Goal: Task Accomplishment & Management: Manage account settings

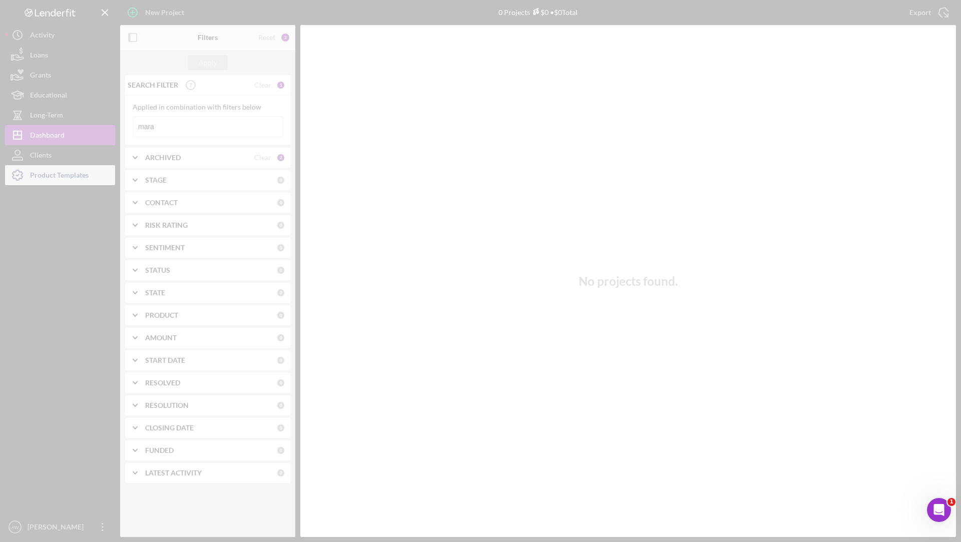
click at [58, 174] on div at bounding box center [480, 271] width 961 height 542
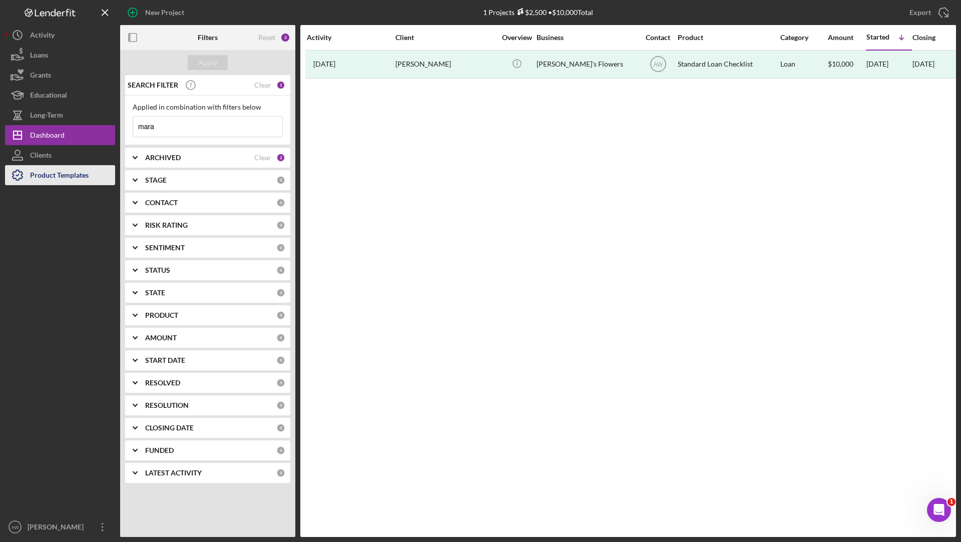
click at [53, 176] on div "Product Templates" at bounding box center [59, 176] width 59 height 23
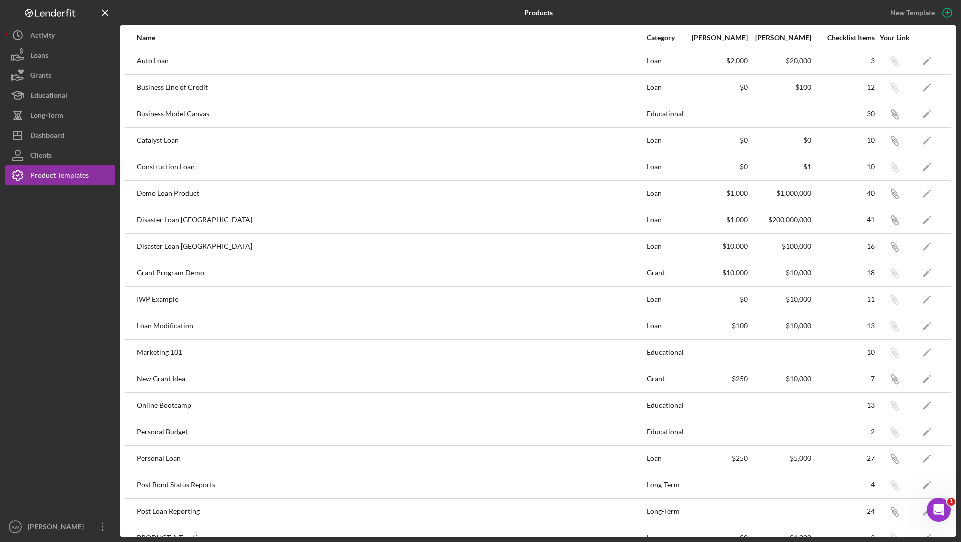
scroll to position [143, 0]
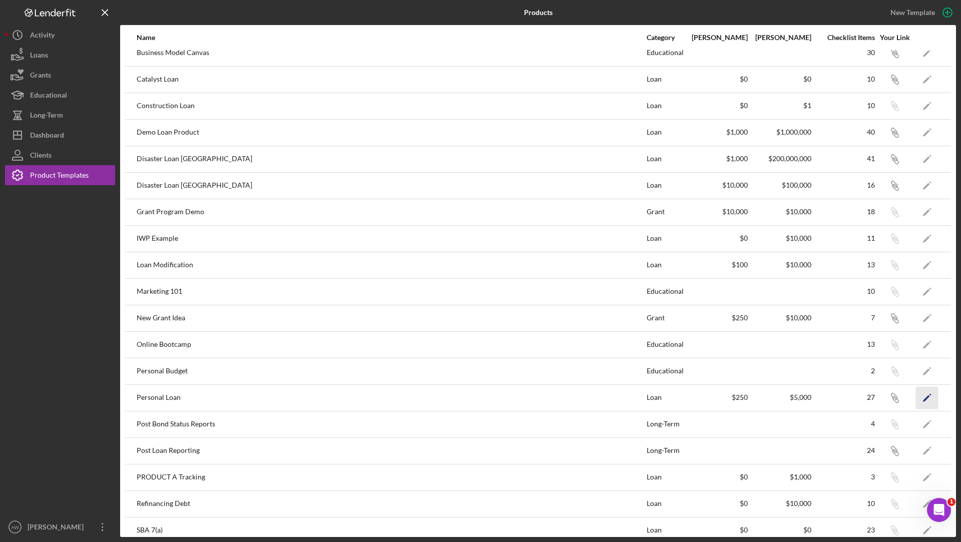
click at [926, 396] on polygon "button" at bounding box center [926, 398] width 7 height 7
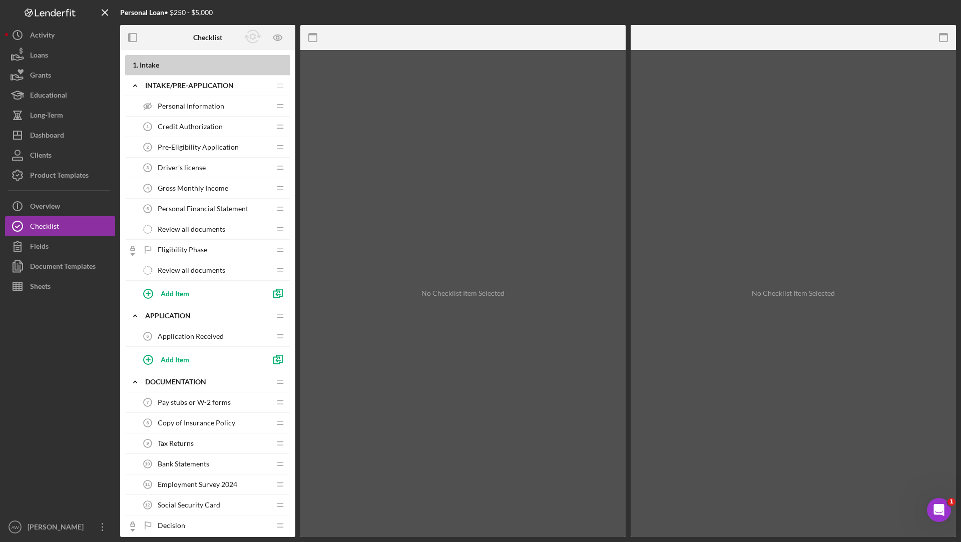
click at [199, 103] on span "Personal Information" at bounding box center [191, 106] width 67 height 8
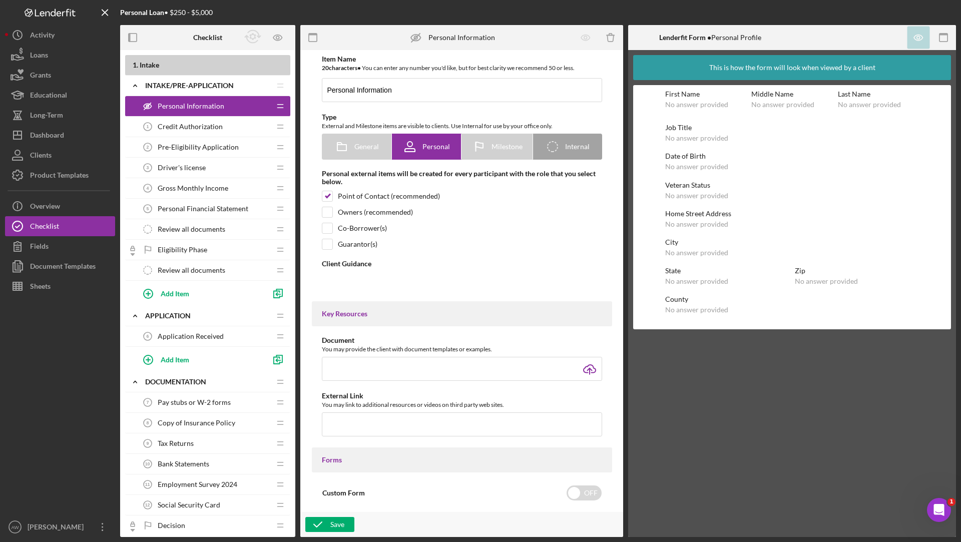
type textarea "<div>Please complete the form on this step with your personal information.</div>"
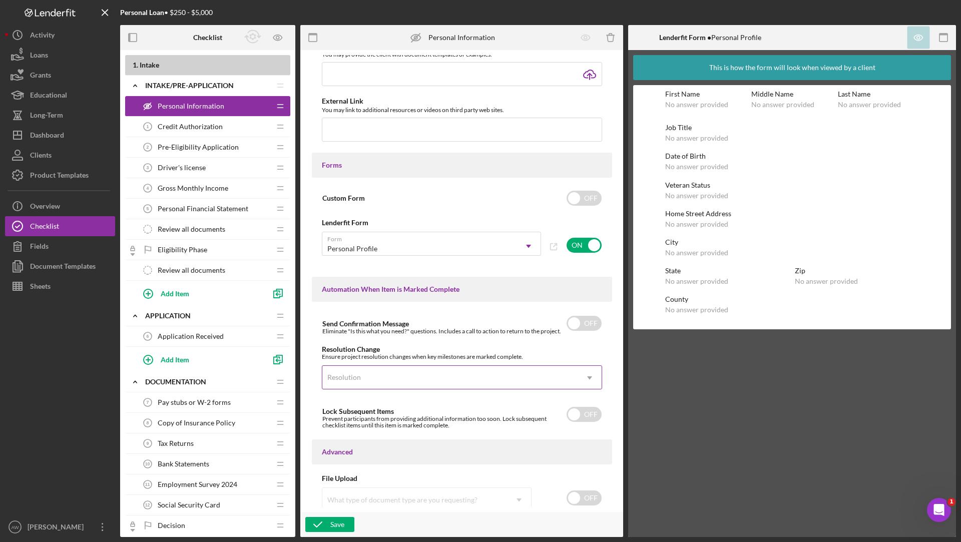
scroll to position [472, 0]
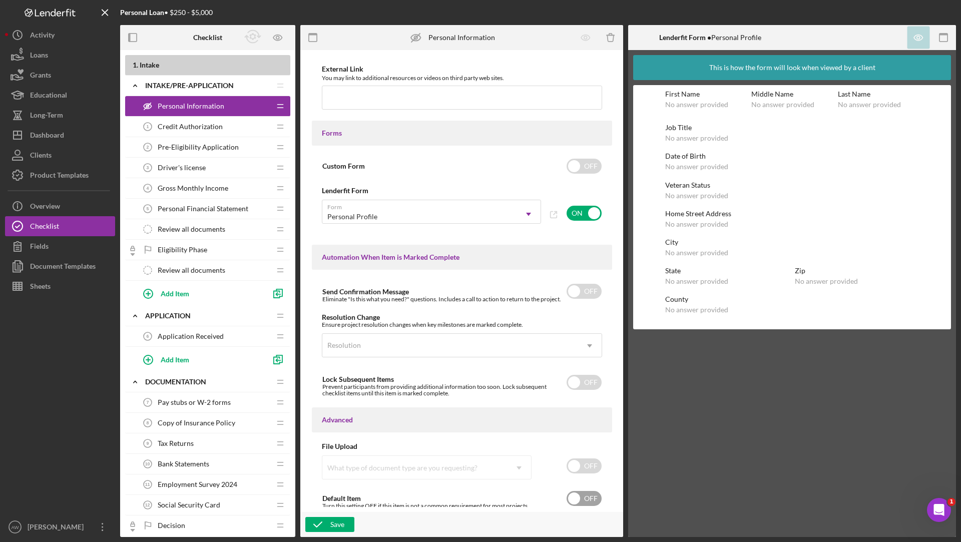
click at [589, 495] on input "checkbox" at bounding box center [584, 498] width 35 height 15
checkbox input "true"
click at [336, 522] on div "Save" at bounding box center [338, 524] width 14 height 15
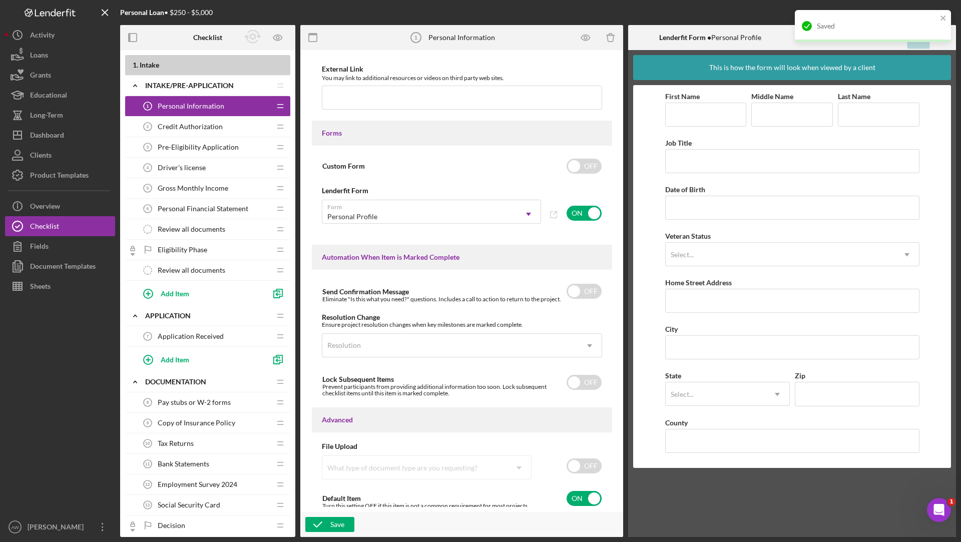
click at [201, 124] on span "Credit Authorization" at bounding box center [190, 127] width 65 height 8
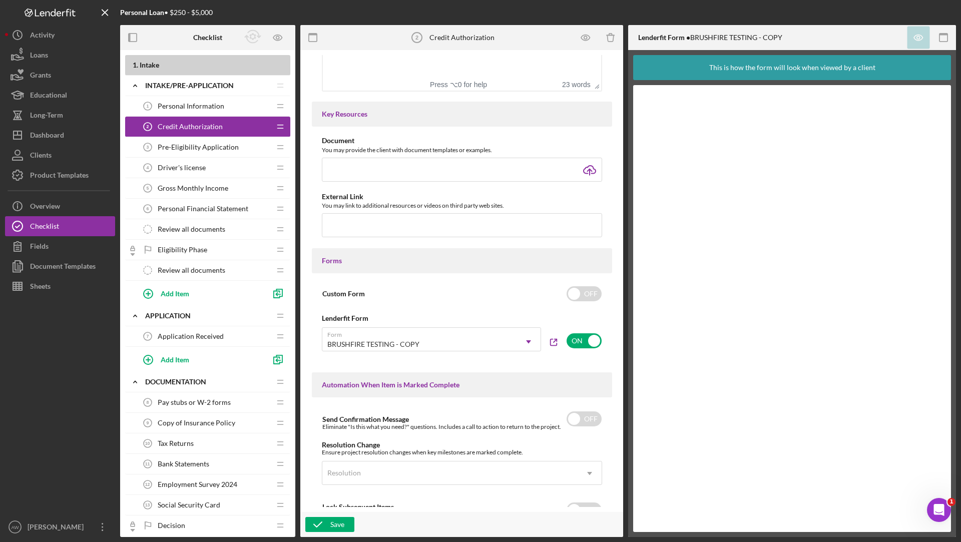
scroll to position [353, 0]
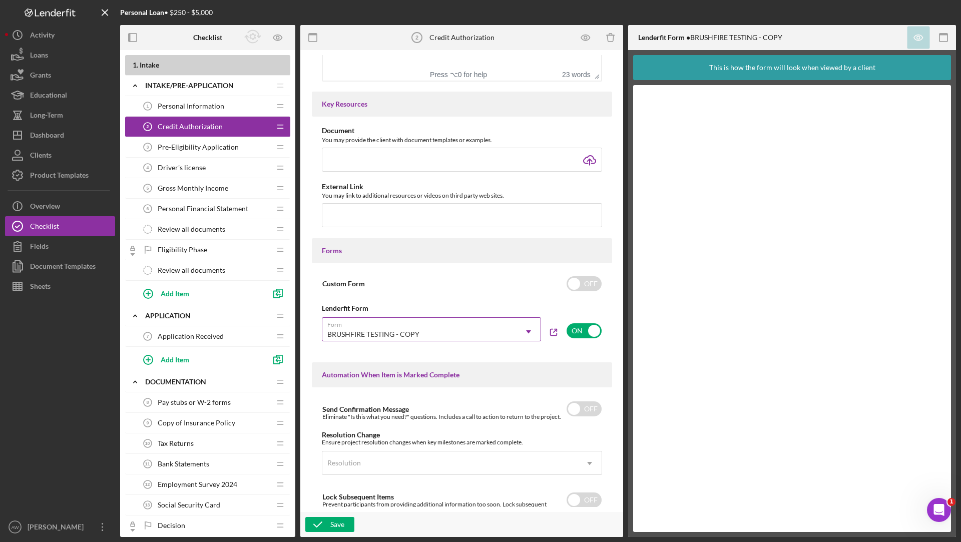
click at [463, 336] on div "BRUSHFIRE TESTING - COPY" at bounding box center [419, 334] width 194 height 23
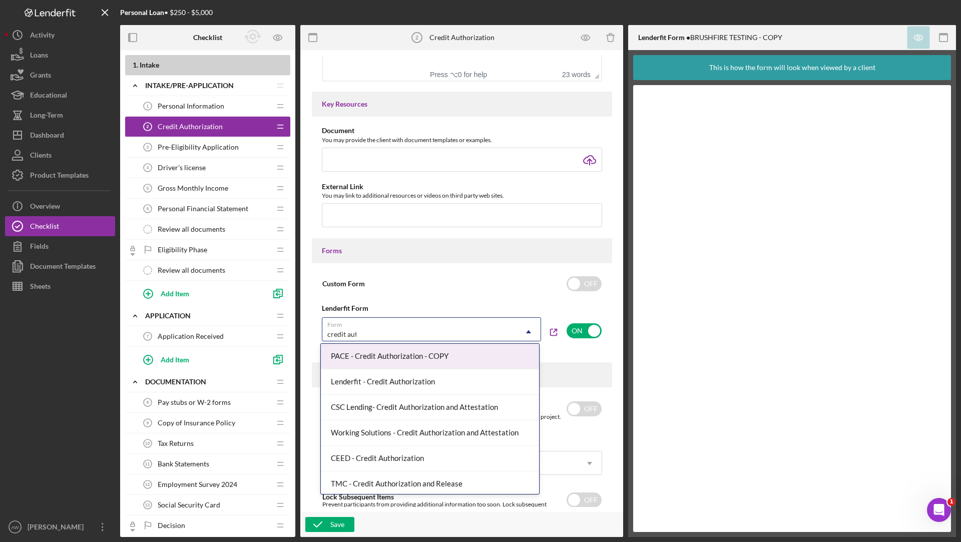
type input "credit auth"
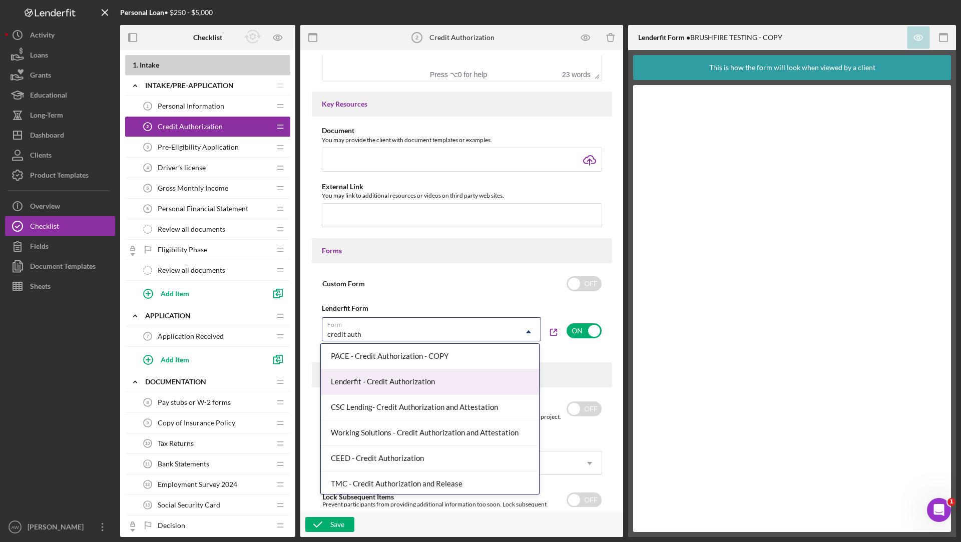
click at [438, 384] on div "Lenderfit - Credit Authorization" at bounding box center [430, 383] width 219 height 26
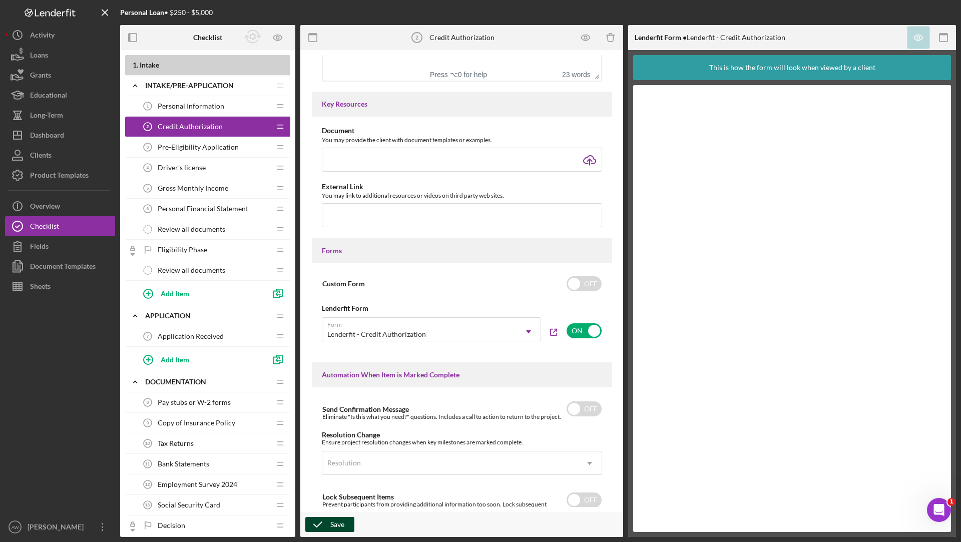
click at [336, 520] on div "Save" at bounding box center [338, 524] width 14 height 15
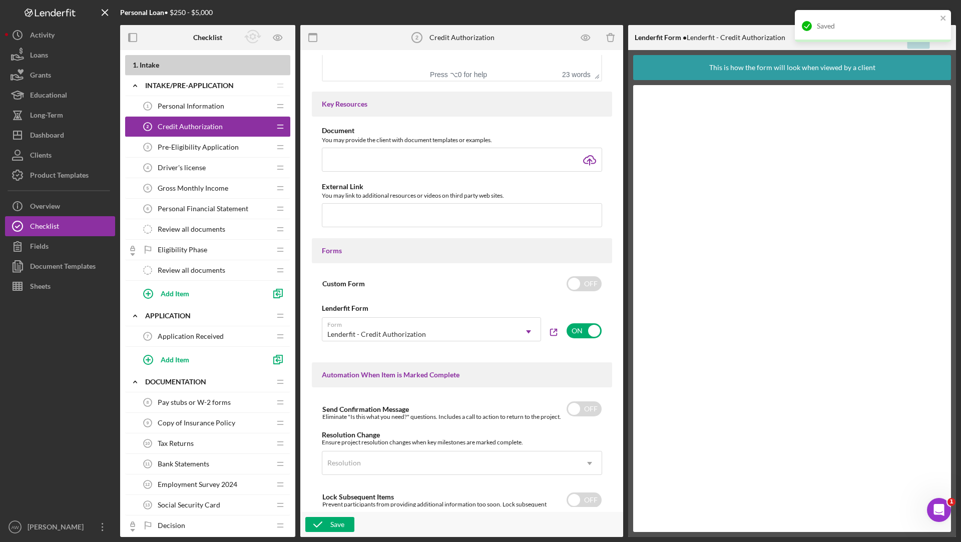
click at [215, 151] on div "Pre-Eligibility Application 3 Pre-Eligibility Application" at bounding box center [204, 147] width 133 height 20
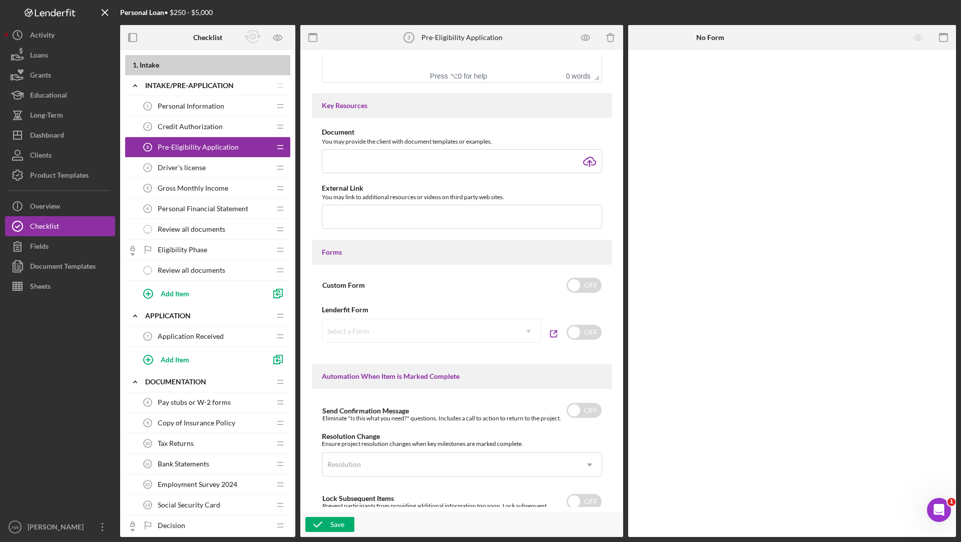
scroll to position [365, 0]
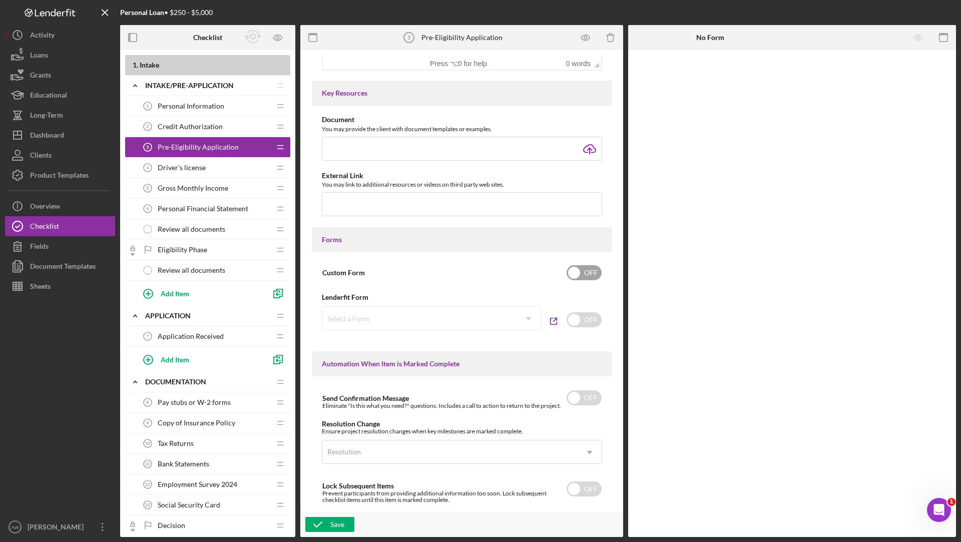
click at [591, 265] on input "checkbox" at bounding box center [584, 272] width 35 height 15
checkbox input "true"
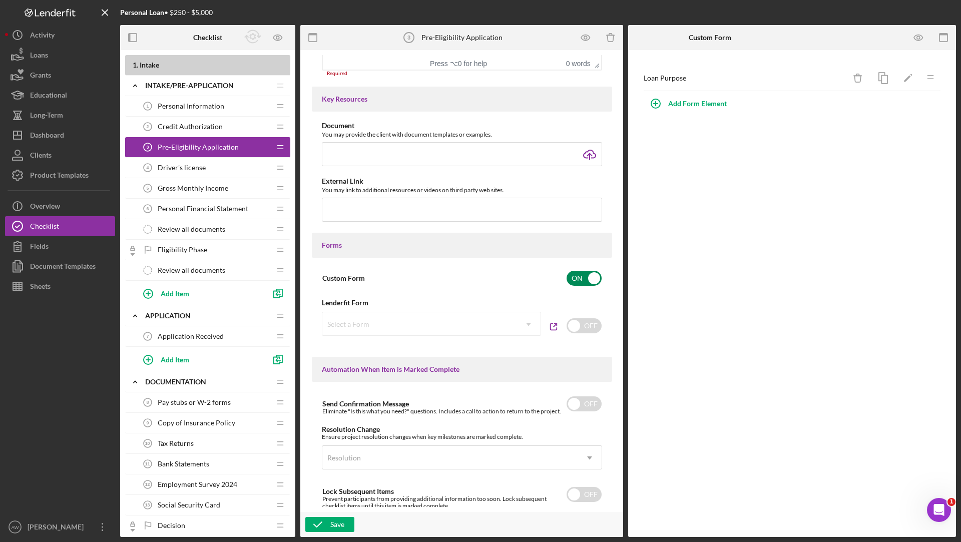
click at [214, 167] on div "Driver's license 4 Driver's license" at bounding box center [204, 168] width 133 height 20
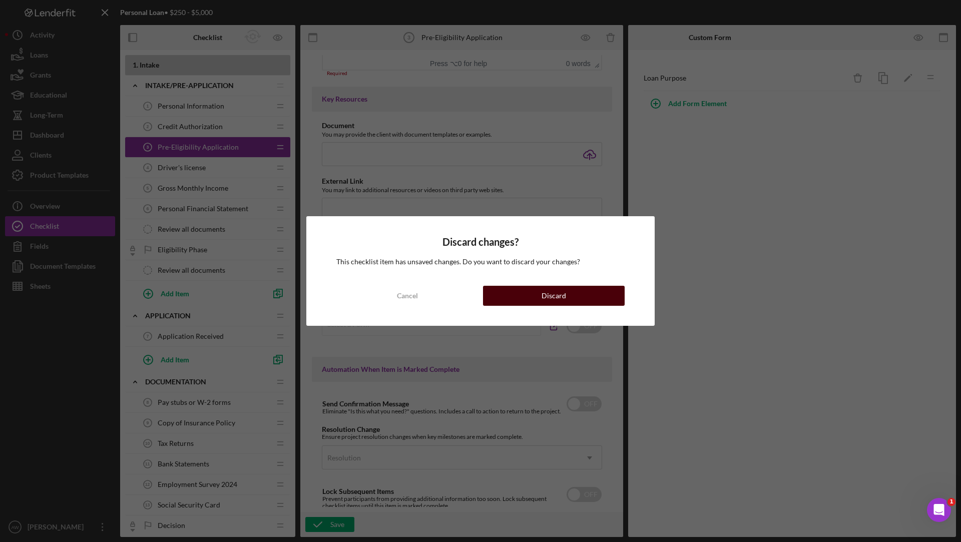
click at [553, 300] on div "Discard" at bounding box center [554, 296] width 25 height 20
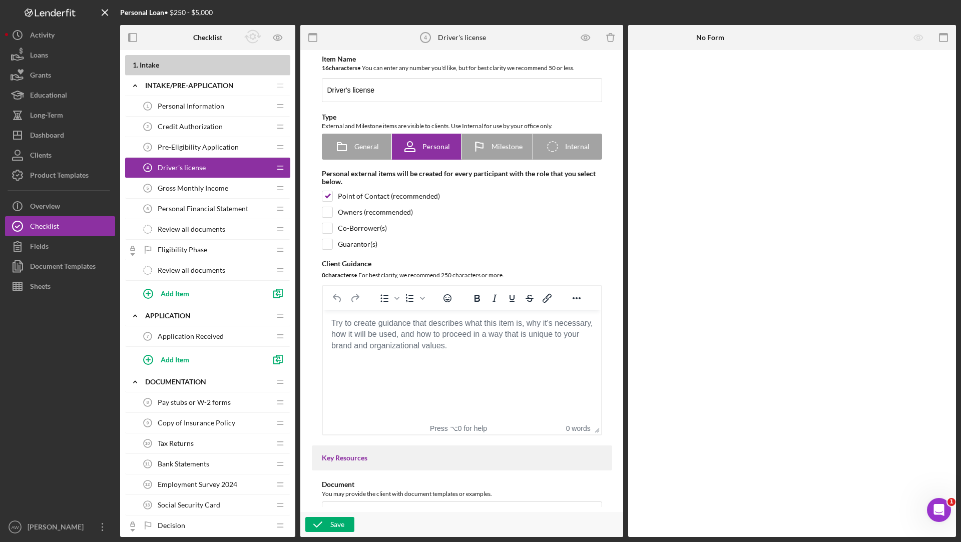
click at [189, 101] on div "Personal Information 1 Personal Information" at bounding box center [204, 106] width 133 height 20
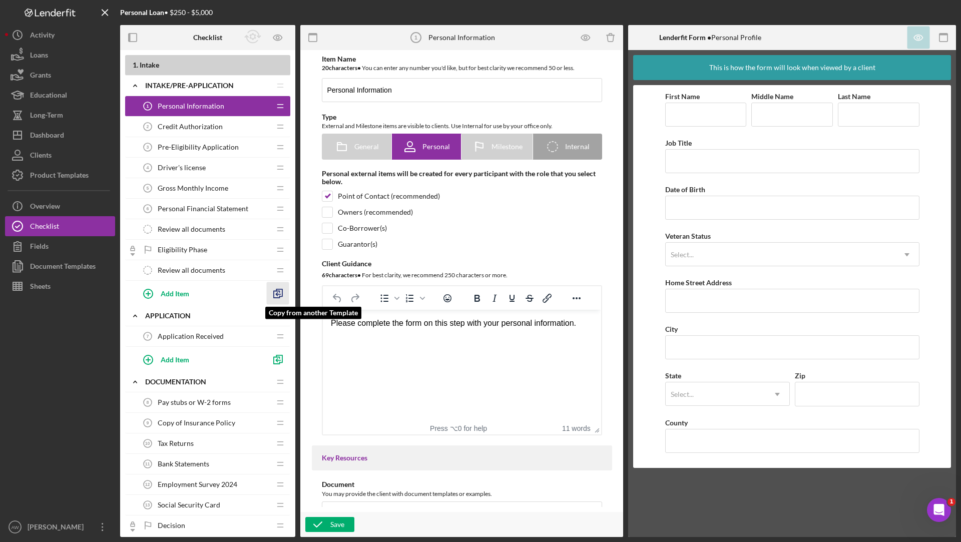
click at [276, 290] on icon "button" at bounding box center [278, 293] width 23 height 23
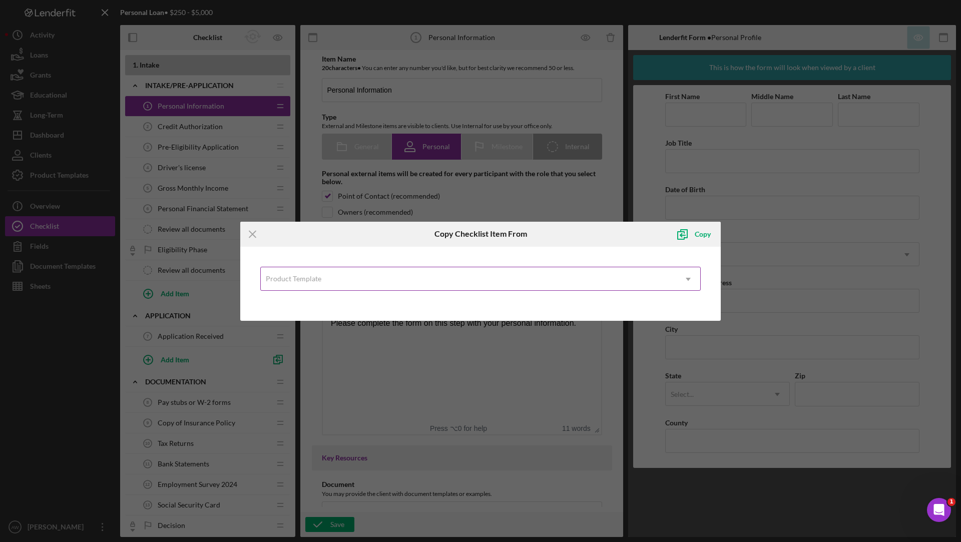
click at [338, 271] on div "Product Template" at bounding box center [469, 279] width 416 height 23
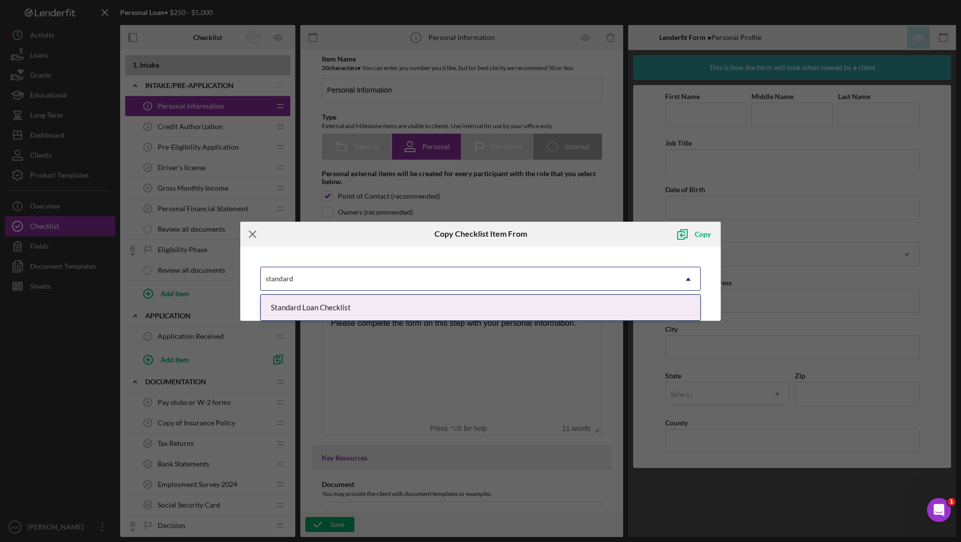
type input "standard"
click at [252, 232] on icon "Icon/Menu Close" at bounding box center [252, 234] width 25 height 25
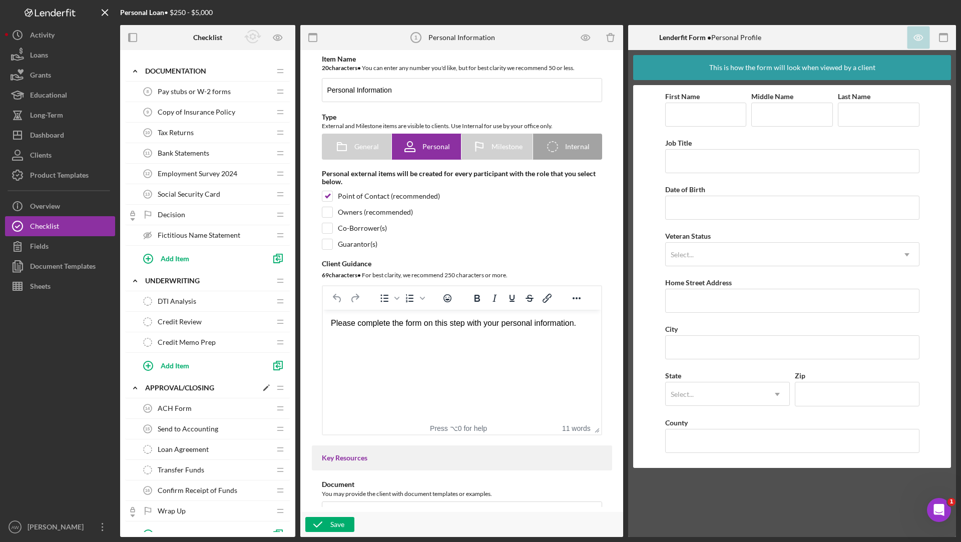
scroll to position [407, 0]
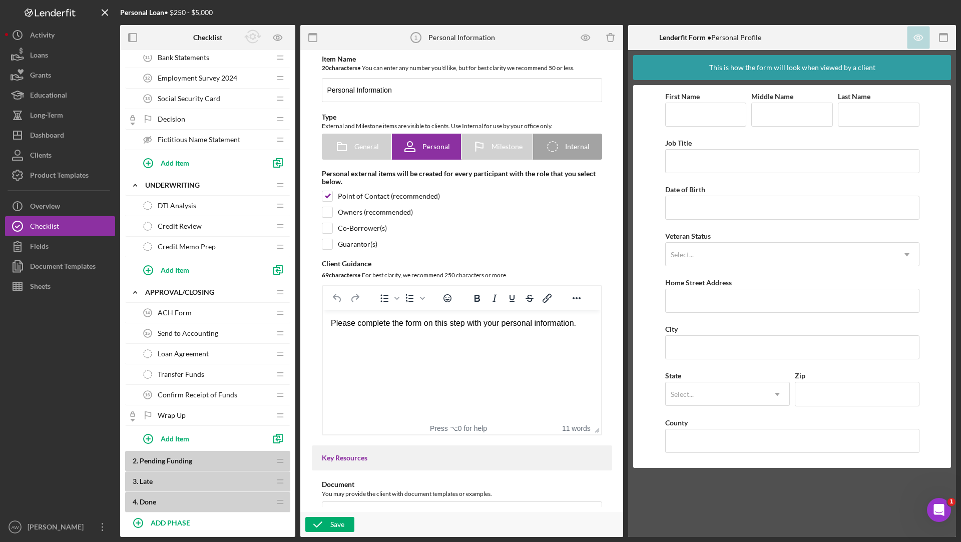
click at [202, 199] on div "DTI Analysis DTI Analysis" at bounding box center [204, 206] width 133 height 20
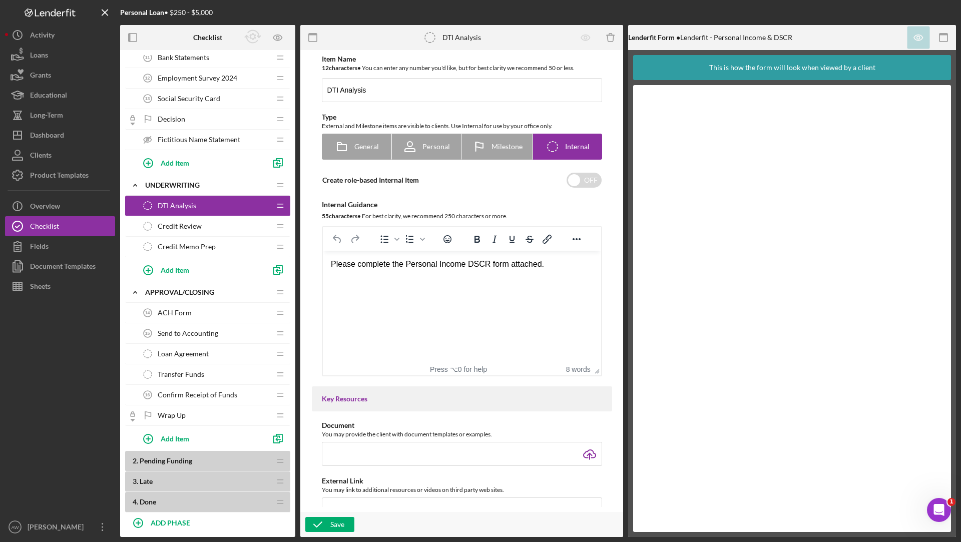
click at [207, 226] on div "Credit Review Credit Review" at bounding box center [204, 226] width 133 height 20
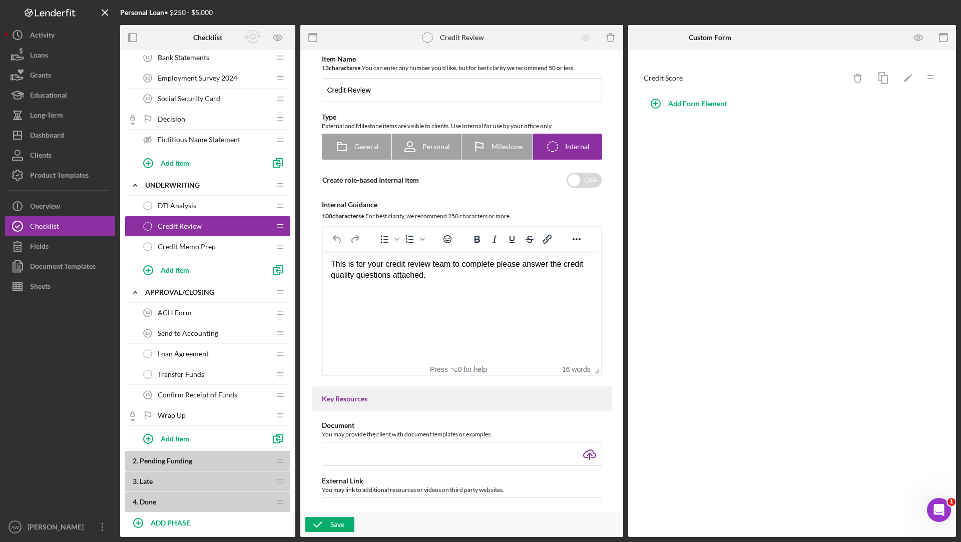
click at [206, 243] on span "Credit Memo Prep" at bounding box center [187, 247] width 58 height 8
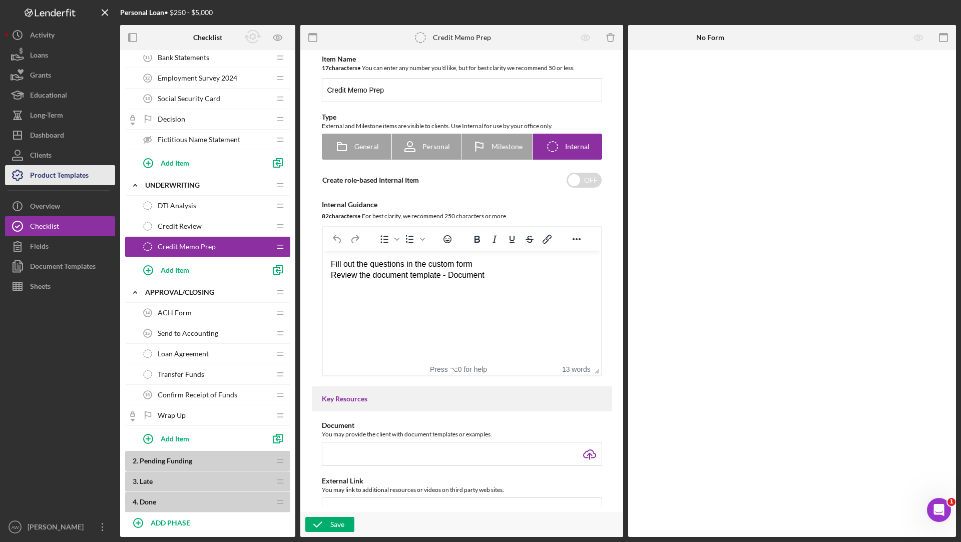
click at [67, 168] on div "Product Templates" at bounding box center [59, 176] width 59 height 23
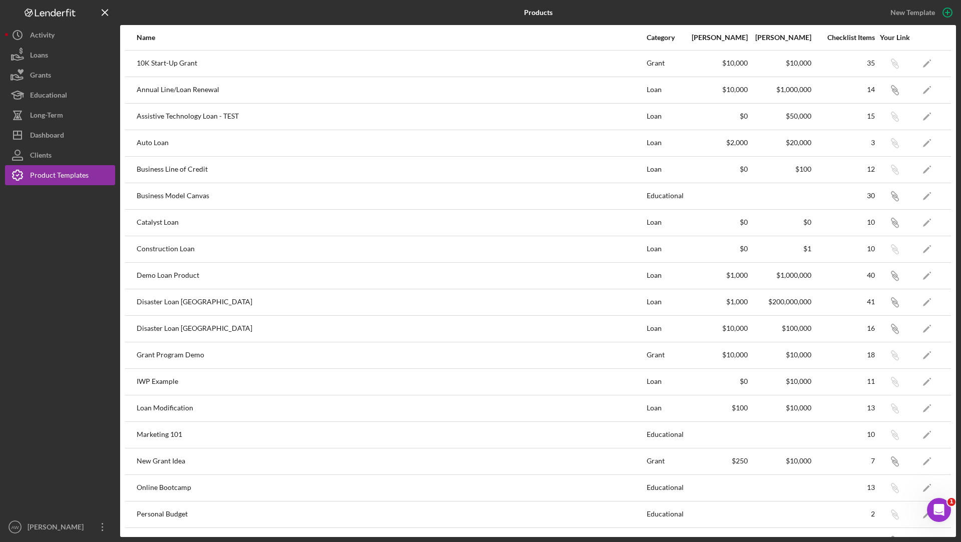
scroll to position [283, 0]
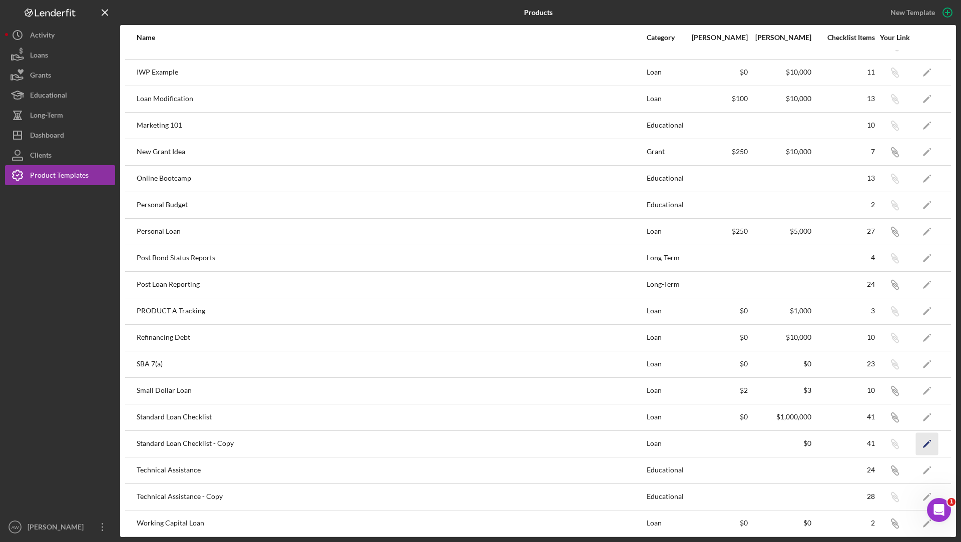
click at [929, 439] on icon "Icon/Edit" at bounding box center [927, 444] width 23 height 23
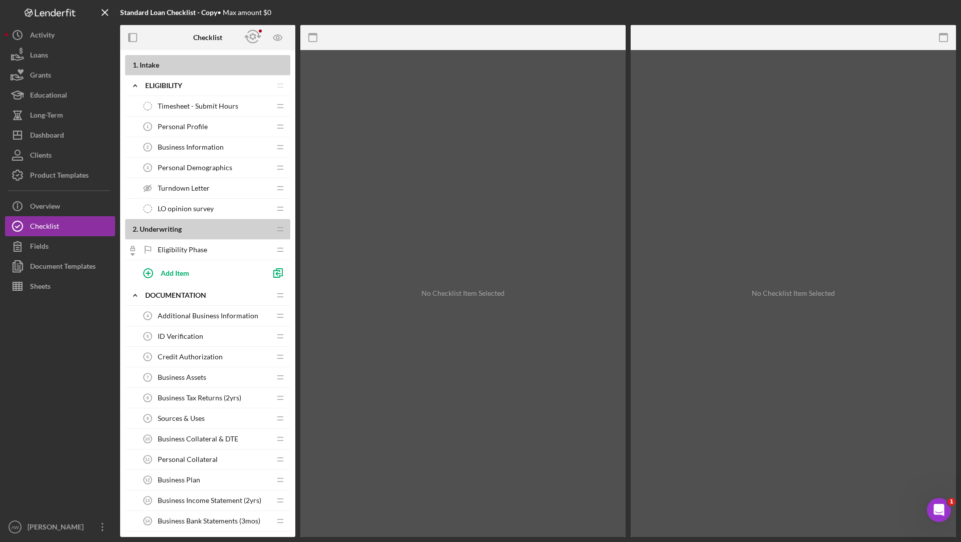
click at [200, 107] on span "Timesheet - Submit Hours" at bounding box center [198, 106] width 81 height 8
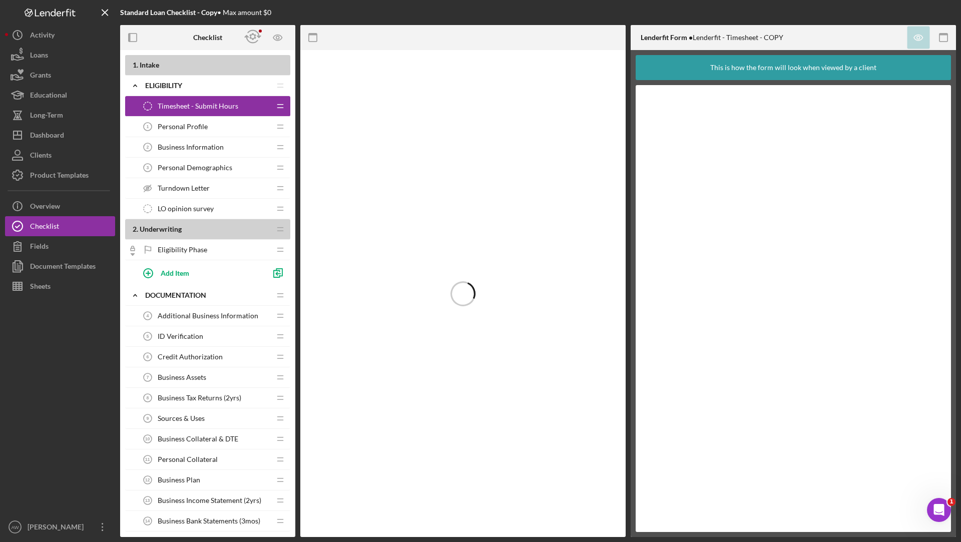
click at [197, 120] on div "Personal Profile 1 Personal Profile" at bounding box center [204, 127] width 133 height 20
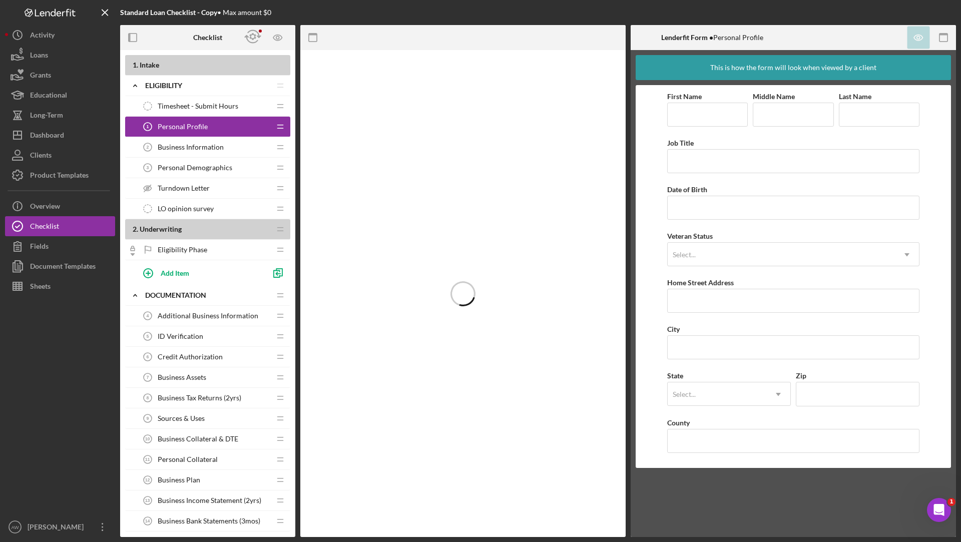
click at [201, 150] on span "Business Information" at bounding box center [191, 147] width 66 height 8
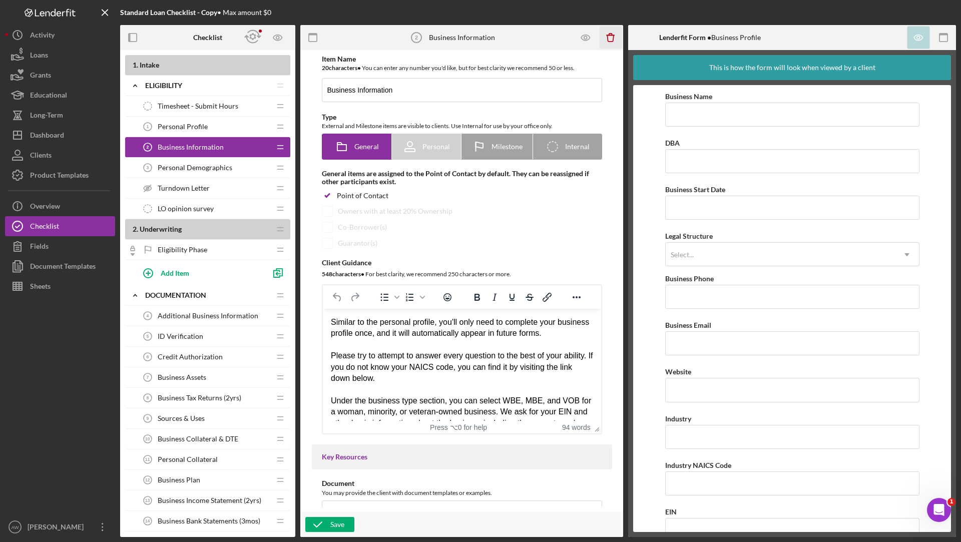
click at [611, 36] on icon "Icon/Delete" at bounding box center [611, 38] width 23 height 23
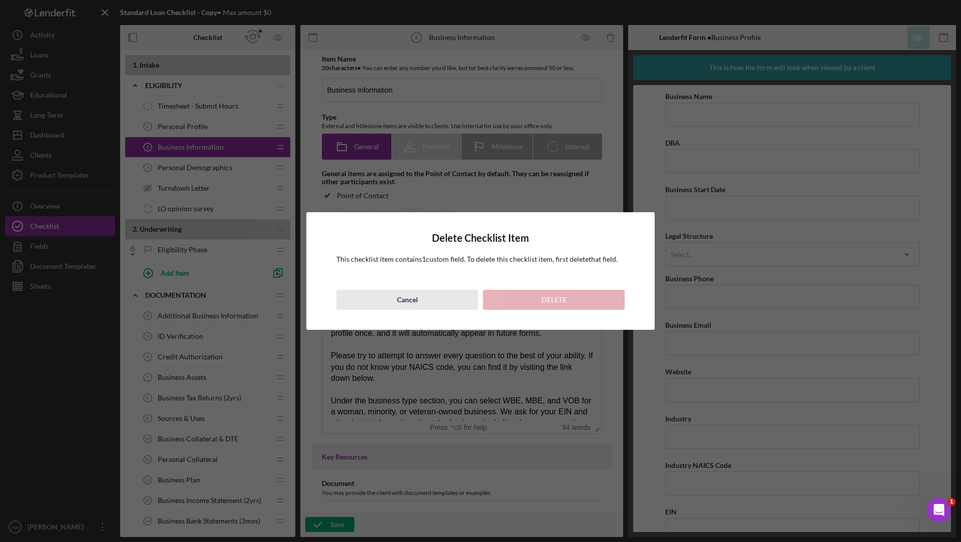
click at [421, 301] on button "Cancel" at bounding box center [408, 300] width 142 height 20
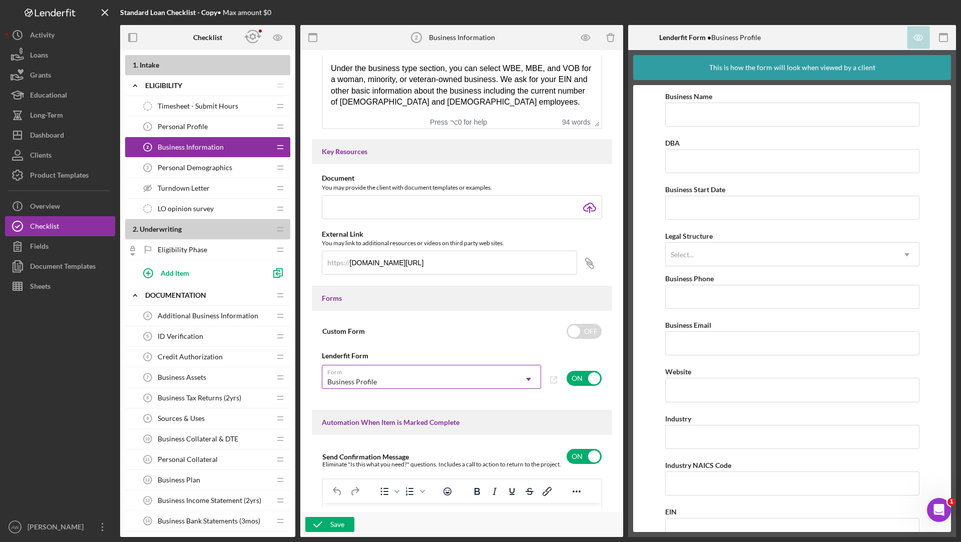
scroll to position [315, 0]
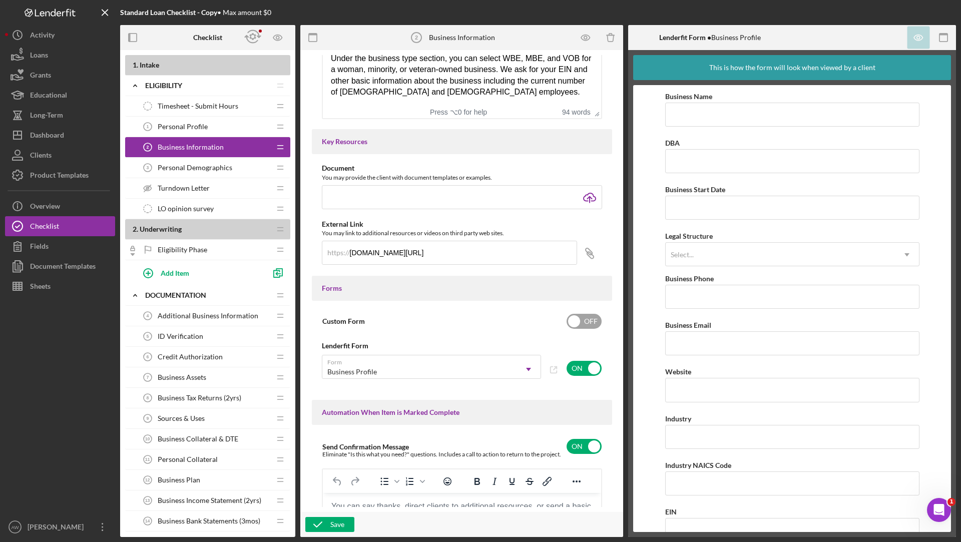
click at [586, 324] on input "checkbox" at bounding box center [584, 321] width 35 height 15
checkbox input "true"
checkbox input "false"
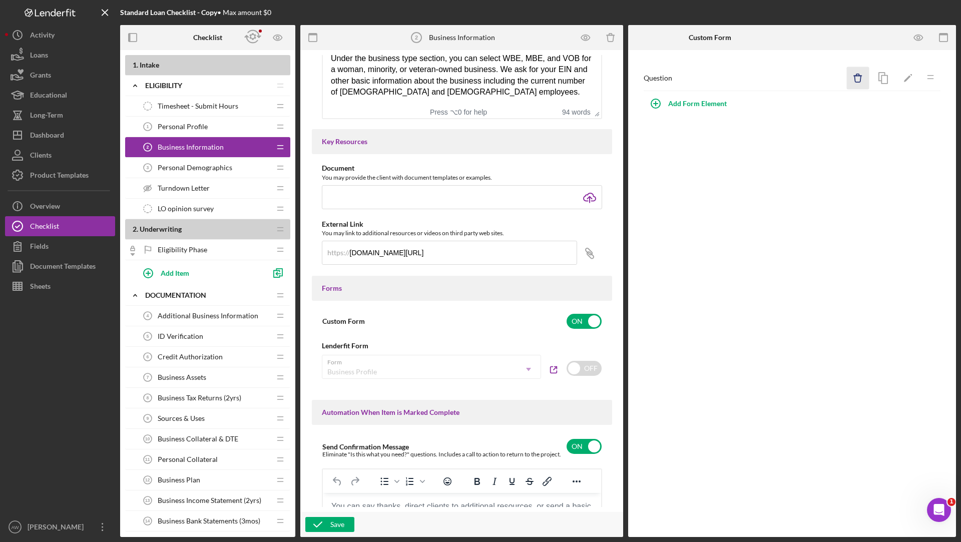
click at [862, 74] on icon "Icon/Delete" at bounding box center [858, 78] width 23 height 23
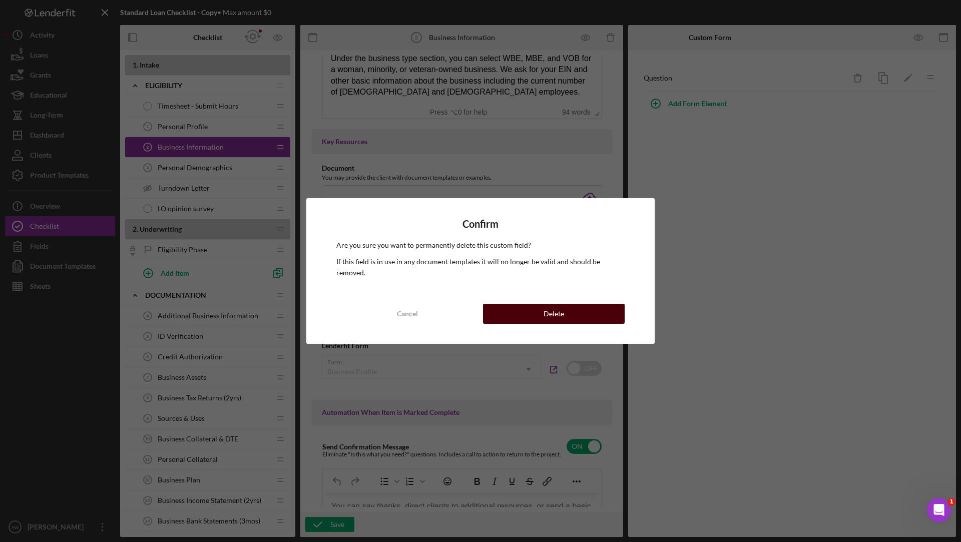
click at [581, 315] on button "Delete" at bounding box center [554, 314] width 142 height 20
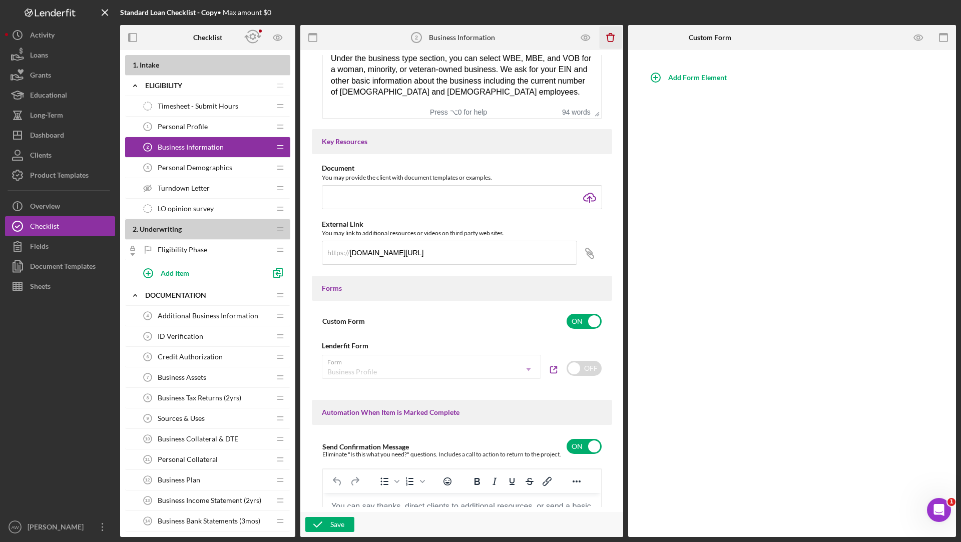
click at [610, 36] on icon "Icon/Delete" at bounding box center [611, 38] width 23 height 23
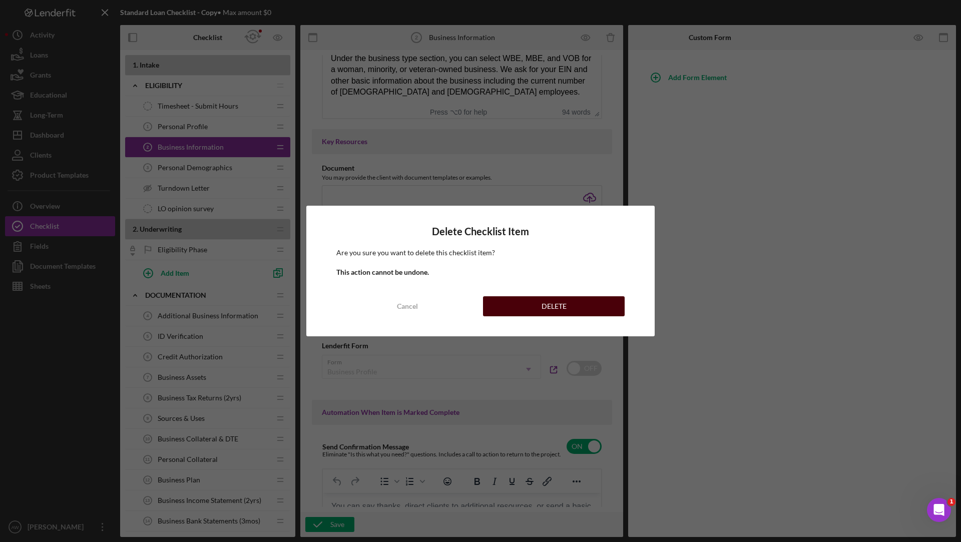
click at [561, 307] on div "DELETE" at bounding box center [554, 306] width 25 height 20
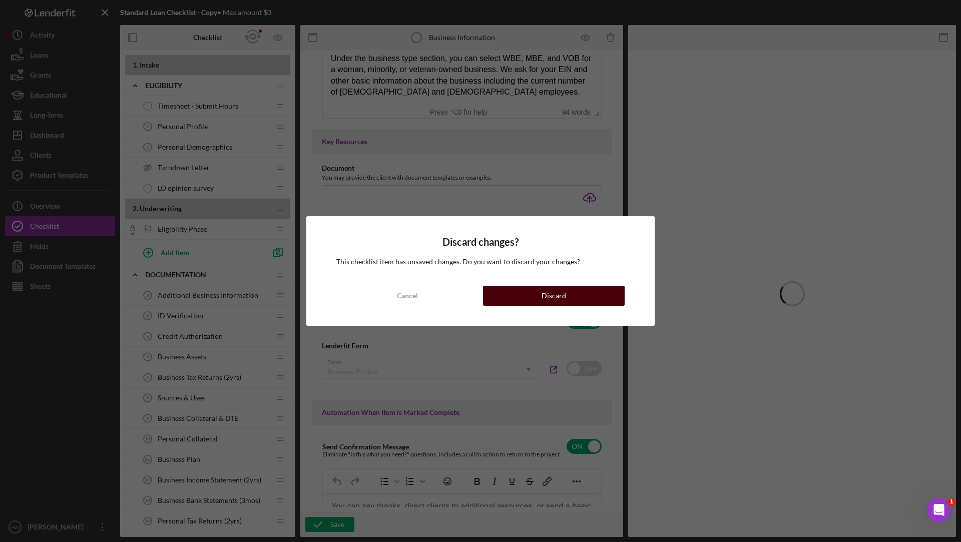
click at [552, 290] on div "Discard" at bounding box center [554, 296] width 25 height 20
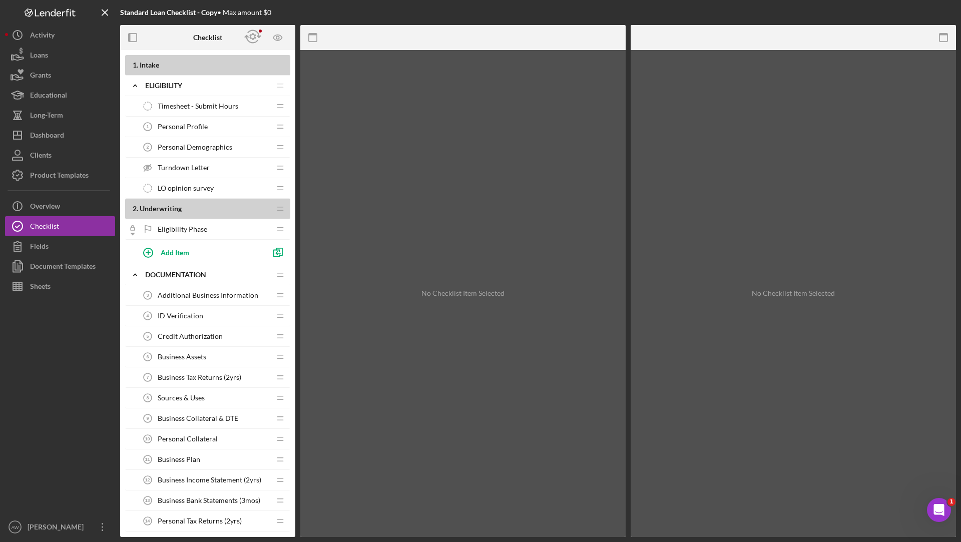
click at [192, 148] on span "Personal Demographics" at bounding box center [195, 147] width 75 height 8
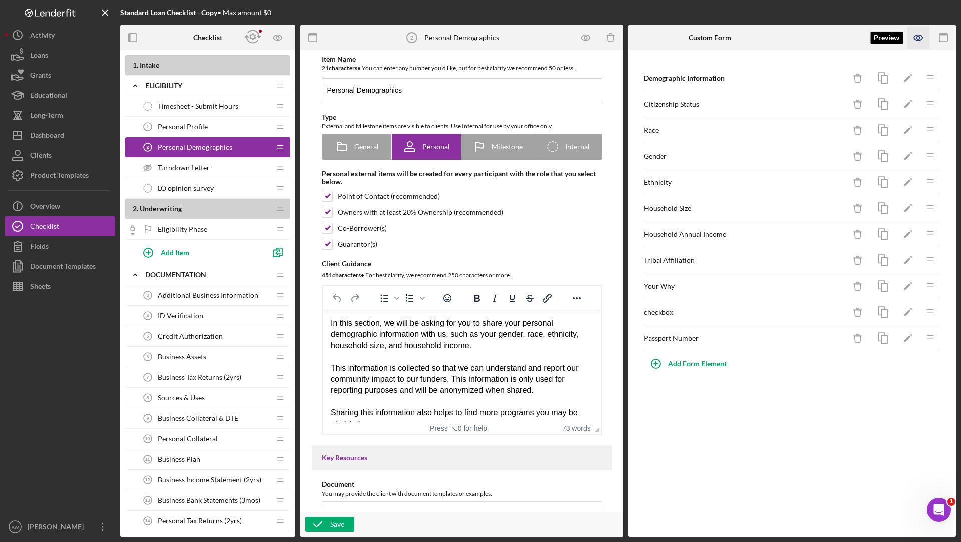
click at [917, 28] on icon "button" at bounding box center [919, 38] width 23 height 23
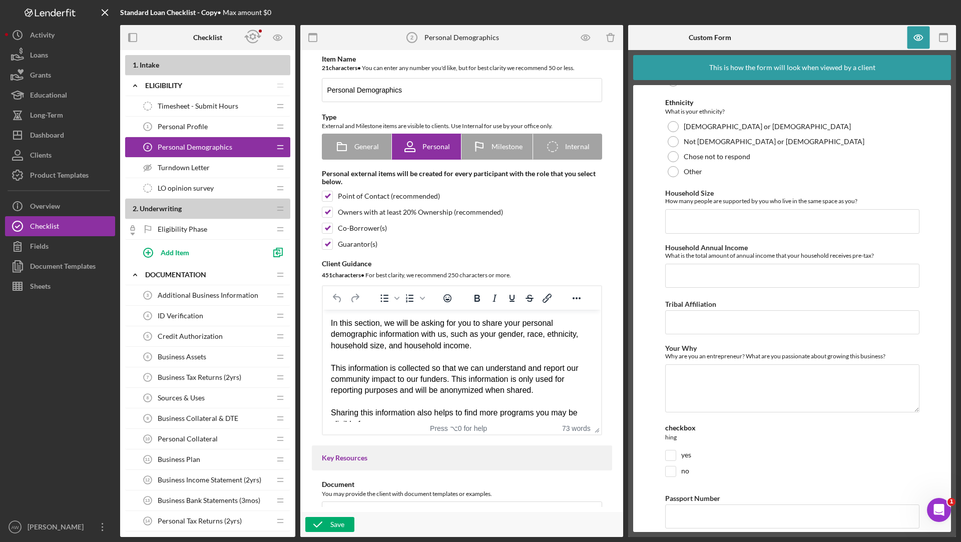
scroll to position [383, 0]
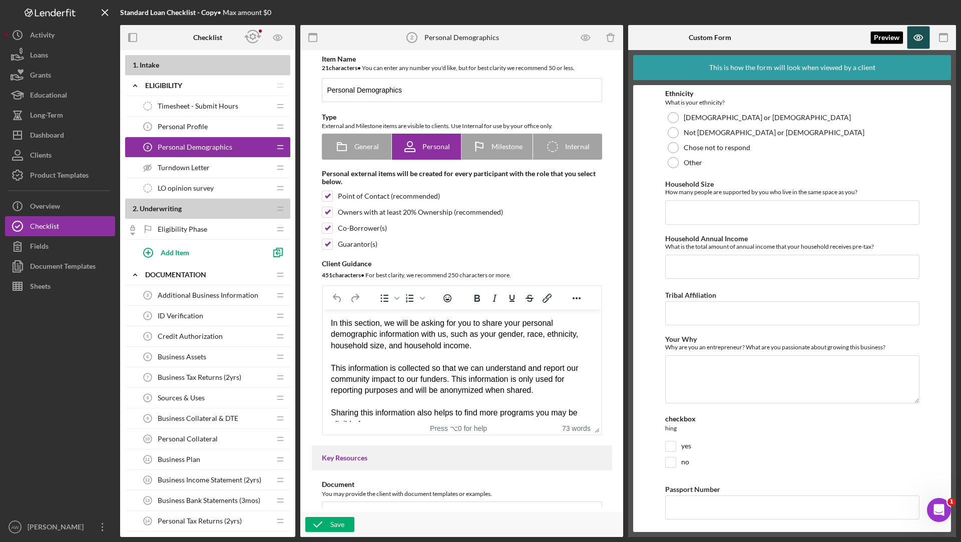
click at [929, 29] on icon "button" at bounding box center [919, 38] width 23 height 23
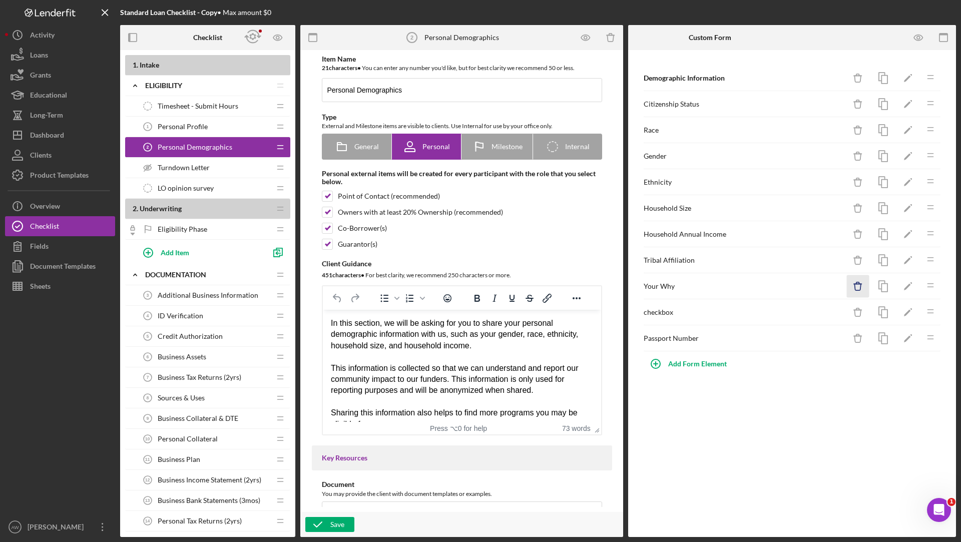
click at [856, 279] on icon "Icon/Delete" at bounding box center [858, 286] width 23 height 23
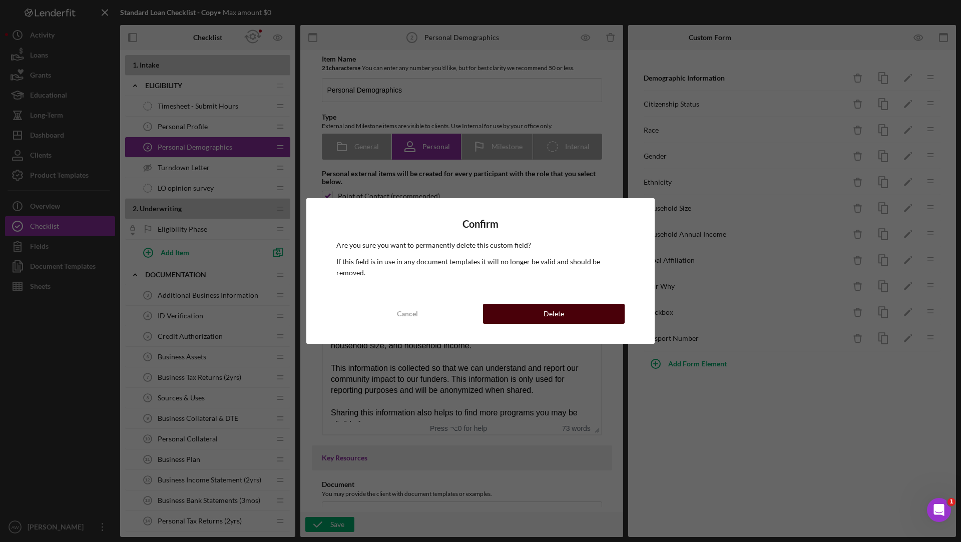
click at [546, 317] on div "Delete" at bounding box center [554, 314] width 21 height 20
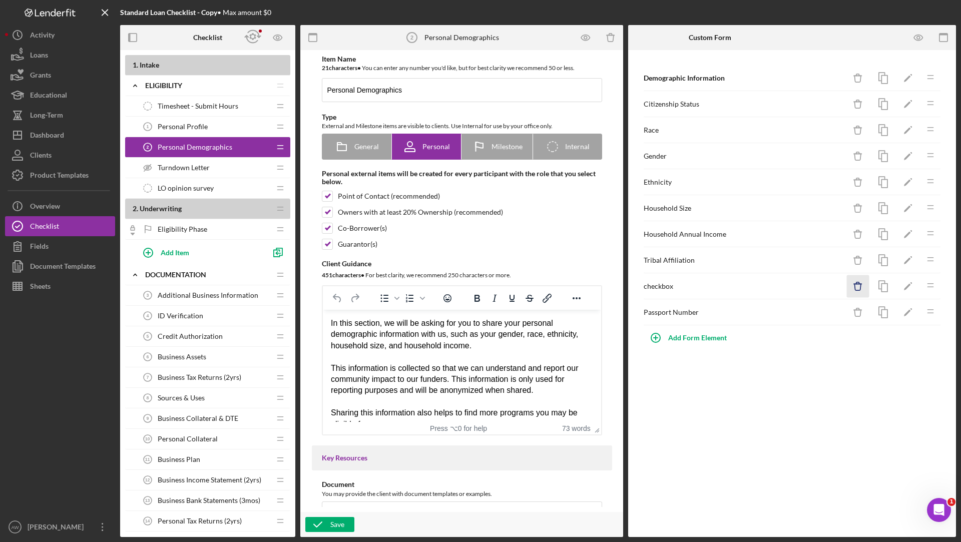
click at [859, 277] on icon "Icon/Delete" at bounding box center [858, 286] width 23 height 23
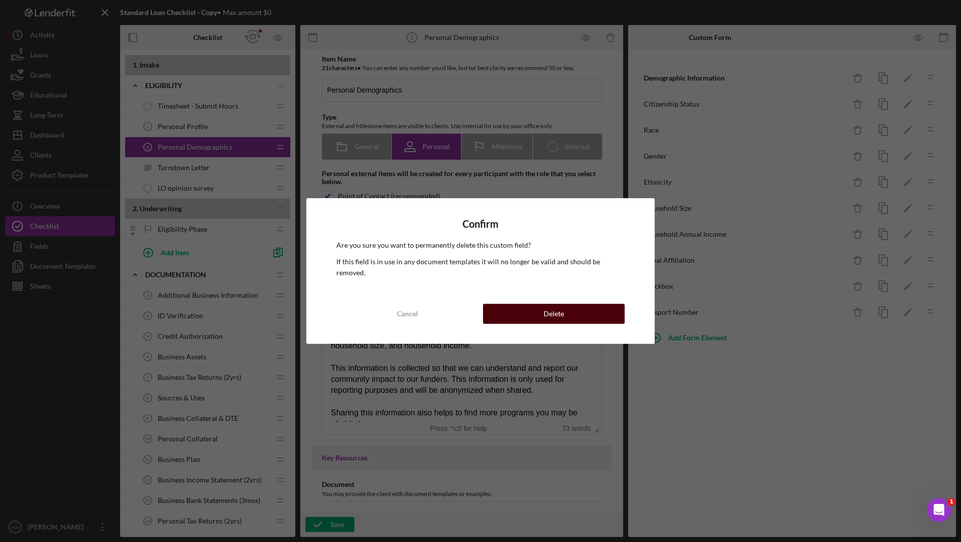
click at [578, 311] on button "Delete" at bounding box center [554, 314] width 142 height 20
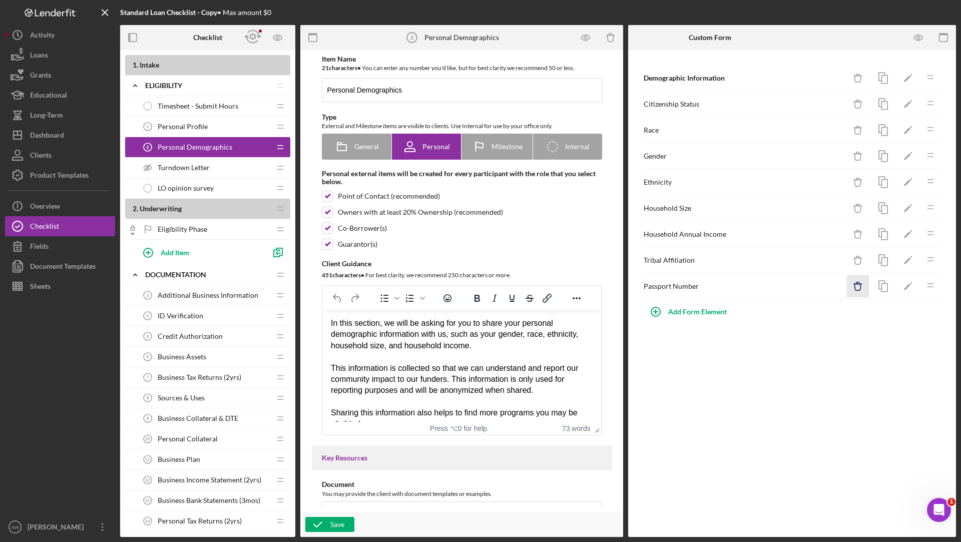
click at [865, 280] on icon "Icon/Delete" at bounding box center [858, 286] width 23 height 23
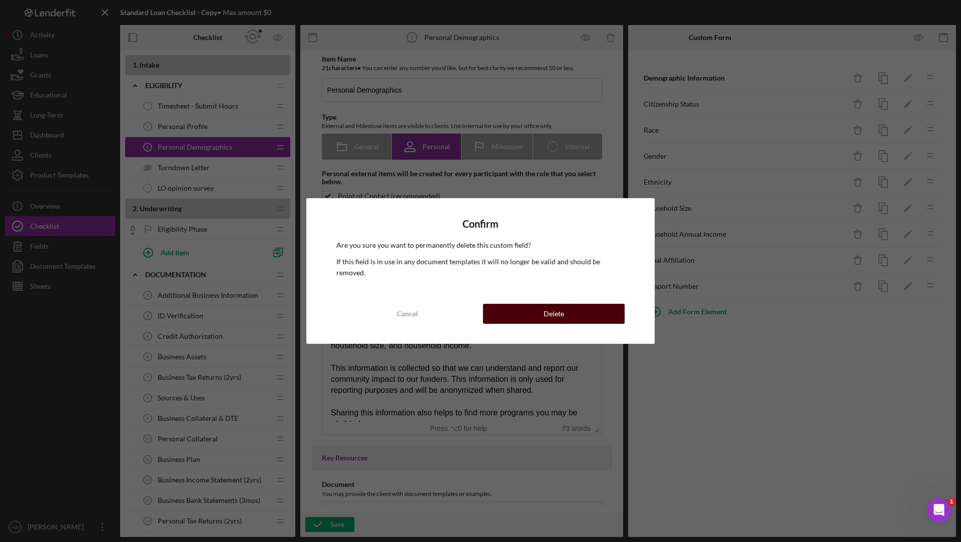
click at [600, 305] on button "Delete" at bounding box center [554, 314] width 142 height 20
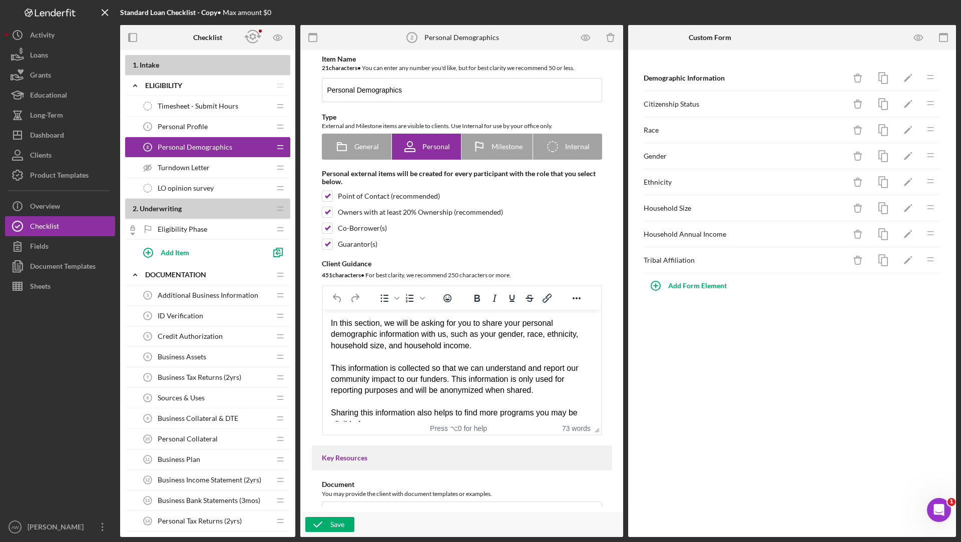
click at [207, 164] on span "Turndown Letter" at bounding box center [184, 168] width 52 height 8
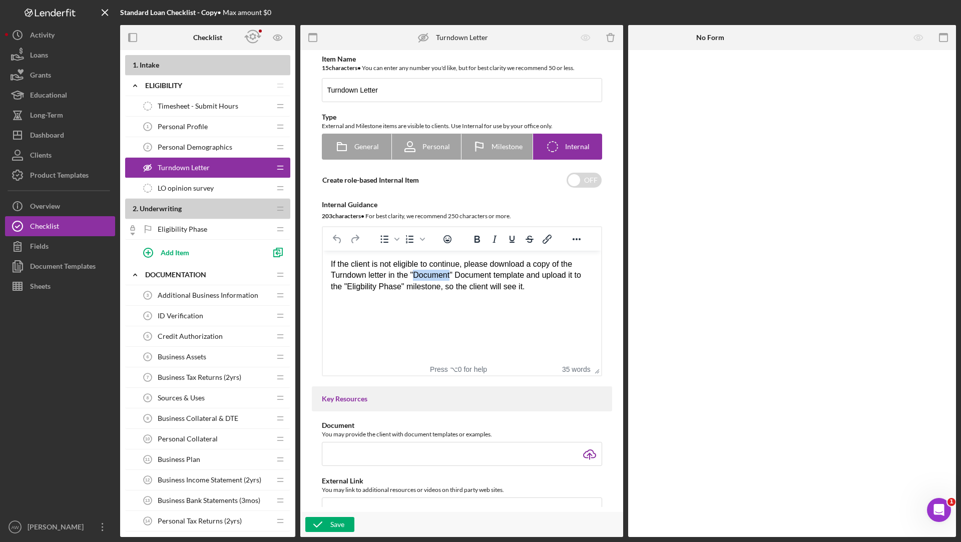
drag, startPoint x: 455, startPoint y: 275, endPoint x: 415, endPoint y: 275, distance: 39.6
click at [415, 275] on div "If the client is not eligible to continue, please download a copy of the Turndo…" at bounding box center [462, 281] width 262 height 45
click at [331, 521] on div "Save" at bounding box center [338, 524] width 14 height 15
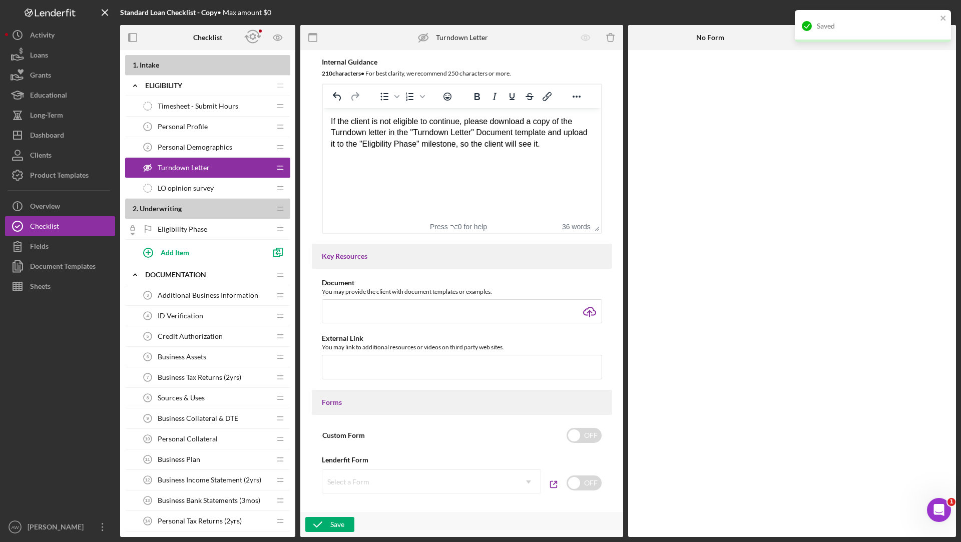
scroll to position [216, 0]
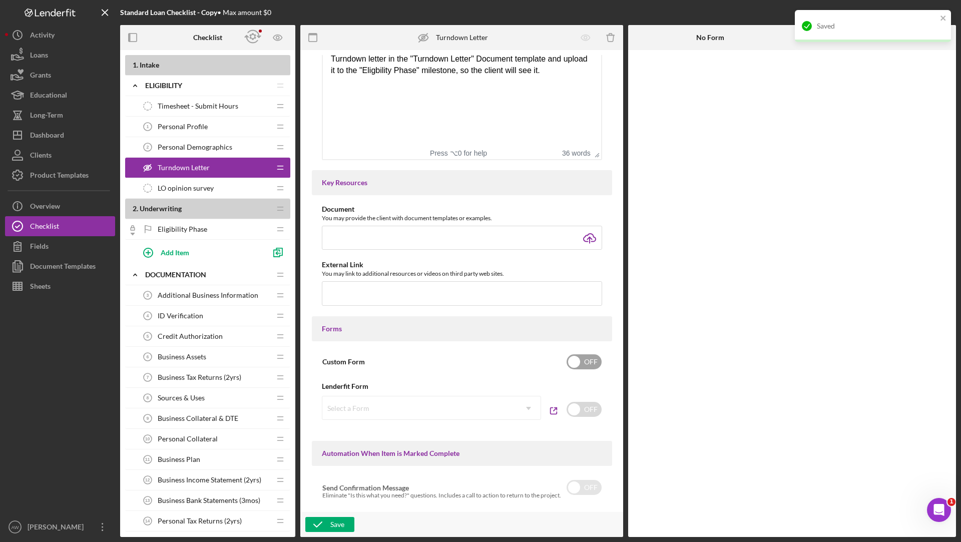
click at [593, 367] on input "checkbox" at bounding box center [584, 362] width 35 height 15
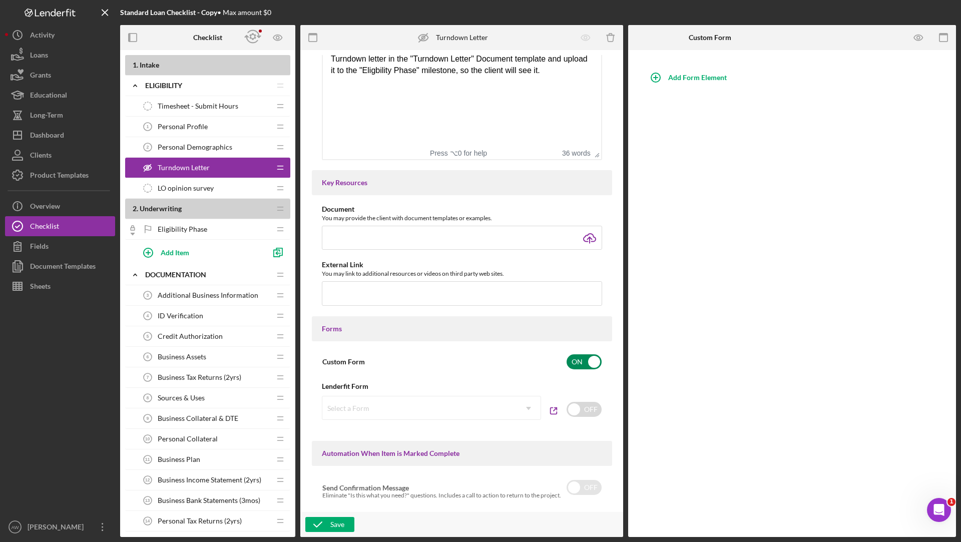
click at [573, 356] on input "checkbox" at bounding box center [584, 362] width 35 height 15
checkbox input "false"
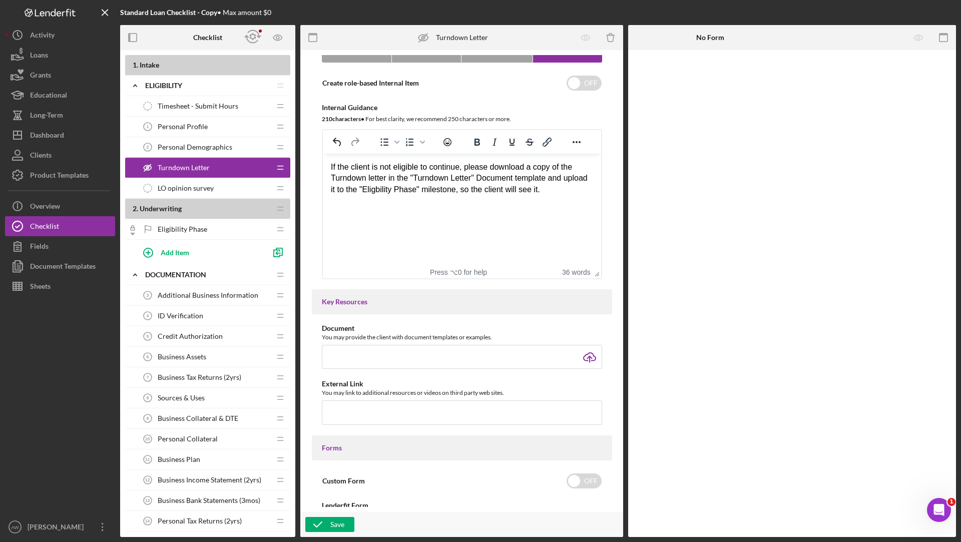
click at [583, 187] on div "If the client is not eligible to continue, please download a copy of the Turndo…" at bounding box center [462, 184] width 262 height 45
click at [335, 522] on div "Save" at bounding box center [338, 524] width 14 height 15
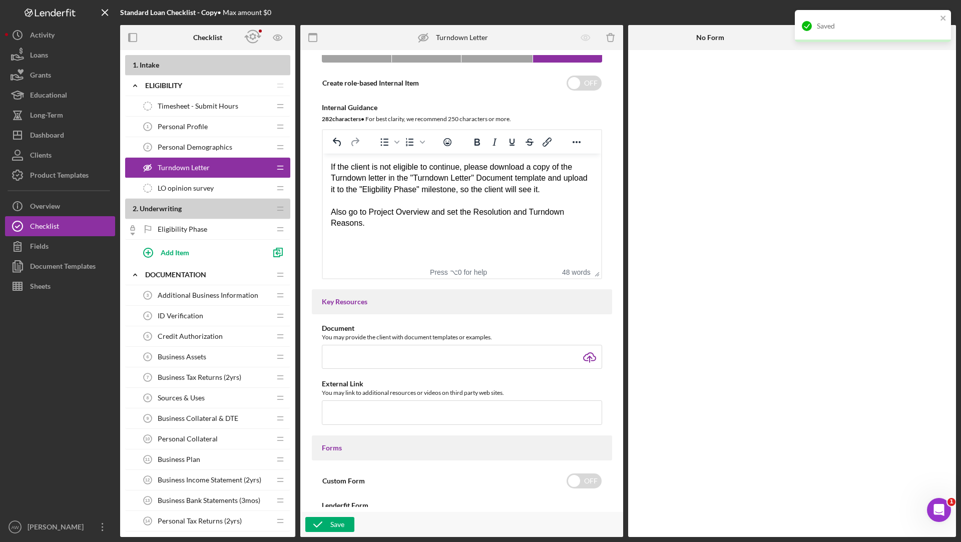
click at [207, 184] on span "LO opinion survey" at bounding box center [186, 188] width 56 height 8
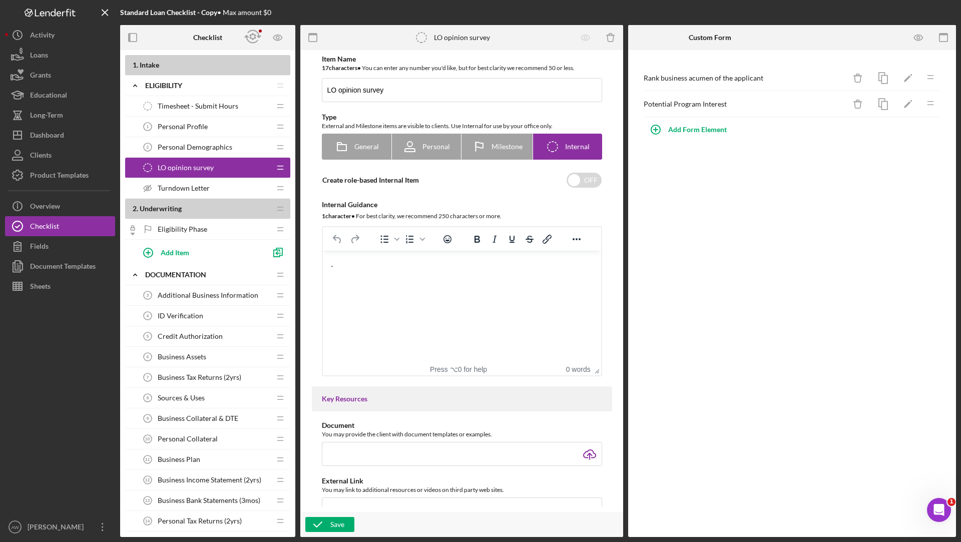
click at [376, 271] on html "." at bounding box center [461, 264] width 278 height 27
click at [330, 524] on icon "button" at bounding box center [317, 524] width 25 height 25
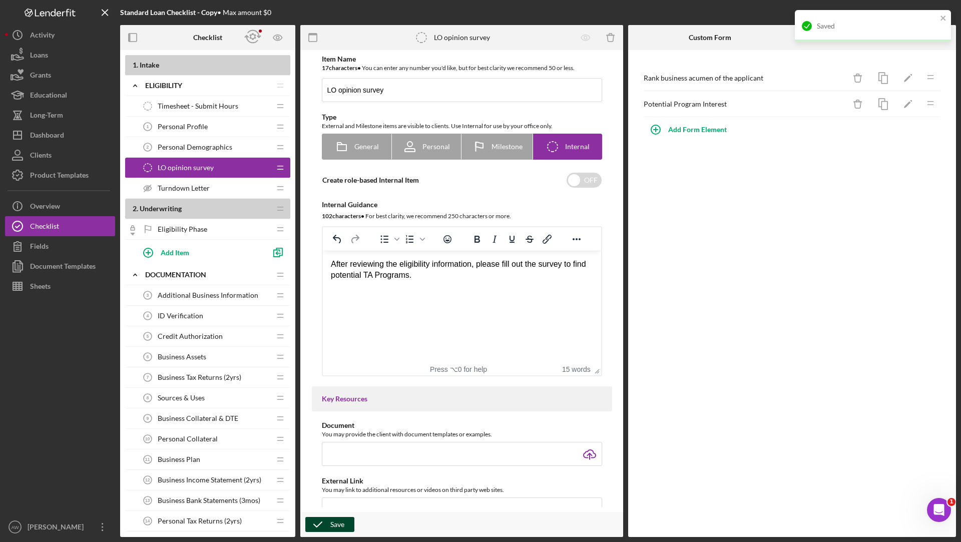
click at [938, 18] on div "Saved" at bounding box center [869, 26] width 141 height 16
click at [924, 37] on icon "button" at bounding box center [919, 38] width 23 height 23
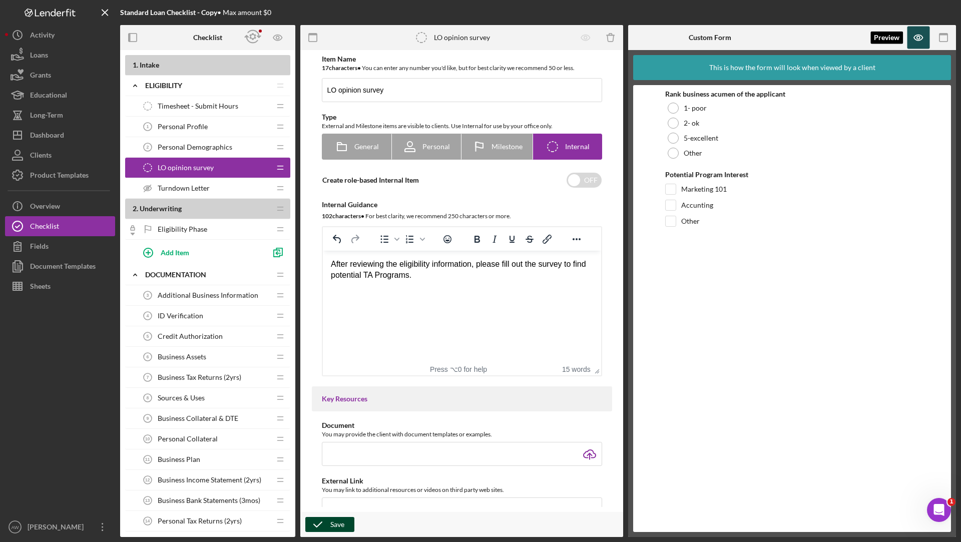
click at [924, 37] on icon "button" at bounding box center [919, 38] width 23 height 23
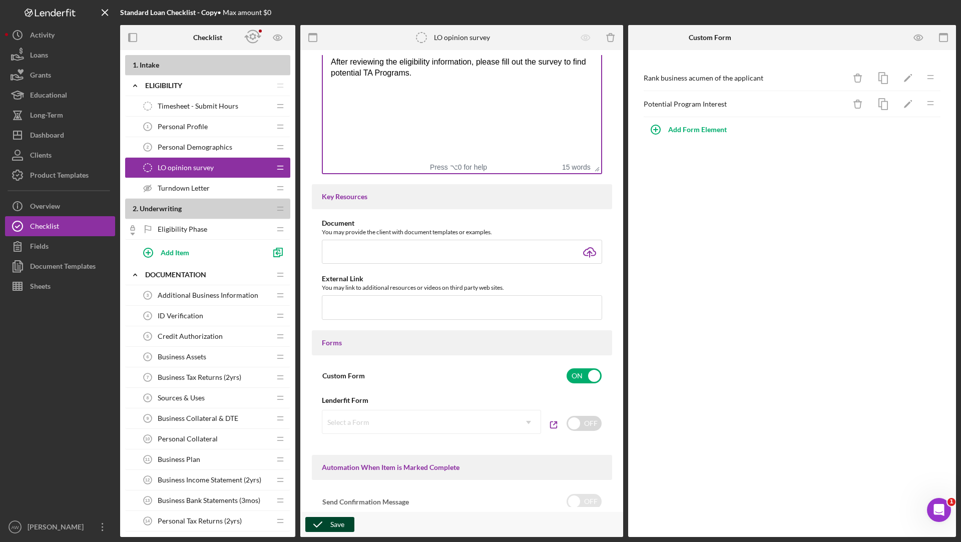
scroll to position [413, 0]
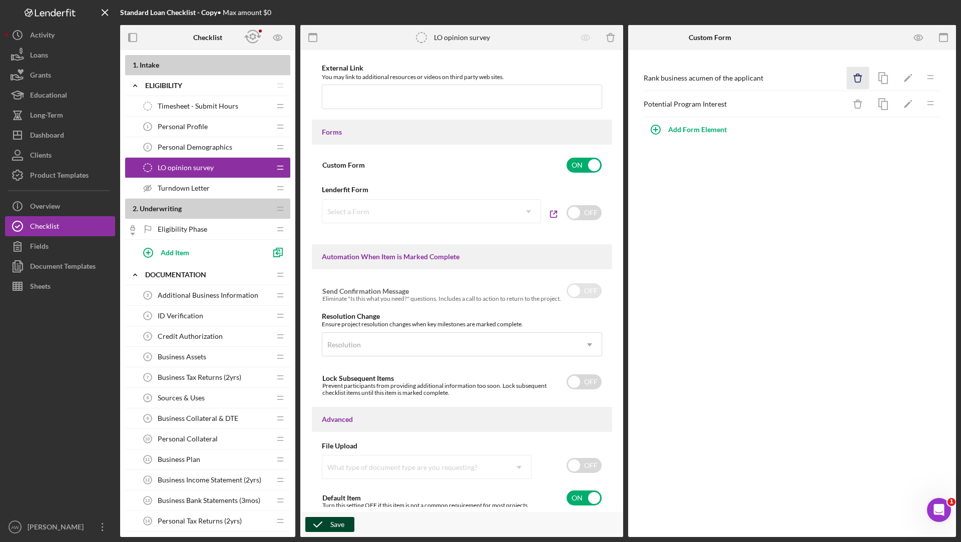
click at [859, 74] on icon "button" at bounding box center [858, 75] width 3 height 2
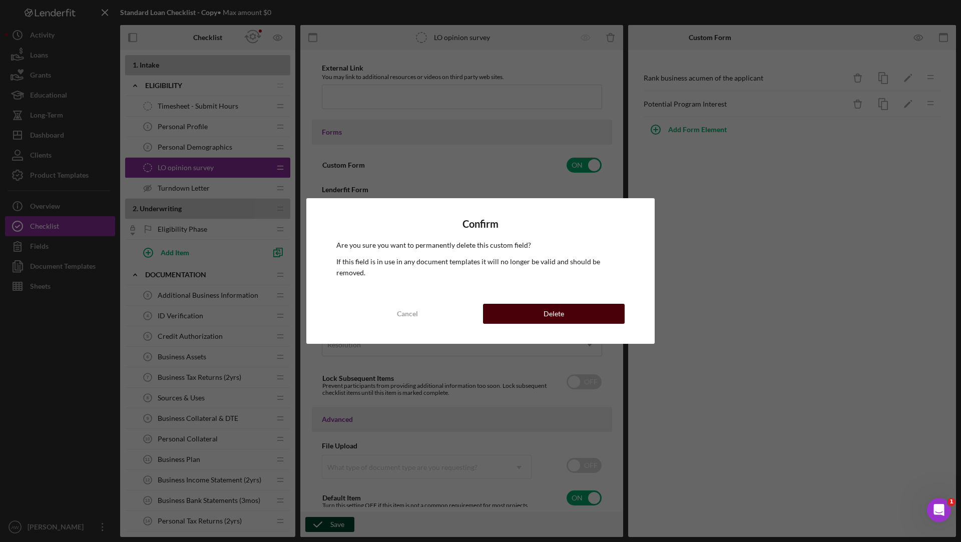
click at [560, 305] on div "Delete" at bounding box center [554, 314] width 21 height 20
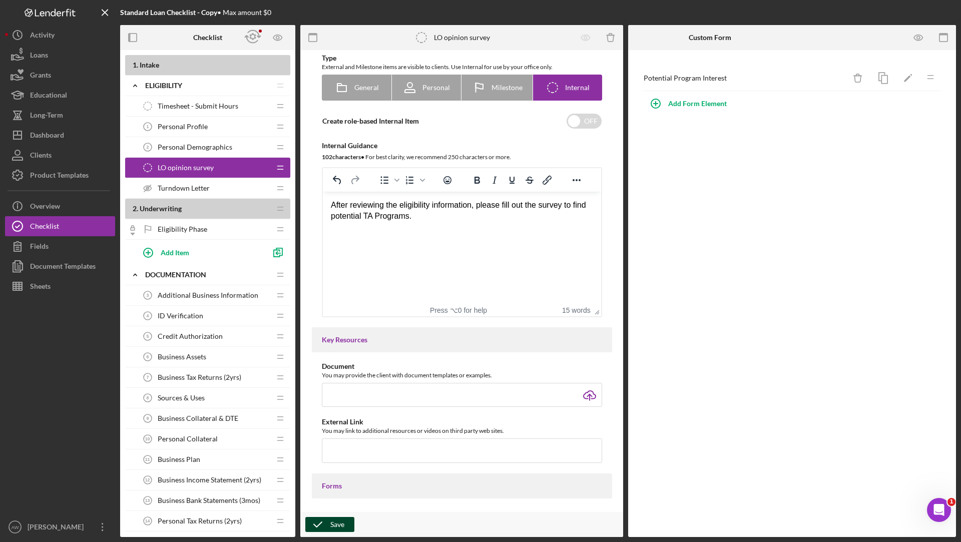
scroll to position [57, 0]
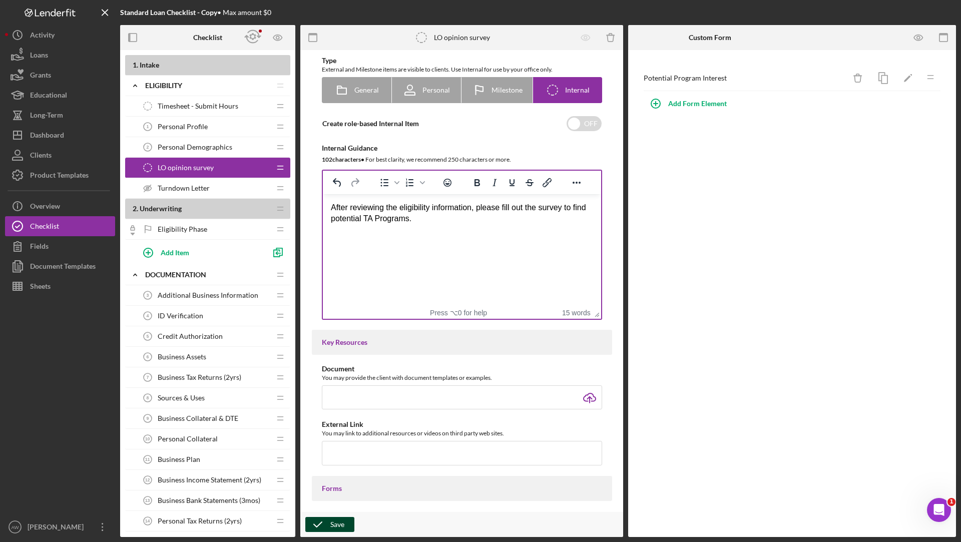
click at [455, 220] on div "After reviewing the eligibility information, please fill out the survey to find…" at bounding box center [462, 213] width 262 height 23
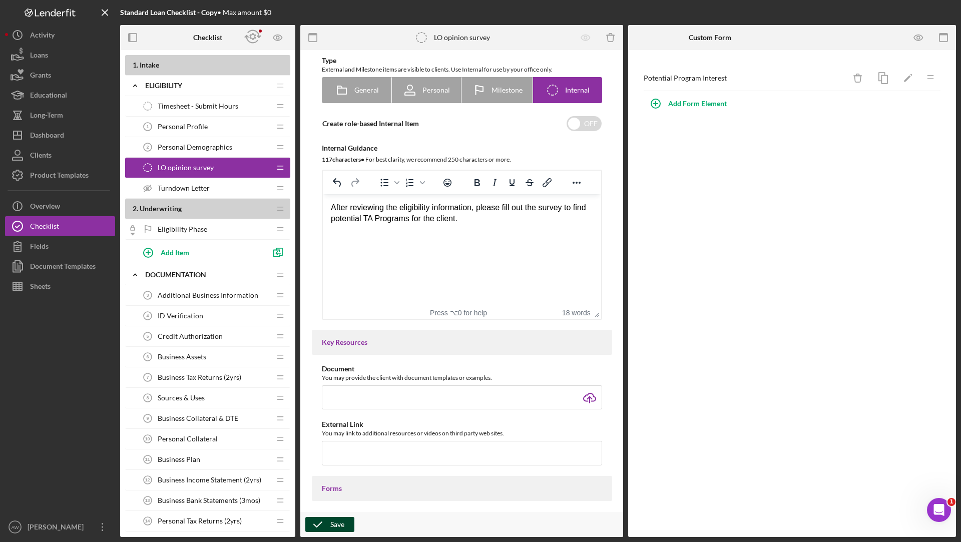
click at [313, 525] on icon "button" at bounding box center [317, 524] width 25 height 25
click at [195, 230] on span "Eligibility Phase" at bounding box center [183, 229] width 50 height 8
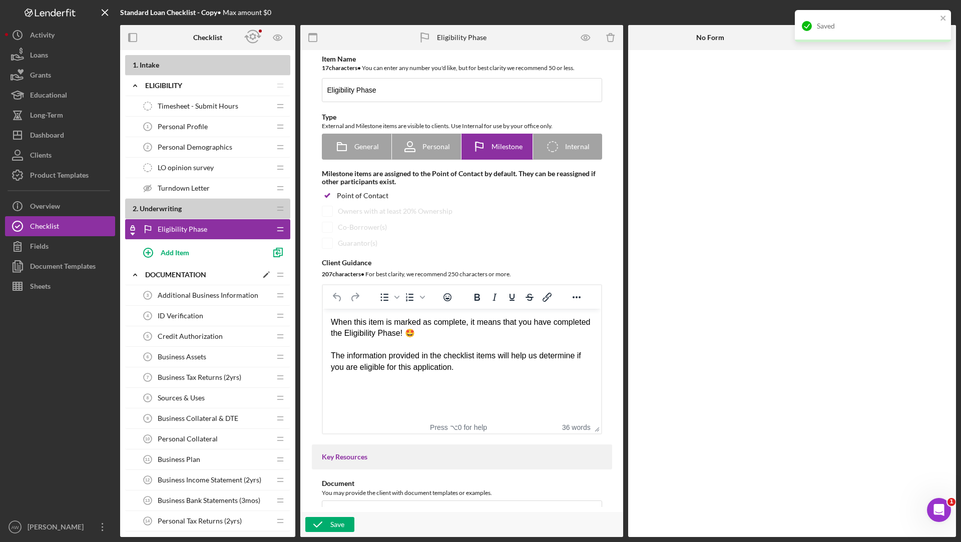
scroll to position [345, 0]
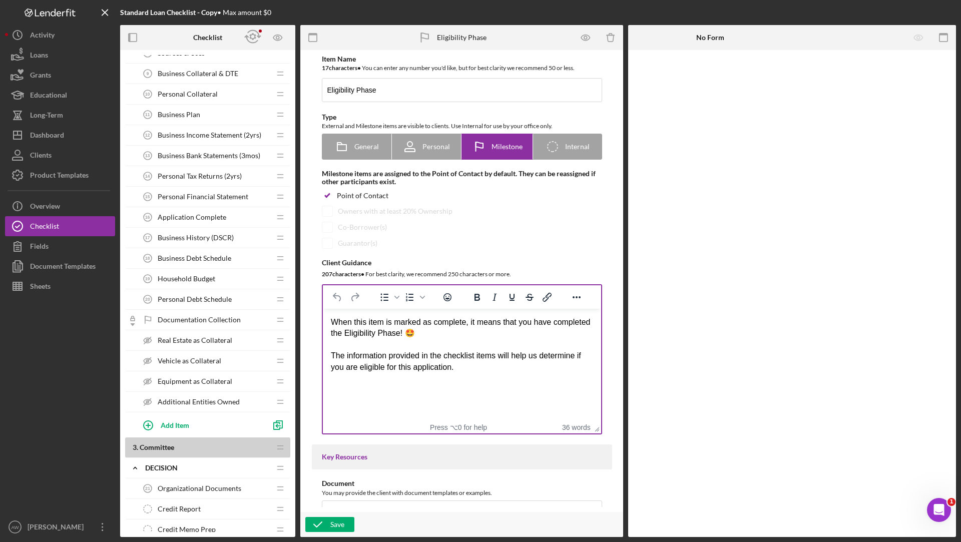
click at [467, 333] on div "When this item is marked as complete, it means that you have completed the Elig…" at bounding box center [462, 345] width 262 height 56
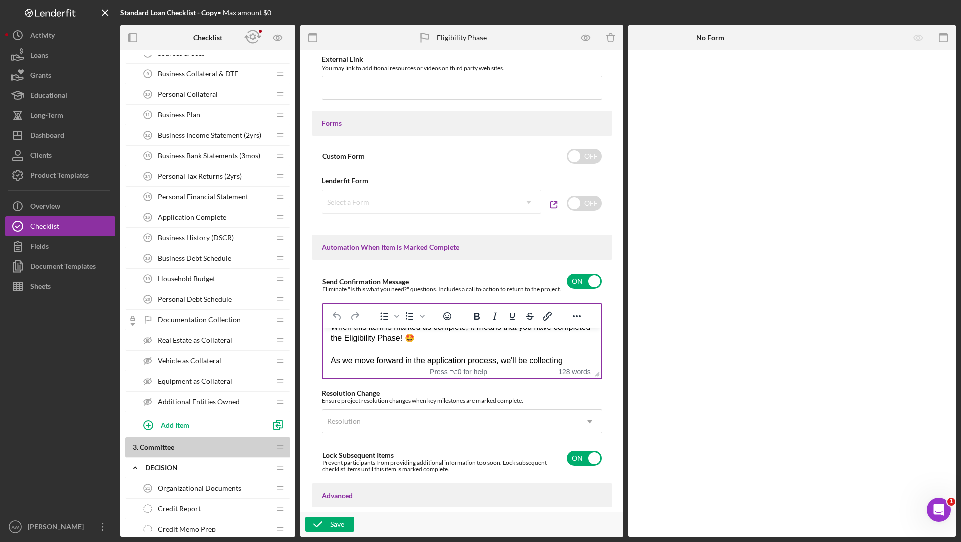
scroll to position [10, 0]
click at [472, 345] on div "When this item is marked as complete, it means that you have completed the Elig…" at bounding box center [462, 364] width 262 height 79
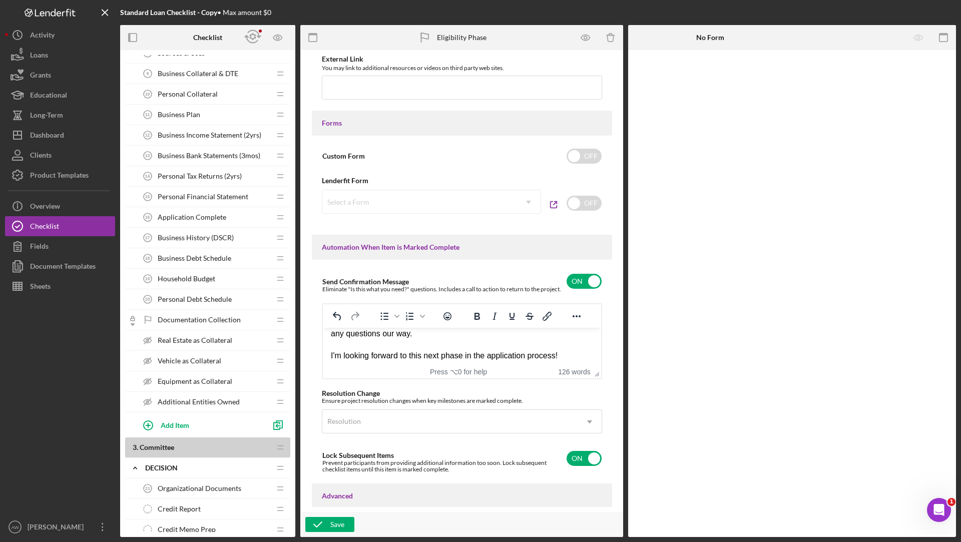
scroll to position [146, 0]
click at [332, 516] on div "Save" at bounding box center [461, 524] width 323 height 25
click at [330, 521] on icon "button" at bounding box center [317, 524] width 25 height 25
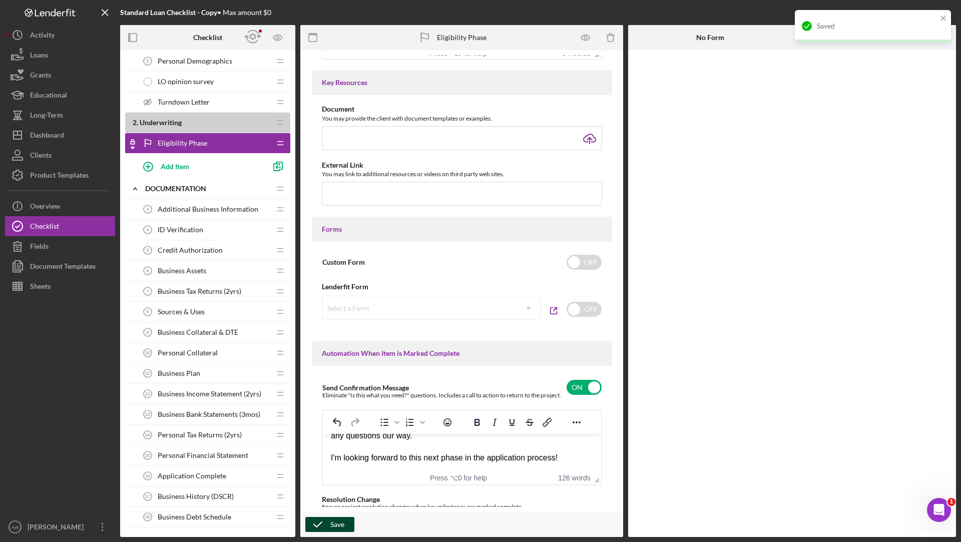
scroll to position [167, 0]
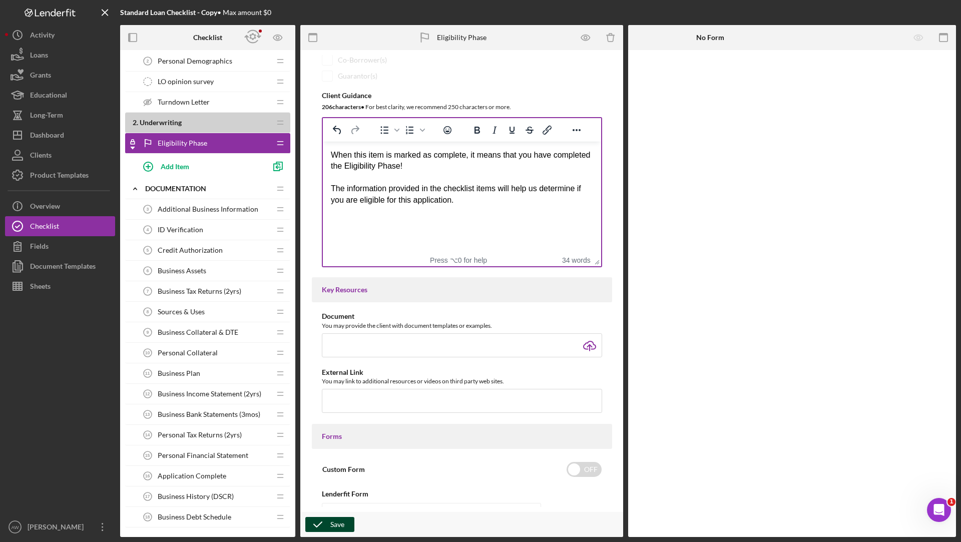
click at [476, 165] on div "When this item is marked as complete, it means that you have completed the Elig…" at bounding box center [462, 178] width 262 height 56
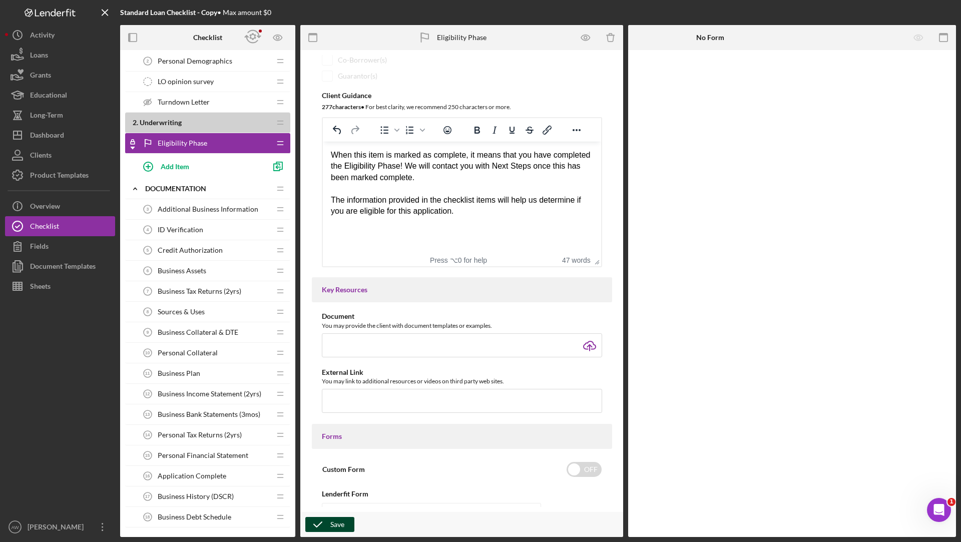
click at [324, 524] on icon "button" at bounding box center [317, 524] width 25 height 25
click at [199, 209] on span "Additional Business Information" at bounding box center [208, 209] width 101 height 8
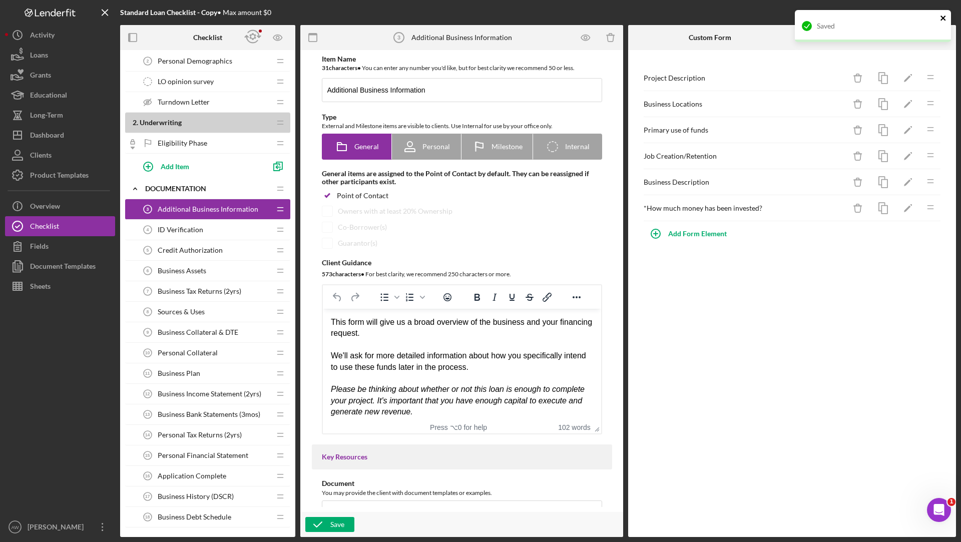
click at [941, 14] on icon "close" at bounding box center [943, 18] width 7 height 8
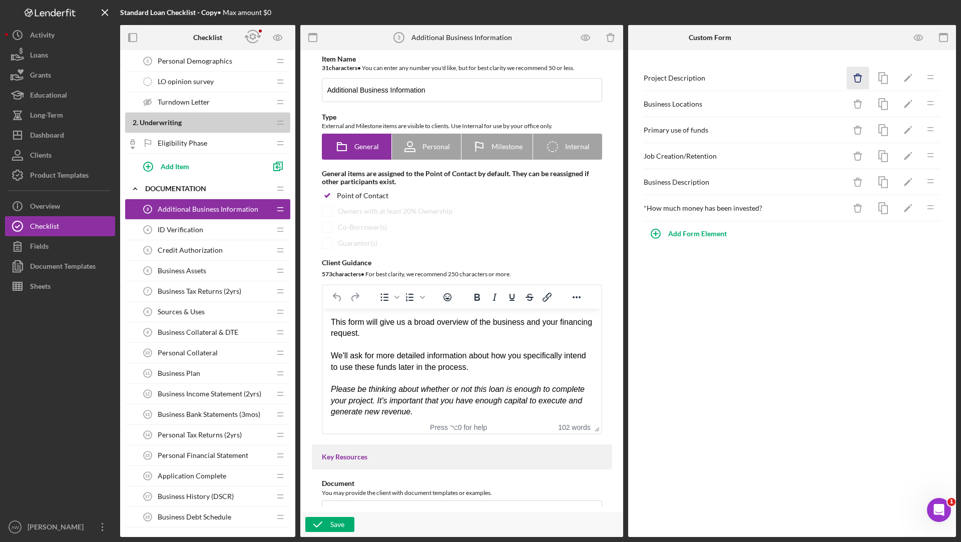
click at [856, 76] on line "button" at bounding box center [858, 76] width 8 height 0
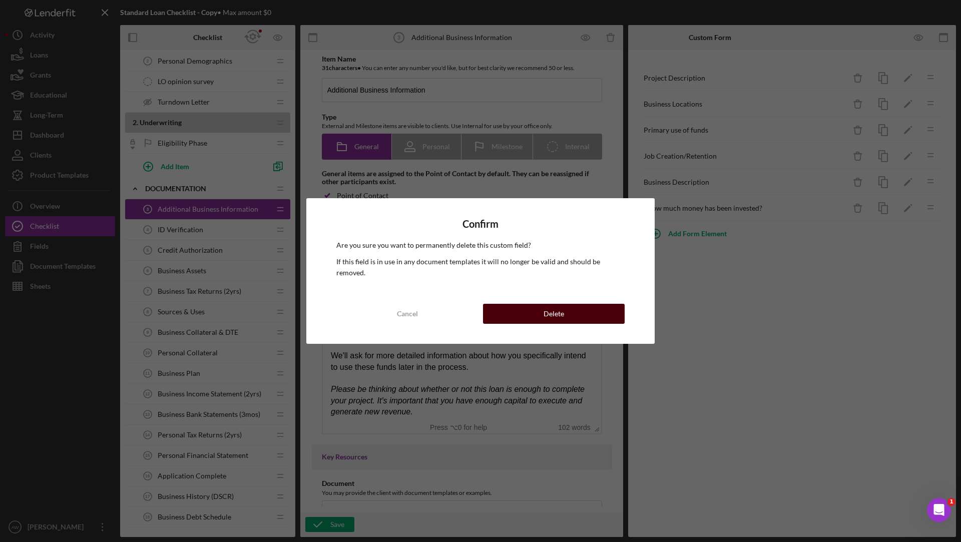
click at [570, 310] on button "Delete" at bounding box center [554, 314] width 142 height 20
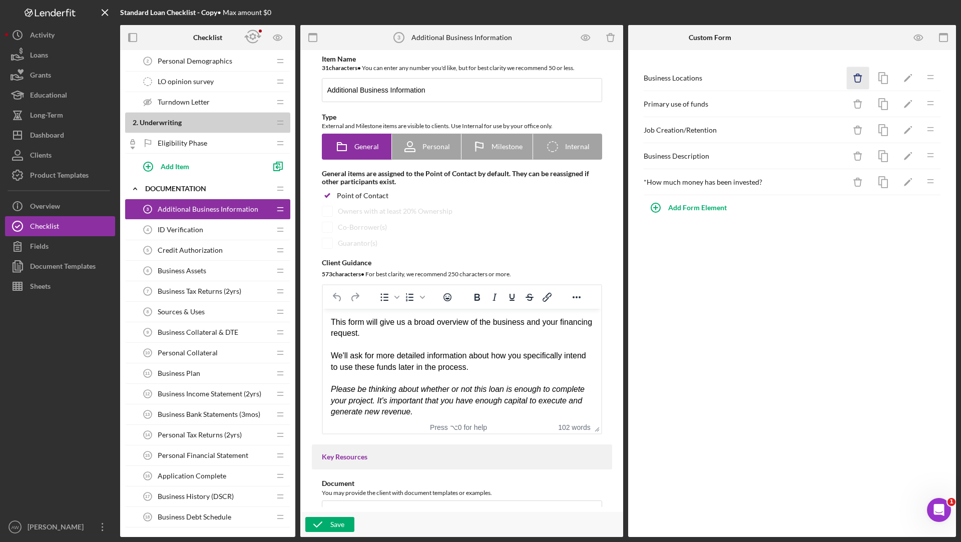
click at [854, 86] on icon "Icon/Delete" at bounding box center [858, 78] width 23 height 23
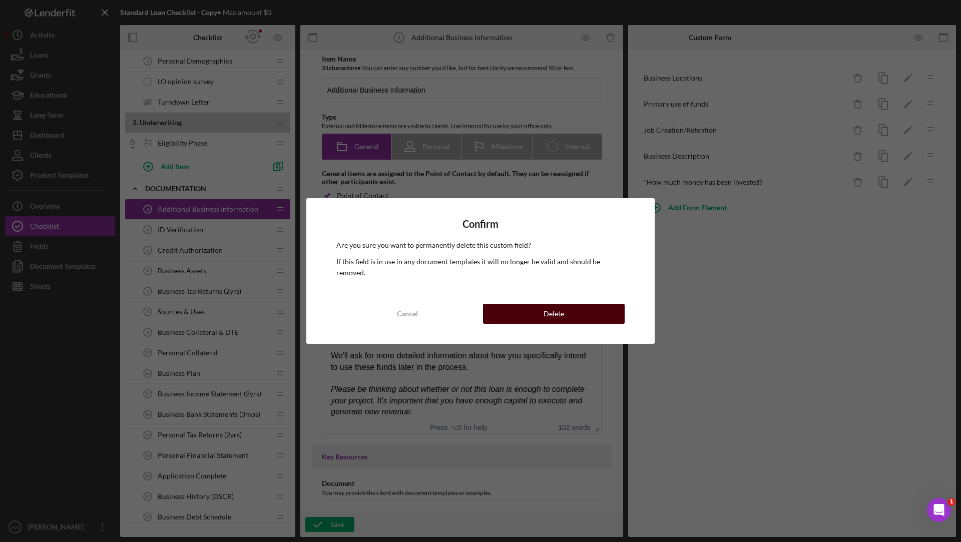
click at [584, 304] on button "Delete" at bounding box center [554, 314] width 142 height 20
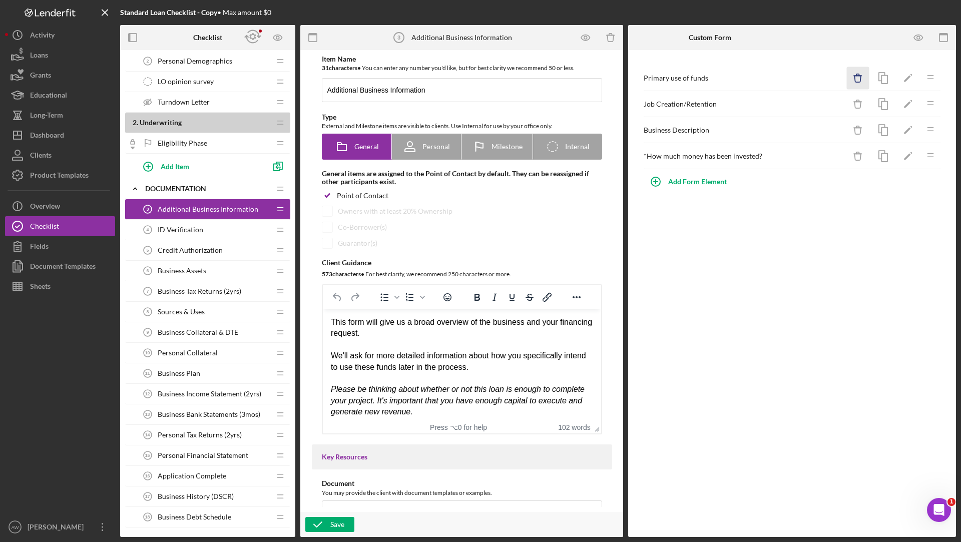
click at [860, 71] on icon "Icon/Delete" at bounding box center [858, 78] width 23 height 23
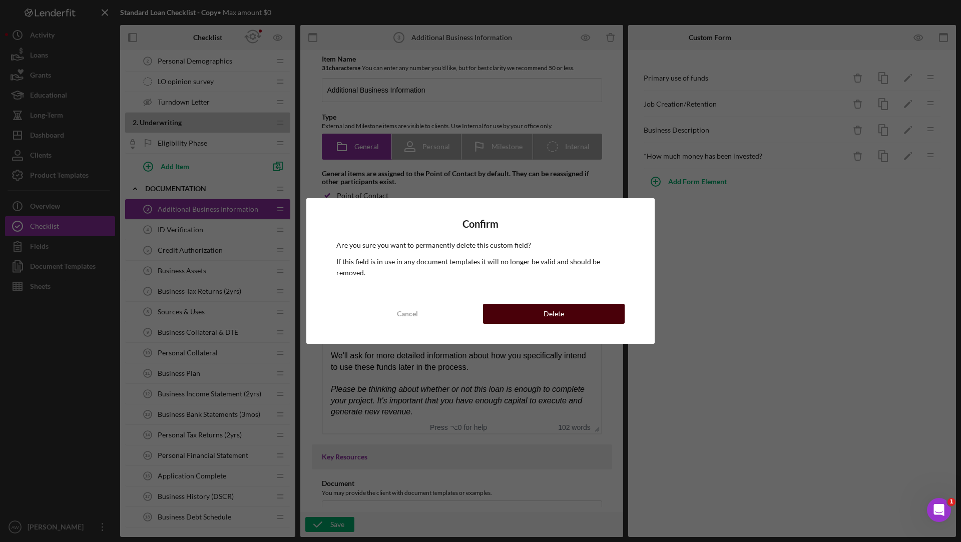
click at [600, 304] on button "Delete" at bounding box center [554, 314] width 142 height 20
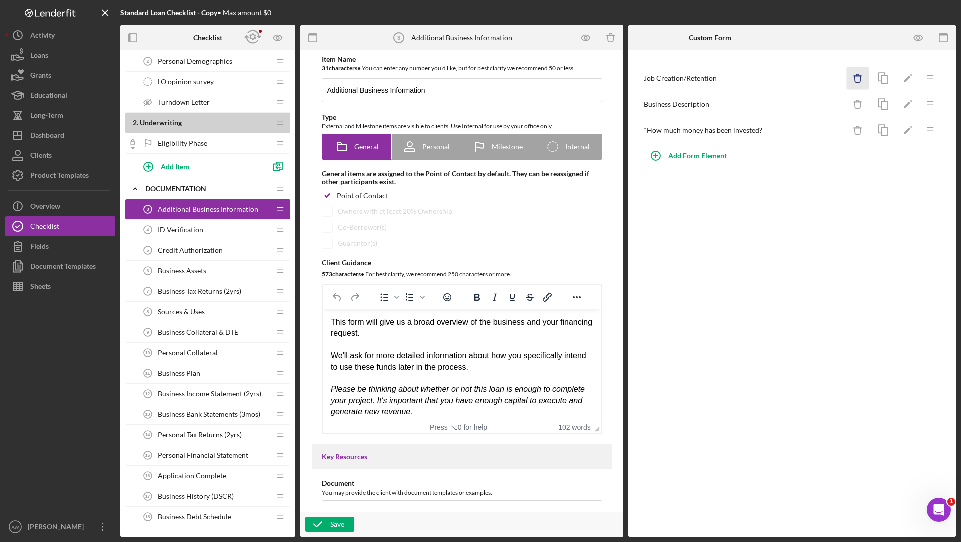
click at [863, 77] on icon "Icon/Delete" at bounding box center [858, 78] width 23 height 23
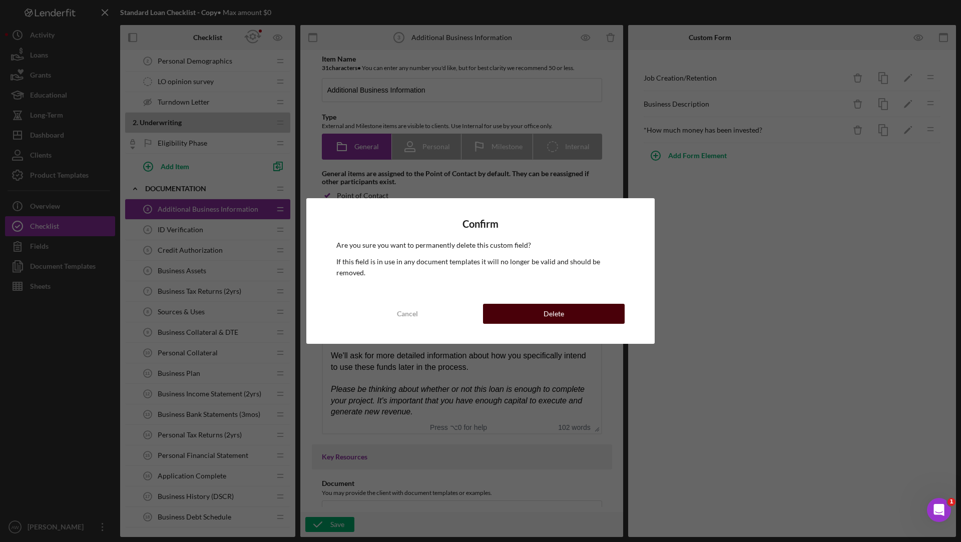
click at [572, 304] on button "Delete" at bounding box center [554, 314] width 142 height 20
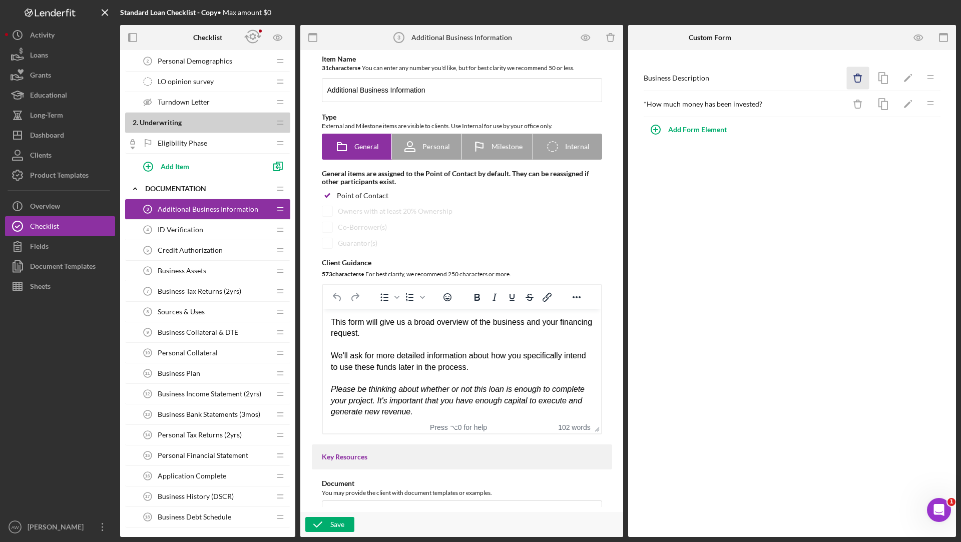
click at [864, 73] on icon "Icon/Delete" at bounding box center [858, 78] width 23 height 23
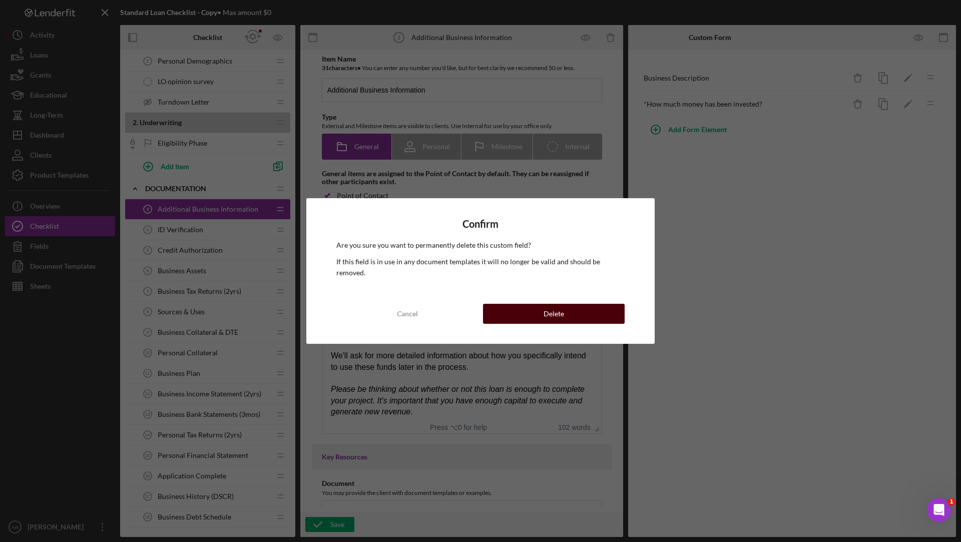
click at [565, 308] on button "Delete" at bounding box center [554, 314] width 142 height 20
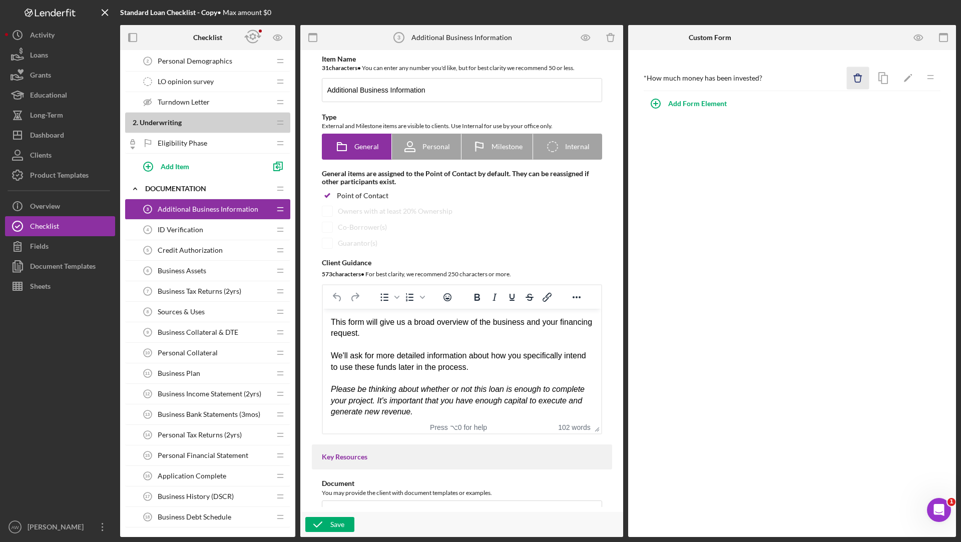
click at [864, 78] on icon "Icon/Delete" at bounding box center [858, 78] width 23 height 23
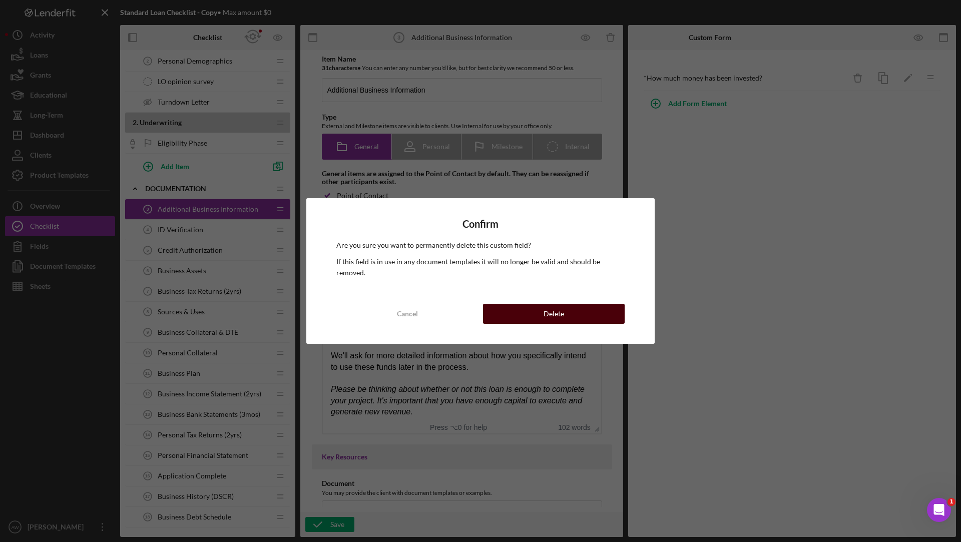
click at [601, 305] on button "Delete" at bounding box center [554, 314] width 142 height 20
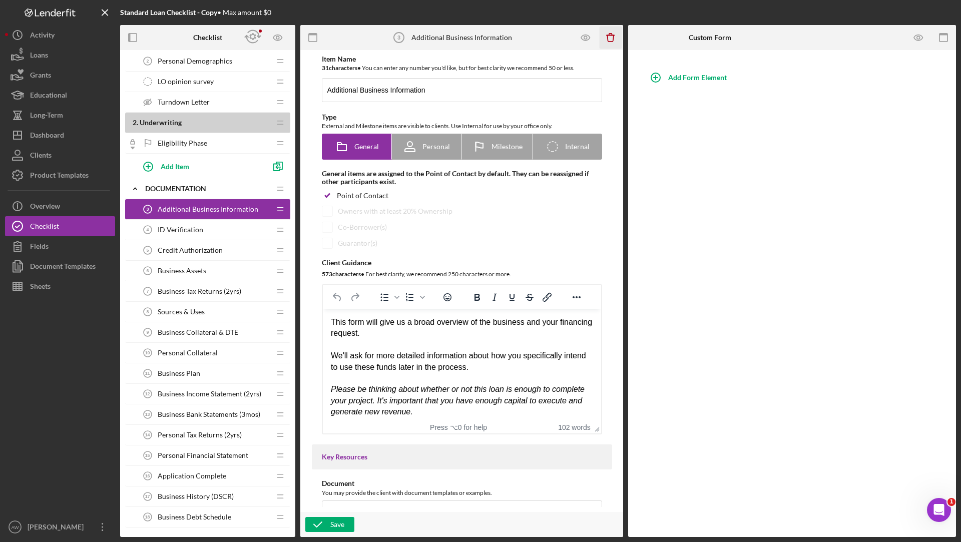
click at [612, 38] on icon "Icon/Delete" at bounding box center [611, 38] width 23 height 23
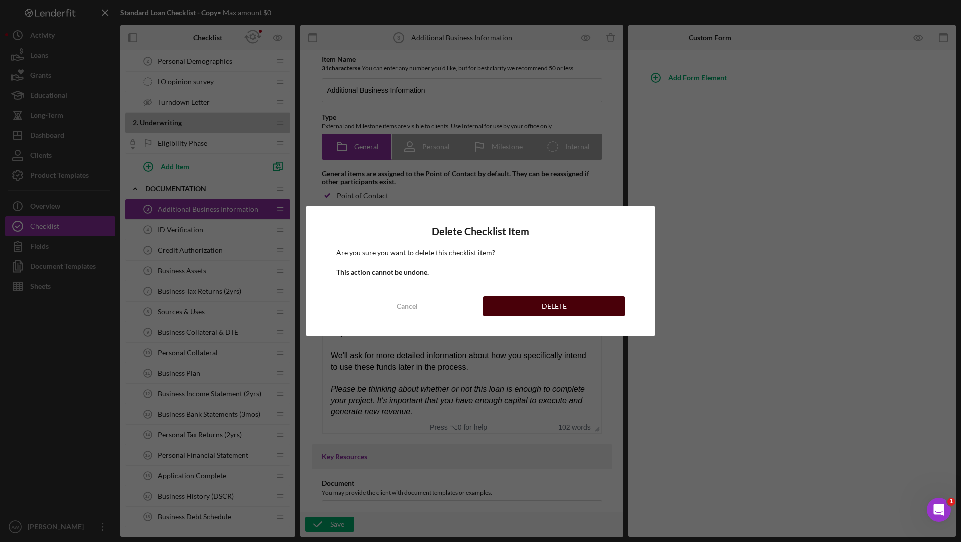
click at [585, 304] on button "DELETE" at bounding box center [554, 306] width 142 height 20
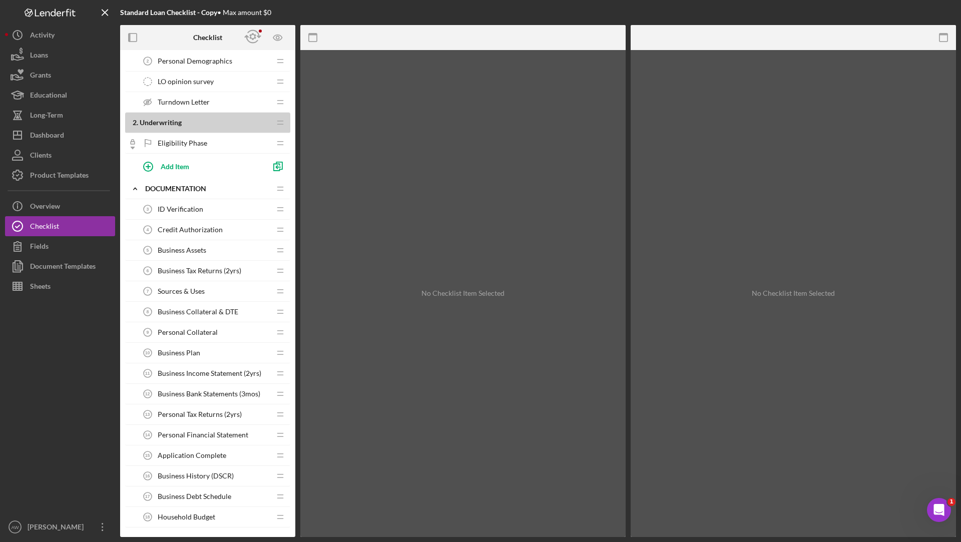
click at [213, 213] on div "ID Verification 3 ID Verification" at bounding box center [204, 209] width 133 height 20
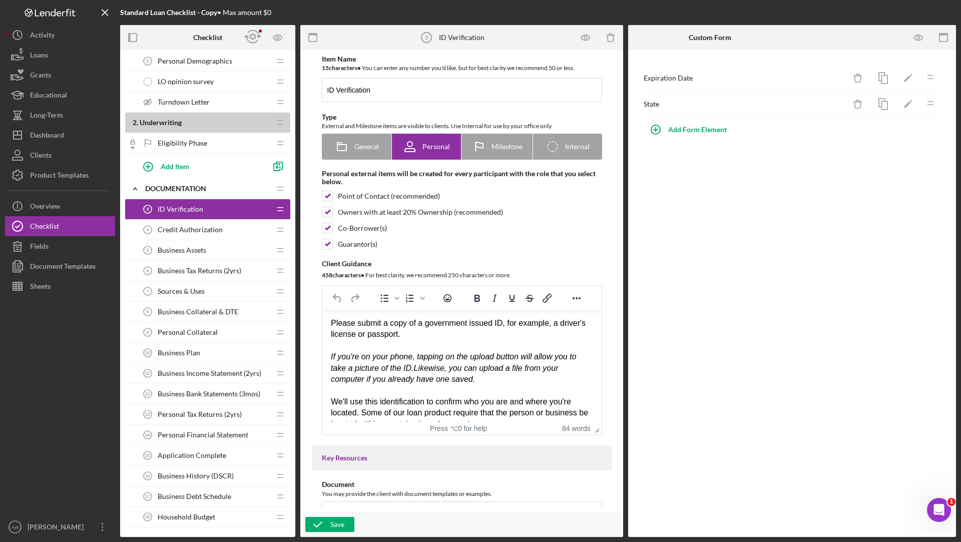
click at [209, 228] on span "Credit Authorization" at bounding box center [190, 230] width 65 height 8
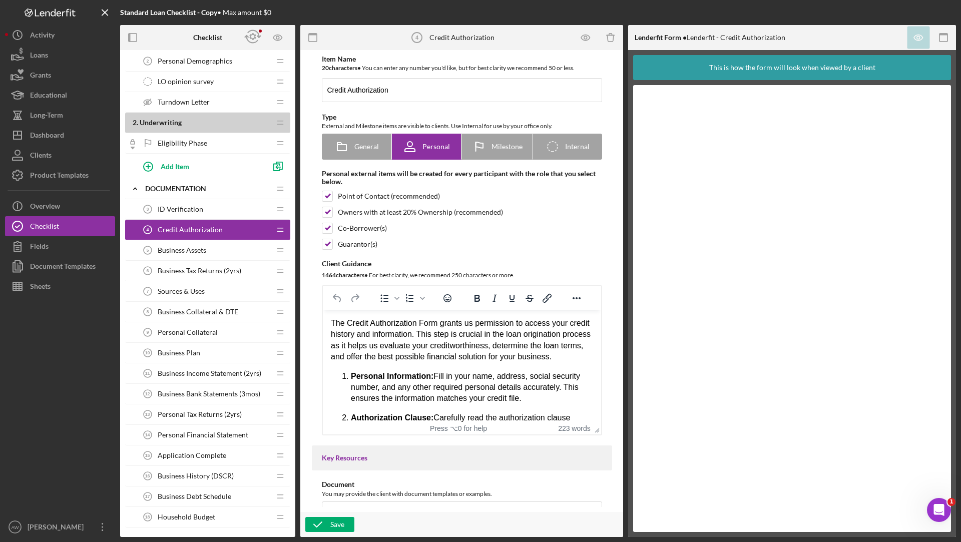
click at [208, 245] on div "Business Assets 5 Business Assets" at bounding box center [204, 250] width 133 height 20
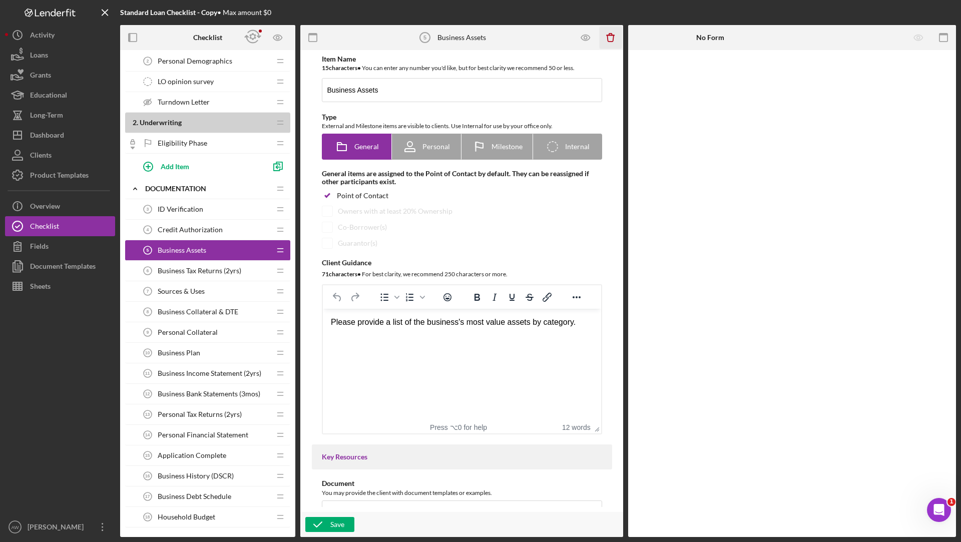
click at [610, 34] on icon "Icon/Delete" at bounding box center [611, 38] width 23 height 23
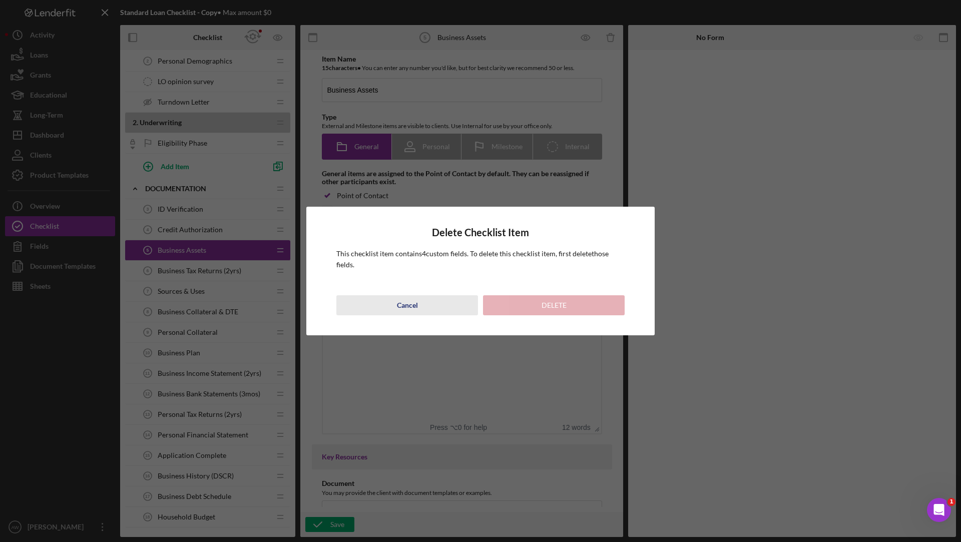
click at [429, 313] on button "Cancel" at bounding box center [408, 305] width 142 height 20
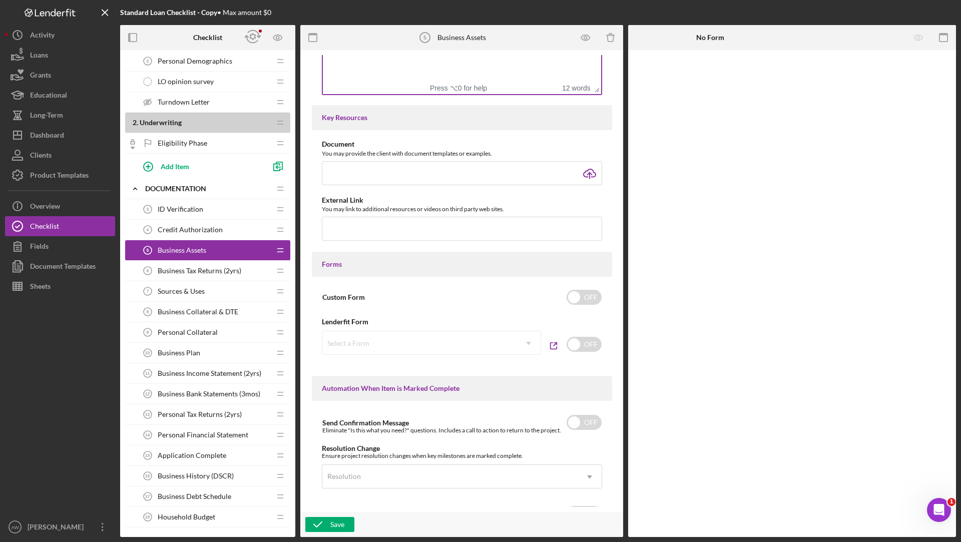
scroll to position [360, 0]
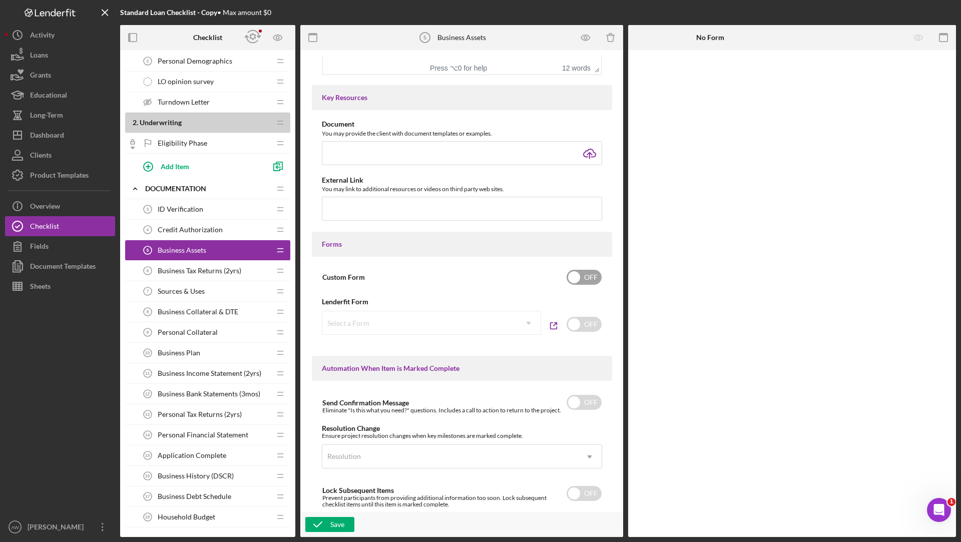
click at [587, 279] on input "checkbox" at bounding box center [584, 277] width 35 height 15
checkbox input "true"
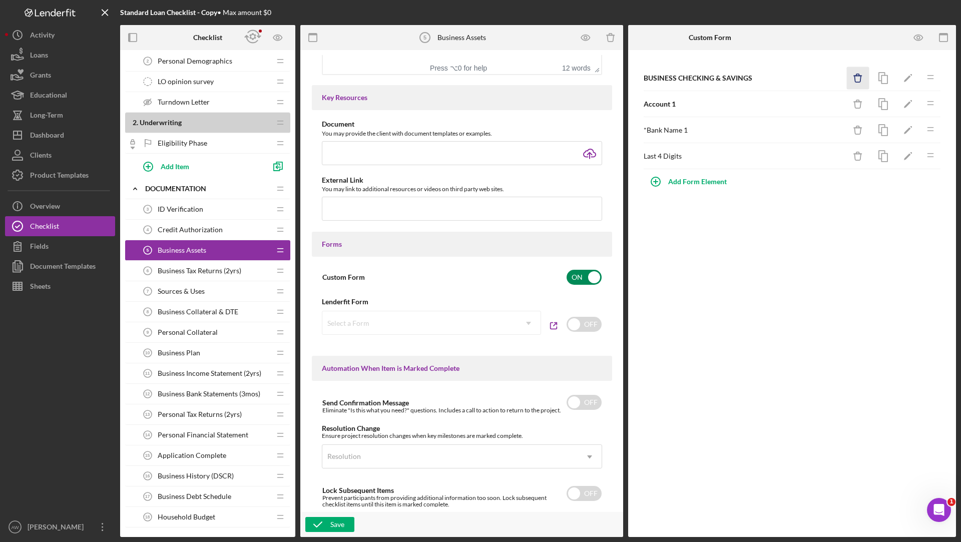
click at [855, 77] on icon "button" at bounding box center [858, 79] width 7 height 7
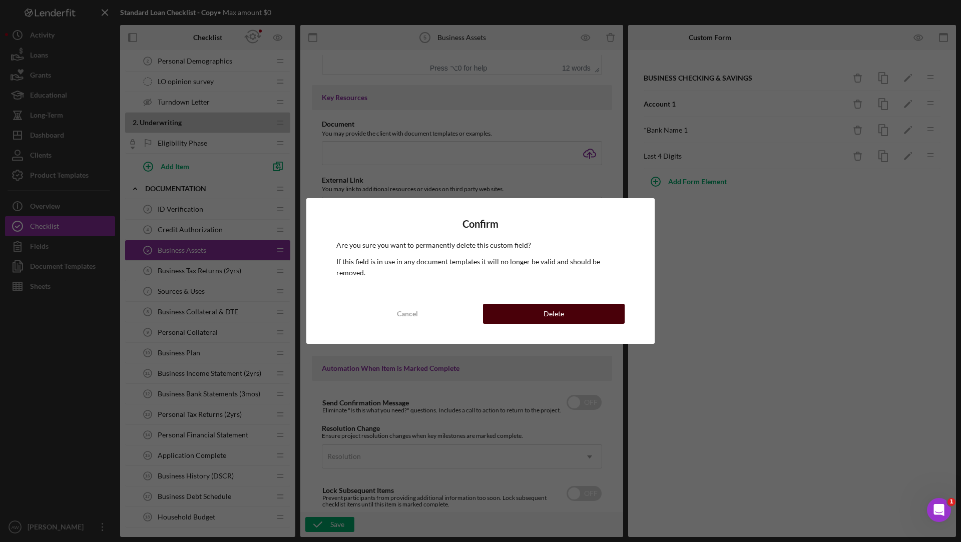
click at [555, 309] on div "Delete" at bounding box center [554, 314] width 21 height 20
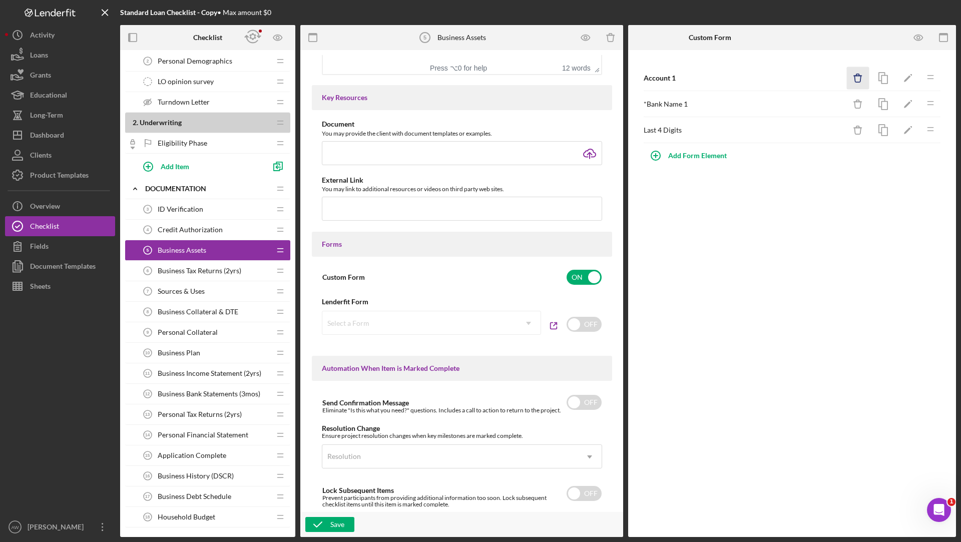
click at [852, 82] on icon "Icon/Delete" at bounding box center [858, 78] width 23 height 23
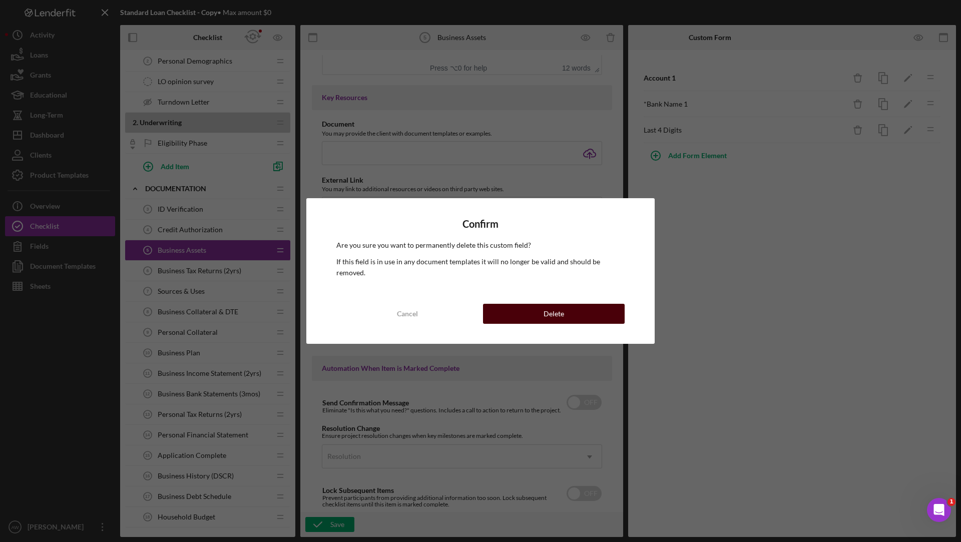
click at [536, 304] on button "Delete" at bounding box center [554, 314] width 142 height 20
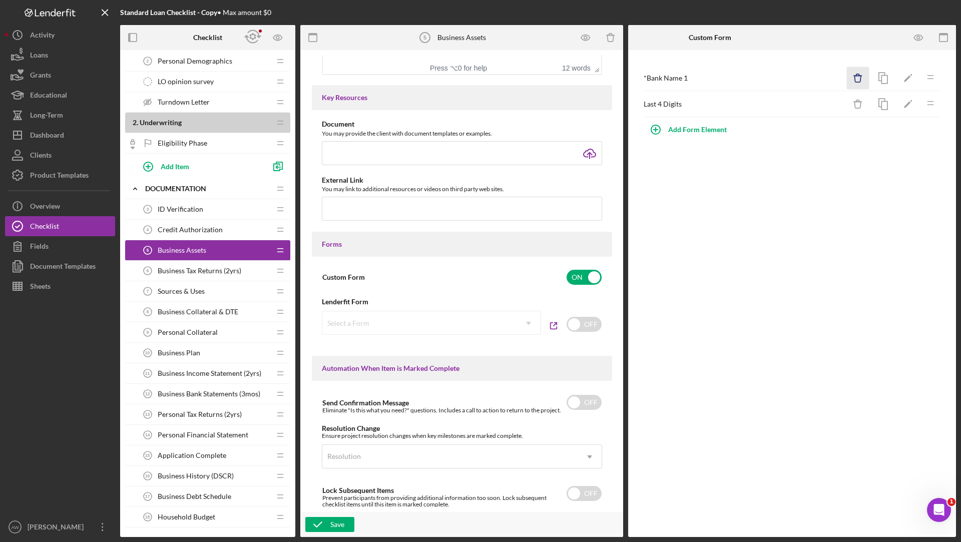
click at [860, 82] on icon "button" at bounding box center [858, 79] width 7 height 7
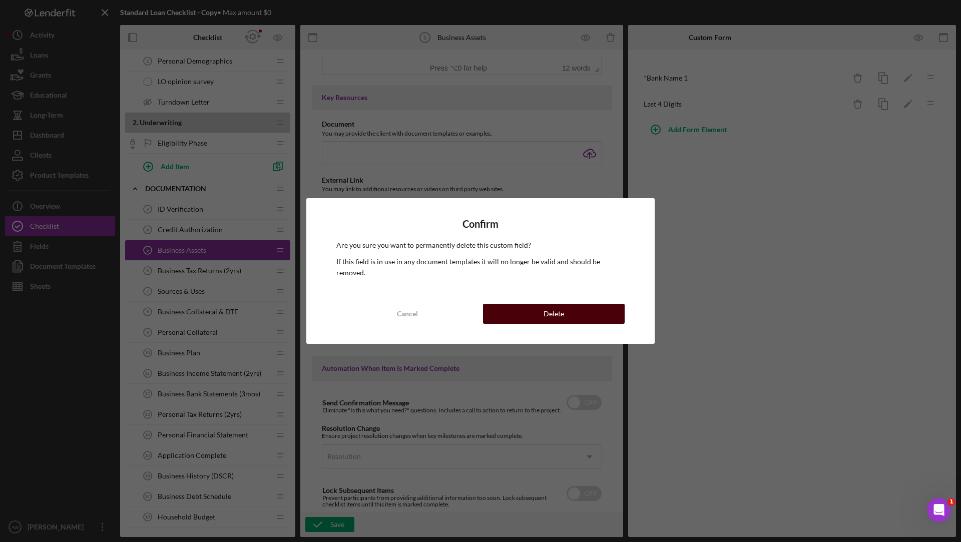
click at [540, 310] on button "Delete" at bounding box center [554, 314] width 142 height 20
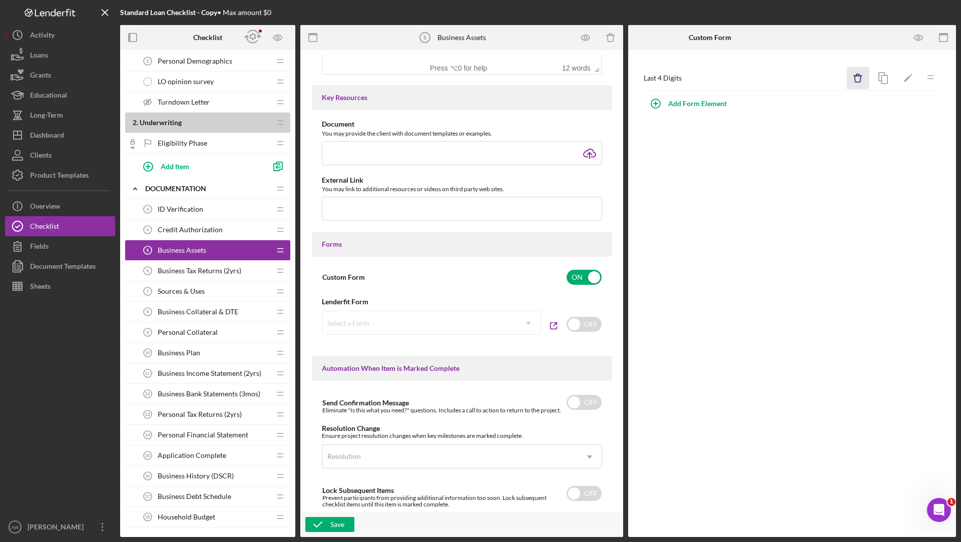
click at [855, 79] on icon "Icon/Delete" at bounding box center [858, 78] width 23 height 23
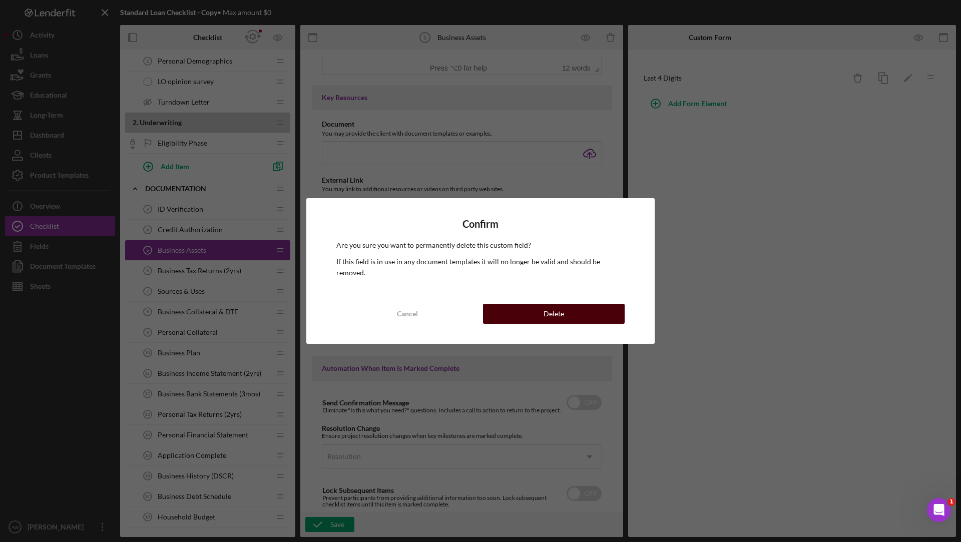
click at [560, 309] on div "Delete" at bounding box center [554, 314] width 21 height 20
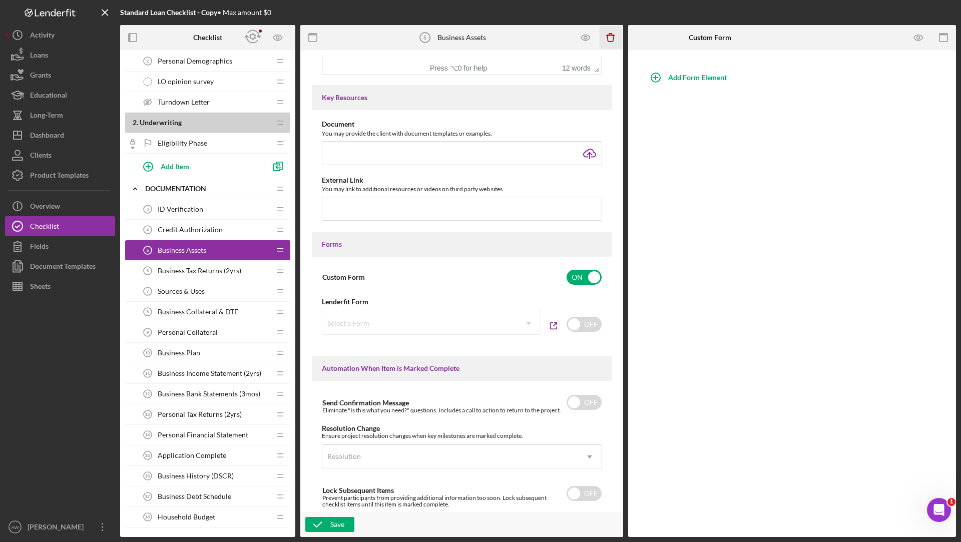
click at [609, 37] on icon "Icon/Delete" at bounding box center [611, 38] width 23 height 23
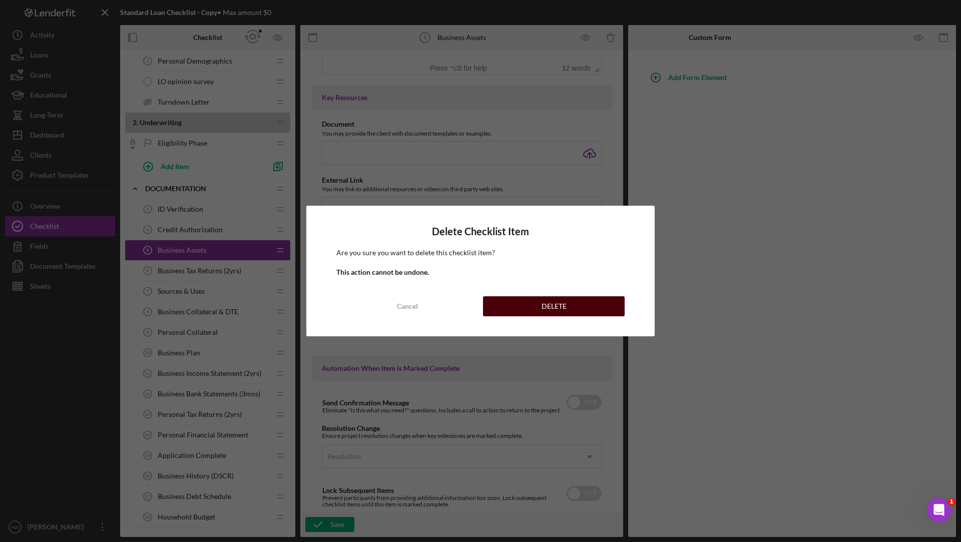
click at [535, 306] on button "DELETE" at bounding box center [554, 306] width 142 height 20
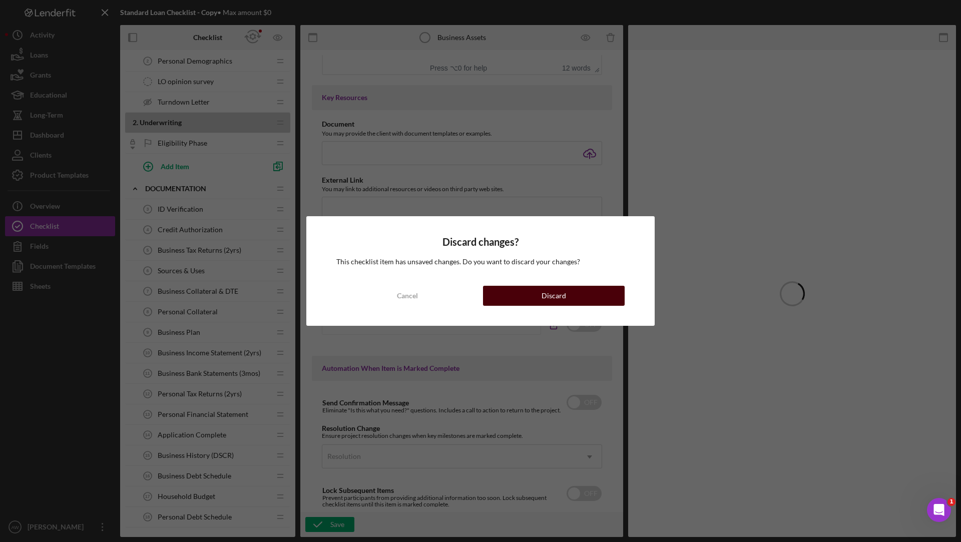
click at [572, 299] on button "Discard" at bounding box center [554, 296] width 142 height 20
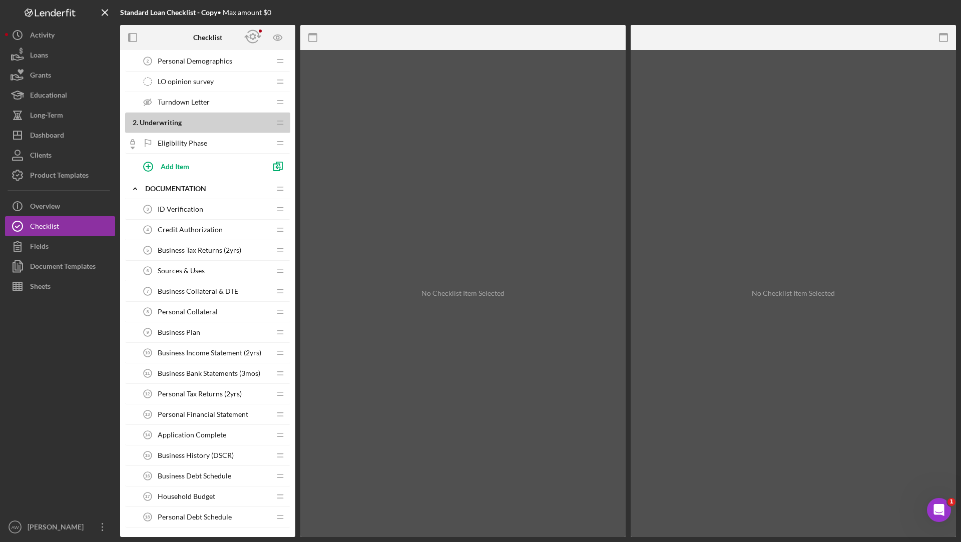
click at [214, 254] on div "Business Tax Returns (2yrs) 5 Business Tax Returns (2yrs)" at bounding box center [204, 250] width 133 height 20
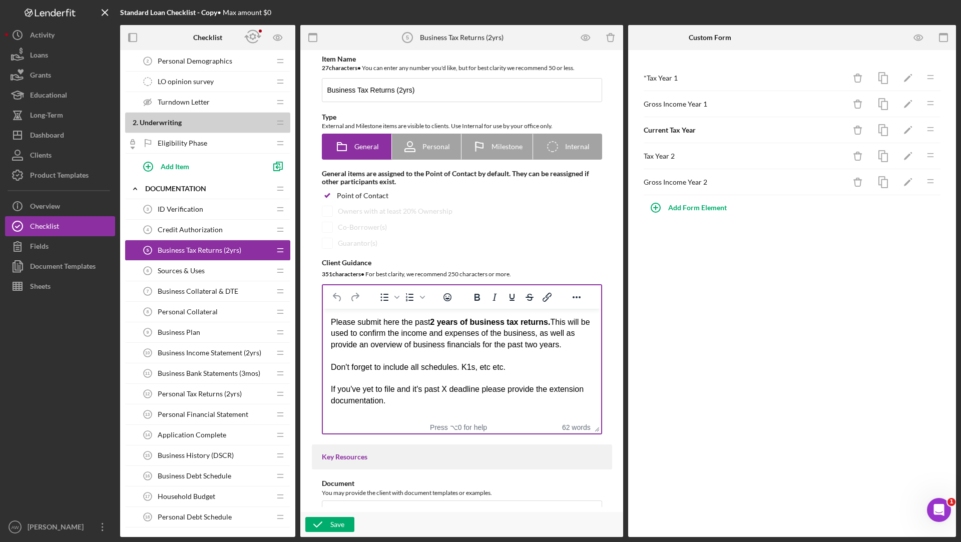
scroll to position [13, 0]
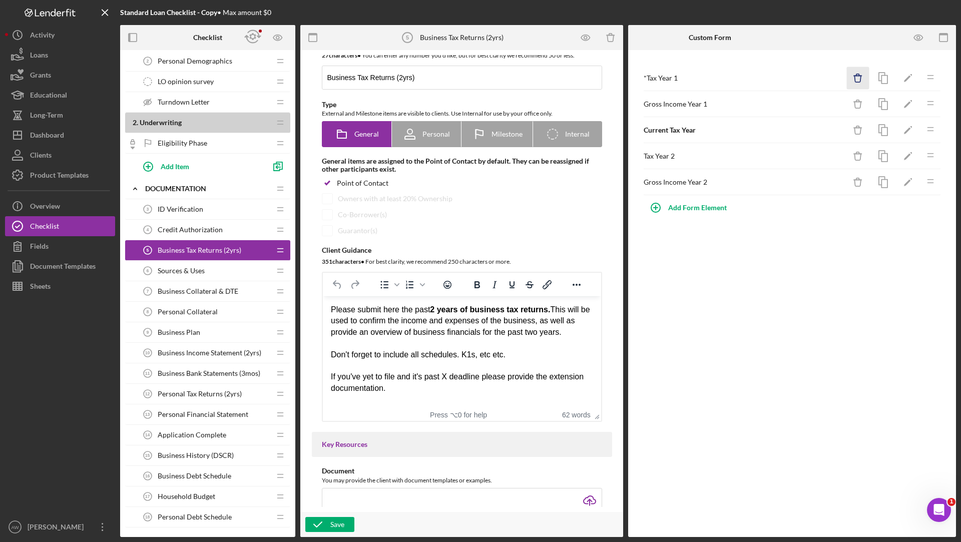
click at [857, 77] on icon "Icon/Delete" at bounding box center [858, 78] width 23 height 23
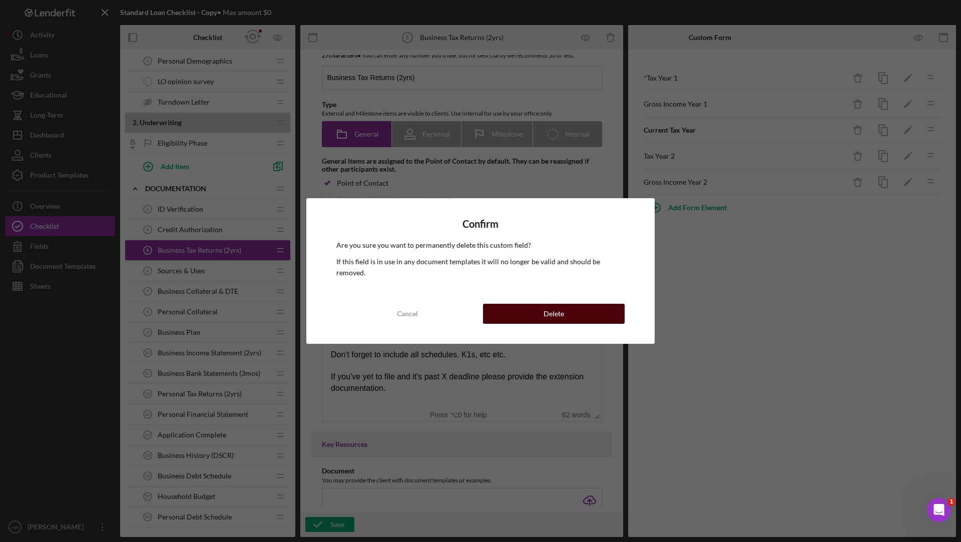
click at [569, 313] on button "Delete" at bounding box center [554, 314] width 142 height 20
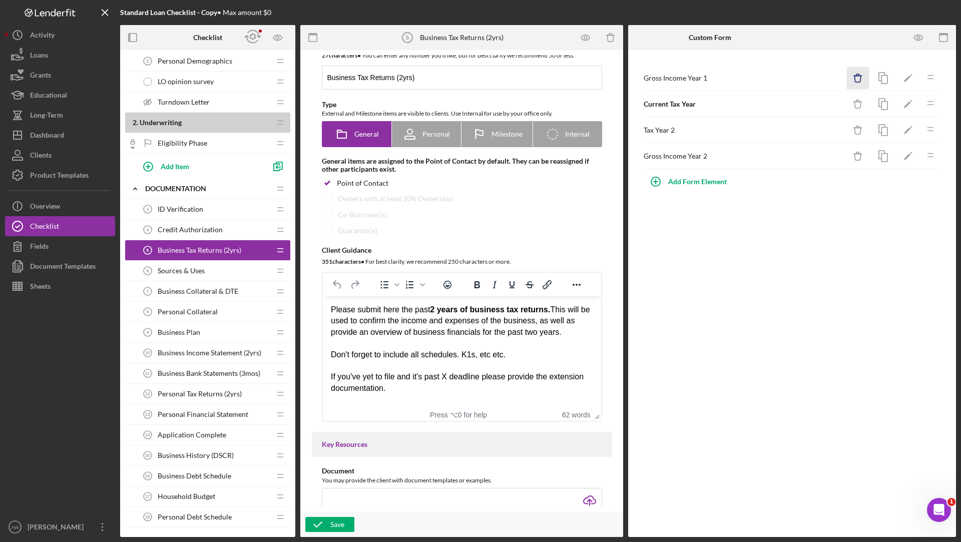
click at [852, 77] on icon "Icon/Delete" at bounding box center [858, 78] width 23 height 23
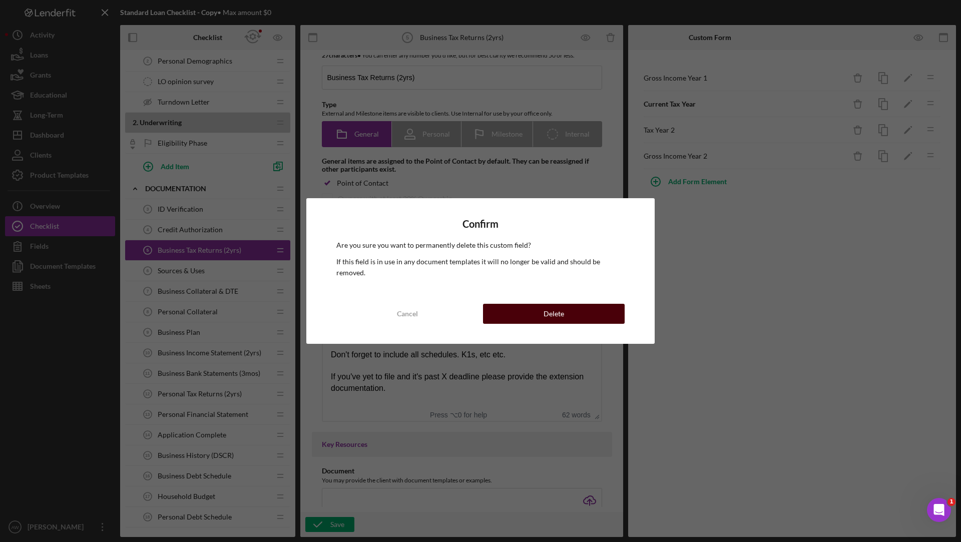
click at [554, 304] on div "Delete" at bounding box center [554, 314] width 21 height 20
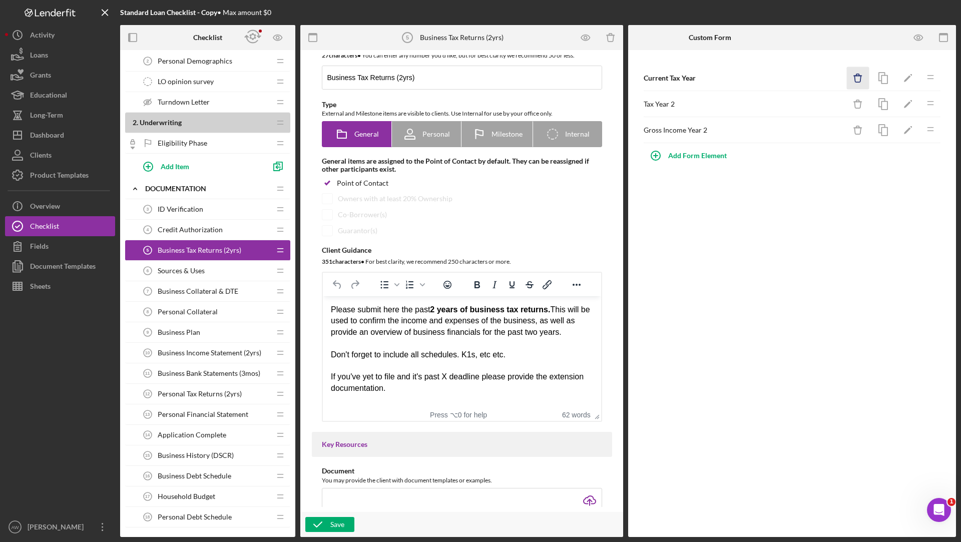
click at [863, 80] on icon "Icon/Delete" at bounding box center [858, 78] width 23 height 23
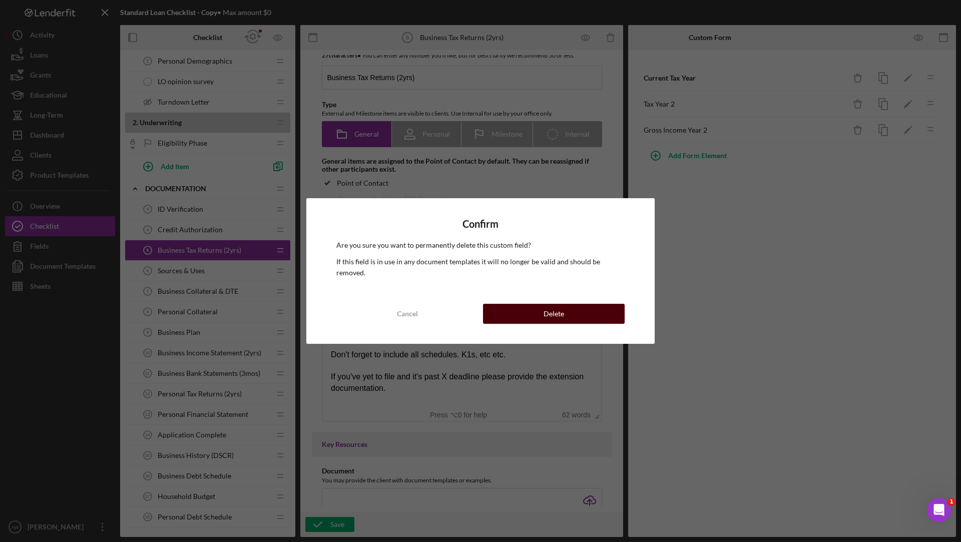
click at [542, 304] on button "Delete" at bounding box center [554, 314] width 142 height 20
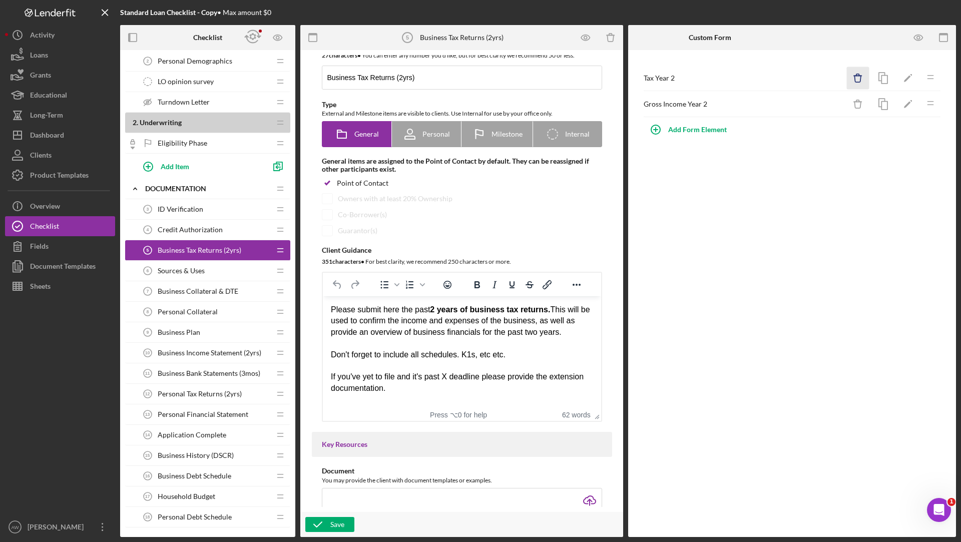
click at [850, 72] on icon "Icon/Delete" at bounding box center [858, 78] width 23 height 23
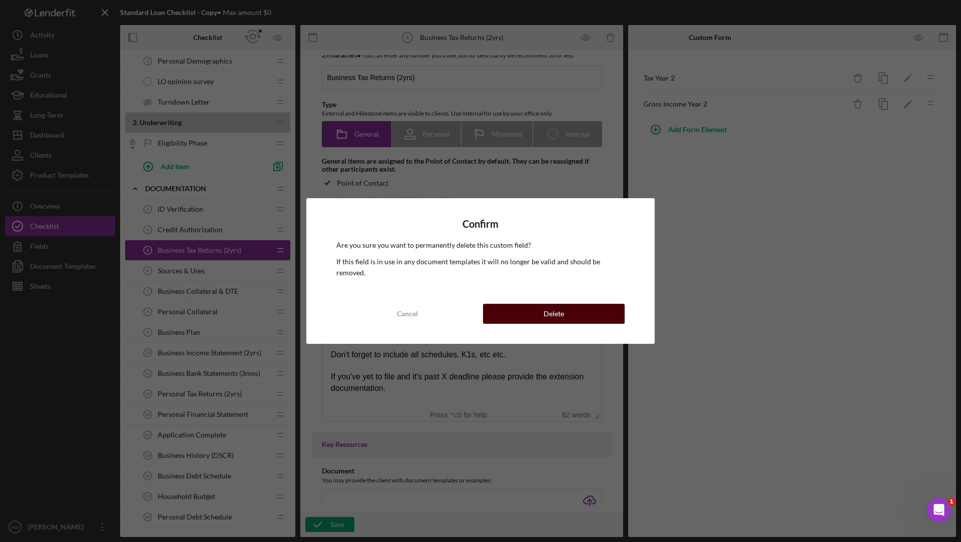
click at [544, 304] on div "Delete" at bounding box center [554, 314] width 21 height 20
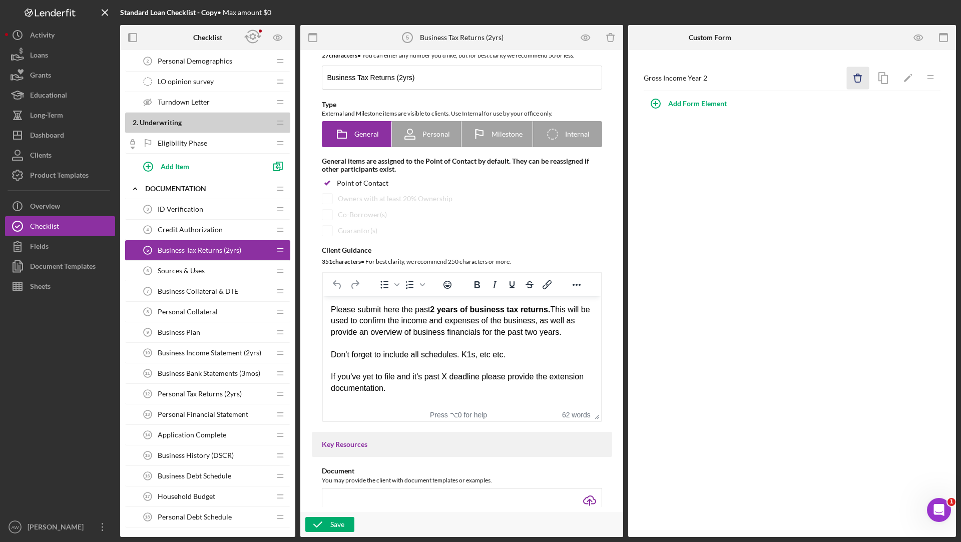
click at [862, 73] on icon "Icon/Delete" at bounding box center [858, 78] width 23 height 23
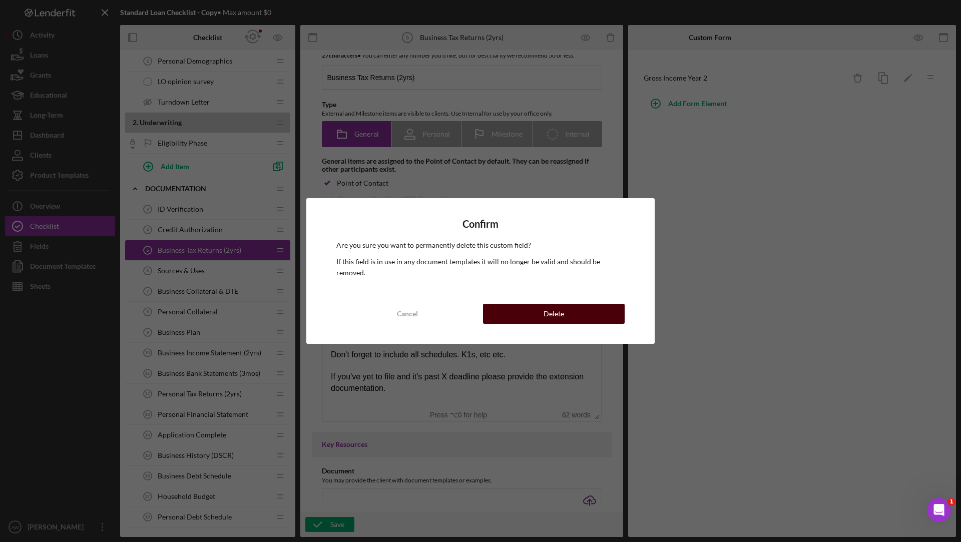
click at [553, 305] on div "Delete" at bounding box center [554, 314] width 21 height 20
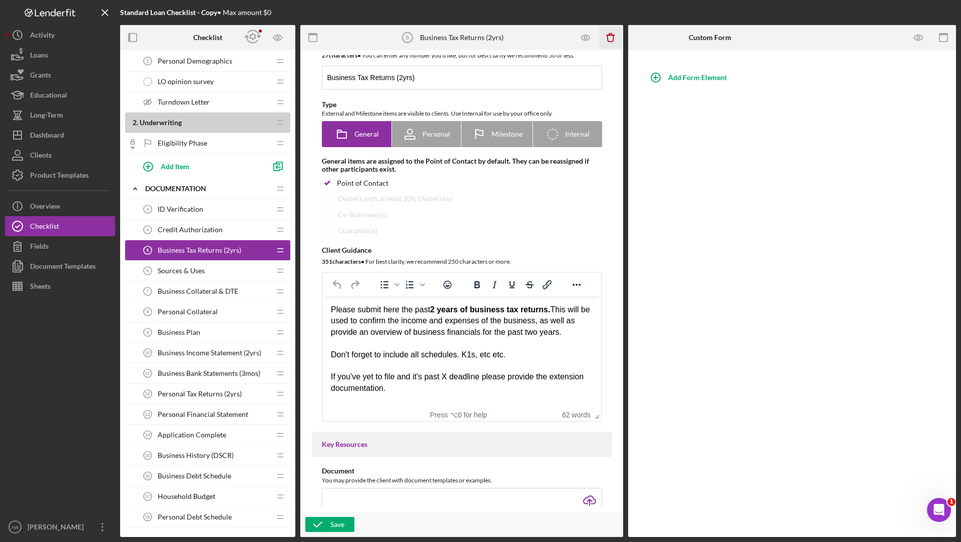
click at [614, 30] on icon "Icon/Delete" at bounding box center [611, 38] width 23 height 23
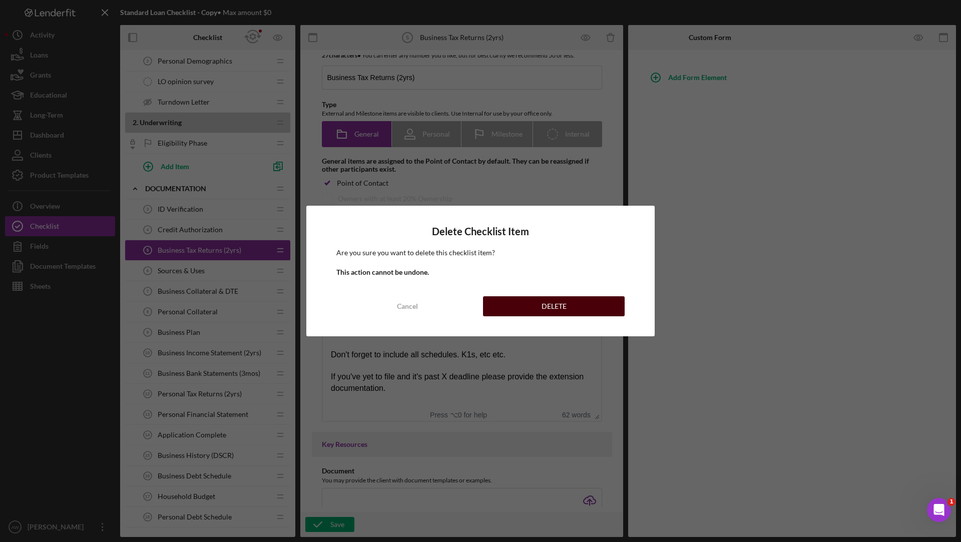
click at [526, 304] on button "DELETE" at bounding box center [554, 306] width 142 height 20
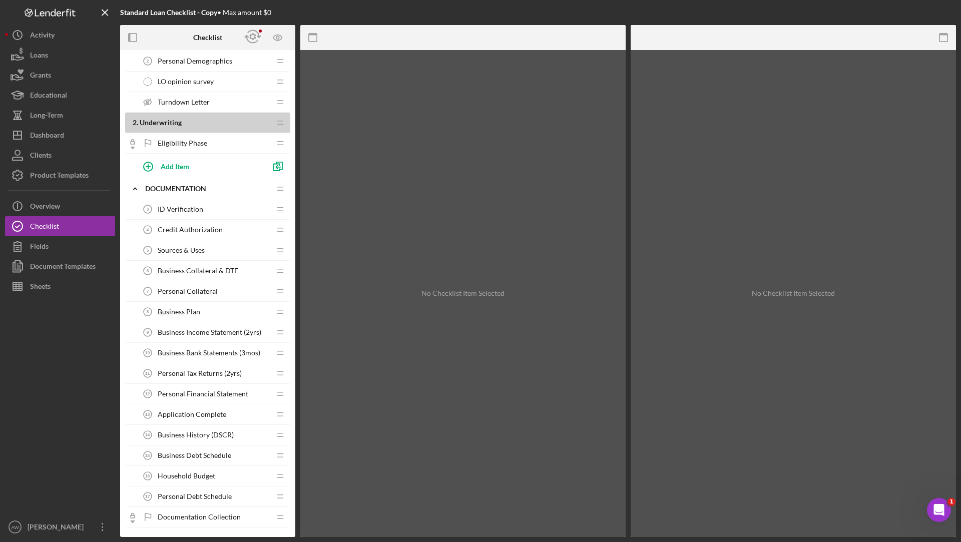
click at [210, 251] on div "Sources & Uses 5 Sources & Uses" at bounding box center [204, 250] width 133 height 20
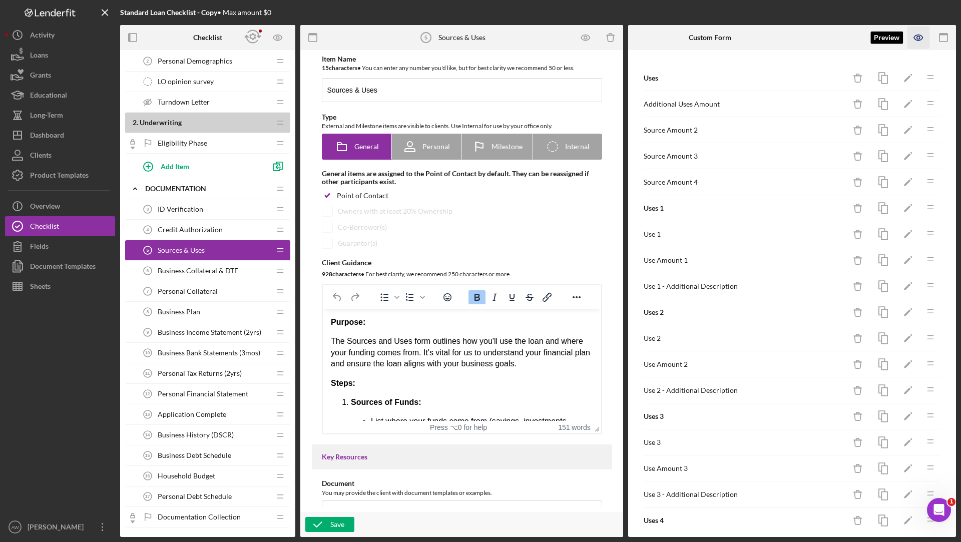
click at [917, 39] on icon "button" at bounding box center [918, 37] width 3 height 3
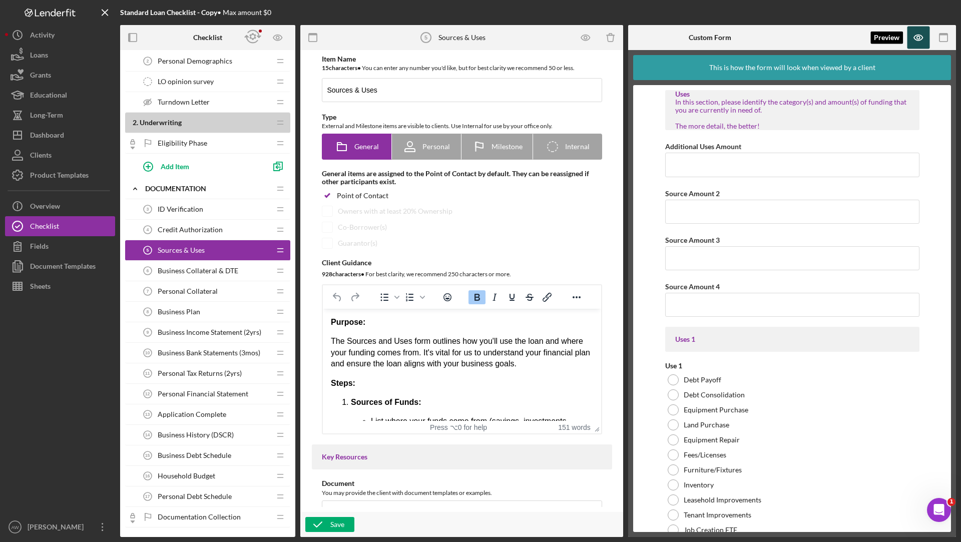
click at [918, 36] on icon "button" at bounding box center [918, 37] width 3 height 3
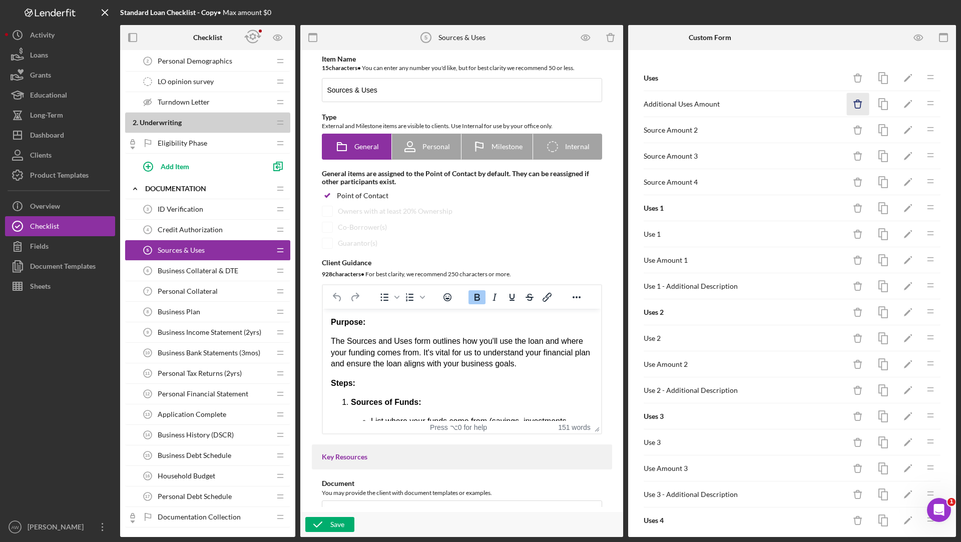
click at [860, 102] on line "button" at bounding box center [858, 102] width 8 height 0
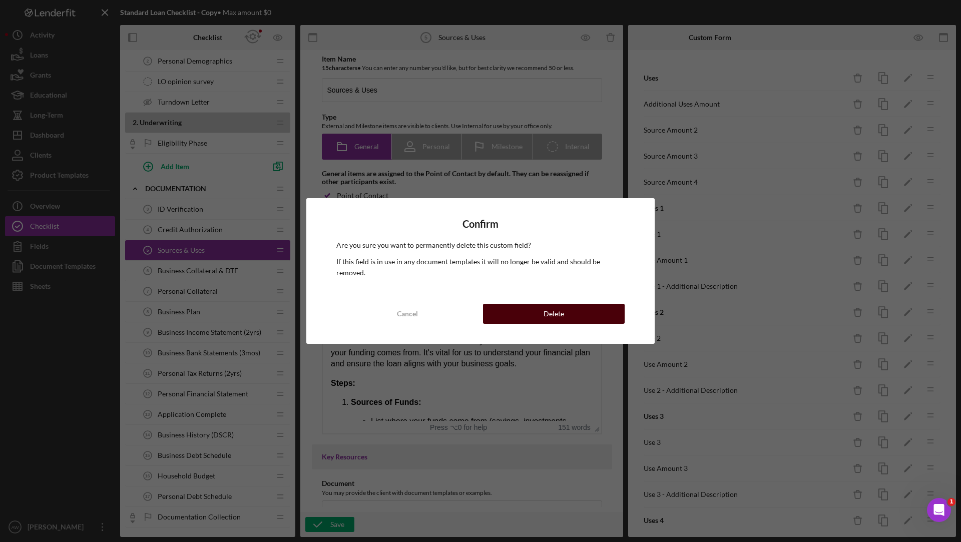
click at [593, 305] on button "Delete" at bounding box center [554, 314] width 142 height 20
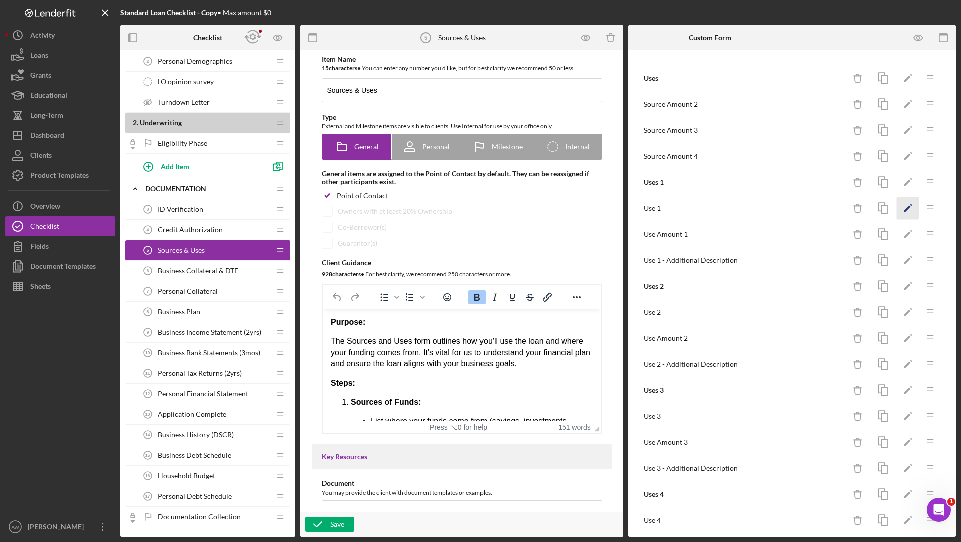
click at [902, 201] on icon "Icon/Edit" at bounding box center [908, 208] width 23 height 23
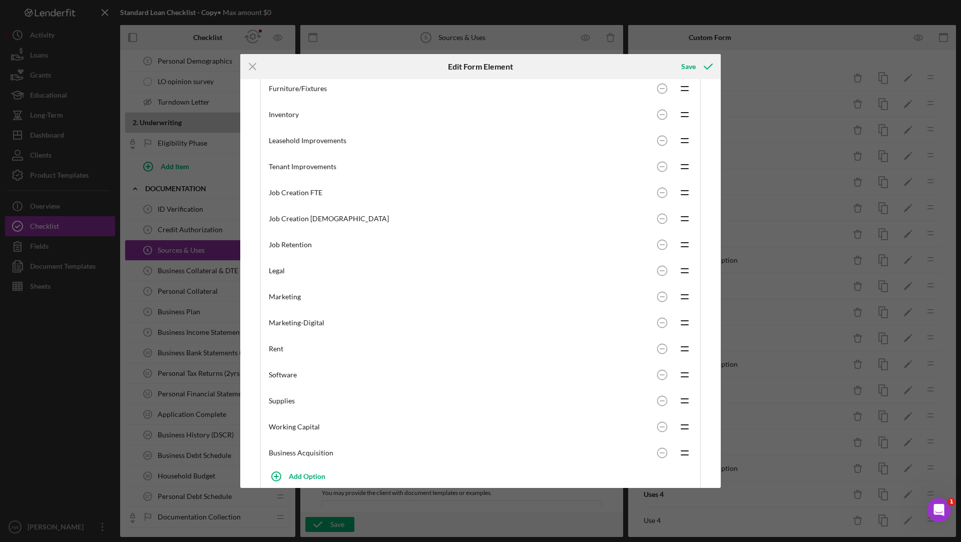
scroll to position [439, 0]
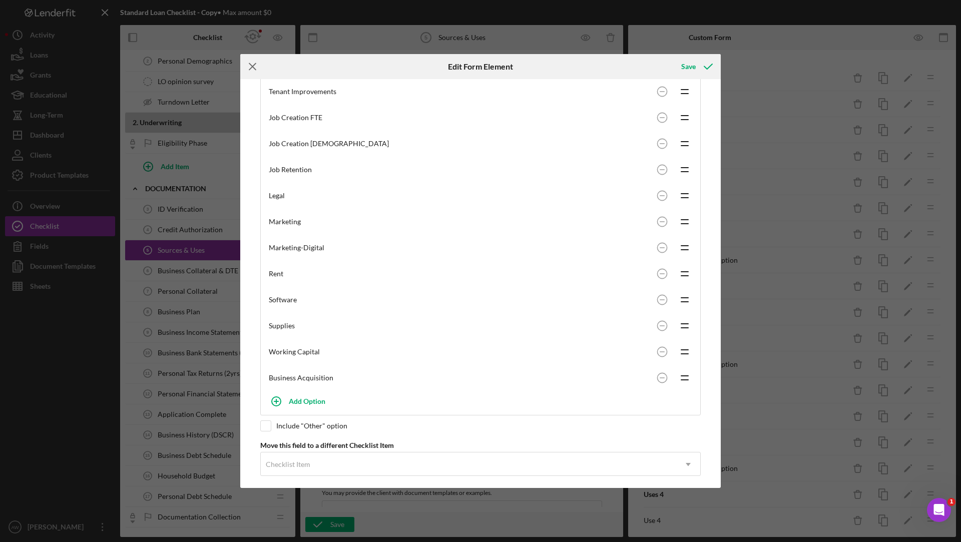
click at [256, 64] on icon "Icon/Menu Close" at bounding box center [252, 66] width 25 height 25
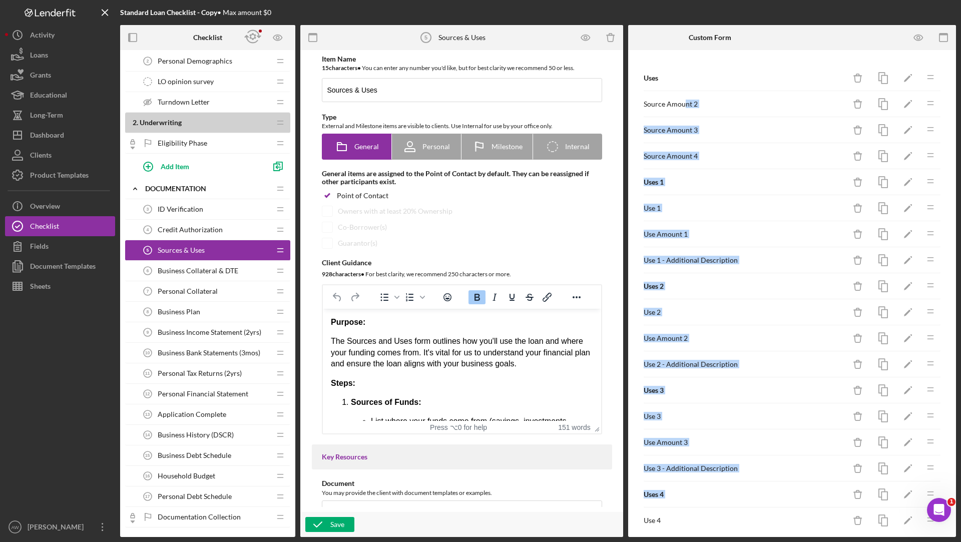
drag, startPoint x: 685, startPoint y: 103, endPoint x: 703, endPoint y: 508, distance: 405.5
click at [746, 227] on div "Use Amount 1 Icon/Delete Icon/Edit Icon/Drag" at bounding box center [792, 234] width 298 height 26
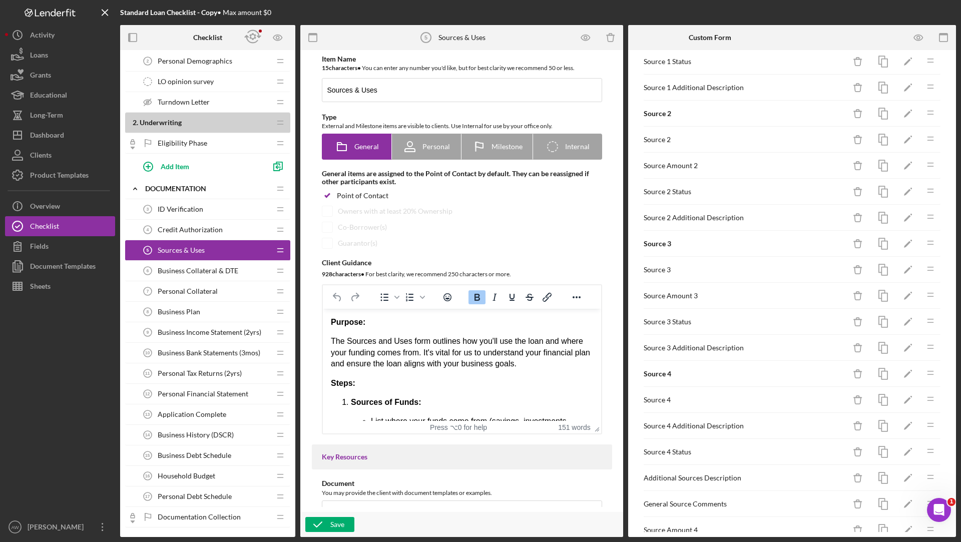
scroll to position [928, 0]
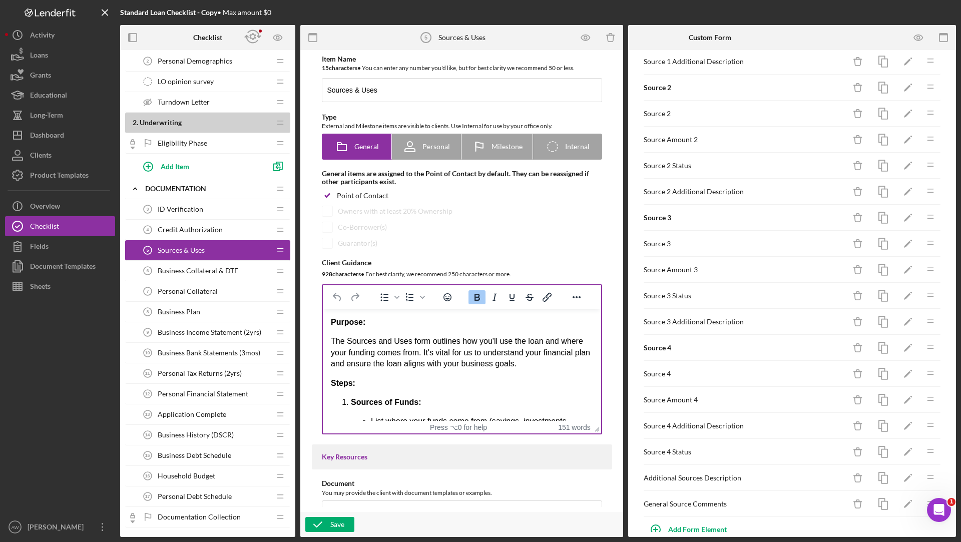
click at [415, 376] on div "Purpose: The Sources and Uses form outlines how you'll use the loan and where y…" at bounding box center [462, 495] width 262 height 357
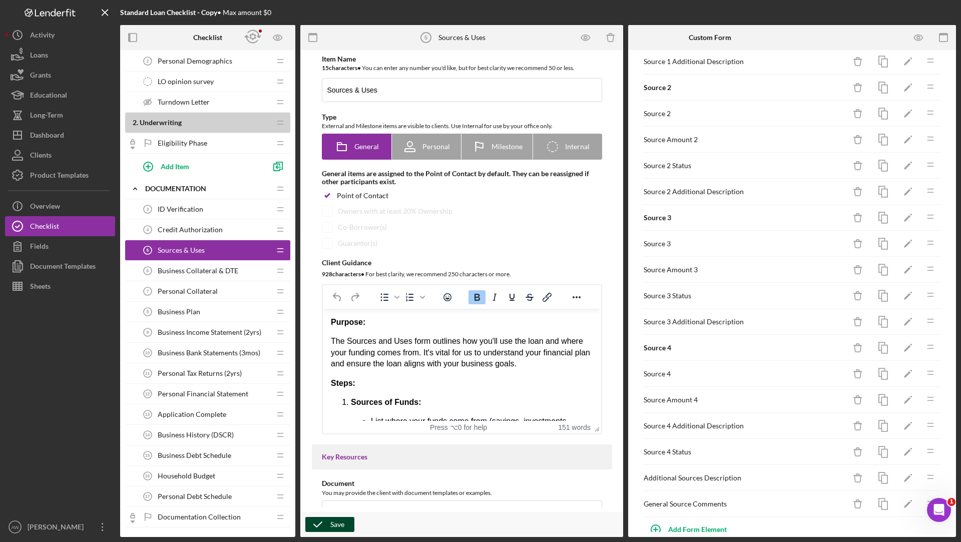
click at [320, 524] on polyline "button" at bounding box center [318, 524] width 8 height 5
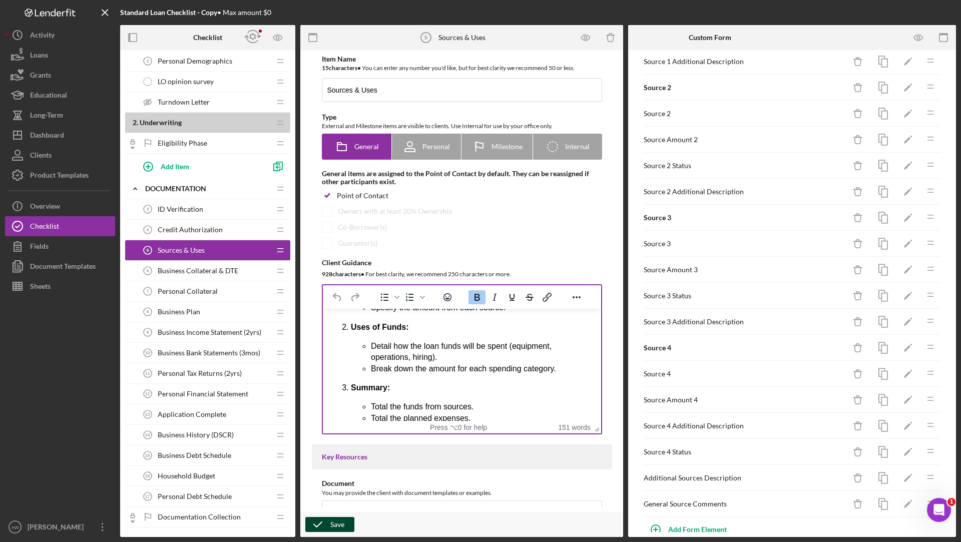
scroll to position [141, 0]
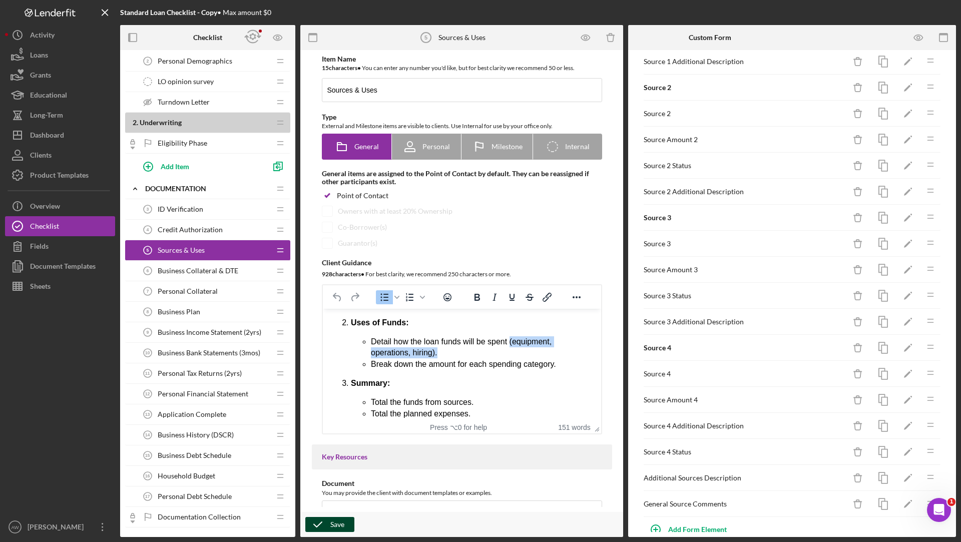
drag, startPoint x: 457, startPoint y: 355, endPoint x: 512, endPoint y: 342, distance: 56.6
click at [512, 342] on li "Detail how the loan funds will be spent (equipment, operations, hiring)." at bounding box center [482, 348] width 222 height 23
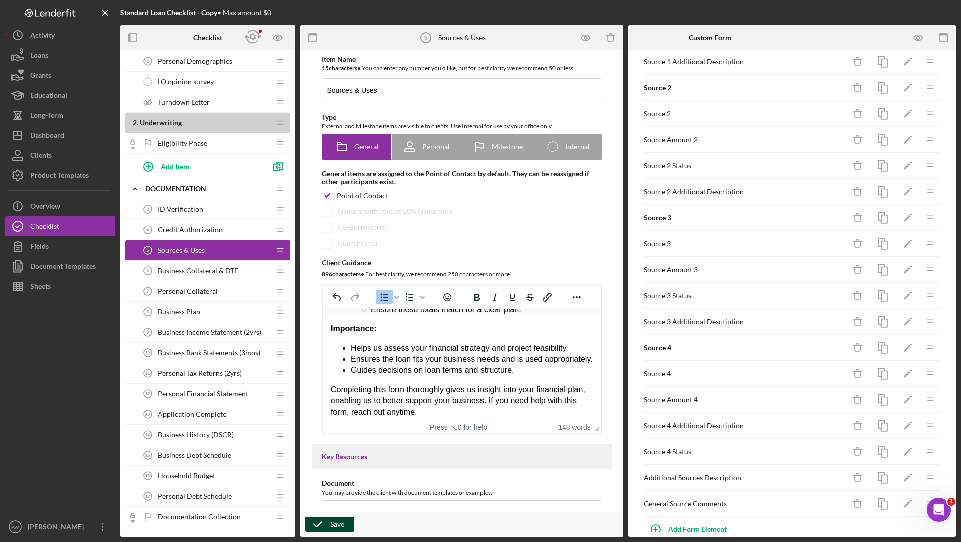
scroll to position [249, 0]
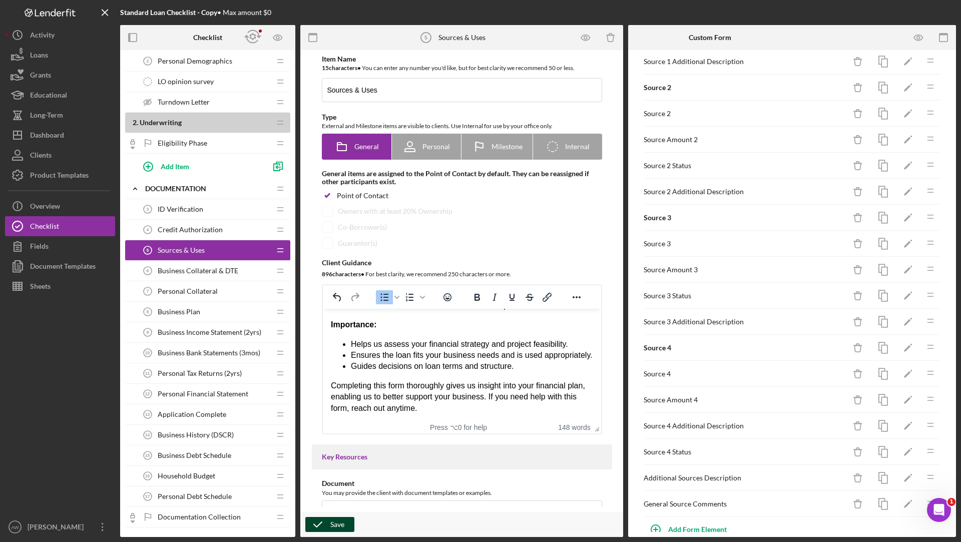
click at [471, 356] on li "Ensures the loan fits your business needs and is used appropriately." at bounding box center [472, 355] width 242 height 11
drag, startPoint x: 478, startPoint y: 355, endPoint x: 444, endPoint y: 356, distance: 34.1
click at [444, 356] on li "Ensures the loan fits your business needs and is used appropriately." at bounding box center [472, 355] width 242 height 11
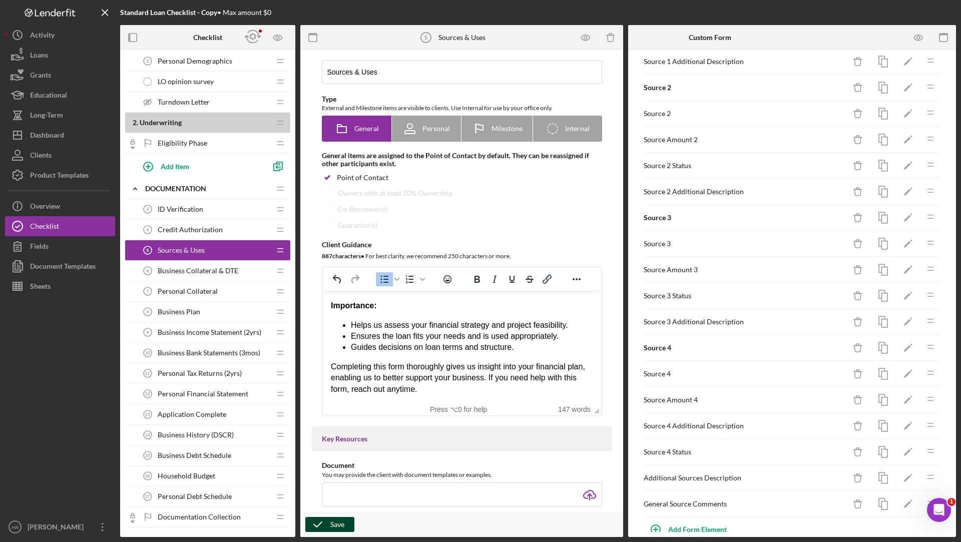
scroll to position [19, 0]
drag, startPoint x: 487, startPoint y: 377, endPoint x: 460, endPoint y: 377, distance: 27.0
click at [460, 377] on p "Completing this form thoroughly gives us insight into your financial plan, enab…" at bounding box center [462, 378] width 262 height 34
click at [332, 526] on div "Save" at bounding box center [338, 524] width 14 height 15
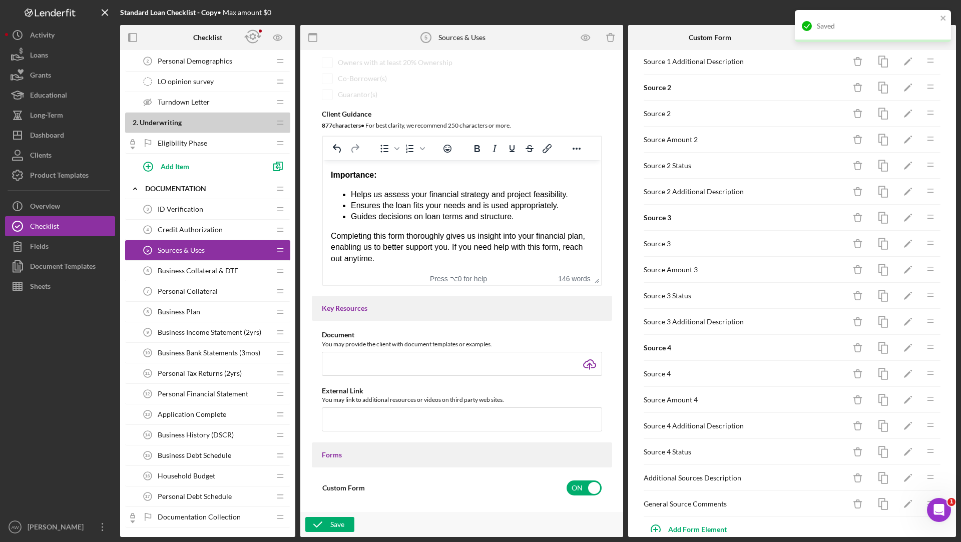
scroll to position [187, 0]
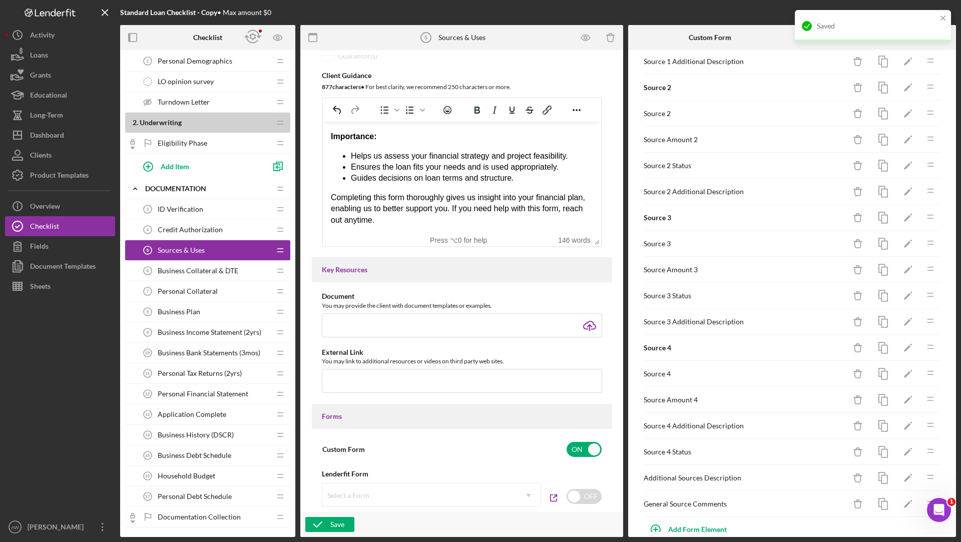
click at [207, 262] on div "Business Collateral & DTE 6 Business Collateral & DTE" at bounding box center [204, 271] width 133 height 20
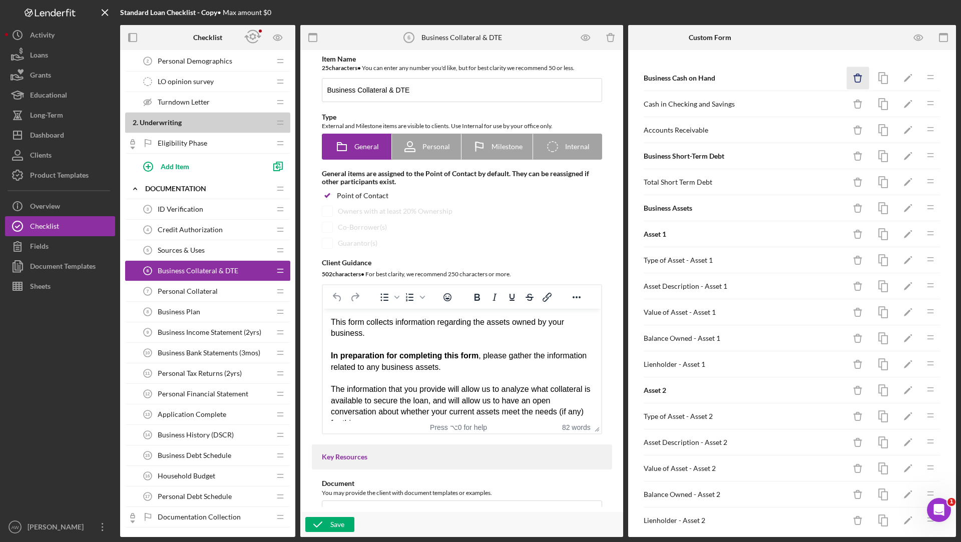
click at [853, 75] on icon "Icon/Delete" at bounding box center [858, 78] width 23 height 23
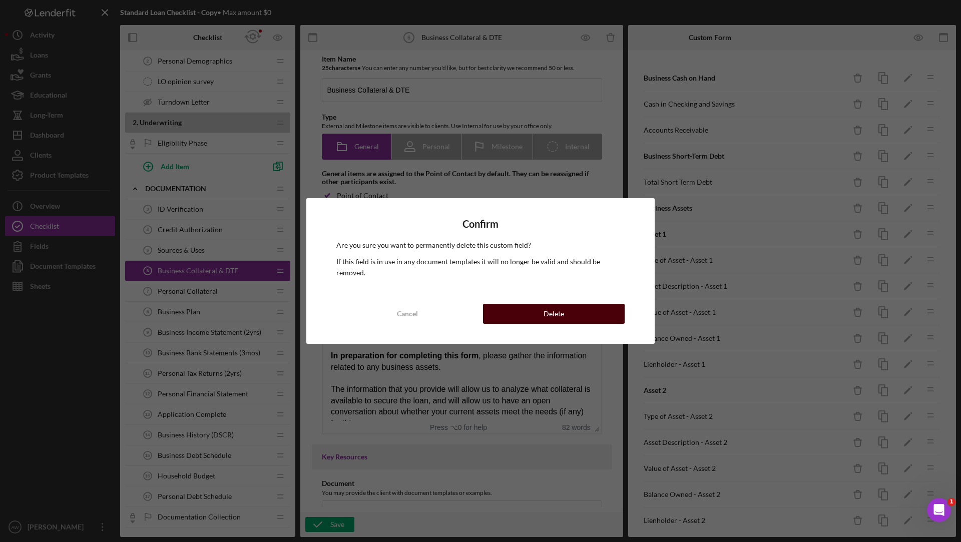
click at [574, 304] on button "Delete" at bounding box center [554, 314] width 142 height 20
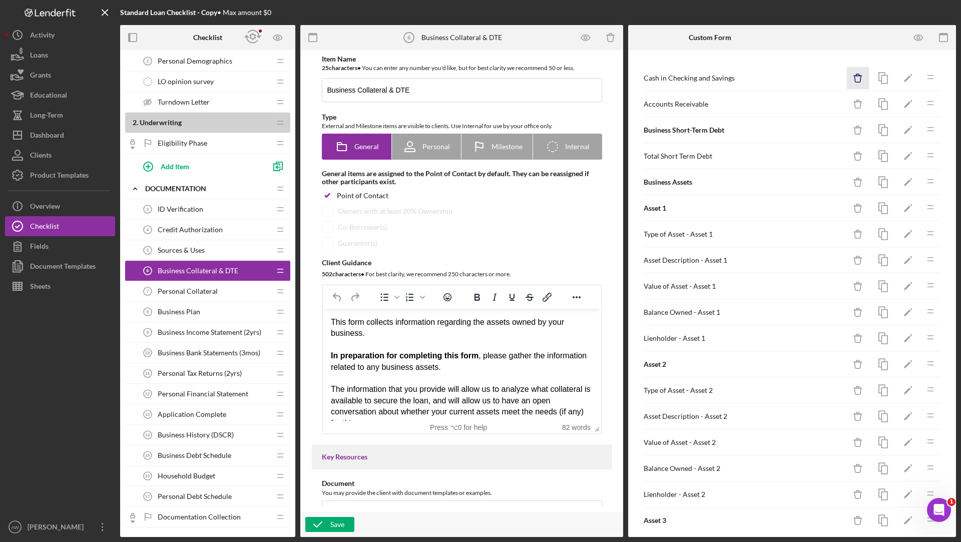
click at [857, 80] on icon "Icon/Delete" at bounding box center [858, 78] width 23 height 23
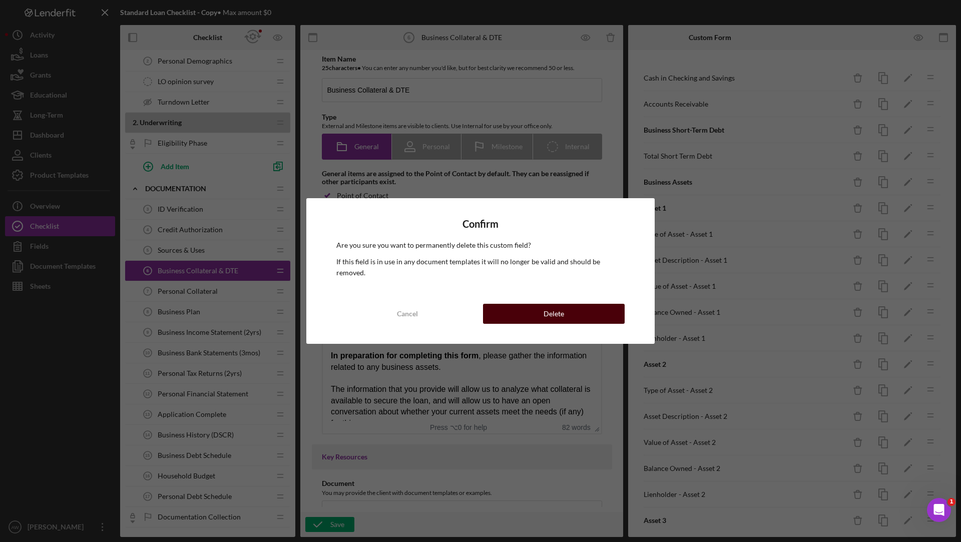
click at [595, 306] on button "Delete" at bounding box center [554, 314] width 142 height 20
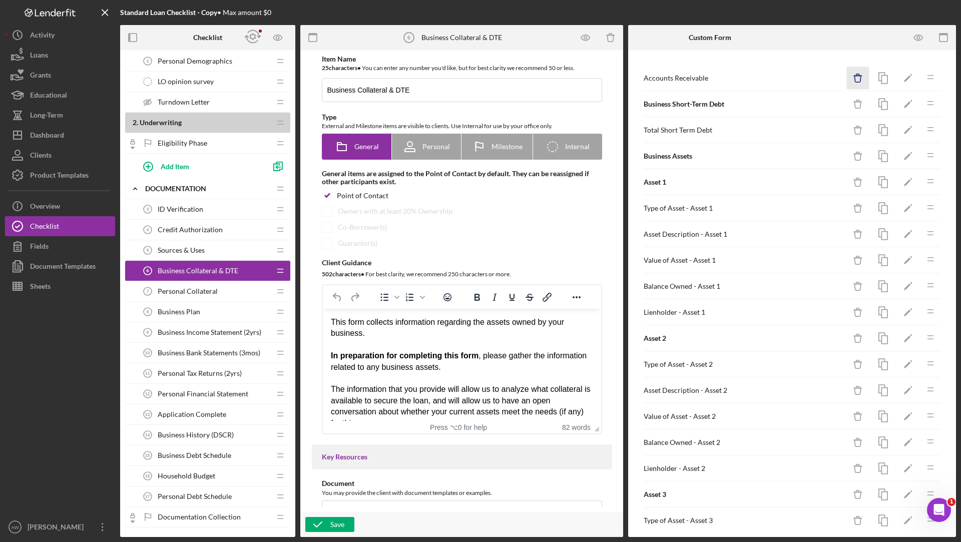
click at [859, 75] on icon "button" at bounding box center [858, 75] width 3 height 2
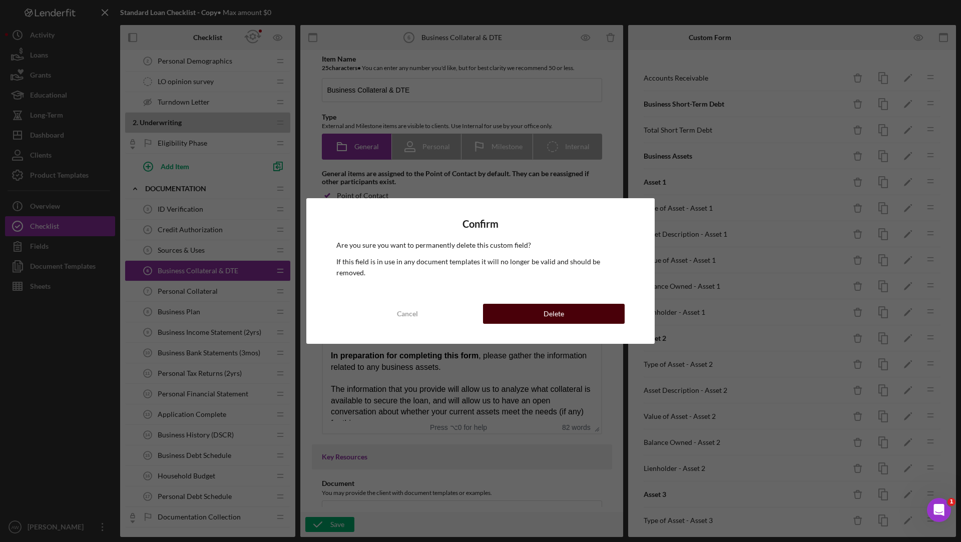
click at [610, 305] on button "Delete" at bounding box center [554, 314] width 142 height 20
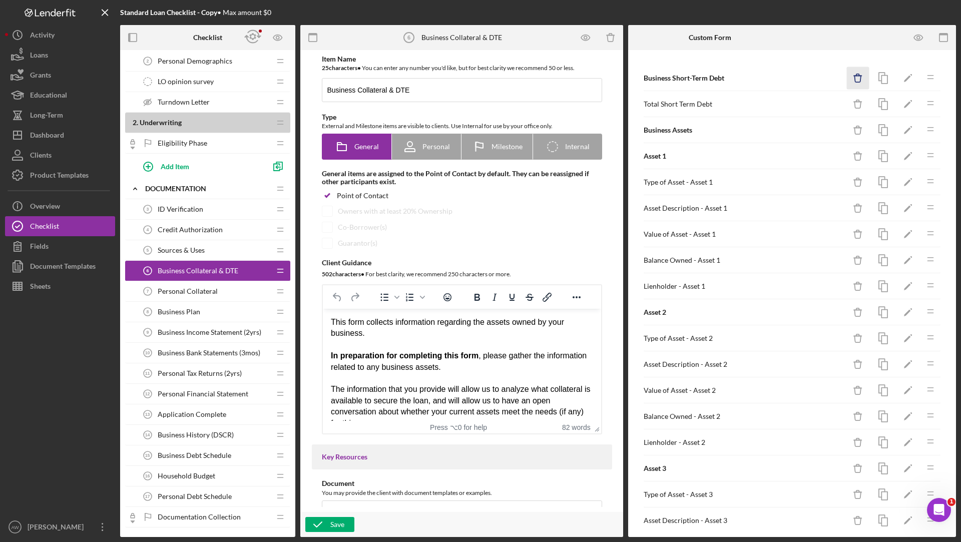
click at [858, 77] on icon "Icon/Delete" at bounding box center [858, 78] width 23 height 23
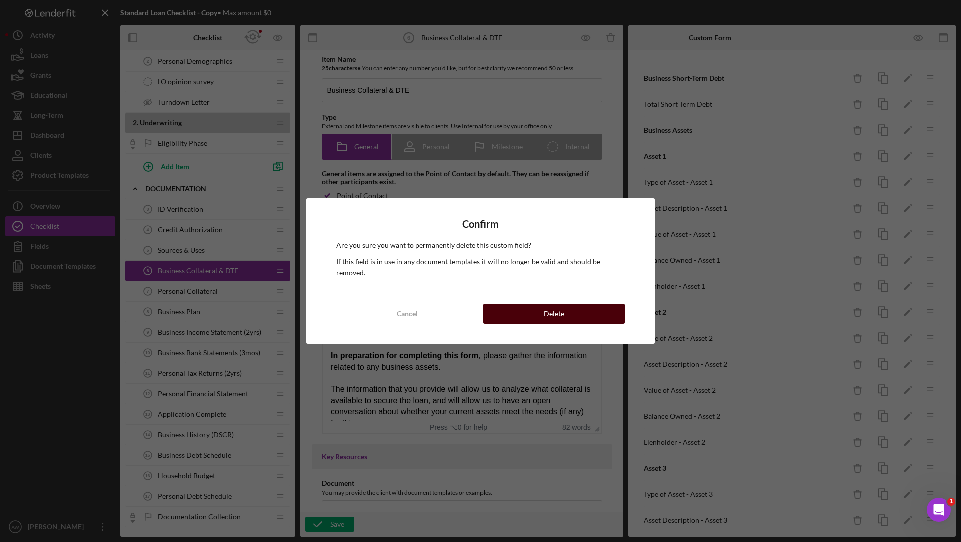
click at [562, 306] on div "Delete" at bounding box center [554, 314] width 21 height 20
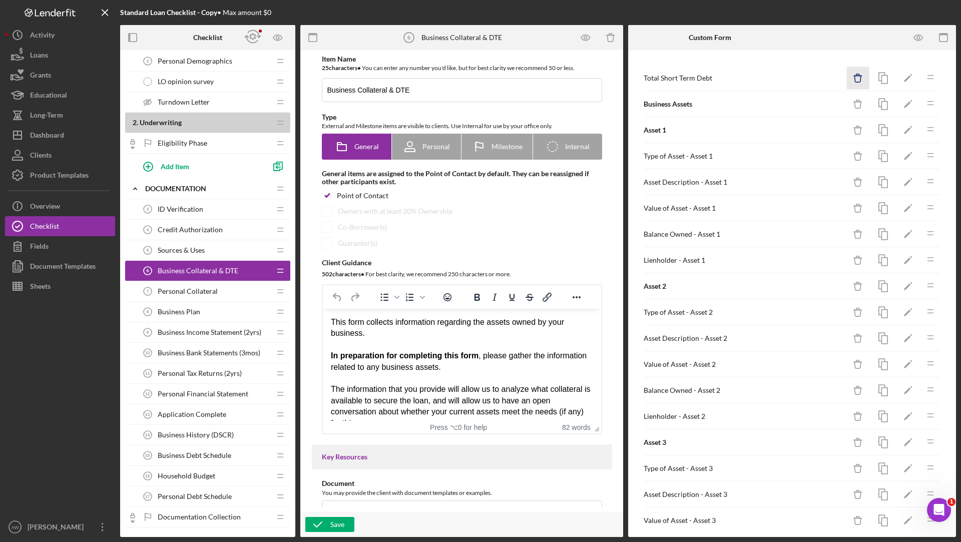
click at [859, 82] on icon "button" at bounding box center [858, 79] width 7 height 7
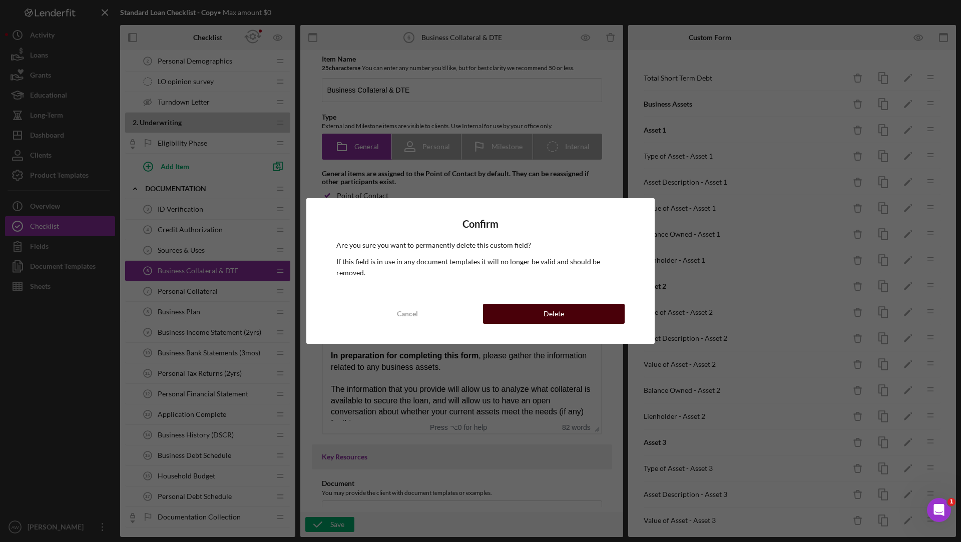
click at [587, 306] on button "Delete" at bounding box center [554, 314] width 142 height 20
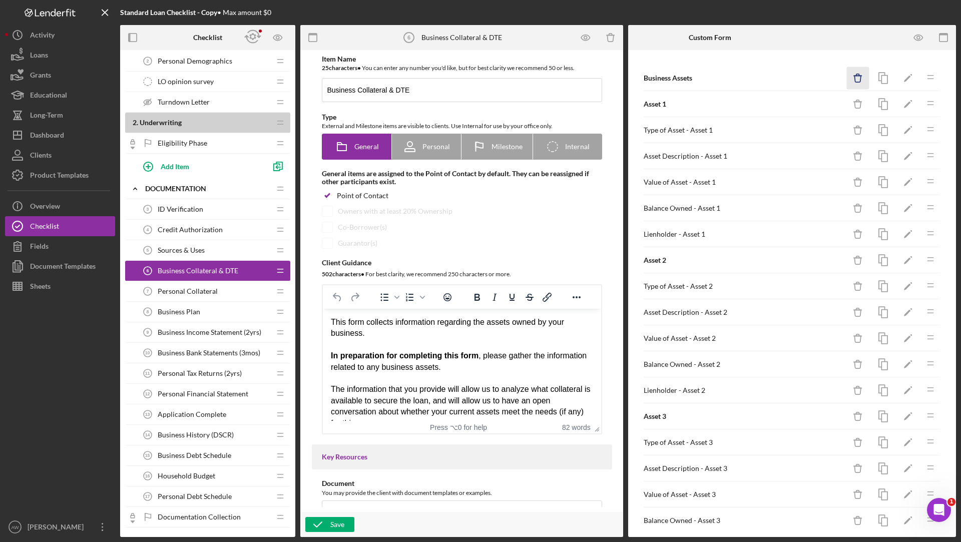
click at [859, 78] on icon "Icon/Delete" at bounding box center [858, 78] width 23 height 23
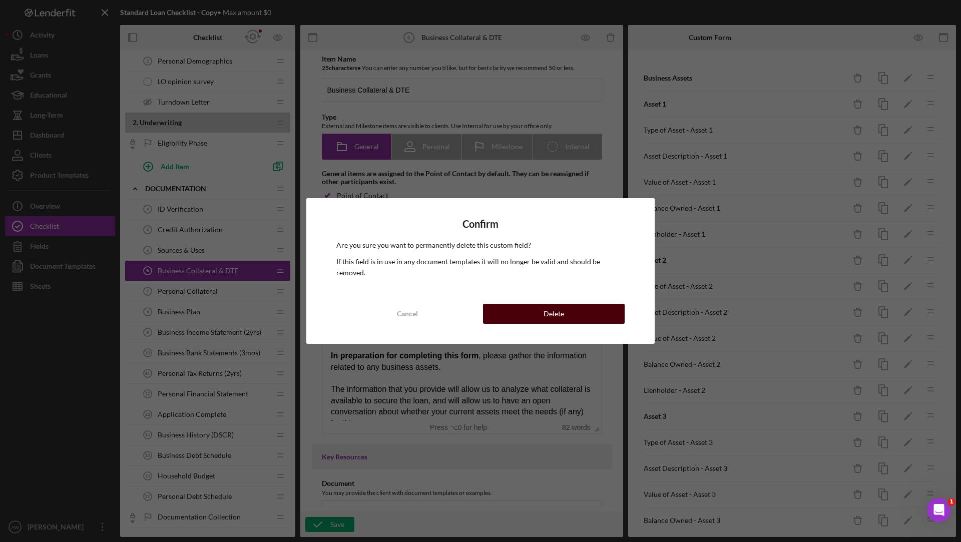
click at [586, 305] on button "Delete" at bounding box center [554, 314] width 142 height 20
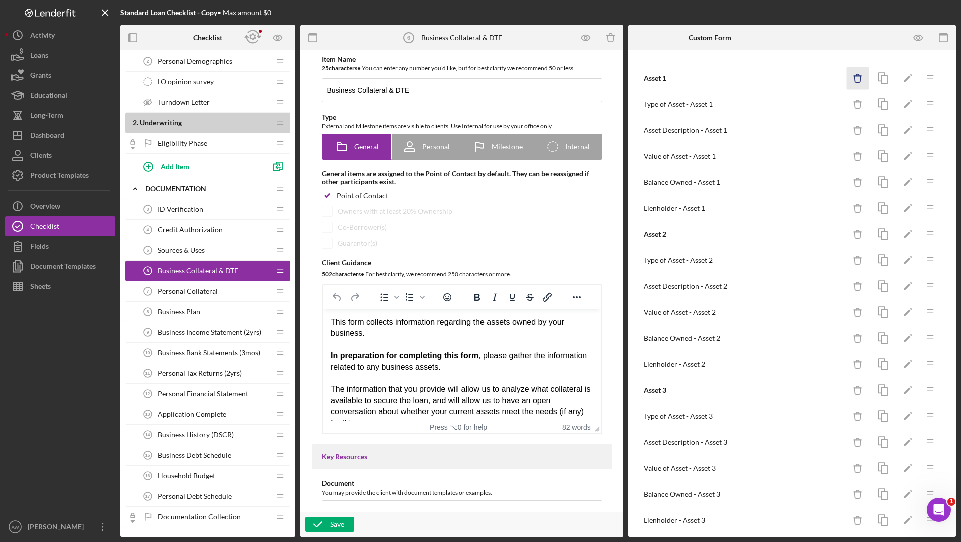
click at [859, 76] on icon "Icon/Delete" at bounding box center [858, 78] width 23 height 23
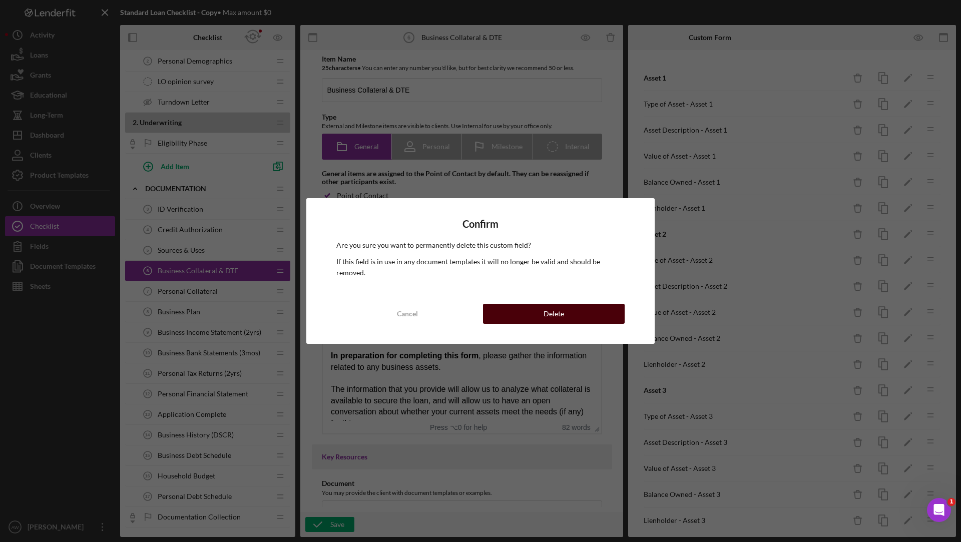
click at [594, 307] on button "Delete" at bounding box center [554, 314] width 142 height 20
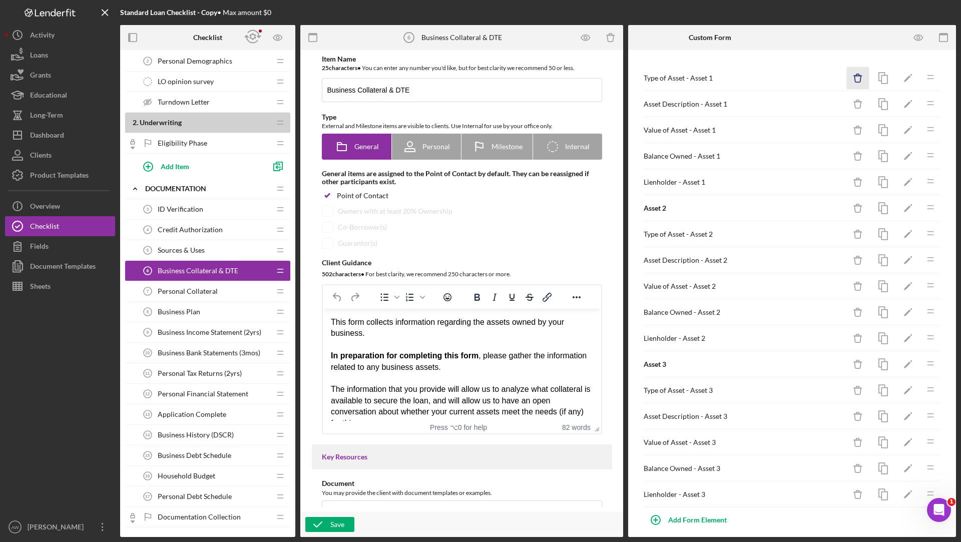
click at [860, 72] on icon "Icon/Delete" at bounding box center [858, 78] width 23 height 23
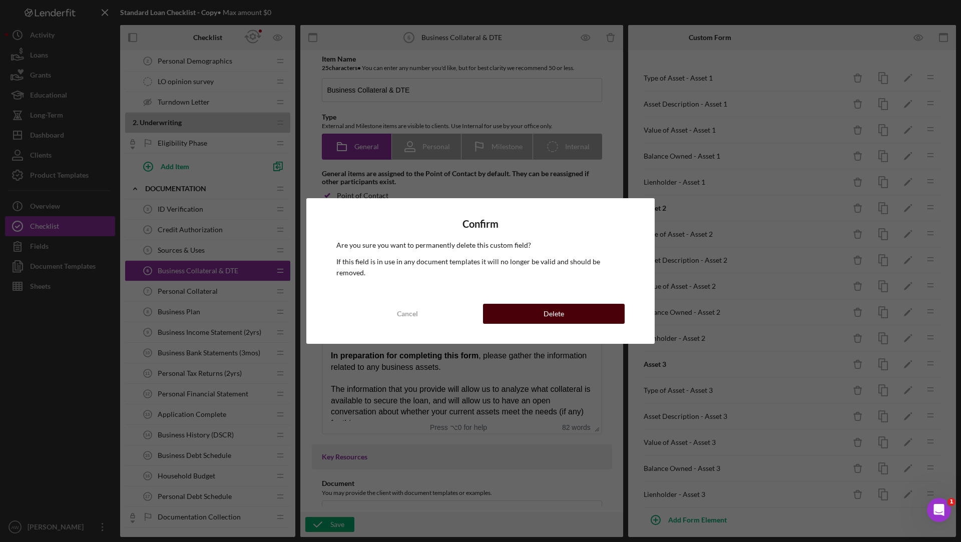
click at [582, 309] on button "Delete" at bounding box center [554, 314] width 142 height 20
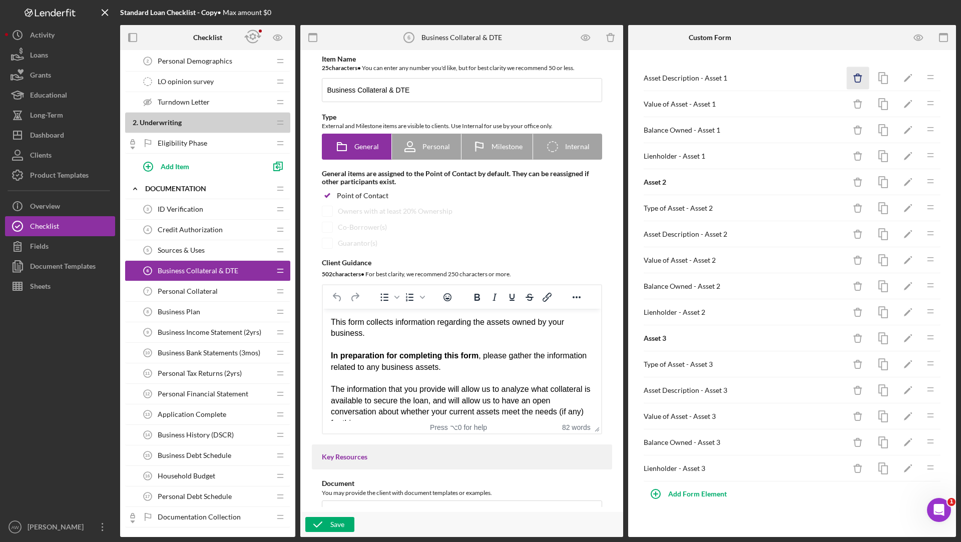
click at [863, 79] on icon "Icon/Delete" at bounding box center [858, 78] width 23 height 23
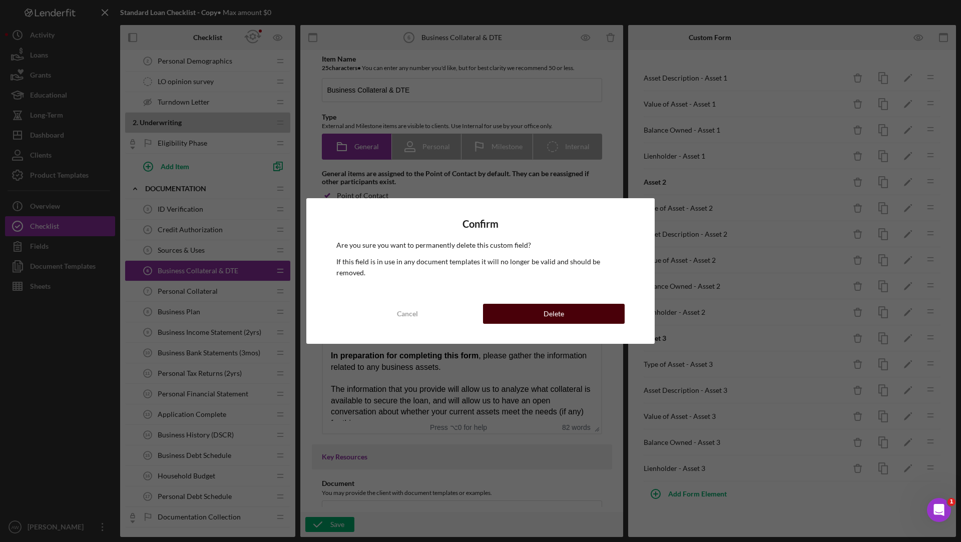
click at [595, 305] on button "Delete" at bounding box center [554, 314] width 142 height 20
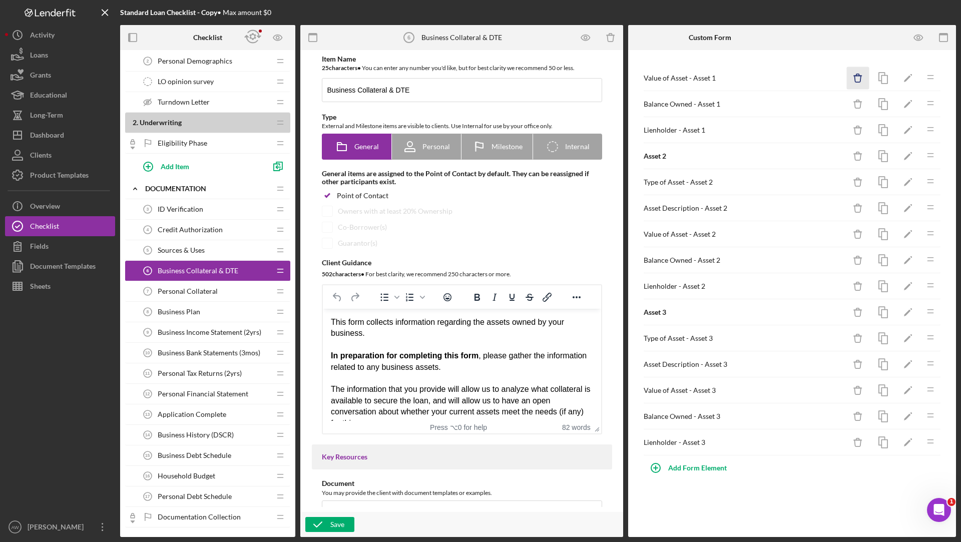
click at [850, 72] on icon "Icon/Delete" at bounding box center [858, 78] width 23 height 23
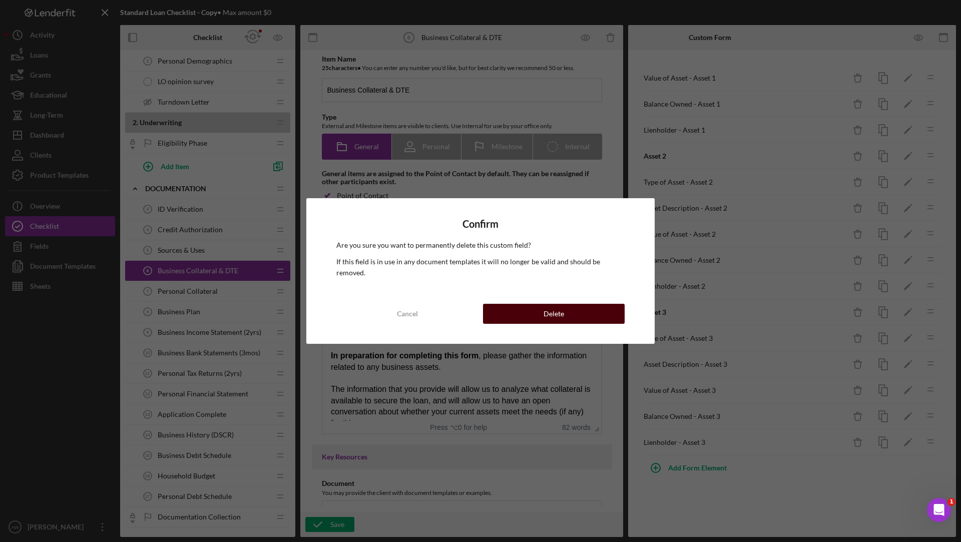
click at [551, 307] on div "Delete" at bounding box center [554, 314] width 21 height 20
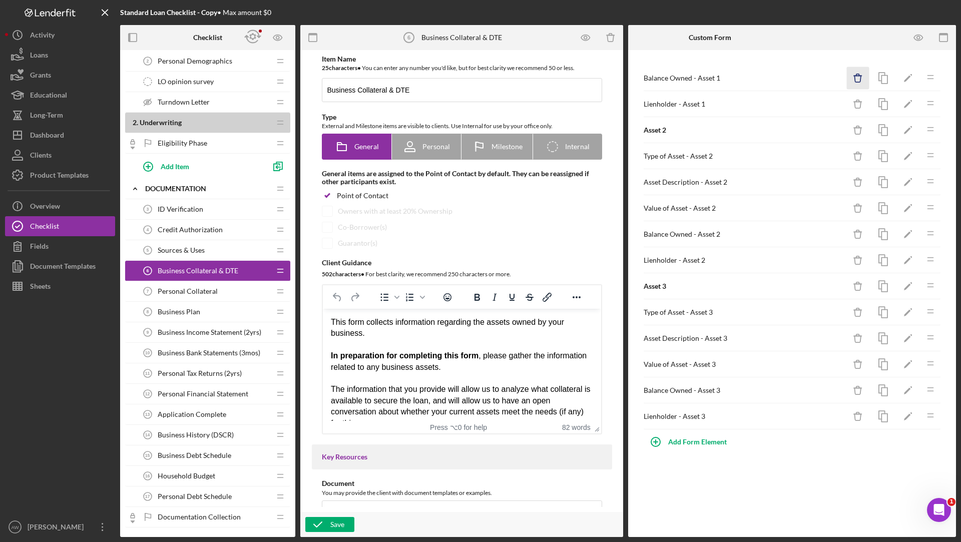
click at [848, 78] on icon "Icon/Delete" at bounding box center [858, 78] width 23 height 23
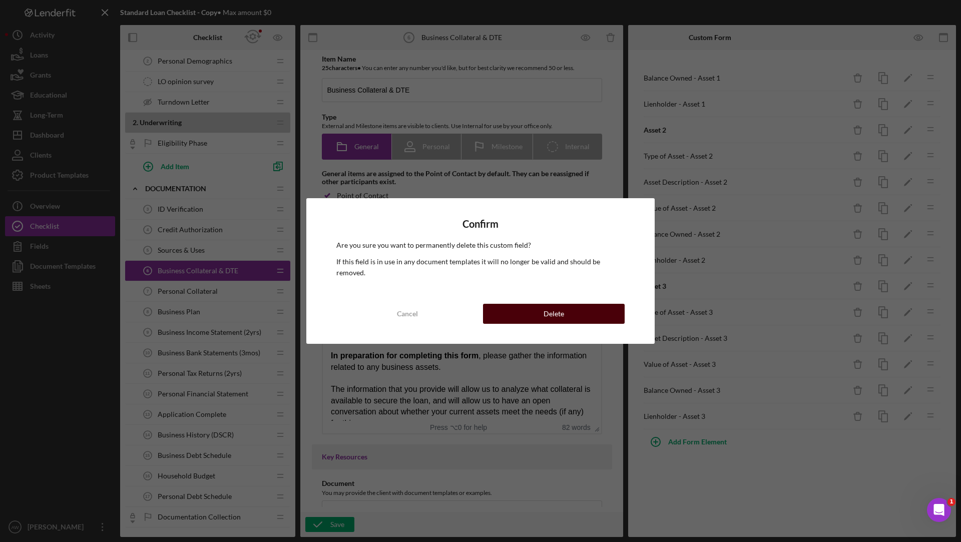
click at [531, 305] on button "Delete" at bounding box center [554, 314] width 142 height 20
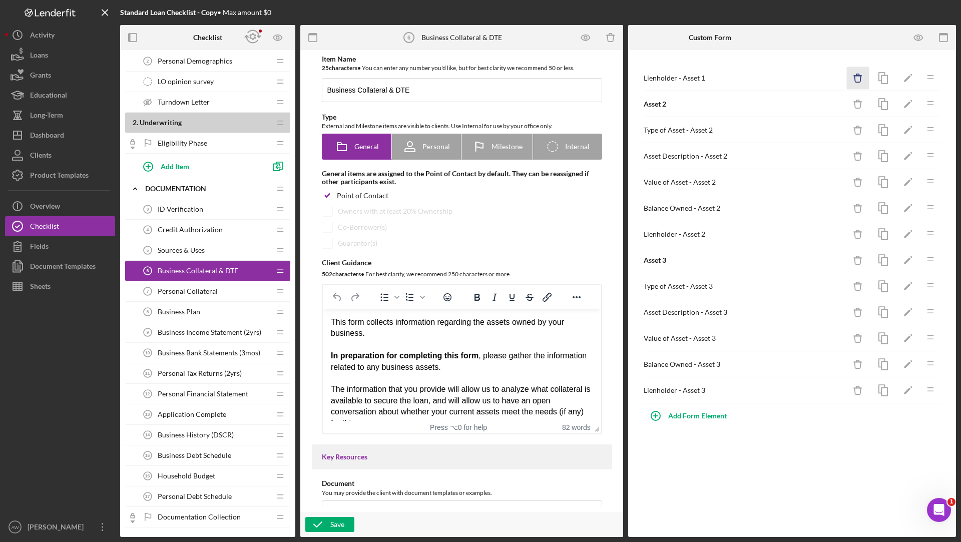
click at [858, 83] on icon "Icon/Delete" at bounding box center [858, 78] width 23 height 23
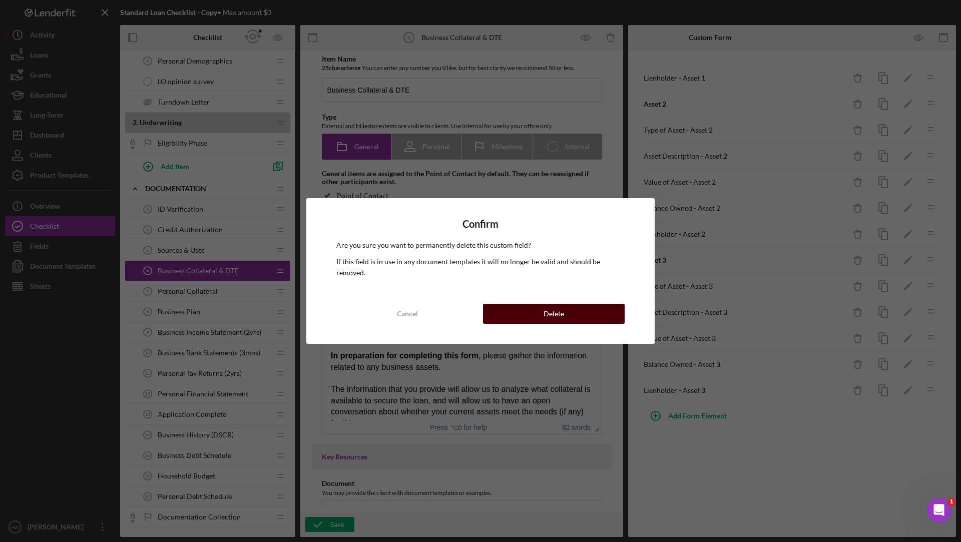
click at [537, 304] on button "Delete" at bounding box center [554, 314] width 142 height 20
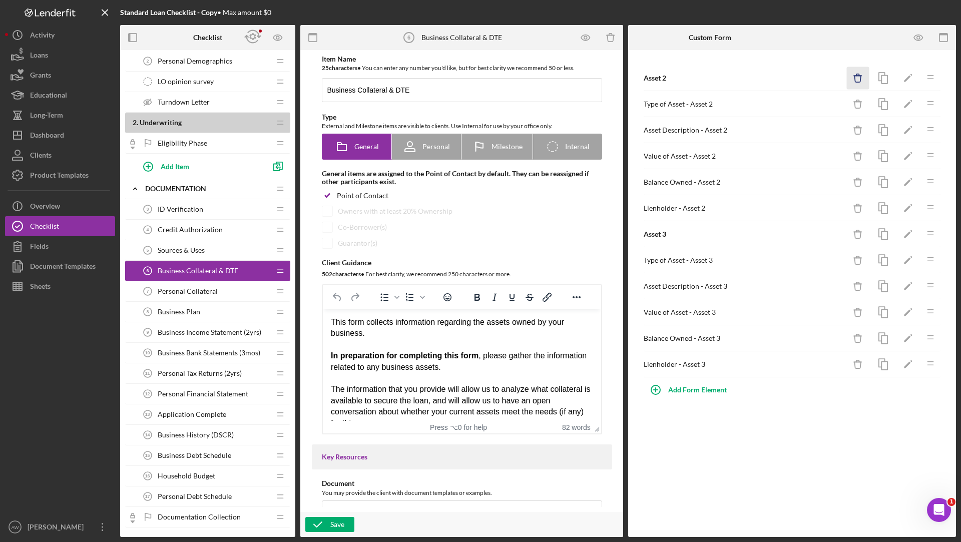
click at [857, 82] on icon "button" at bounding box center [858, 79] width 7 height 7
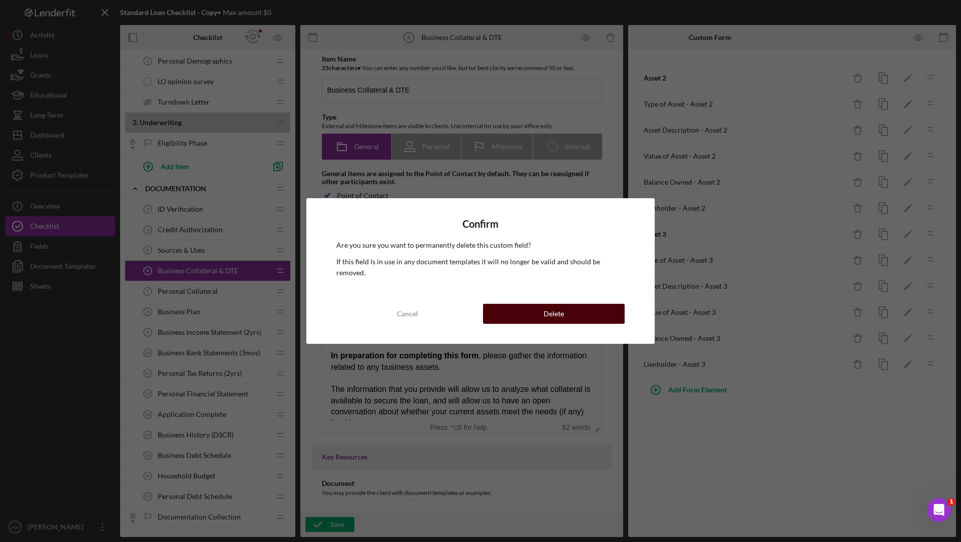
click at [556, 309] on div "Delete" at bounding box center [554, 314] width 21 height 20
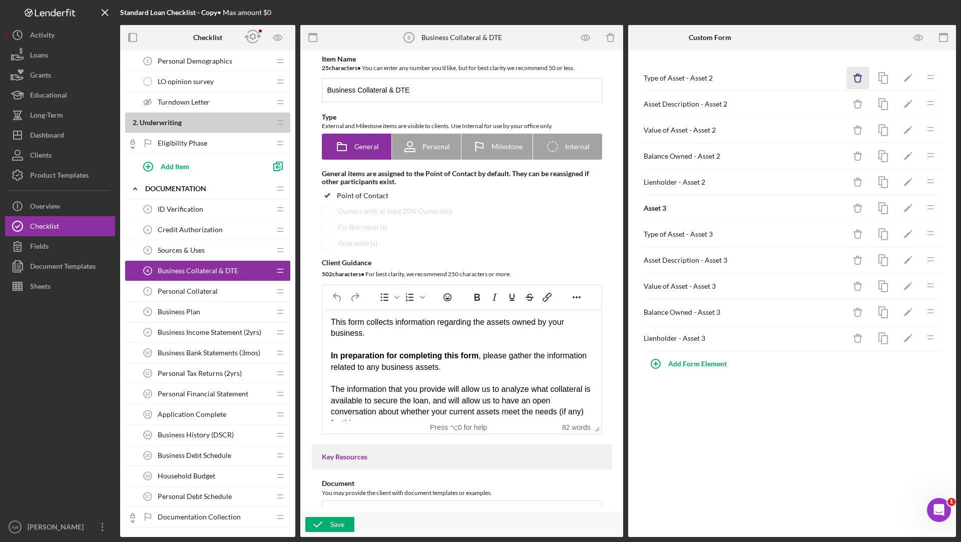
click at [864, 77] on icon "Icon/Delete" at bounding box center [858, 78] width 23 height 23
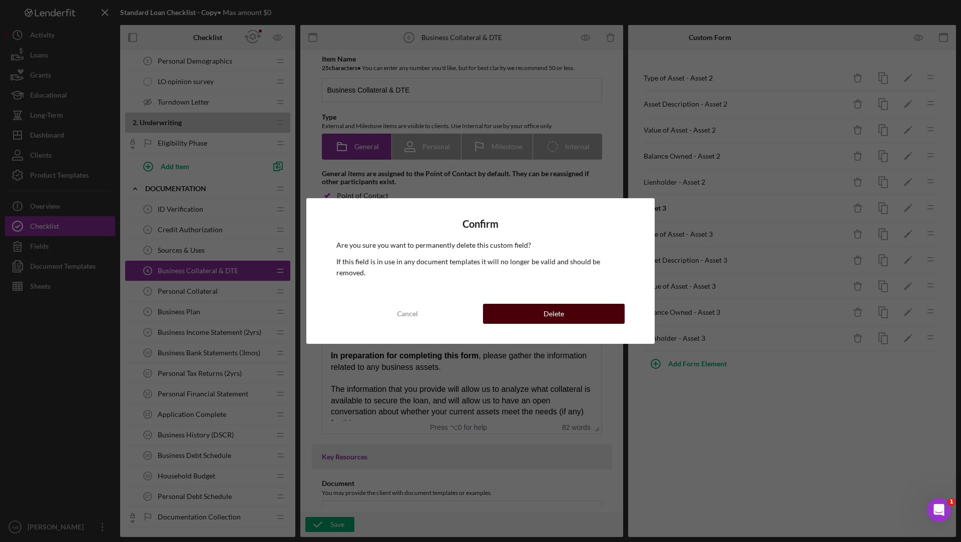
click at [526, 311] on button "Delete" at bounding box center [554, 314] width 142 height 20
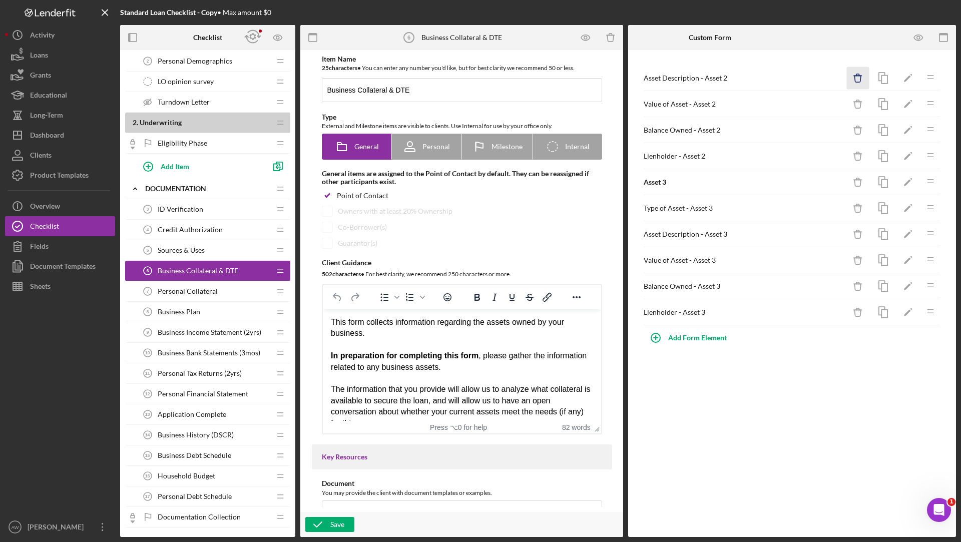
click at [862, 81] on icon "Icon/Delete" at bounding box center [858, 78] width 23 height 23
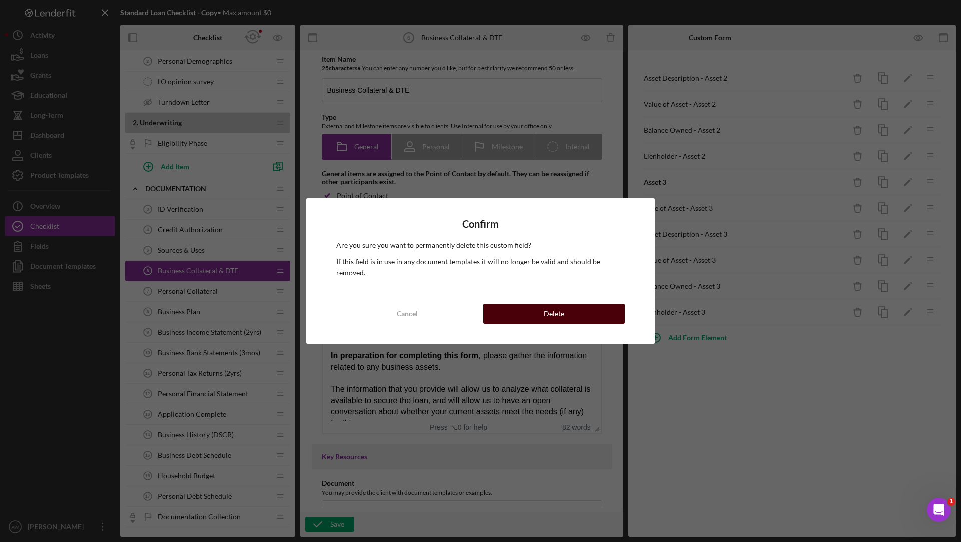
click at [525, 310] on button "Delete" at bounding box center [554, 314] width 142 height 20
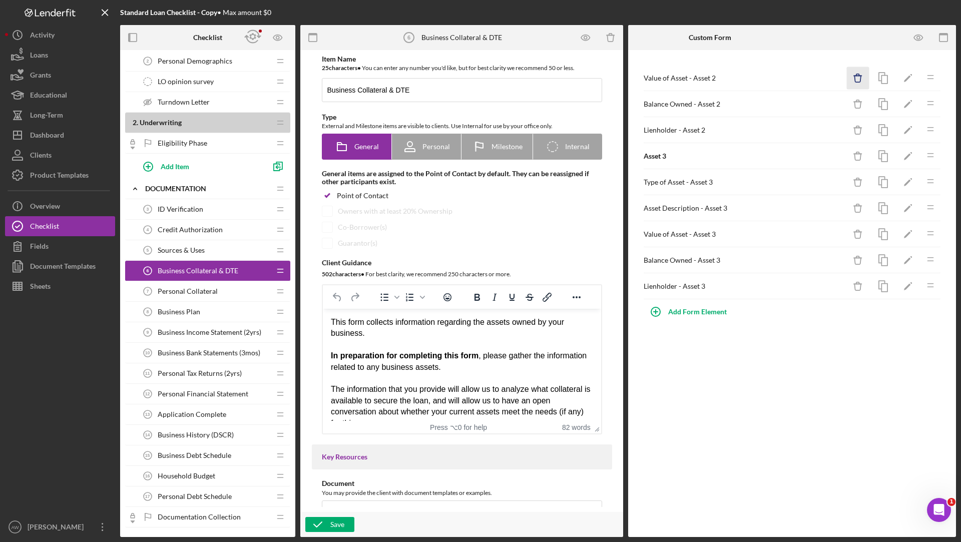
click at [858, 77] on icon "Icon/Delete" at bounding box center [858, 78] width 23 height 23
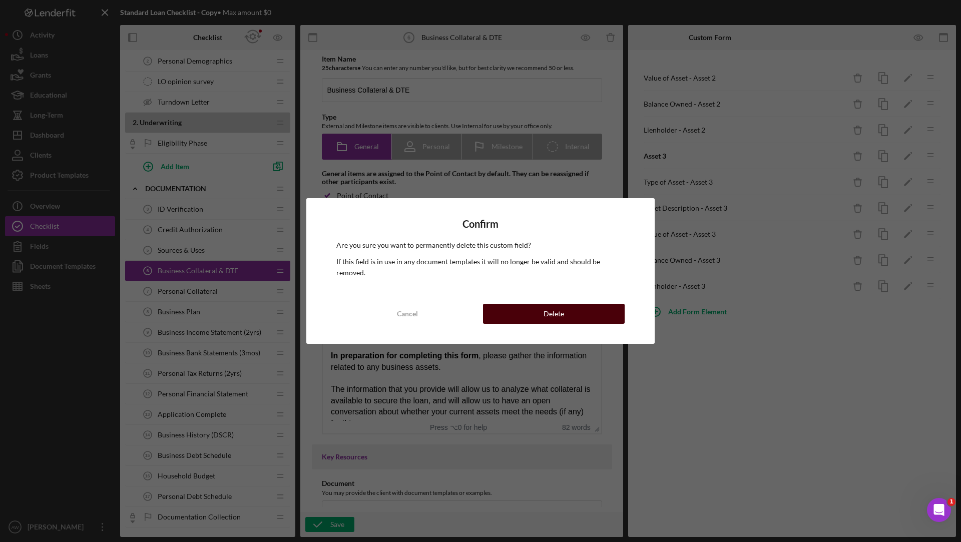
click at [539, 311] on button "Delete" at bounding box center [554, 314] width 142 height 20
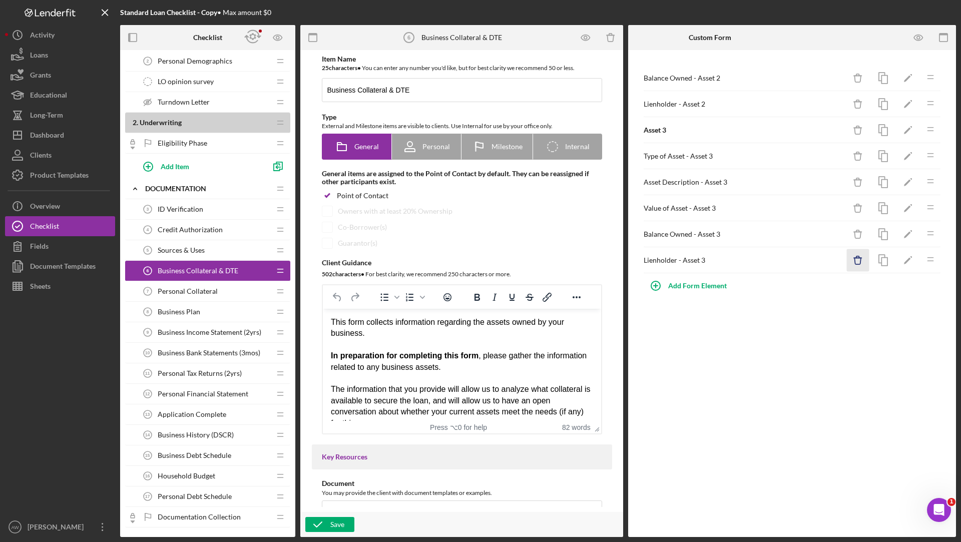
click at [859, 256] on icon "button" at bounding box center [858, 257] width 3 height 2
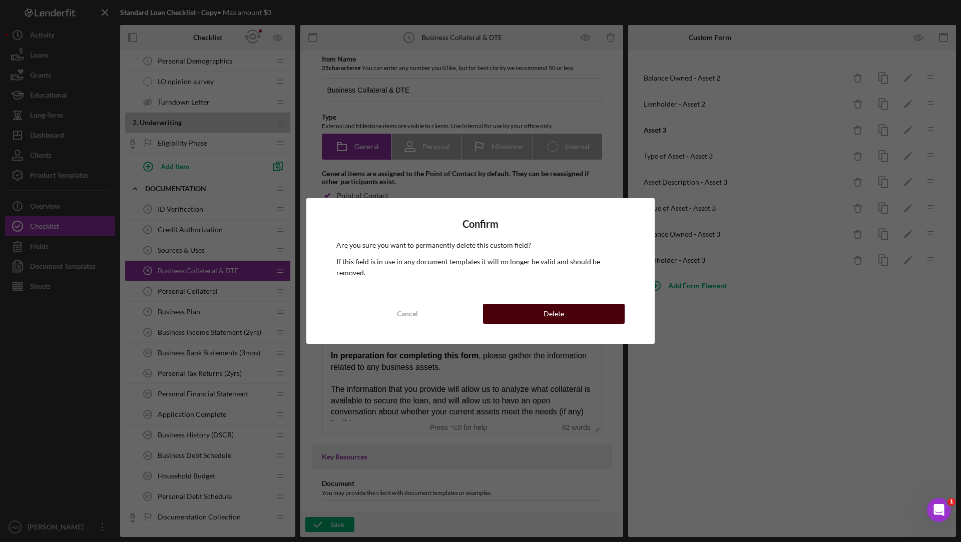
click at [554, 304] on div "Delete" at bounding box center [554, 314] width 21 height 20
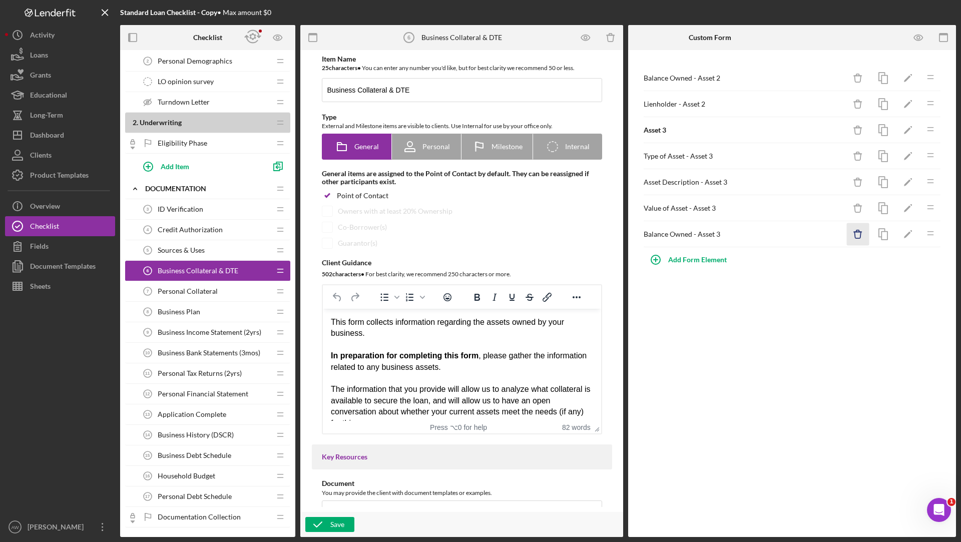
click at [856, 236] on icon "button" at bounding box center [858, 235] width 7 height 7
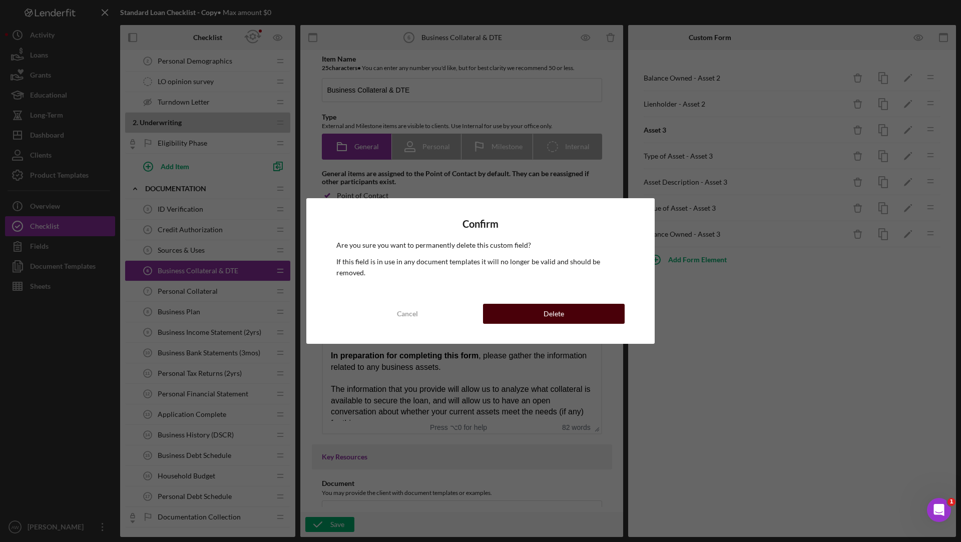
click at [573, 308] on button "Delete" at bounding box center [554, 314] width 142 height 20
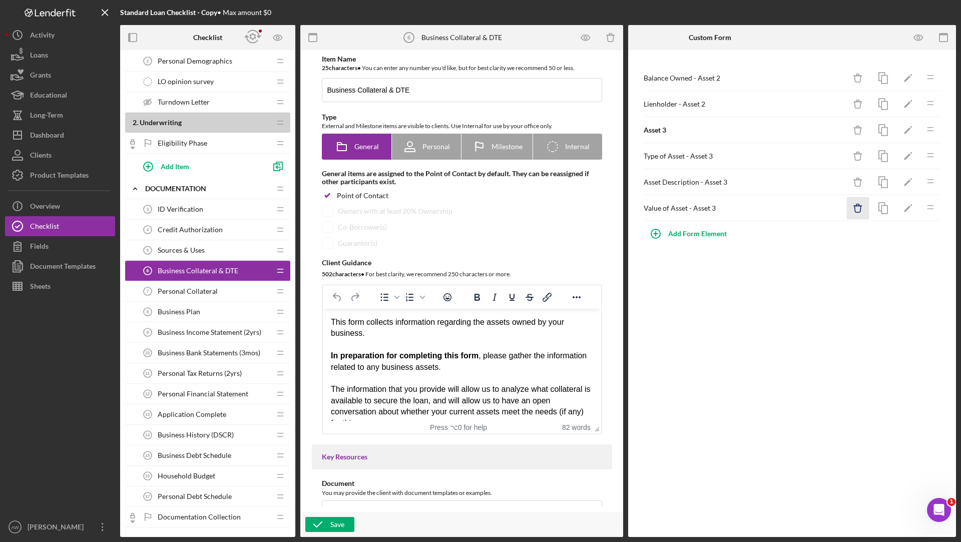
click at [859, 204] on icon "Icon/Delete" at bounding box center [858, 208] width 23 height 23
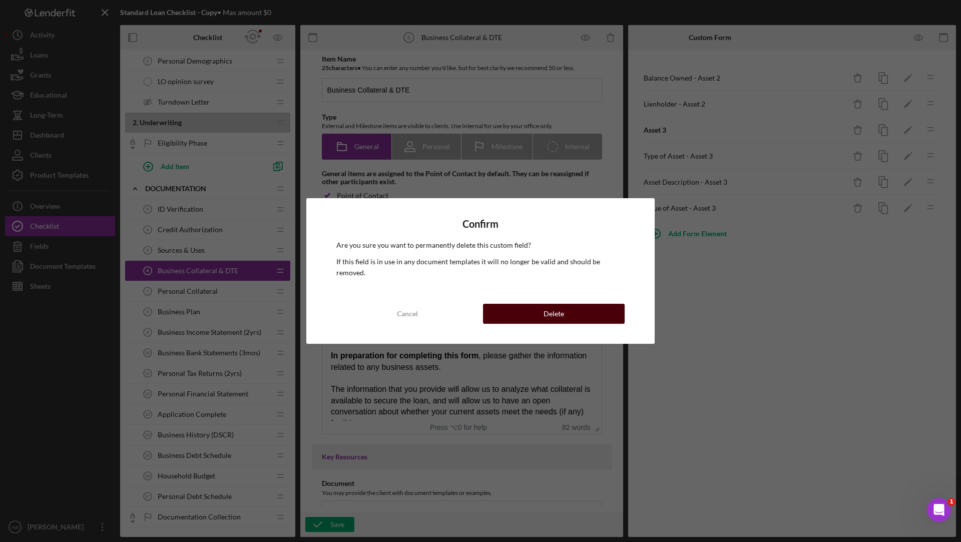
click at [539, 305] on button "Delete" at bounding box center [554, 314] width 142 height 20
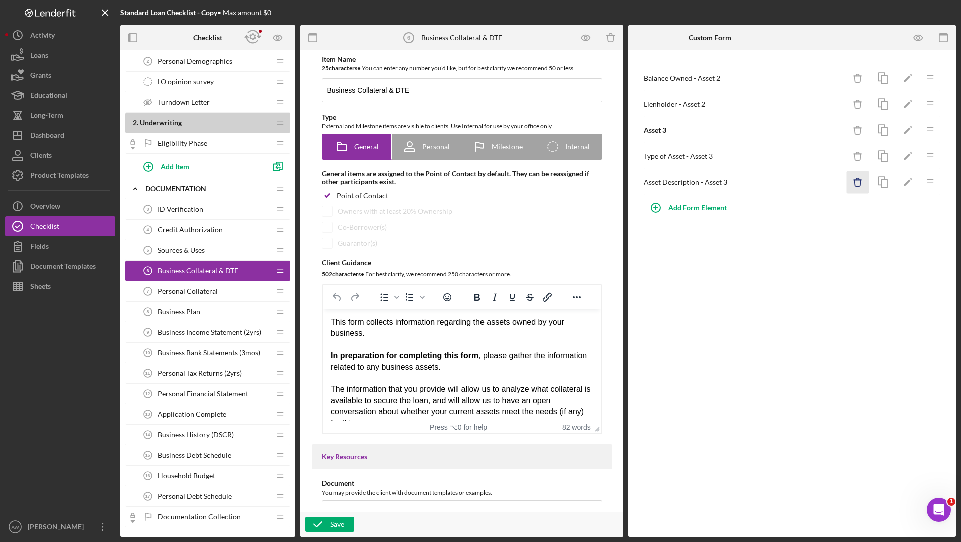
click at [856, 185] on icon "Icon/Delete" at bounding box center [858, 182] width 23 height 23
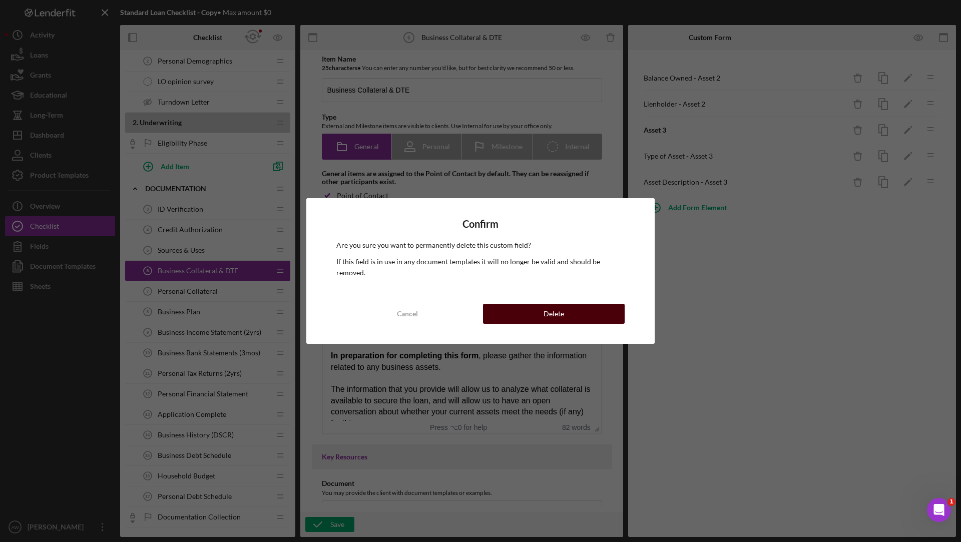
click at [554, 304] on div "Delete" at bounding box center [554, 314] width 21 height 20
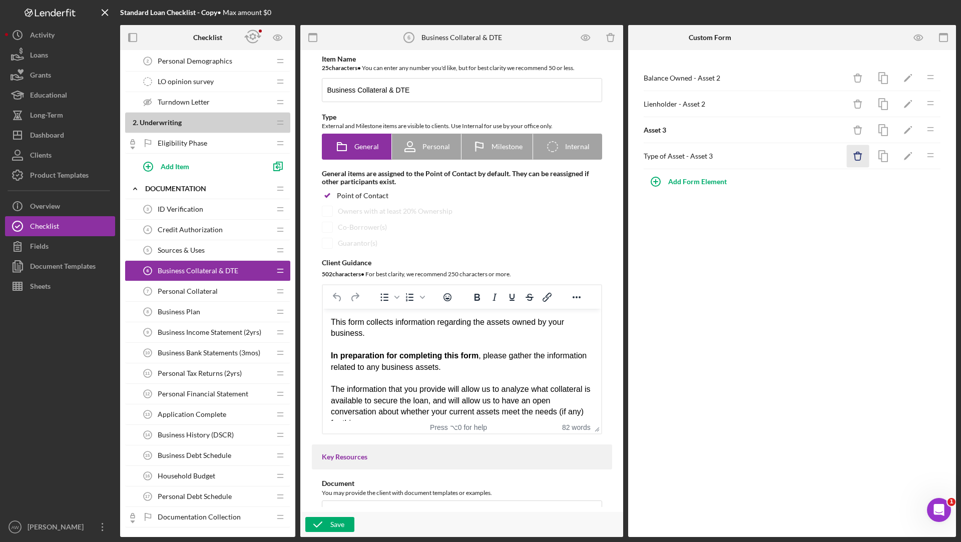
click at [860, 155] on icon "Icon/Delete" at bounding box center [858, 156] width 23 height 23
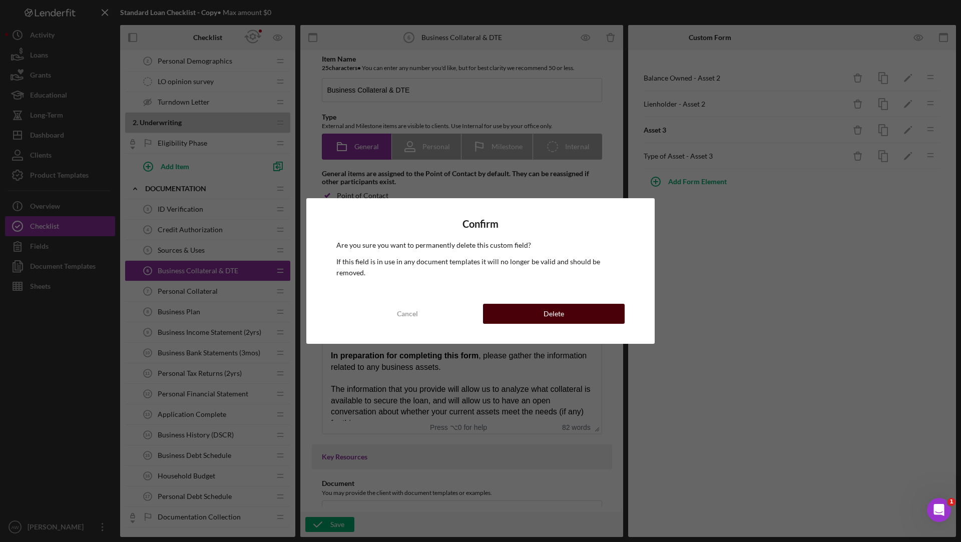
click at [551, 304] on div "Delete" at bounding box center [554, 314] width 21 height 20
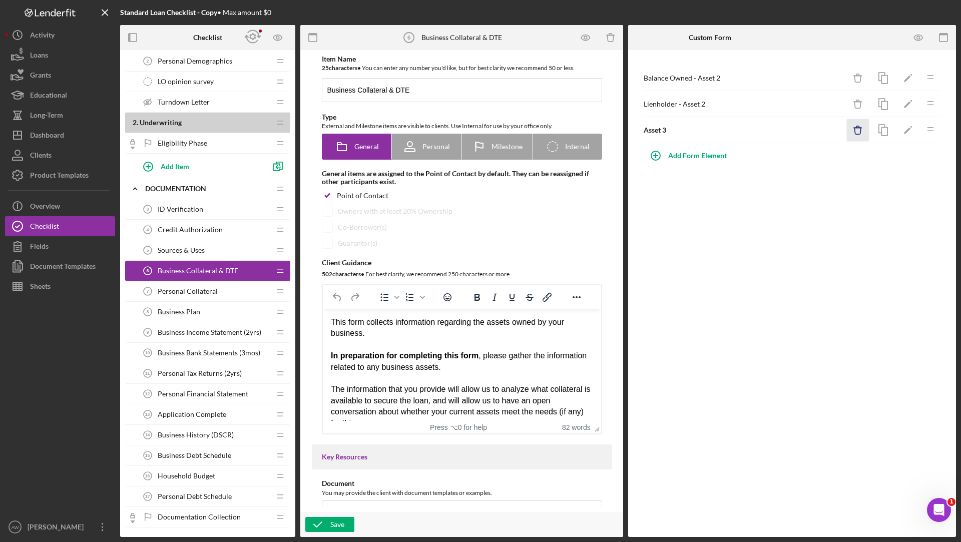
click at [858, 130] on icon "Icon/Delete" at bounding box center [858, 130] width 23 height 23
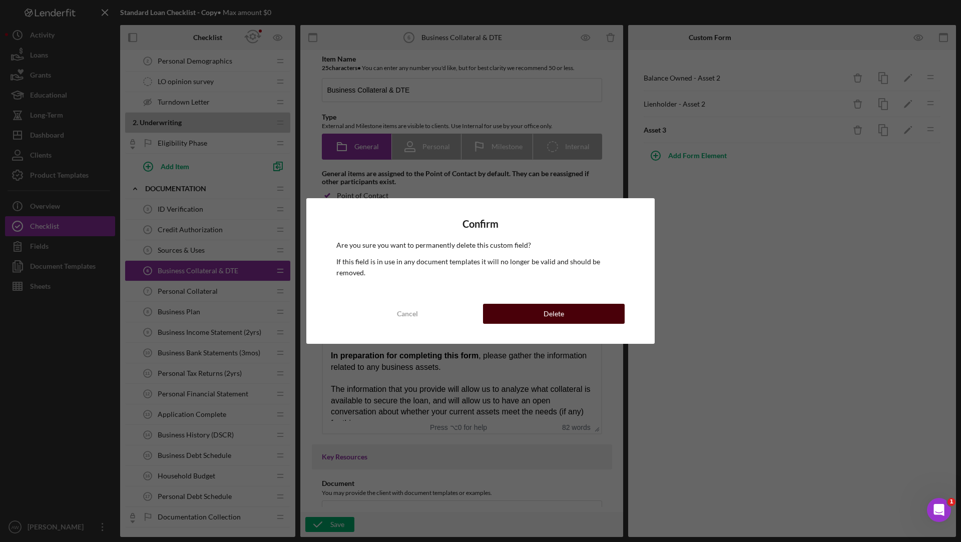
click at [552, 304] on div "Delete" at bounding box center [554, 314] width 21 height 20
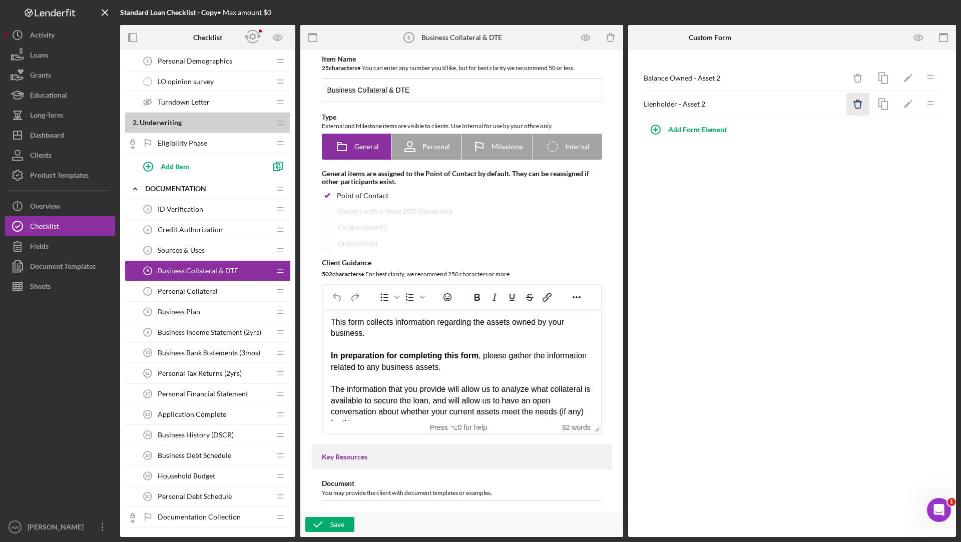
click at [860, 107] on icon "button" at bounding box center [858, 105] width 7 height 7
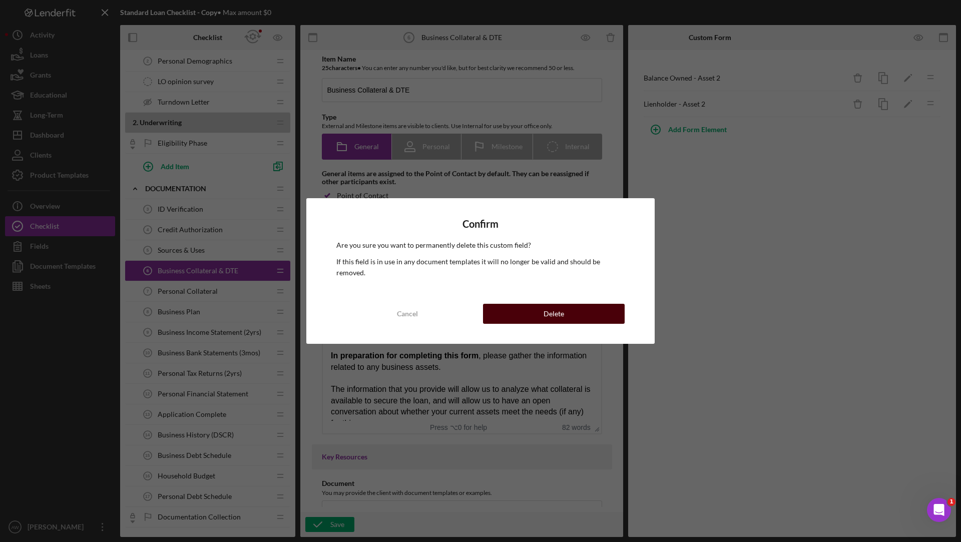
click at [566, 304] on div "Cancel Delete" at bounding box center [481, 314] width 288 height 20
click at [582, 304] on button "Delete" at bounding box center [554, 314] width 142 height 20
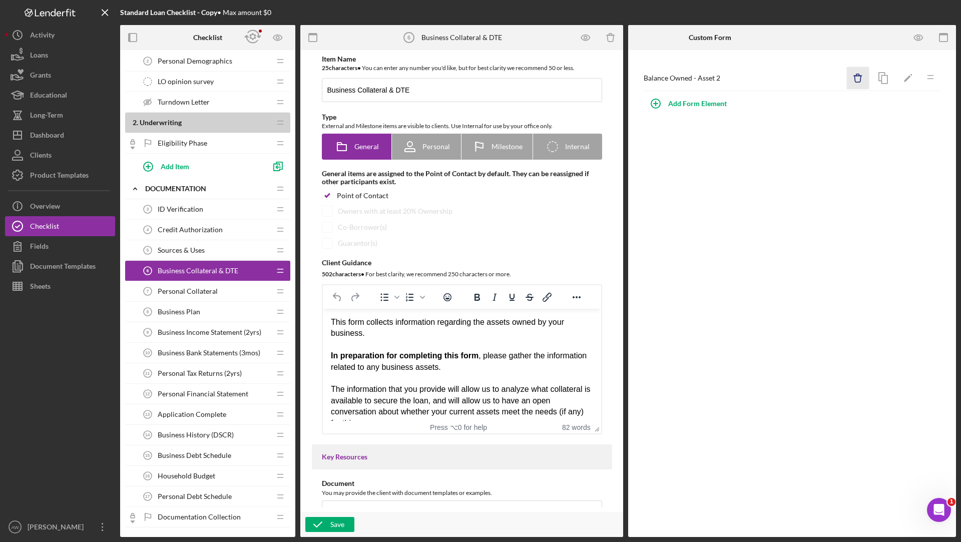
click at [857, 77] on icon "Icon/Delete" at bounding box center [858, 78] width 23 height 23
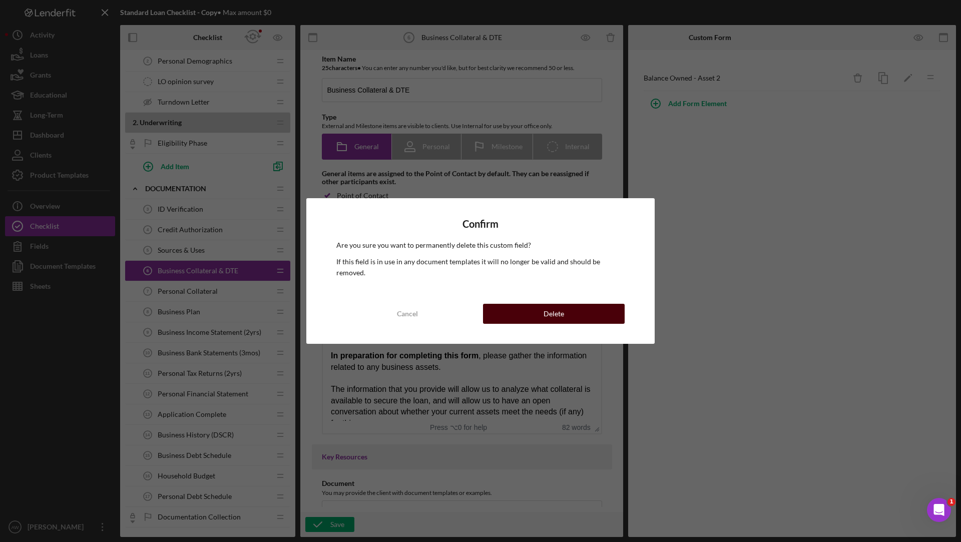
click at [572, 304] on button "Delete" at bounding box center [554, 314] width 142 height 20
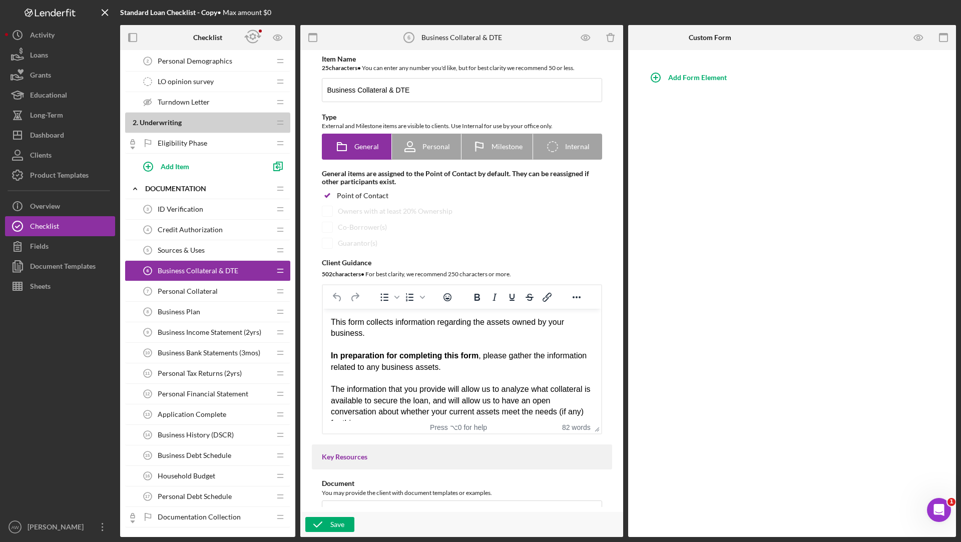
click at [616, 26] on div "Icon/Delete" at bounding box center [598, 37] width 50 height 25
click at [614, 35] on line "button" at bounding box center [611, 35] width 8 height 0
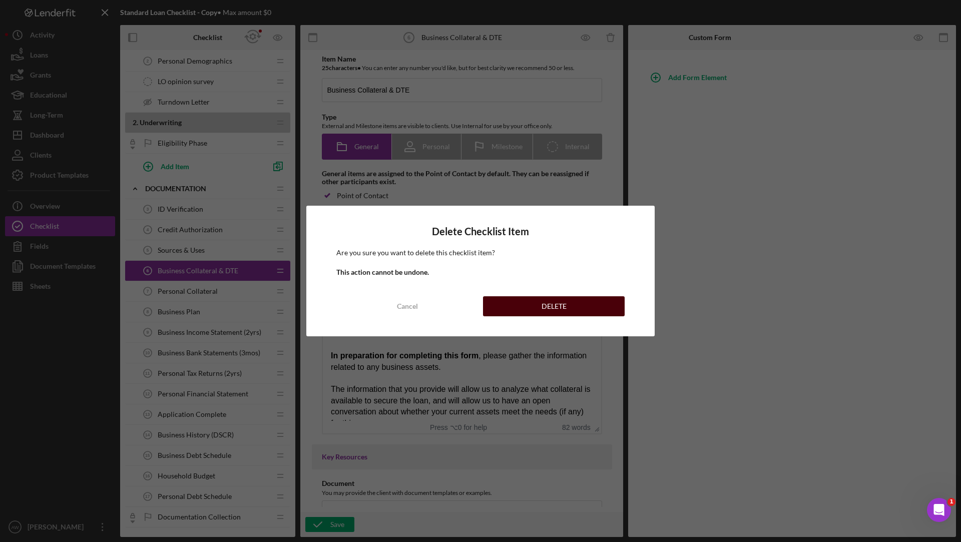
click at [572, 306] on button "DELETE" at bounding box center [554, 306] width 142 height 20
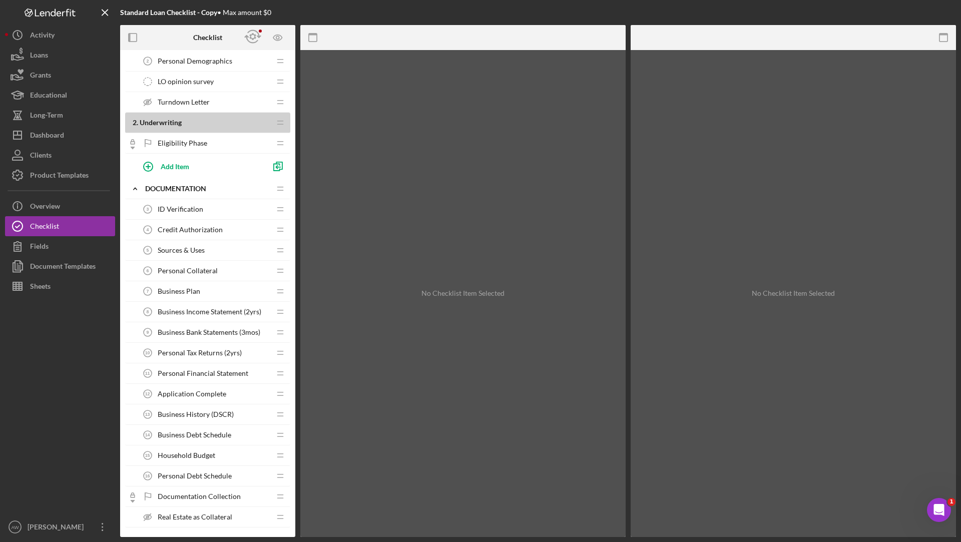
click at [206, 286] on div "Business Plan 7 Business Plan" at bounding box center [204, 291] width 133 height 20
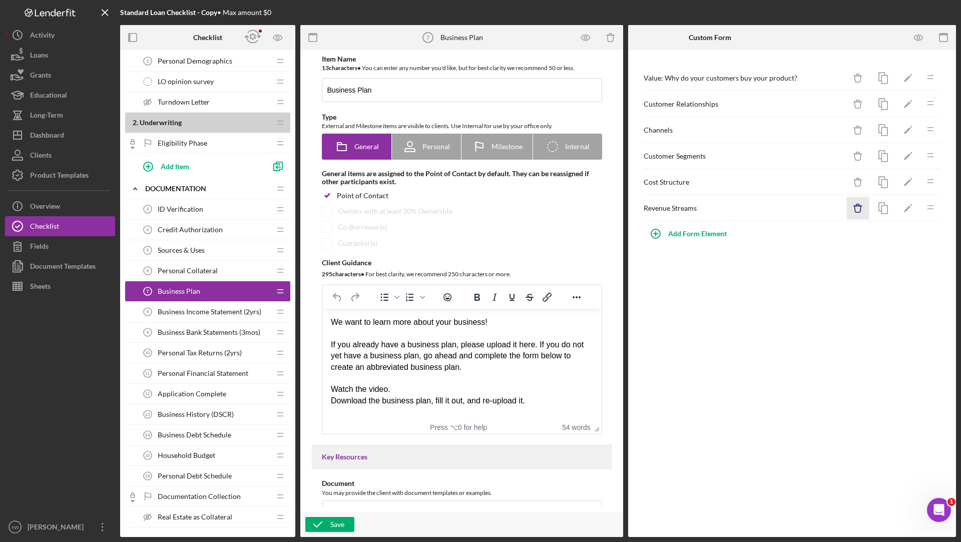
click at [857, 200] on icon "Icon/Delete" at bounding box center [858, 208] width 23 height 23
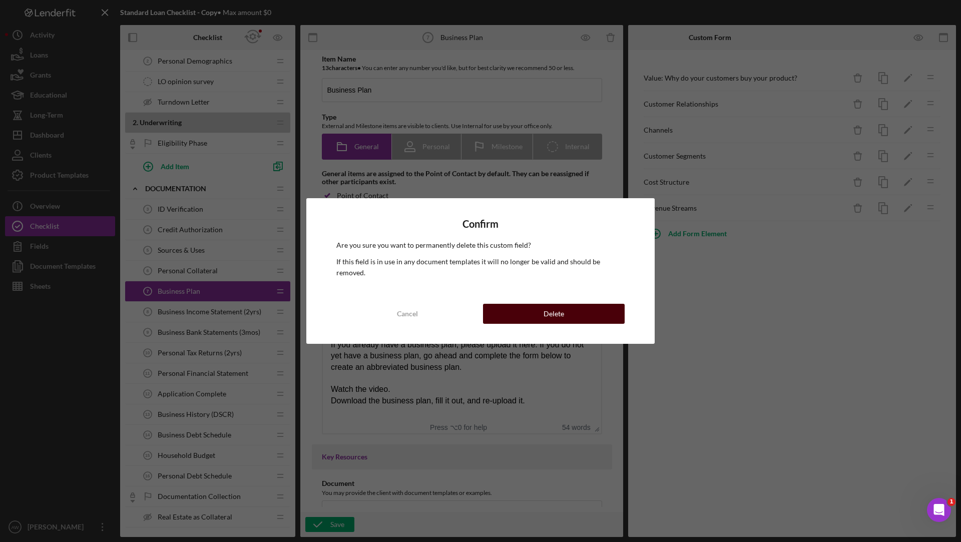
click at [539, 305] on button "Delete" at bounding box center [554, 314] width 142 height 20
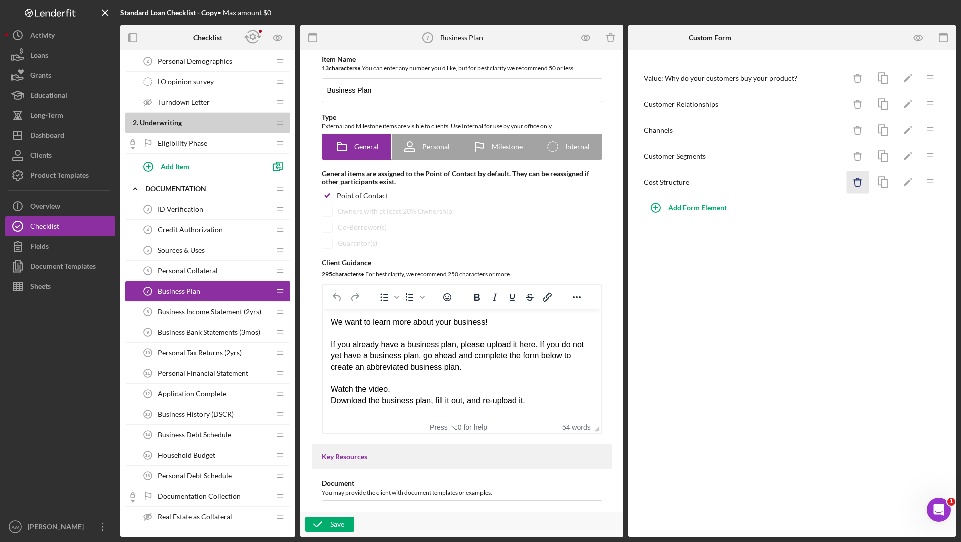
click at [862, 180] on icon "Icon/Delete" at bounding box center [858, 182] width 23 height 23
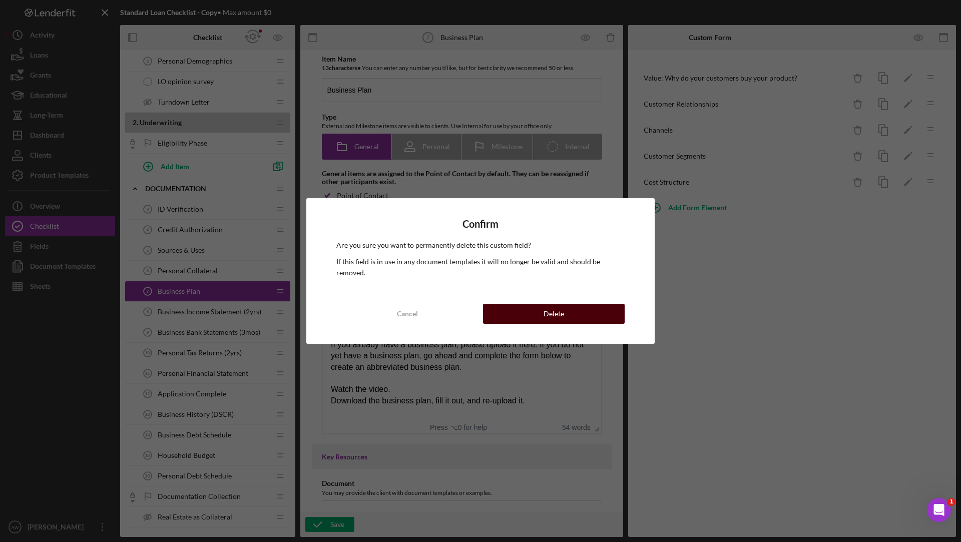
click at [581, 304] on button "Delete" at bounding box center [554, 314] width 142 height 20
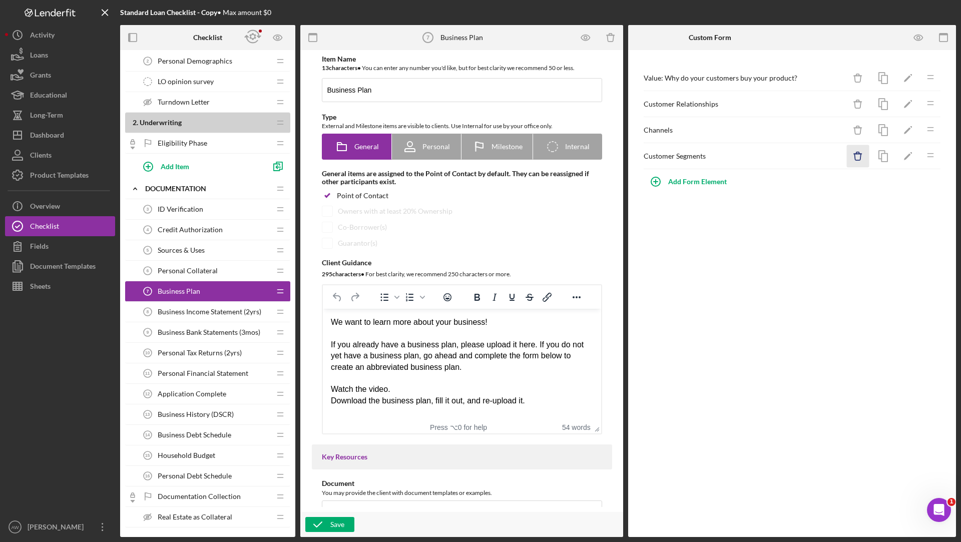
click at [854, 153] on icon "Icon/Delete" at bounding box center [858, 156] width 23 height 23
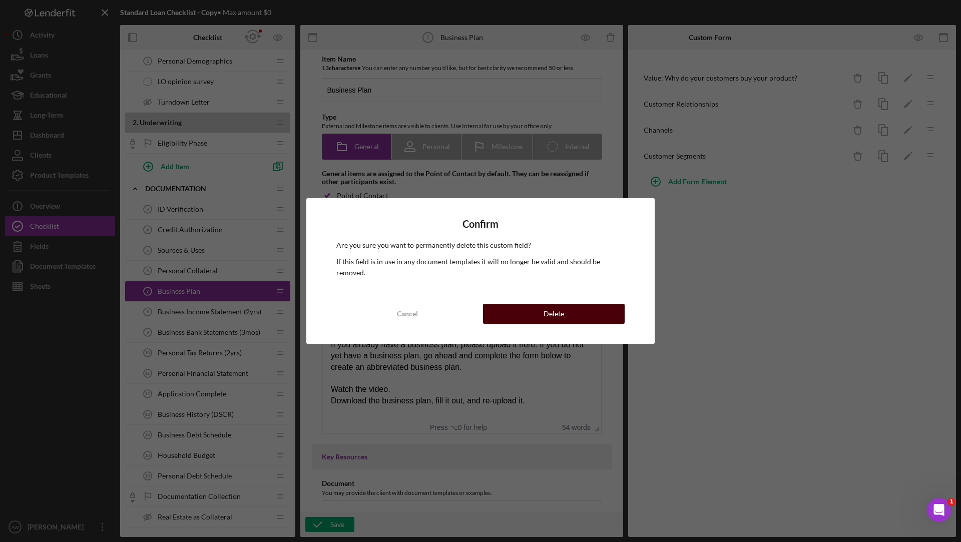
click at [550, 308] on div "Delete" at bounding box center [554, 314] width 21 height 20
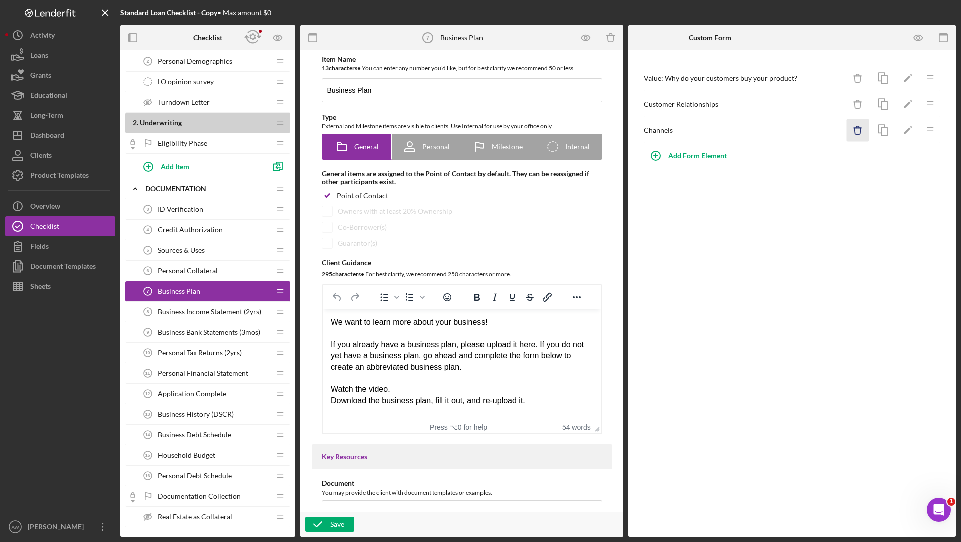
click at [859, 133] on icon "button" at bounding box center [858, 131] width 7 height 7
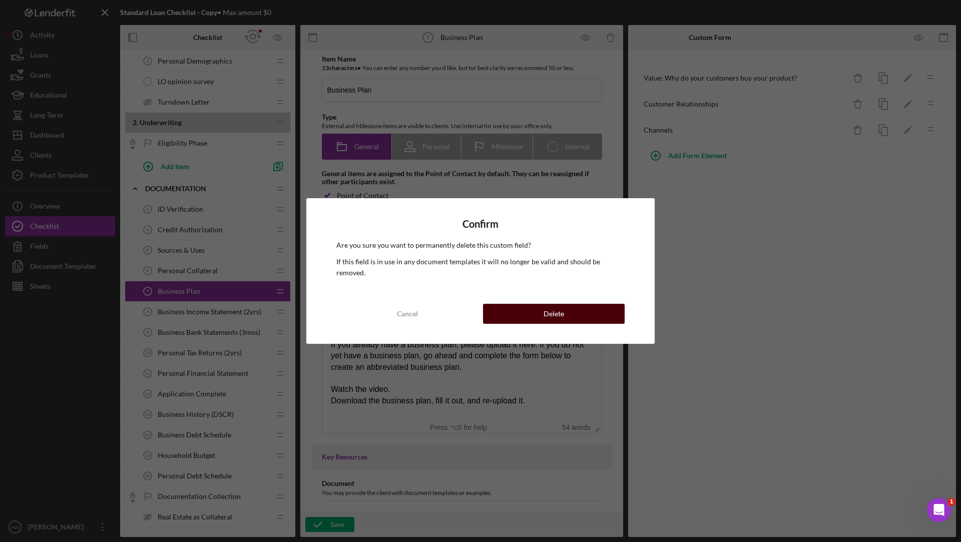
click at [532, 305] on button "Delete" at bounding box center [554, 314] width 142 height 20
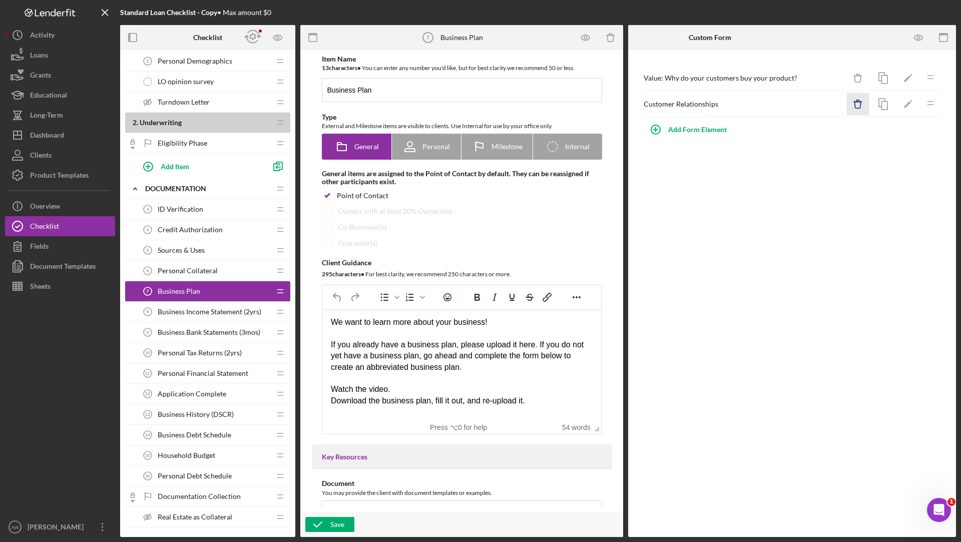
click at [854, 102] on icon "Icon/Delete" at bounding box center [858, 104] width 23 height 23
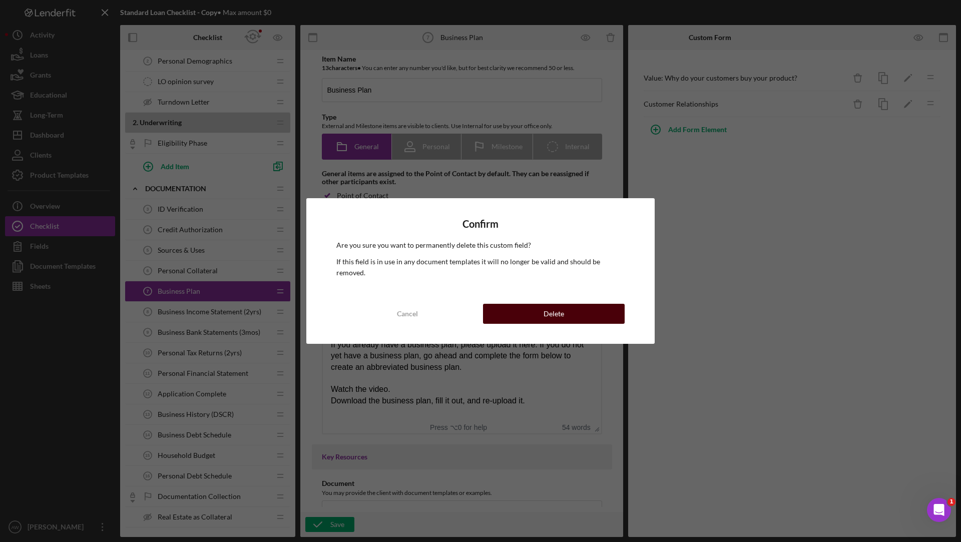
click at [538, 307] on button "Delete" at bounding box center [554, 314] width 142 height 20
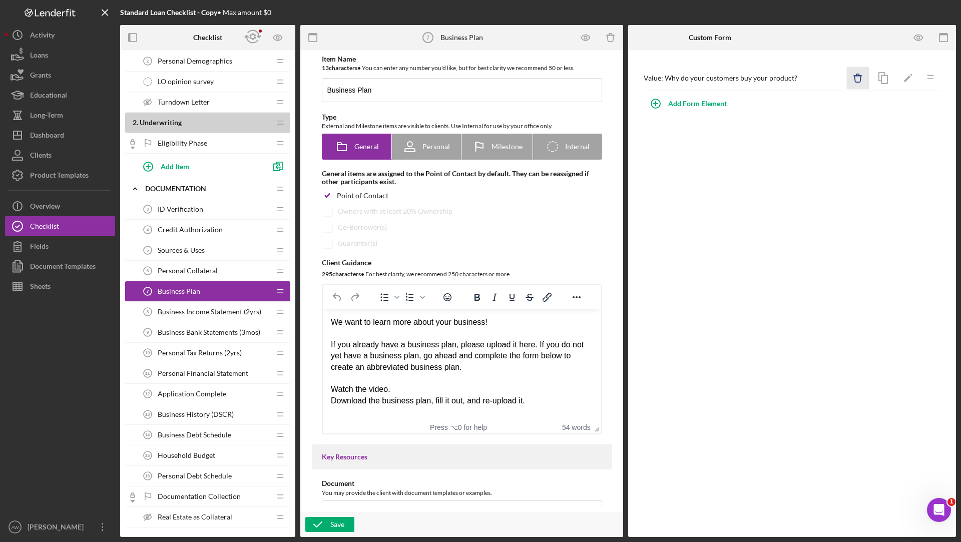
click at [857, 76] on icon "Icon/Delete" at bounding box center [858, 78] width 23 height 23
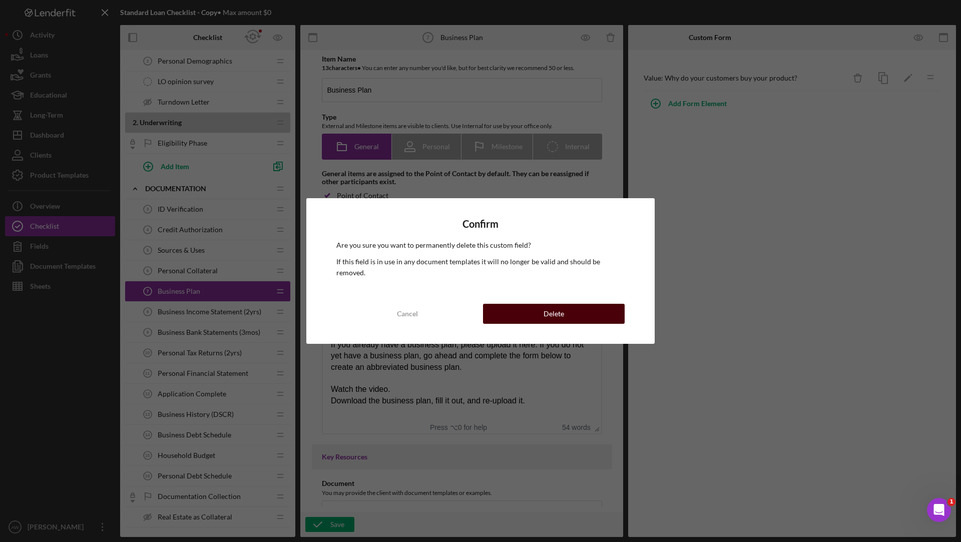
click at [528, 304] on button "Delete" at bounding box center [554, 314] width 142 height 20
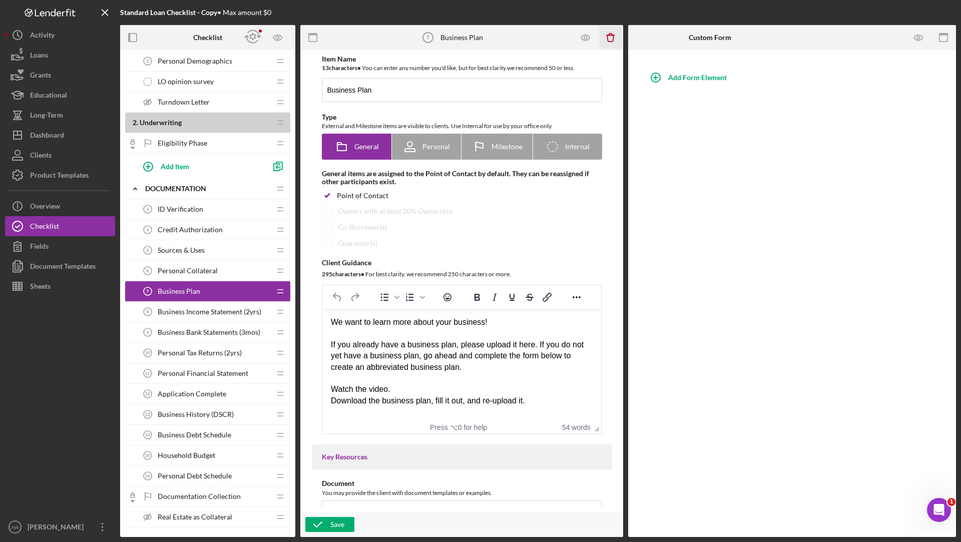
click at [608, 42] on icon "Icon/Delete" at bounding box center [611, 38] width 23 height 23
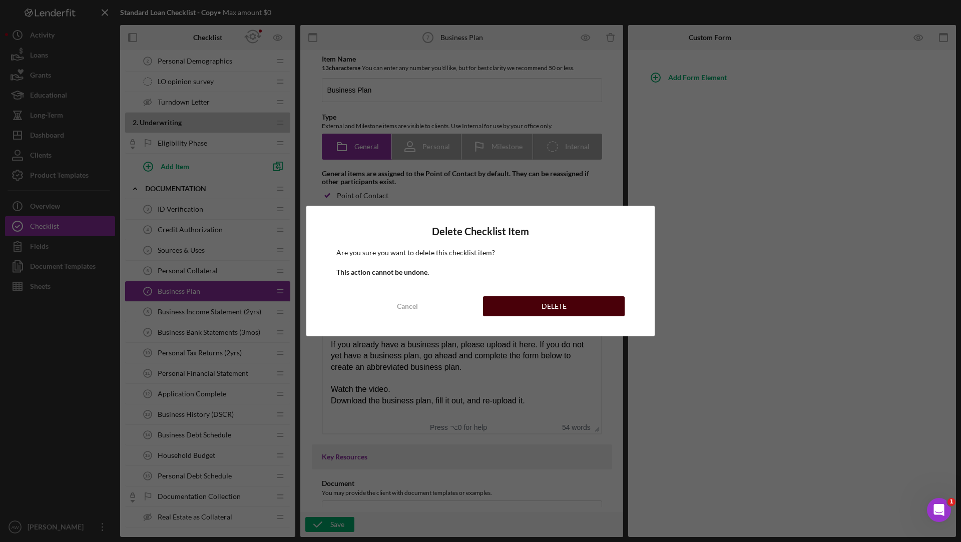
click at [531, 300] on button "DELETE" at bounding box center [554, 306] width 142 height 20
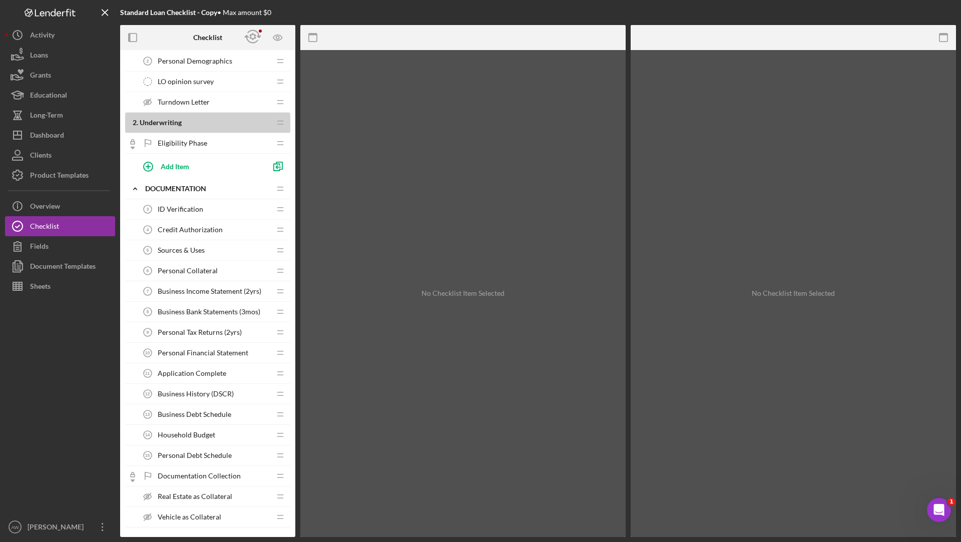
click at [203, 296] on div "Business Income Statement (2yrs) 7 Business Income Statement (2yrs)" at bounding box center [204, 291] width 133 height 20
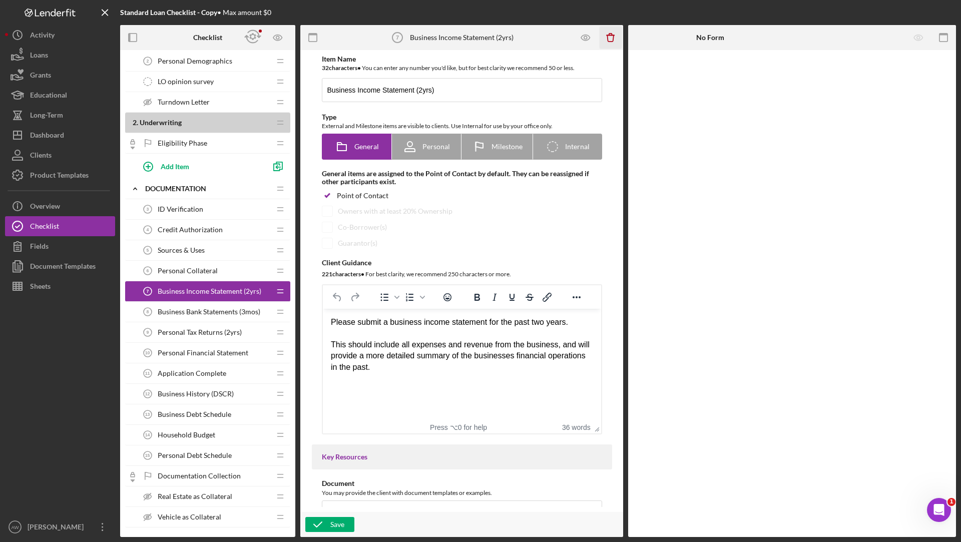
click at [606, 42] on icon "Icon/Delete" at bounding box center [611, 38] width 23 height 23
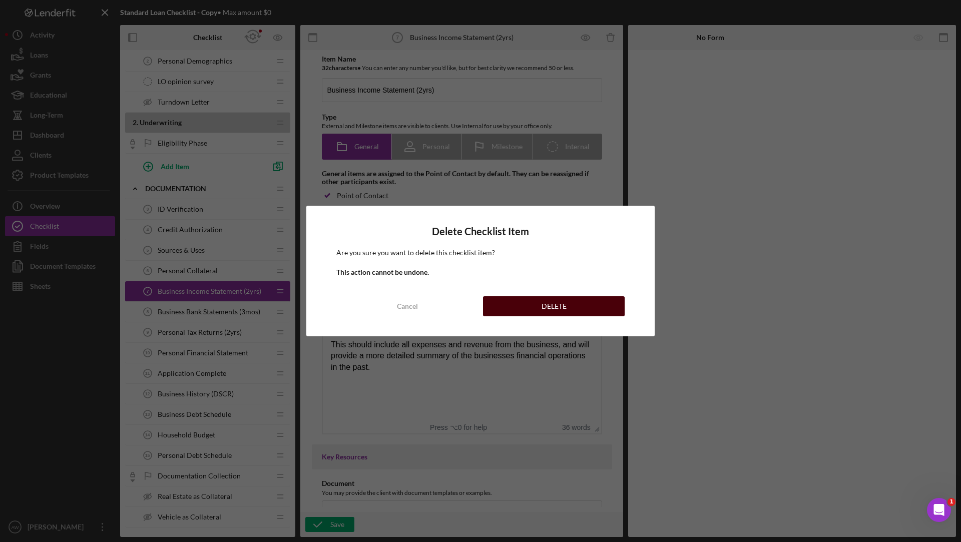
click at [541, 309] on button "DELETE" at bounding box center [554, 306] width 142 height 20
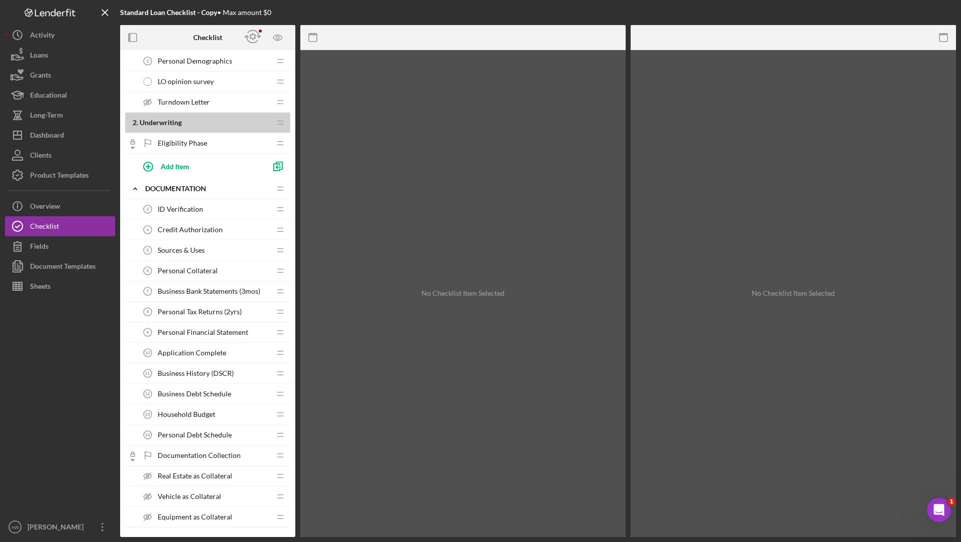
click at [233, 287] on span "Business Bank Statements (3mos)" at bounding box center [209, 291] width 103 height 8
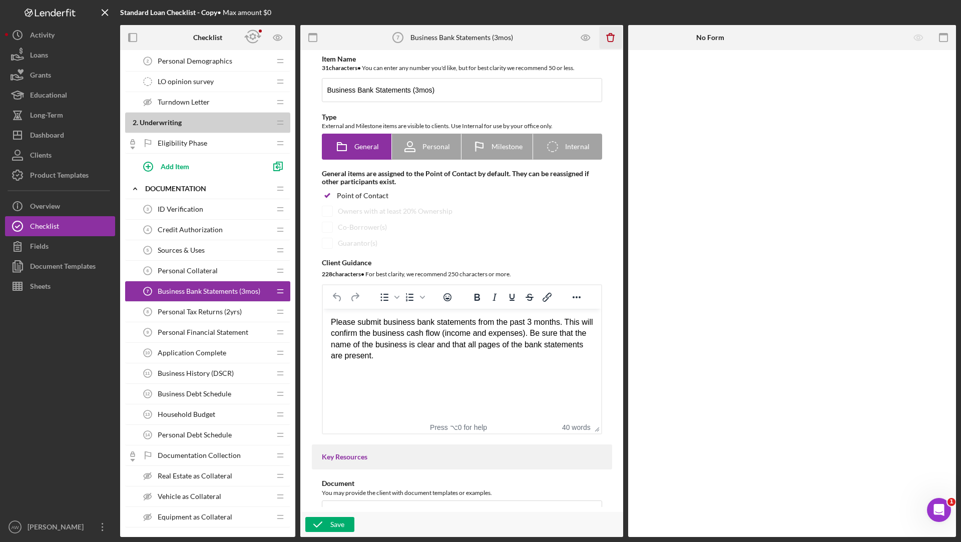
click at [606, 40] on icon "Icon/Delete" at bounding box center [611, 38] width 23 height 23
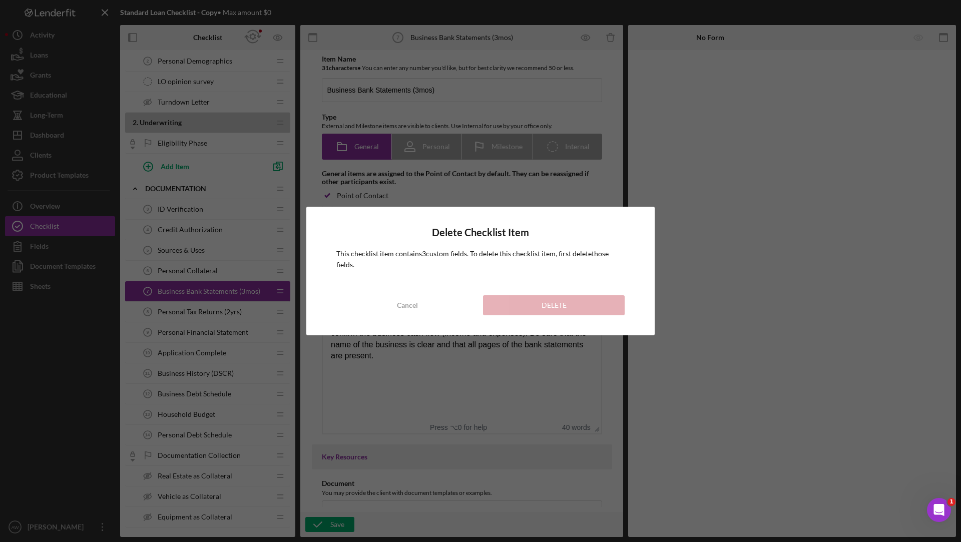
click at [427, 315] on div "Delete Checklist Item This checklist item contains 3 custom field s . To delete…" at bounding box center [480, 271] width 349 height 129
click at [422, 303] on button "Cancel" at bounding box center [408, 305] width 142 height 20
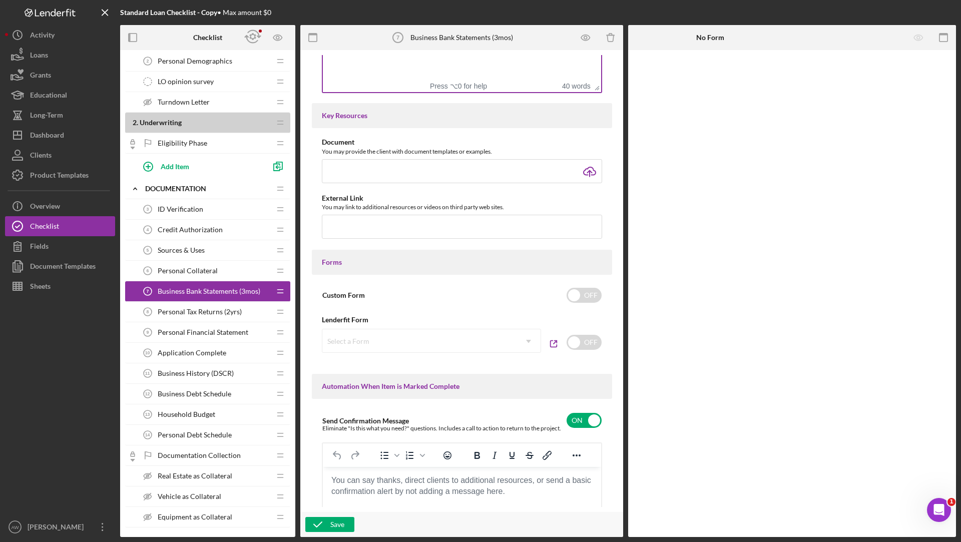
scroll to position [345, 0]
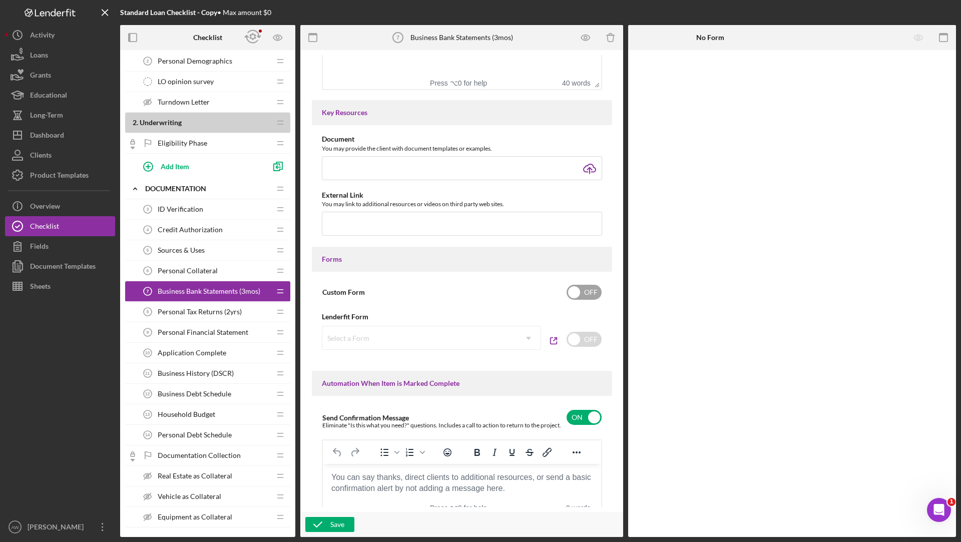
click at [589, 298] on div "Custom Form OFF" at bounding box center [462, 292] width 280 height 21
checkbox input "true"
click at [866, 79] on icon "Icon/Delete" at bounding box center [858, 78] width 23 height 23
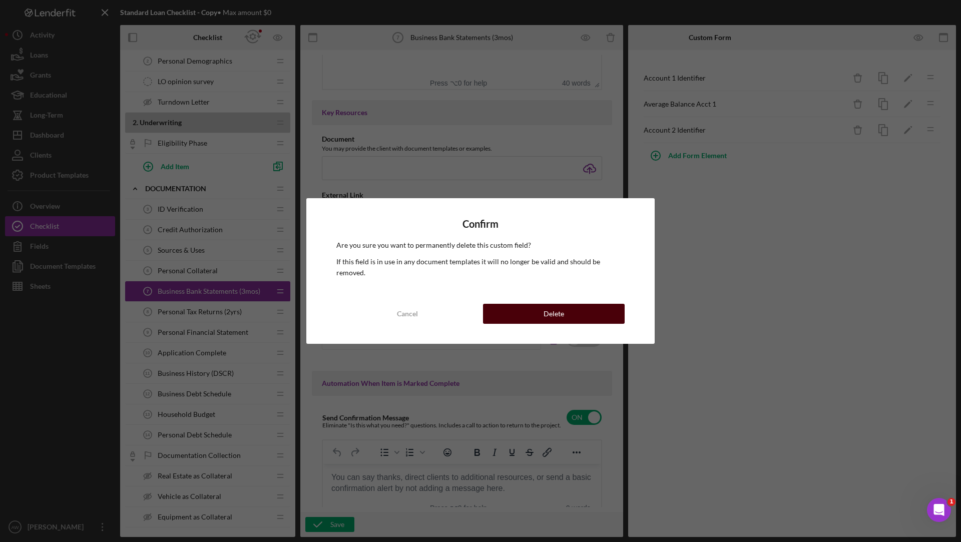
click at [576, 304] on button "Delete" at bounding box center [554, 314] width 142 height 20
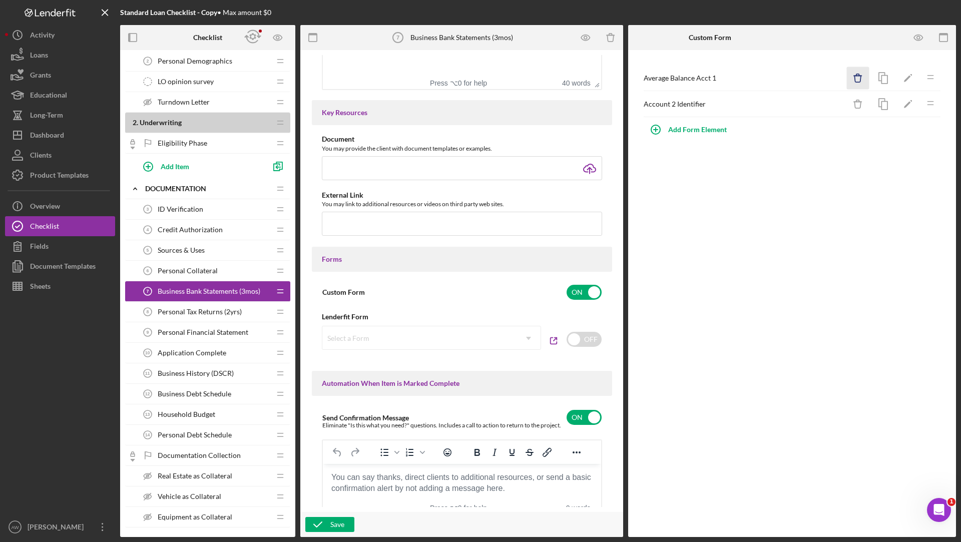
click at [860, 71] on icon "Icon/Delete" at bounding box center [858, 78] width 23 height 23
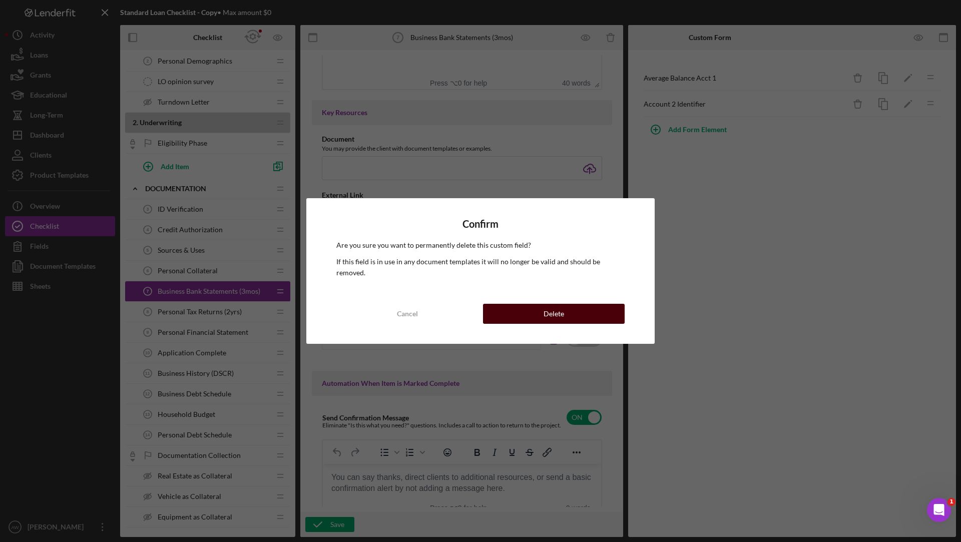
click at [547, 304] on div "Delete" at bounding box center [554, 314] width 21 height 20
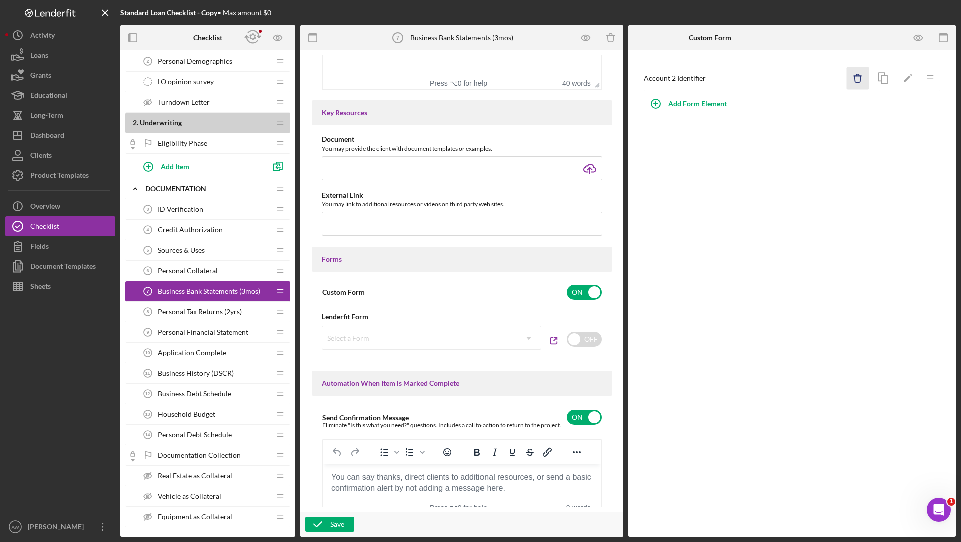
click at [856, 78] on icon "Icon/Delete" at bounding box center [858, 78] width 23 height 23
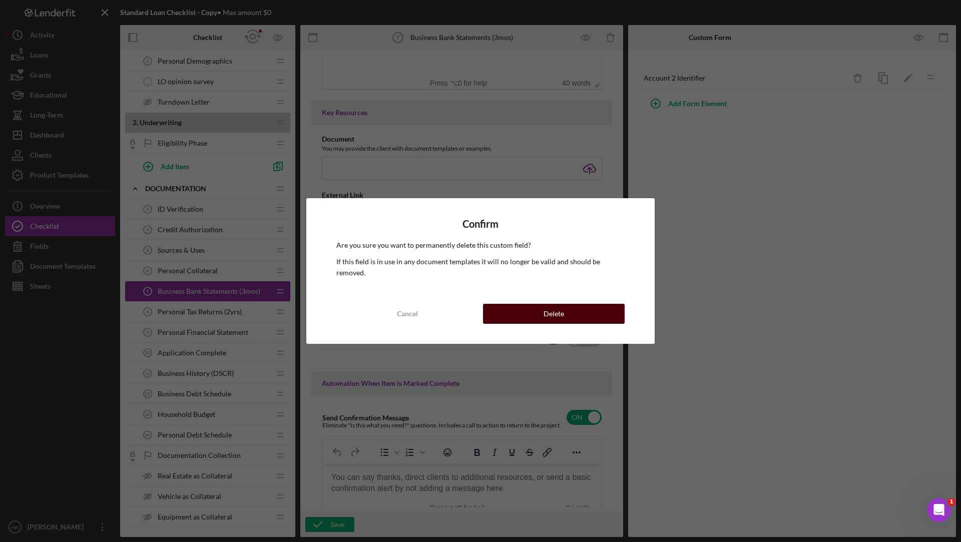
click at [570, 306] on button "Delete" at bounding box center [554, 314] width 142 height 20
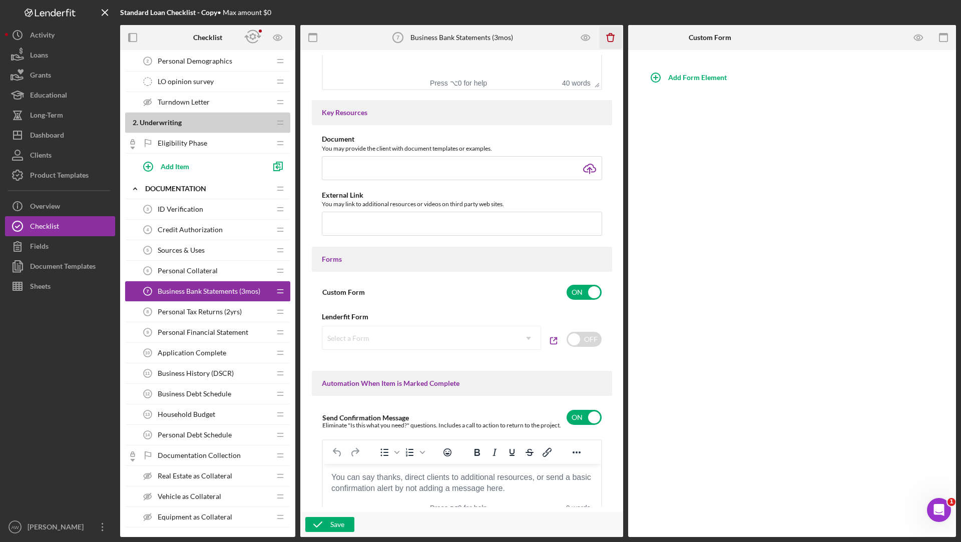
click at [614, 39] on icon "button" at bounding box center [610, 38] width 7 height 7
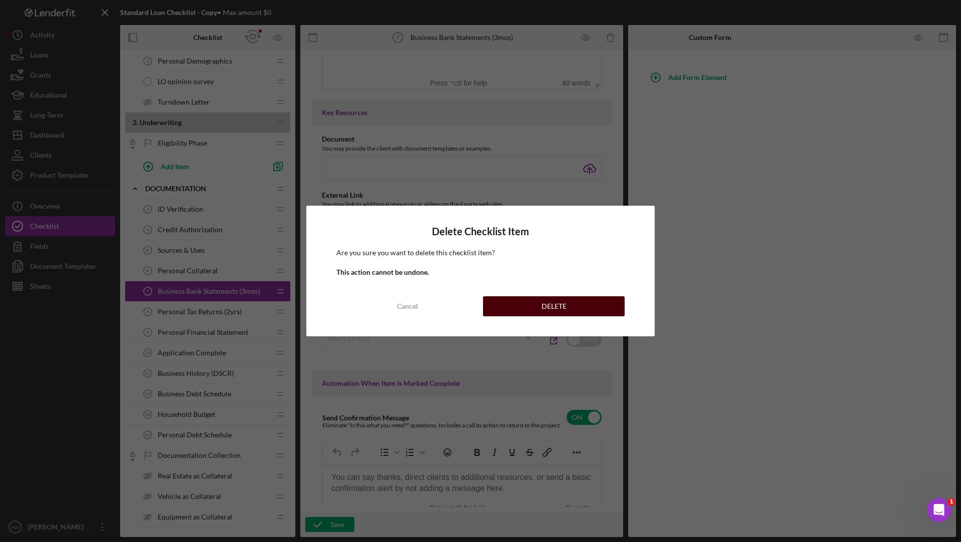
click at [539, 306] on button "DELETE" at bounding box center [554, 306] width 142 height 20
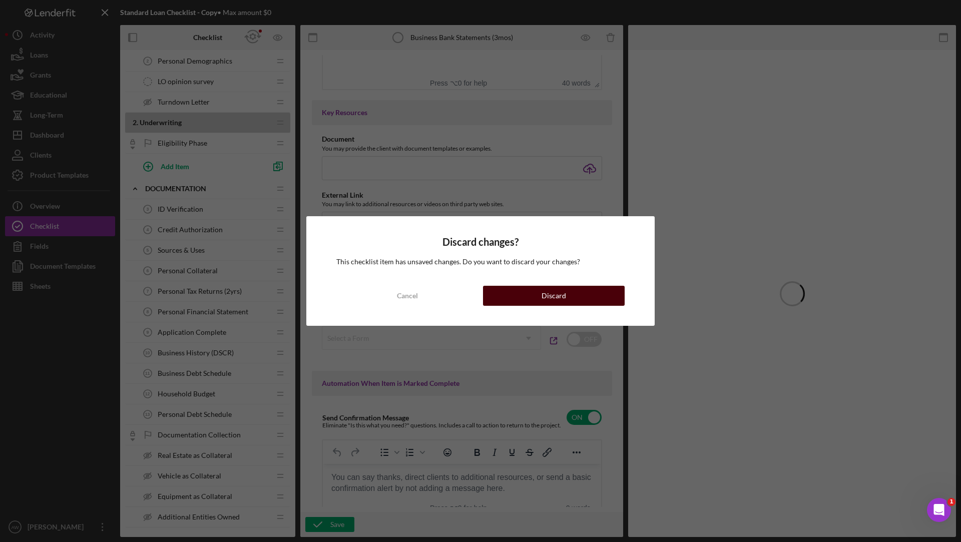
click at [523, 293] on button "Discard" at bounding box center [554, 296] width 142 height 20
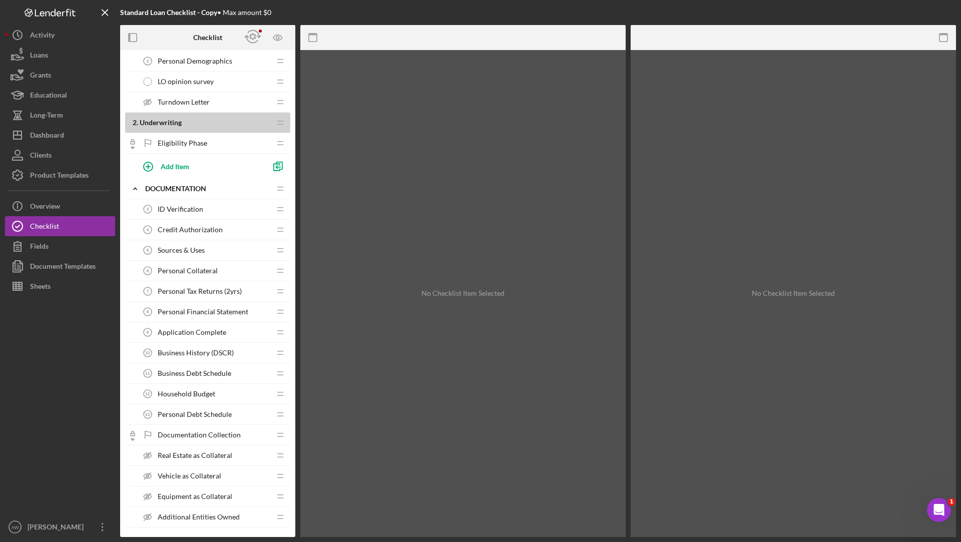
click at [187, 328] on span "Application Complete" at bounding box center [192, 332] width 69 height 8
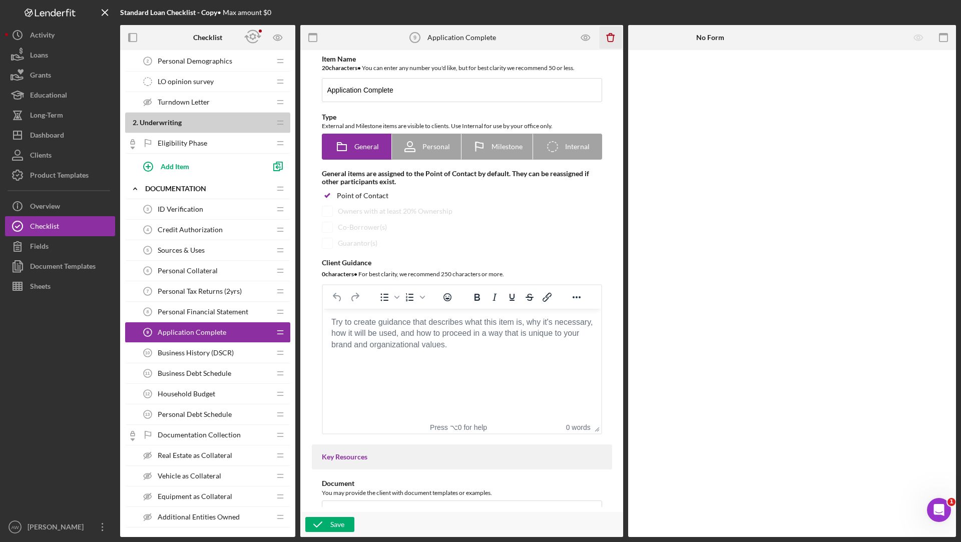
click at [619, 36] on icon "Icon/Delete" at bounding box center [611, 38] width 23 height 23
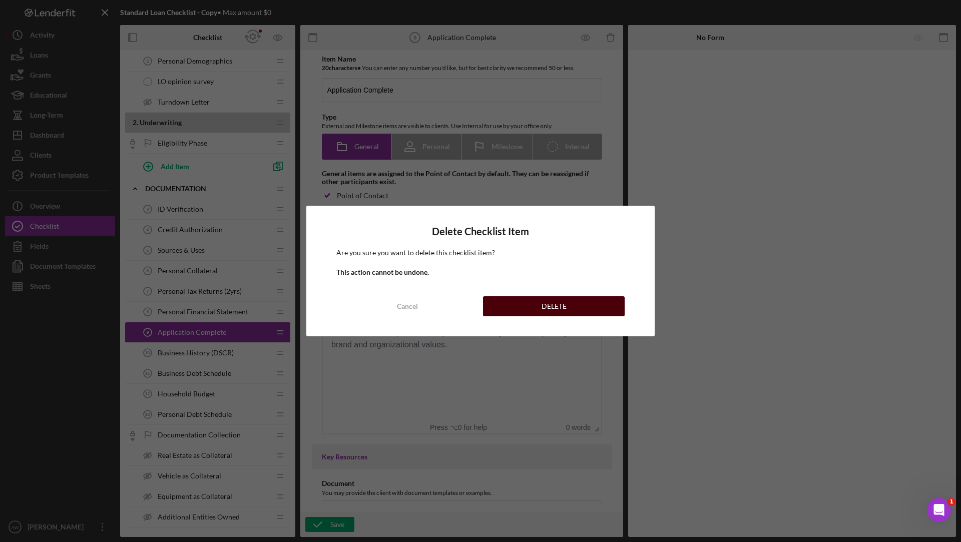
click at [530, 302] on button "DELETE" at bounding box center [554, 306] width 142 height 20
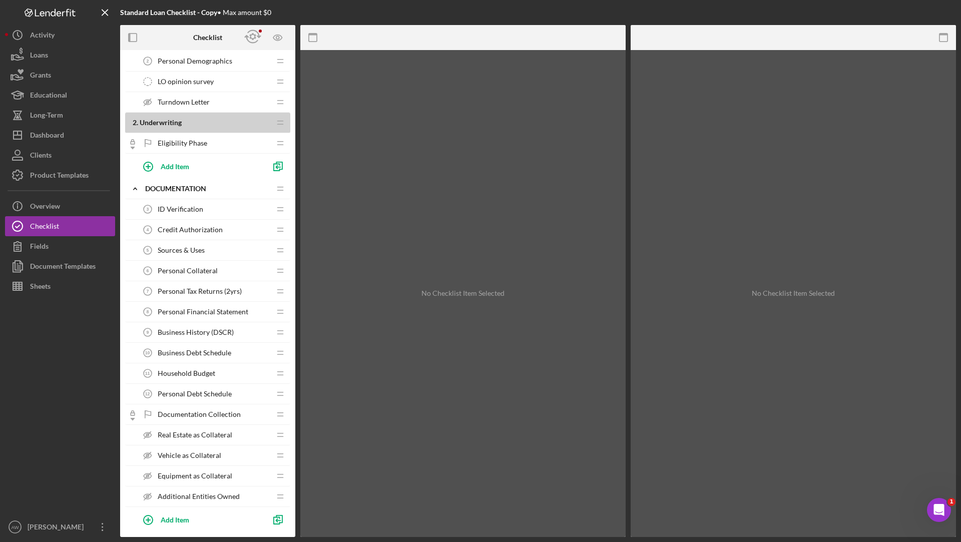
click at [217, 349] on span "Business Debt Schedule" at bounding box center [195, 353] width 74 height 8
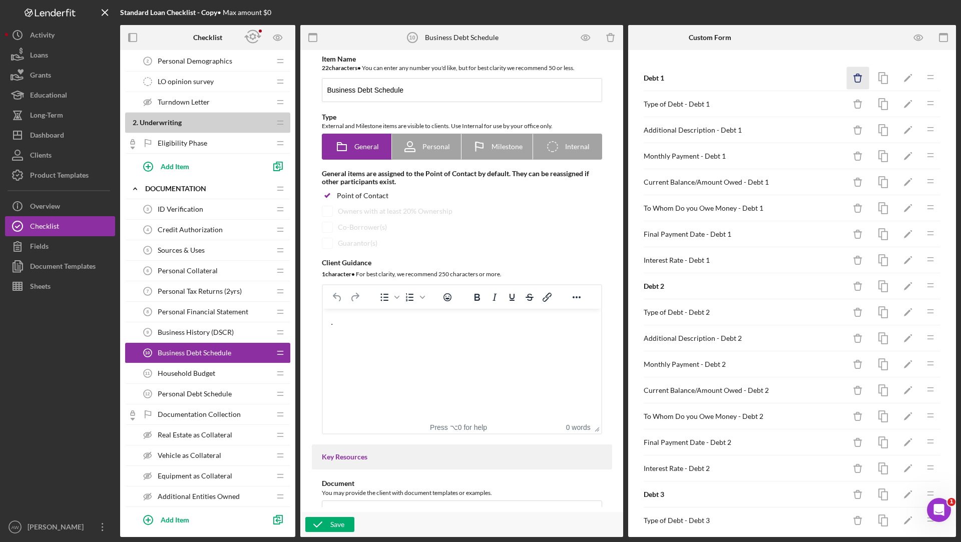
click at [860, 80] on icon "Icon/Delete" at bounding box center [858, 78] width 23 height 23
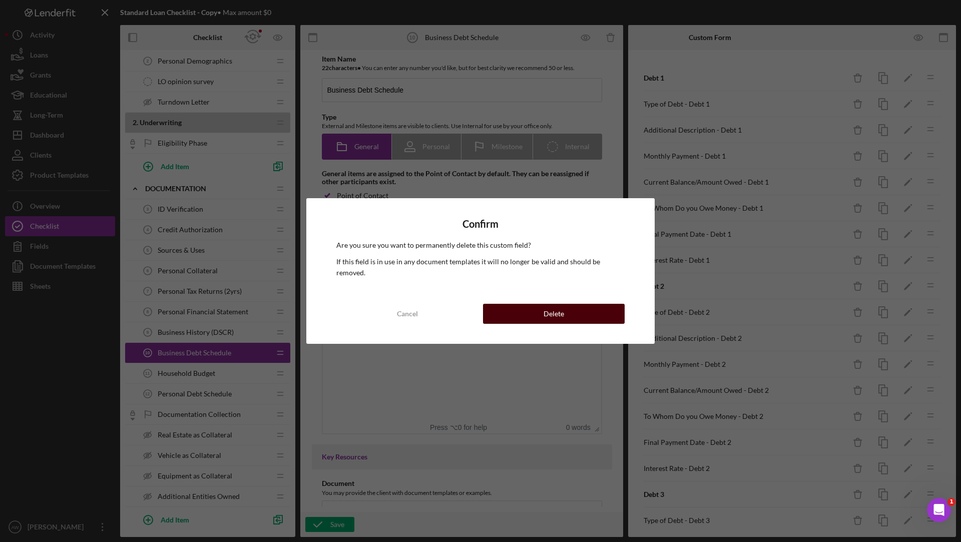
click at [592, 304] on button "Delete" at bounding box center [554, 314] width 142 height 20
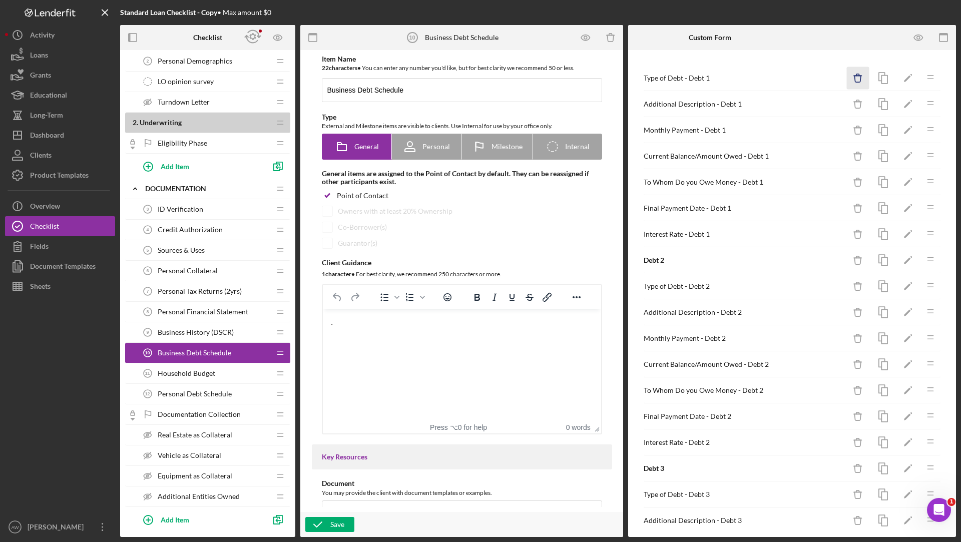
click at [858, 83] on icon "Icon/Delete" at bounding box center [858, 78] width 23 height 23
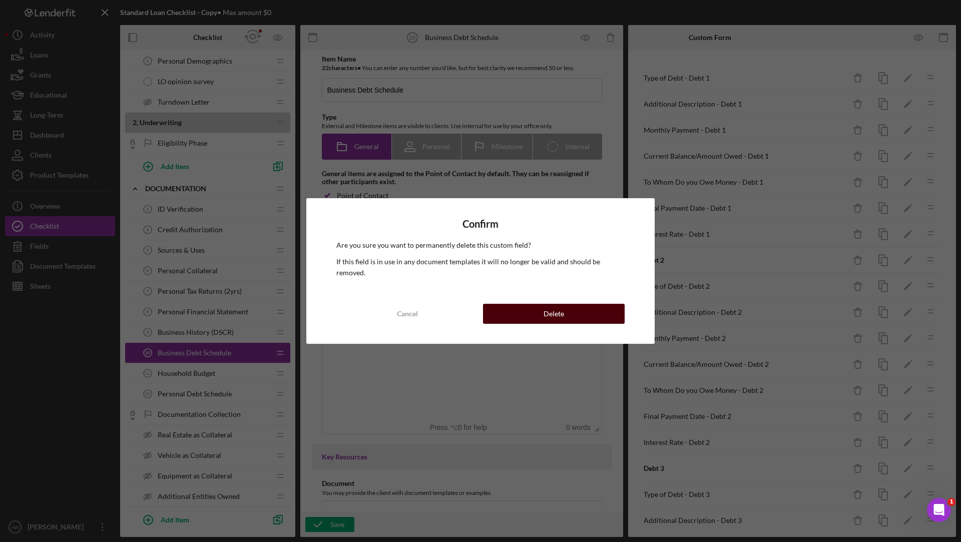
click at [560, 305] on div "Delete" at bounding box center [554, 314] width 21 height 20
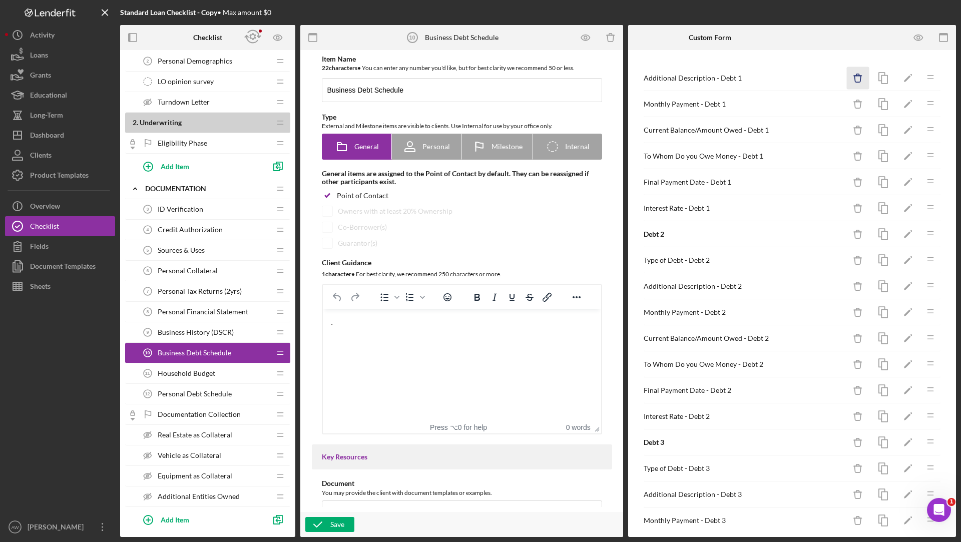
click at [860, 74] on icon "Icon/Delete" at bounding box center [858, 78] width 23 height 23
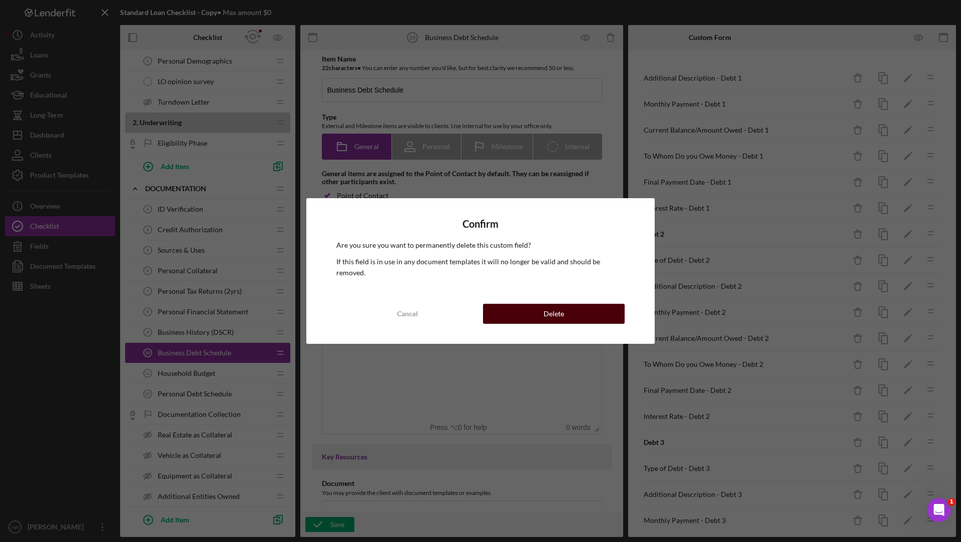
click at [567, 317] on button "Delete" at bounding box center [554, 314] width 142 height 20
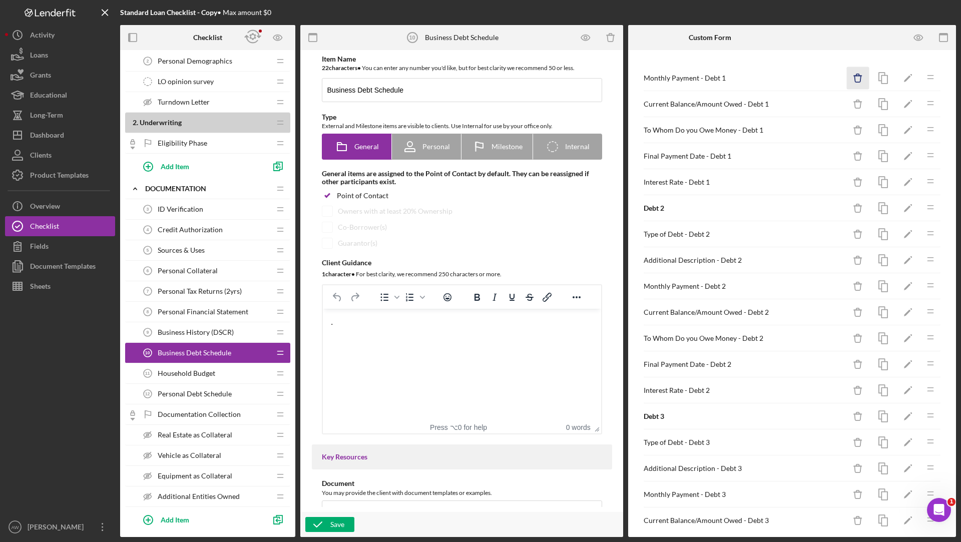
click at [851, 77] on icon "Icon/Delete" at bounding box center [858, 78] width 23 height 23
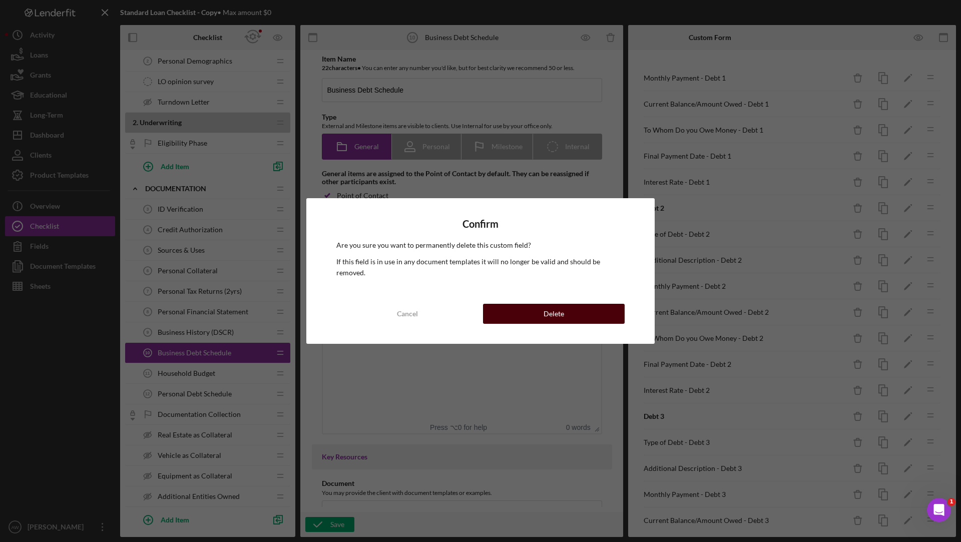
click at [556, 308] on div "Delete" at bounding box center [554, 314] width 21 height 20
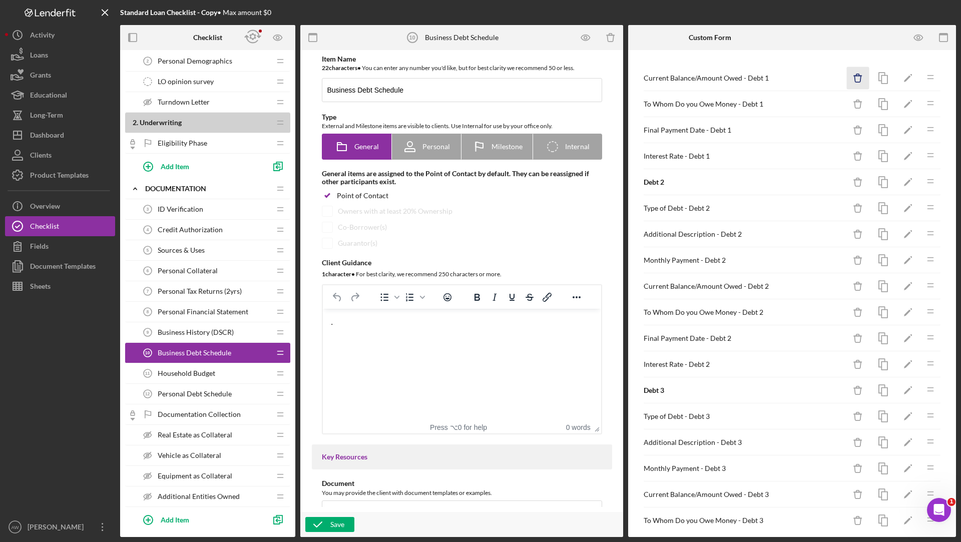
click at [855, 84] on icon "Icon/Delete" at bounding box center [858, 78] width 23 height 23
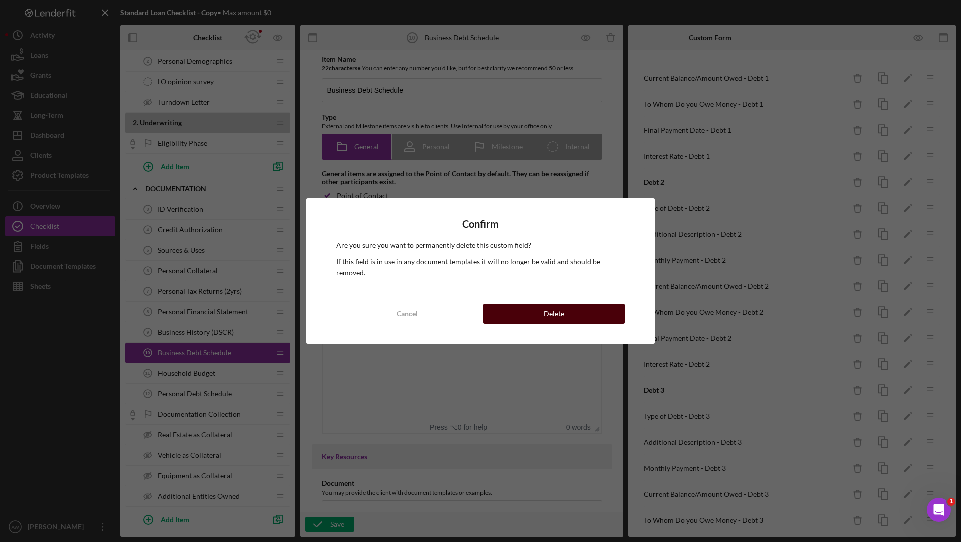
click at [573, 308] on button "Delete" at bounding box center [554, 314] width 142 height 20
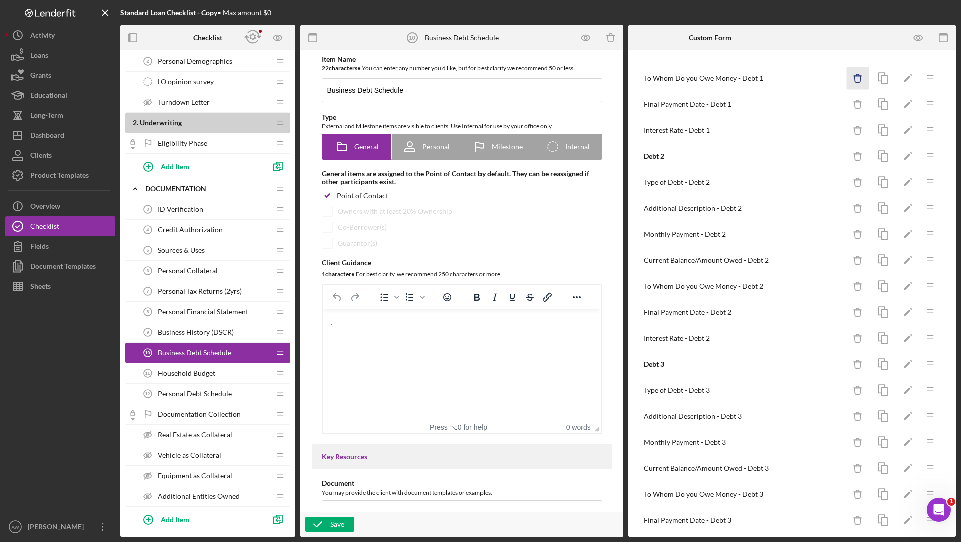
click at [859, 78] on icon "Icon/Delete" at bounding box center [858, 78] width 23 height 23
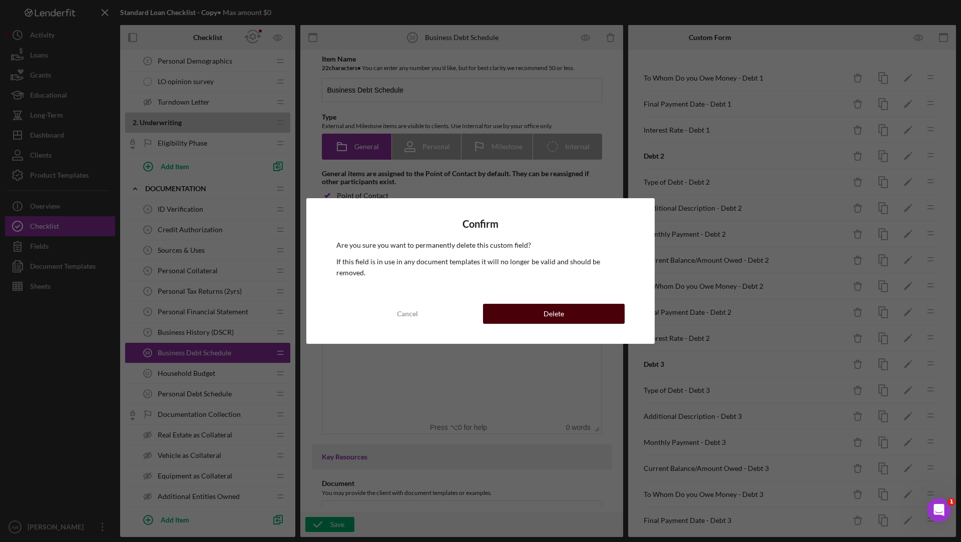
click at [553, 308] on div "Delete" at bounding box center [554, 314] width 21 height 20
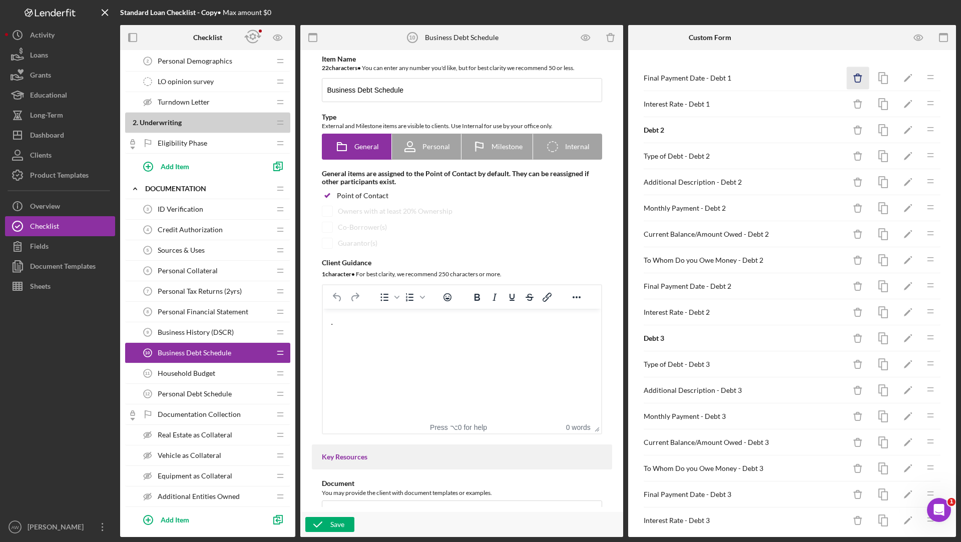
click at [861, 75] on icon "Icon/Delete" at bounding box center [858, 78] width 23 height 23
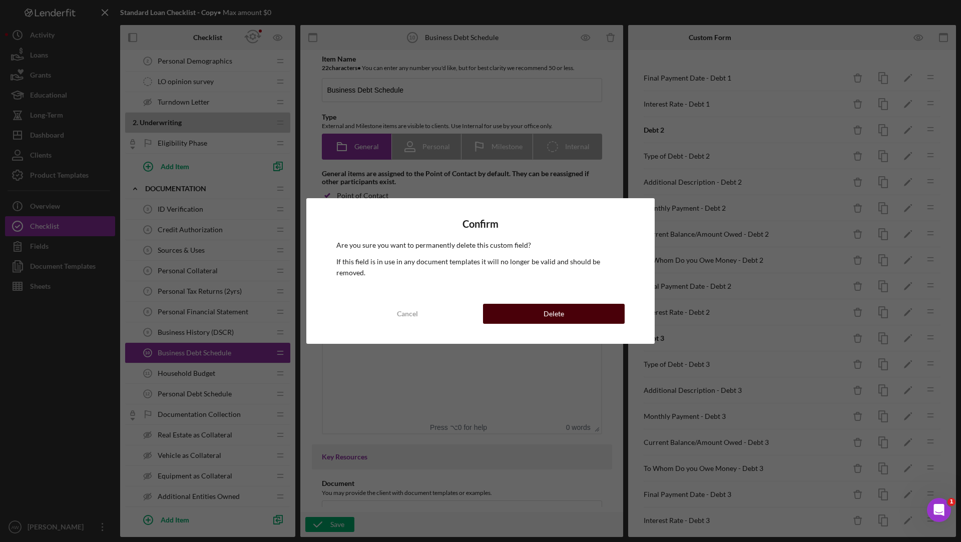
click at [572, 304] on button "Delete" at bounding box center [554, 314] width 142 height 20
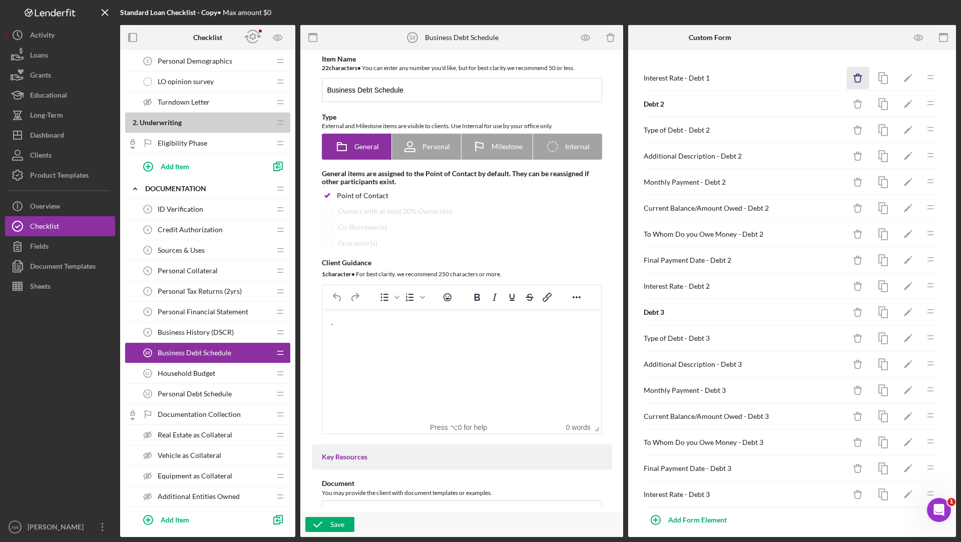
click at [863, 76] on icon "Icon/Delete" at bounding box center [858, 78] width 23 height 23
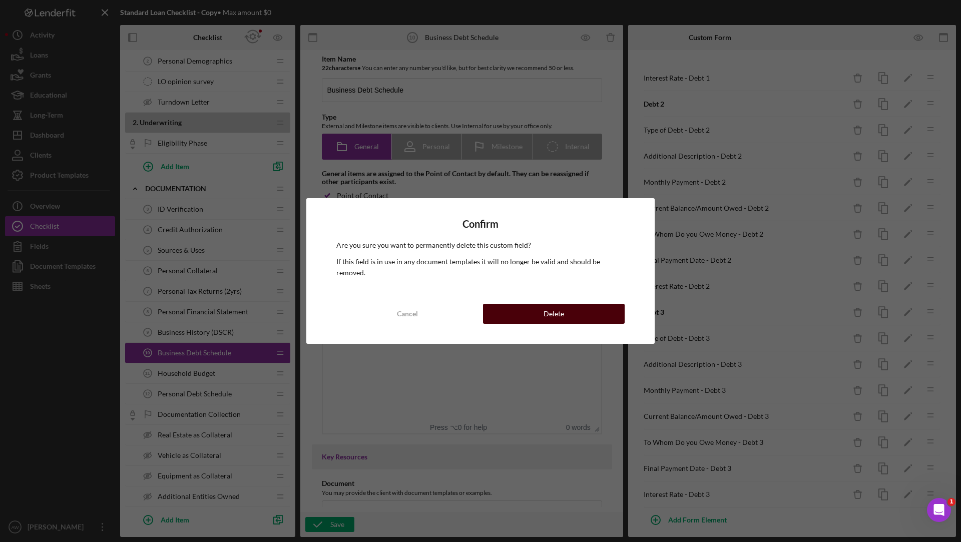
click at [531, 310] on button "Delete" at bounding box center [554, 314] width 142 height 20
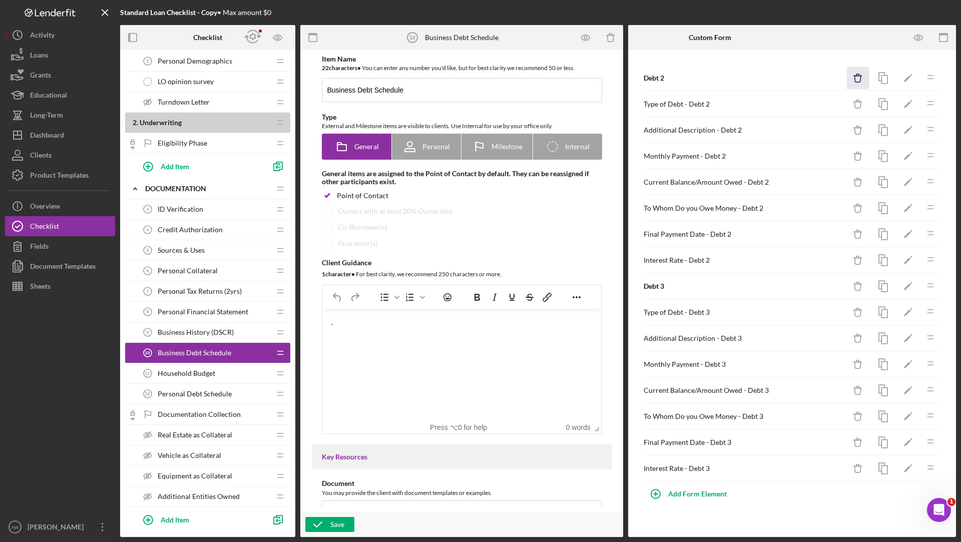
click at [857, 74] on icon "button" at bounding box center [858, 75] width 3 height 2
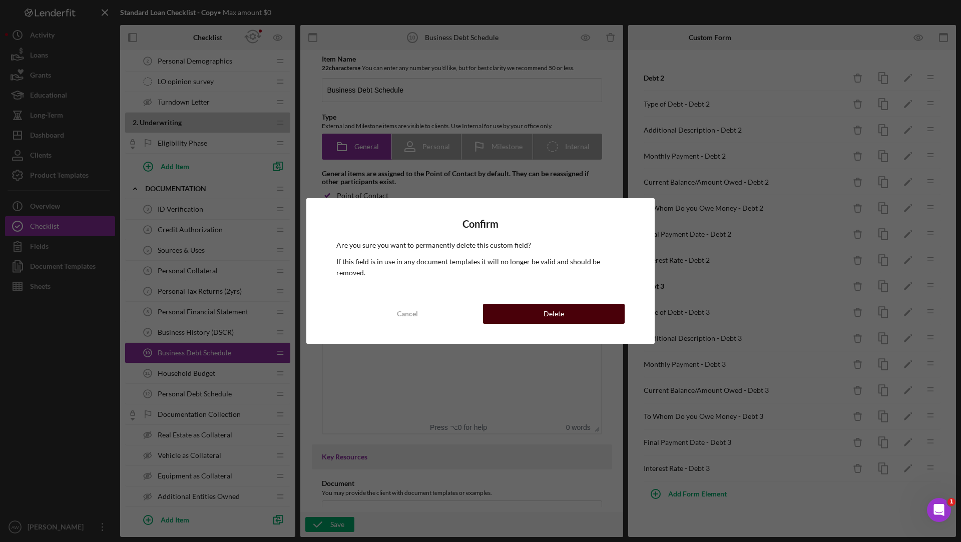
click at [533, 304] on button "Delete" at bounding box center [554, 314] width 142 height 20
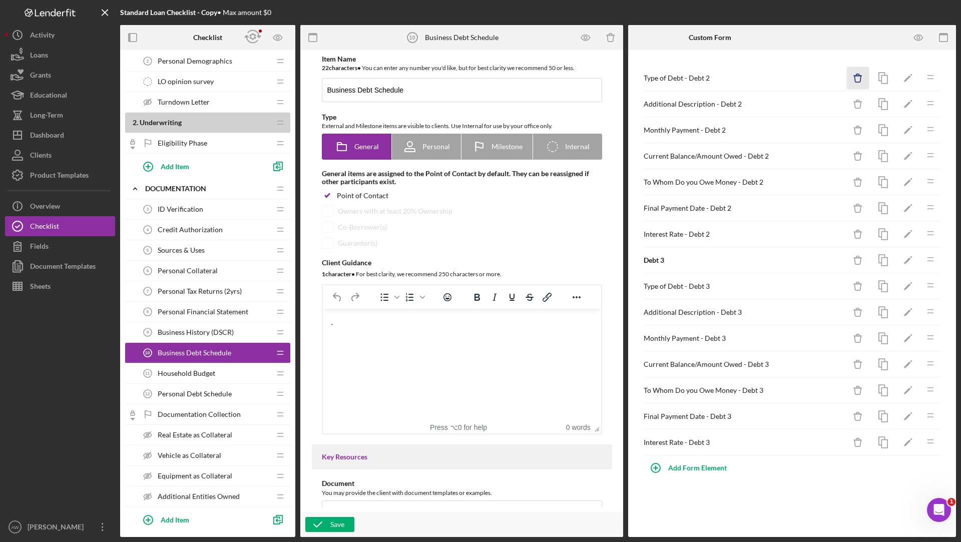
click at [854, 82] on icon "Icon/Delete" at bounding box center [858, 78] width 23 height 23
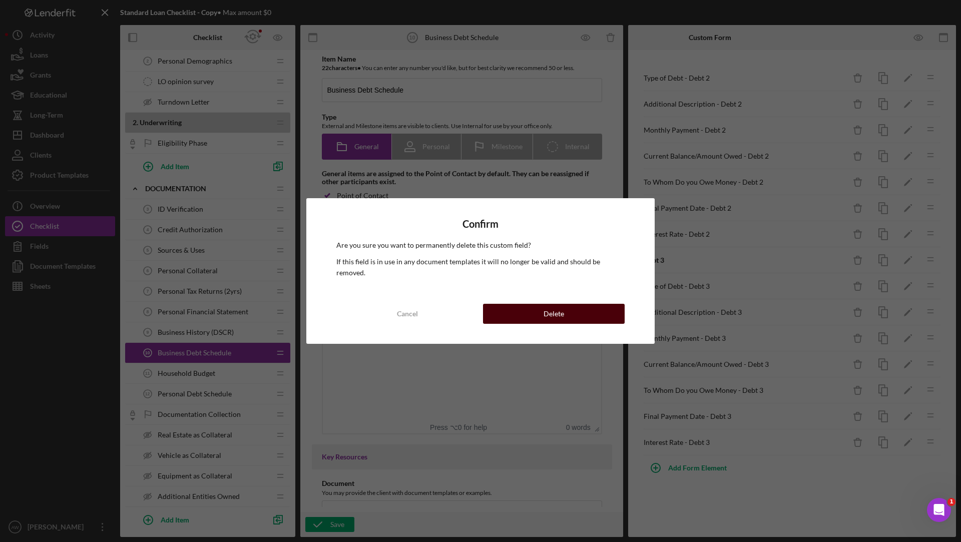
click at [574, 306] on button "Delete" at bounding box center [554, 314] width 142 height 20
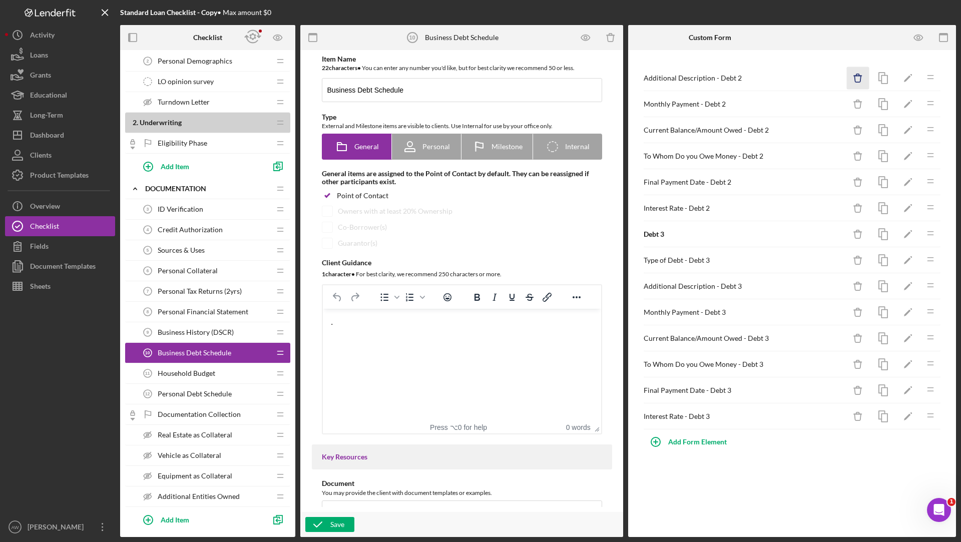
click at [865, 67] on icon "Icon/Delete" at bounding box center [858, 78] width 23 height 23
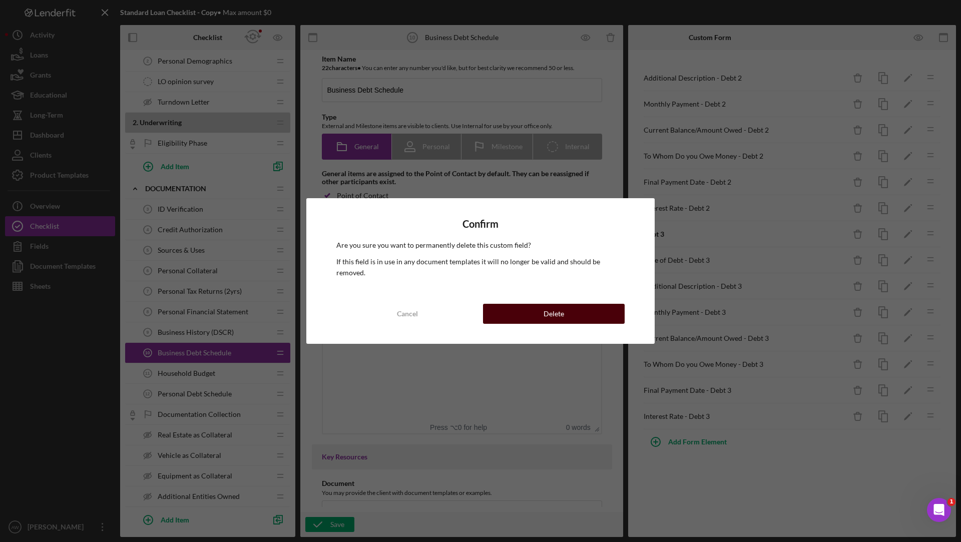
click at [562, 304] on div "Delete" at bounding box center [554, 314] width 21 height 20
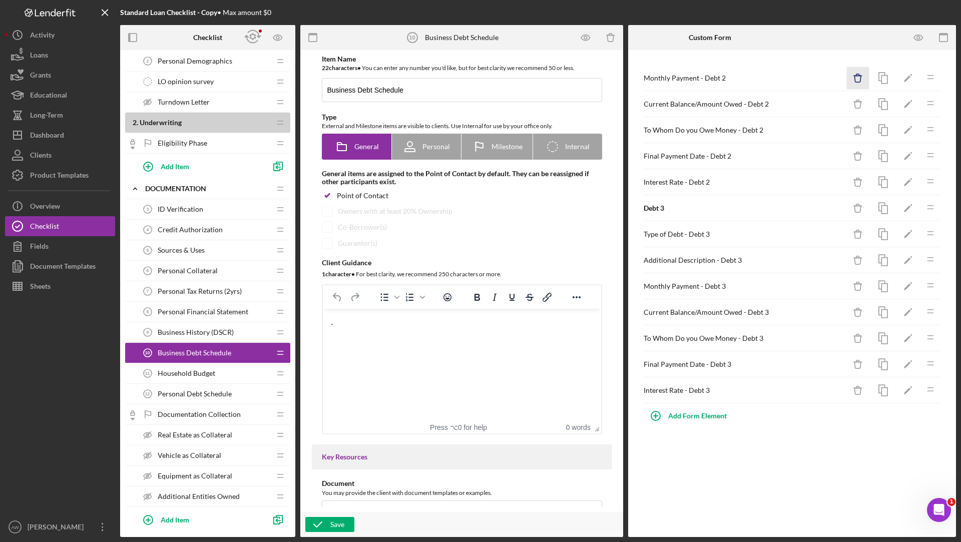
click at [854, 81] on icon "Icon/Delete" at bounding box center [858, 78] width 23 height 23
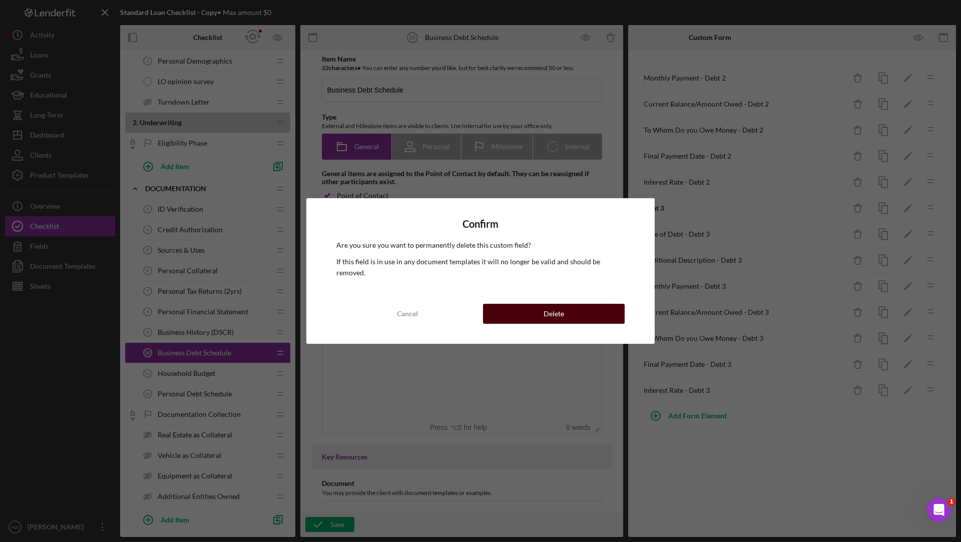
click at [567, 307] on button "Delete" at bounding box center [554, 314] width 142 height 20
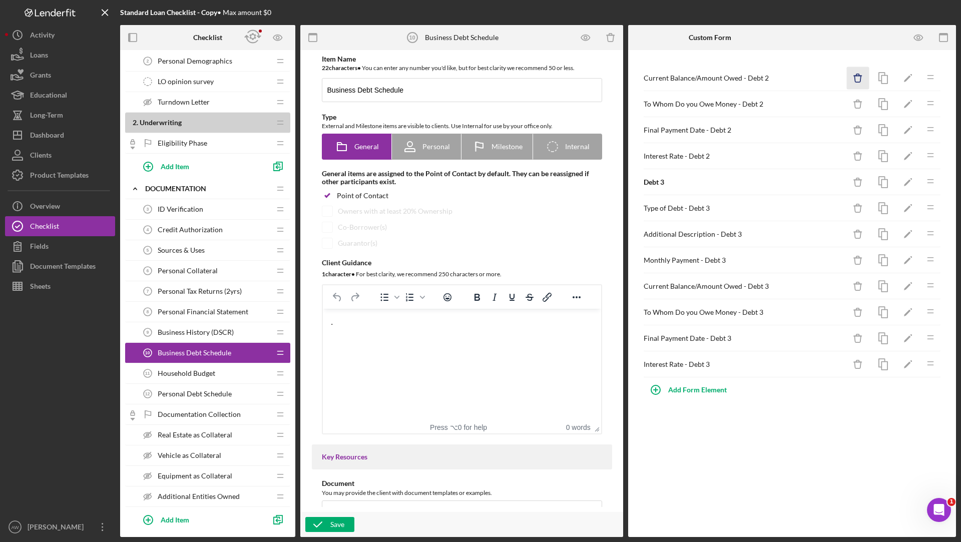
click at [858, 74] on icon "Icon/Delete" at bounding box center [858, 78] width 23 height 23
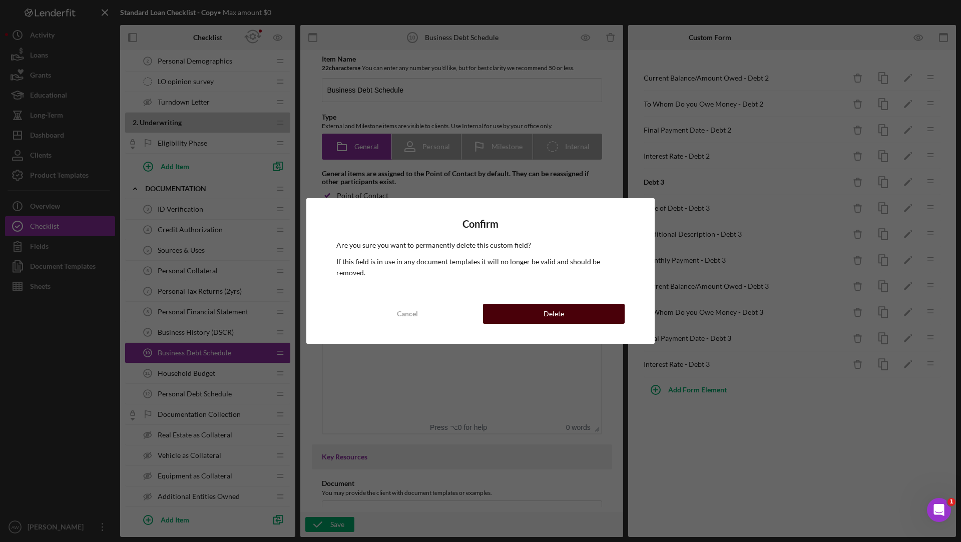
click at [552, 306] on div "Delete" at bounding box center [554, 314] width 21 height 20
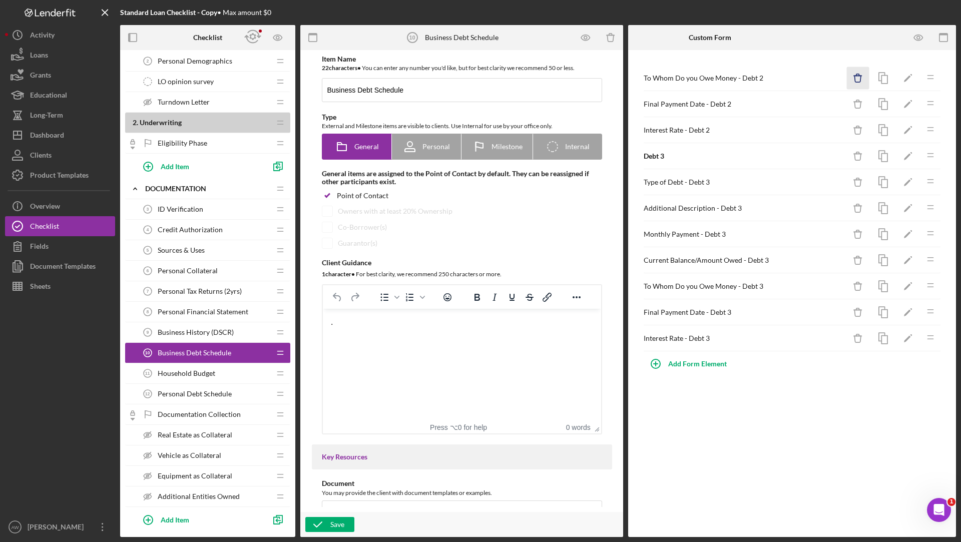
click at [862, 79] on icon "Icon/Delete" at bounding box center [858, 78] width 23 height 23
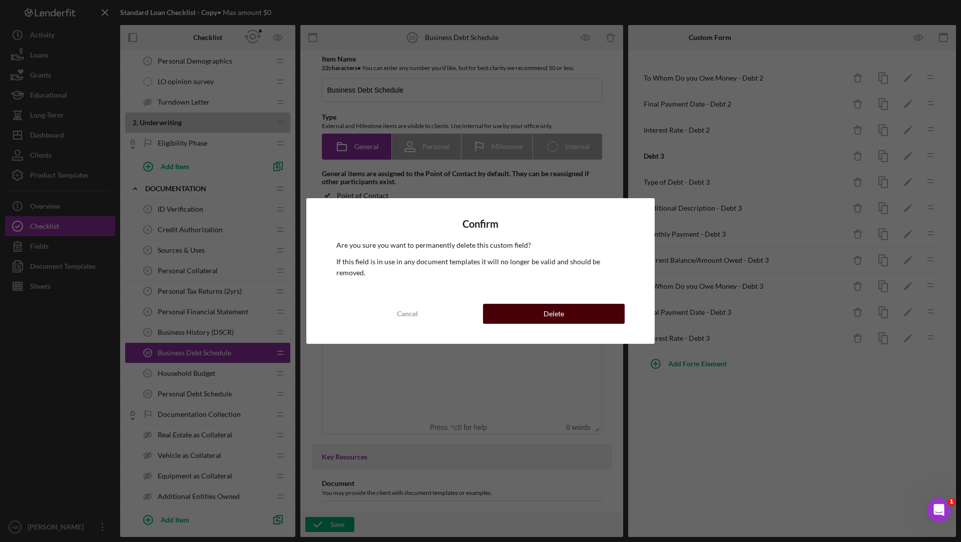
click at [570, 304] on button "Delete" at bounding box center [554, 314] width 142 height 20
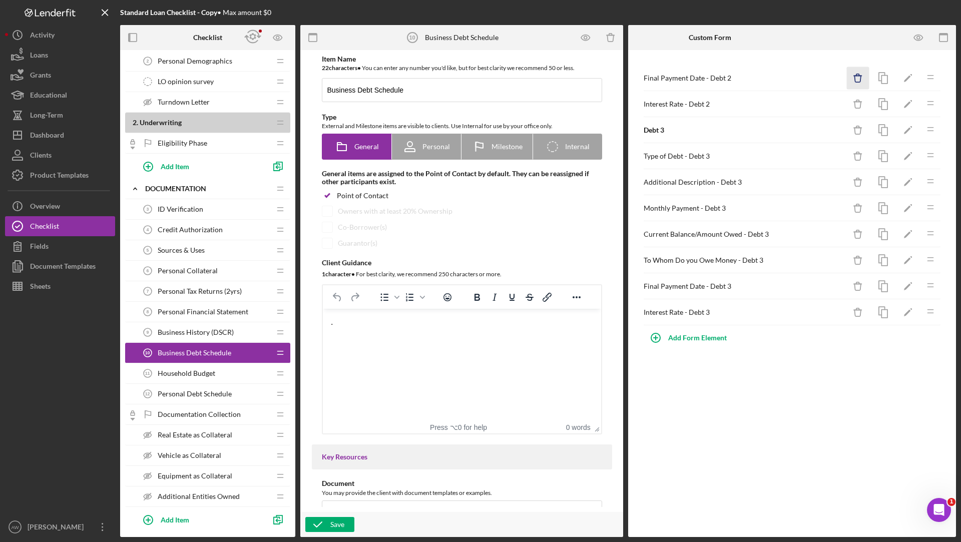
click at [859, 74] on icon "button" at bounding box center [858, 75] width 3 height 2
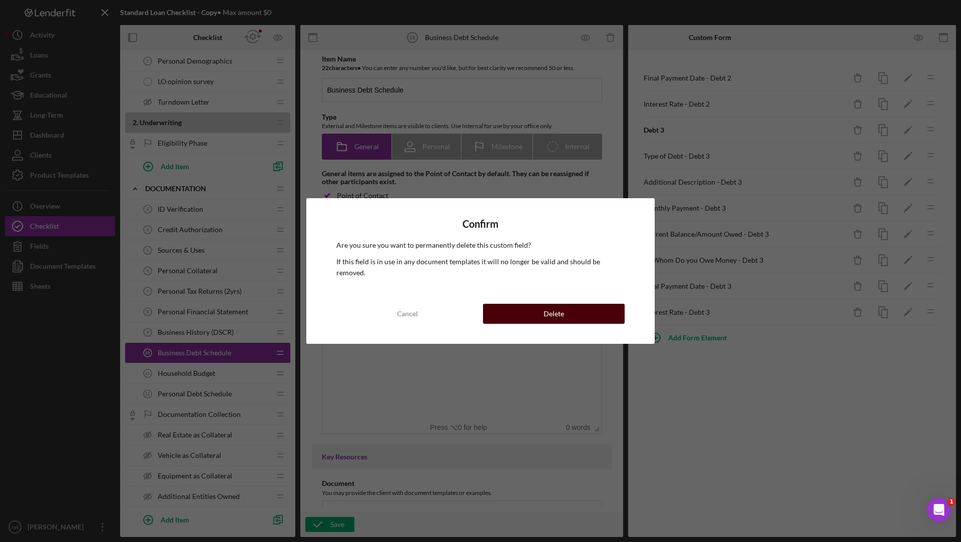
click at [546, 310] on div "Delete" at bounding box center [554, 314] width 21 height 20
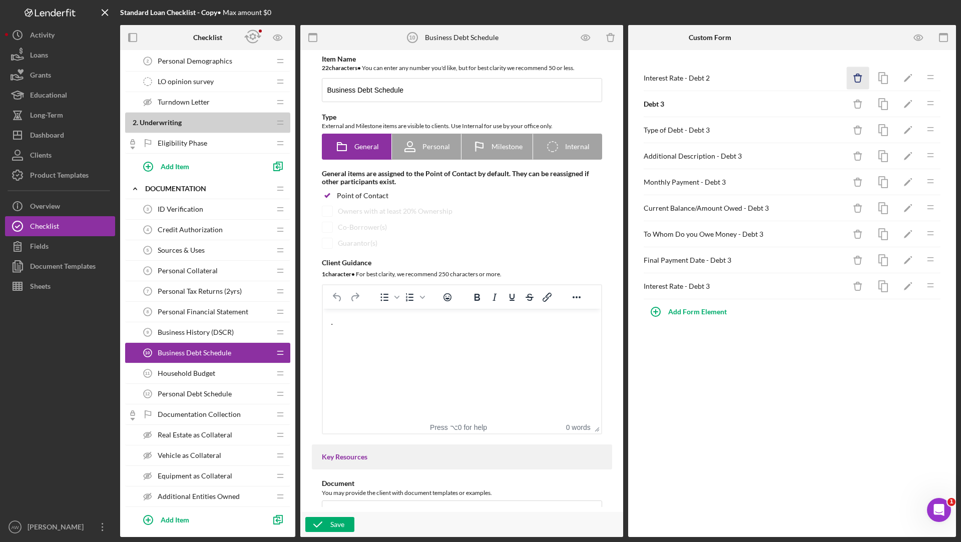
click at [861, 77] on icon "button" at bounding box center [858, 79] width 7 height 7
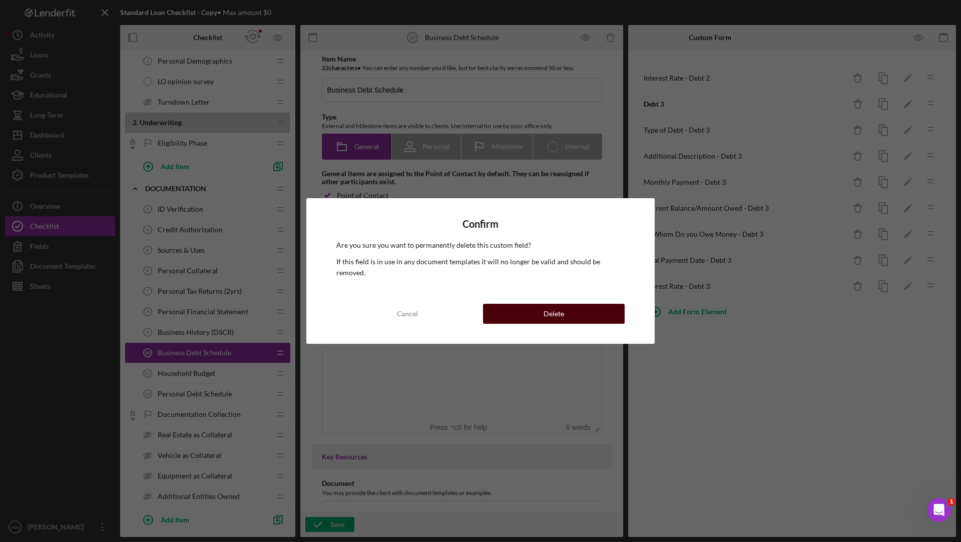
click at [545, 307] on div "Delete" at bounding box center [554, 314] width 21 height 20
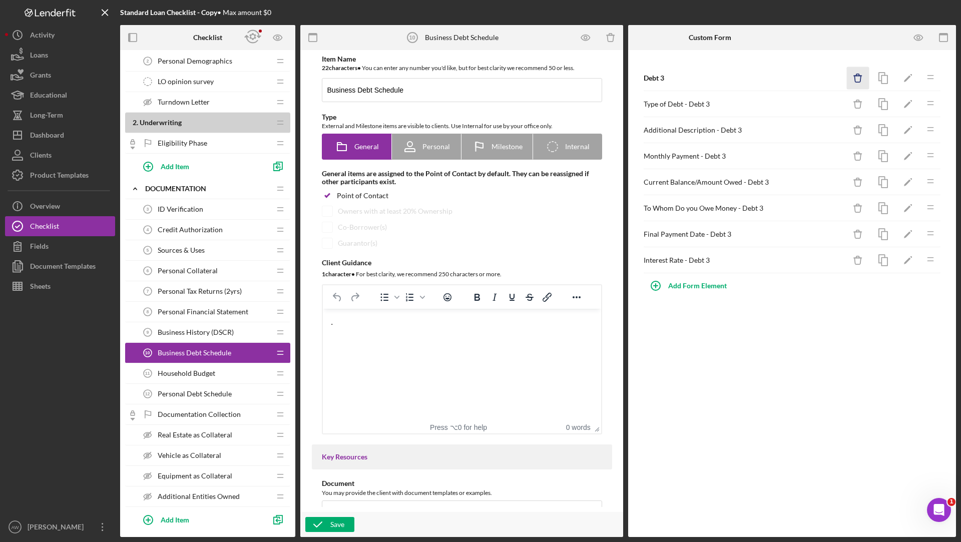
click at [861, 78] on icon "button" at bounding box center [858, 79] width 7 height 7
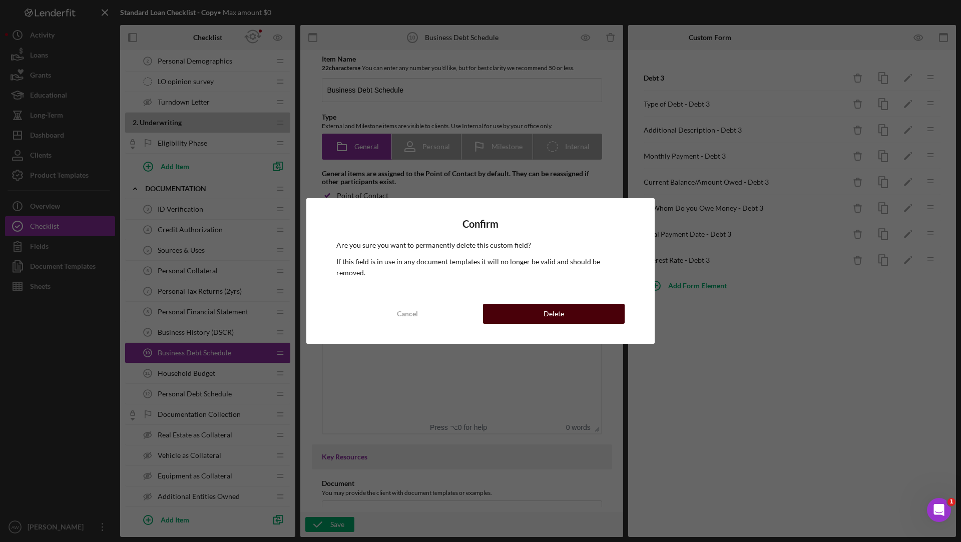
click at [567, 310] on button "Delete" at bounding box center [554, 314] width 142 height 20
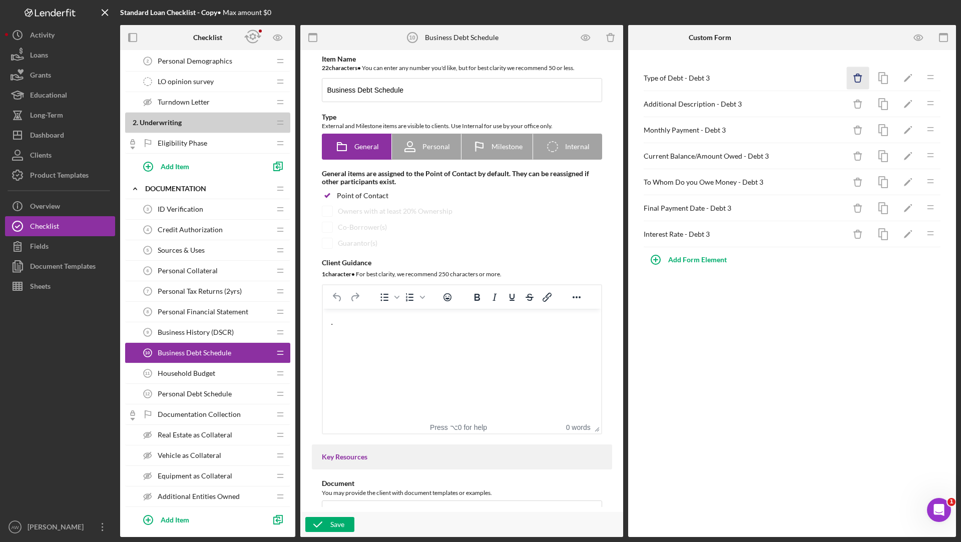
click at [862, 77] on icon "Icon/Delete" at bounding box center [858, 78] width 23 height 23
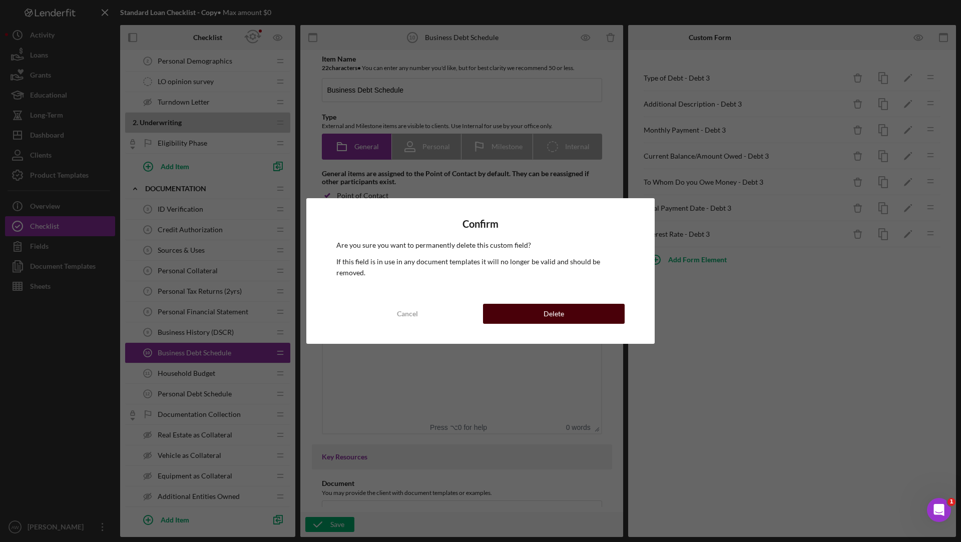
click at [566, 304] on button "Delete" at bounding box center [554, 314] width 142 height 20
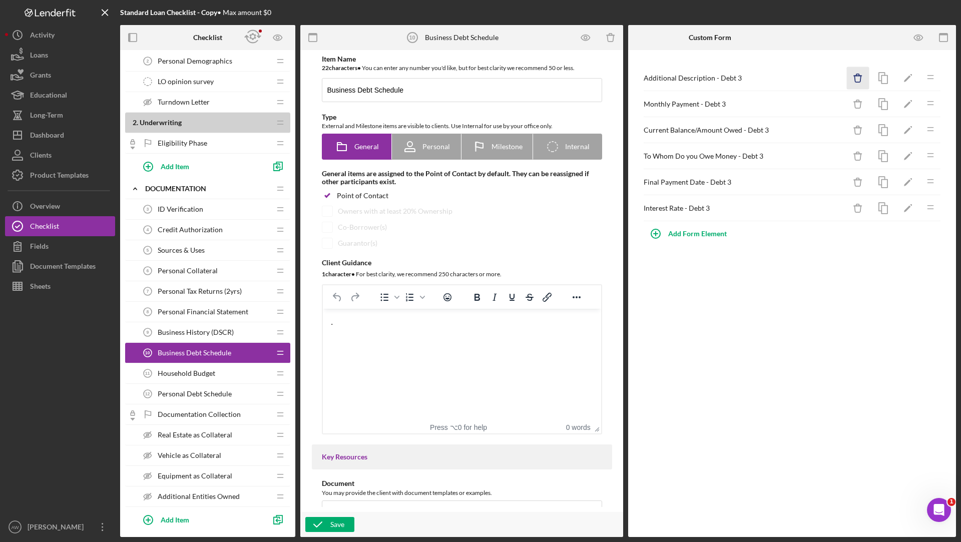
click at [859, 80] on icon "Icon/Delete" at bounding box center [858, 78] width 23 height 23
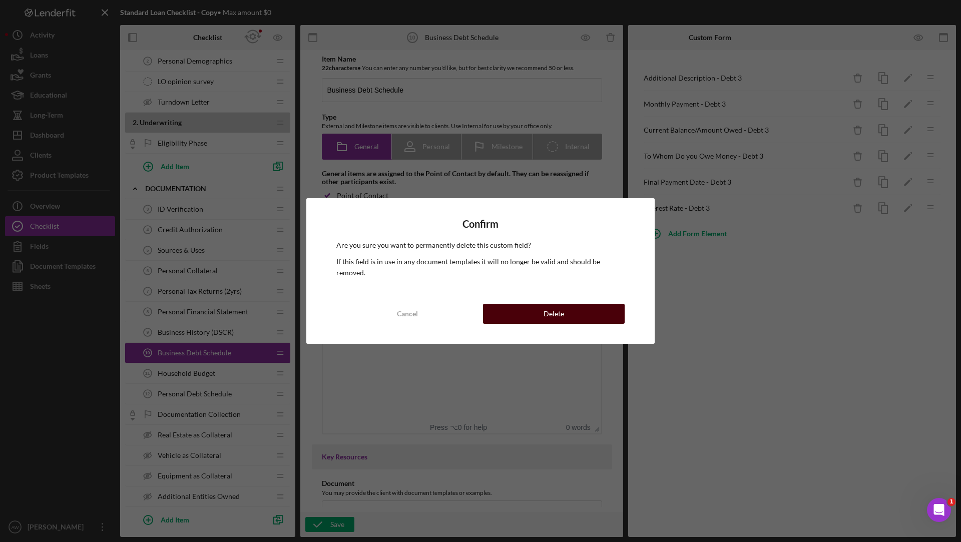
click at [548, 307] on div "Delete" at bounding box center [554, 314] width 21 height 20
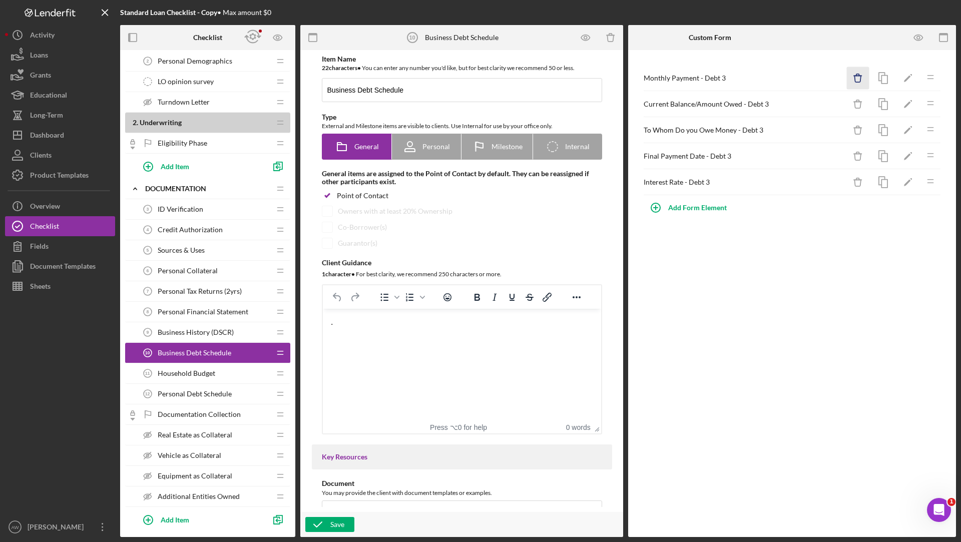
click at [859, 83] on icon "Icon/Delete" at bounding box center [858, 78] width 23 height 23
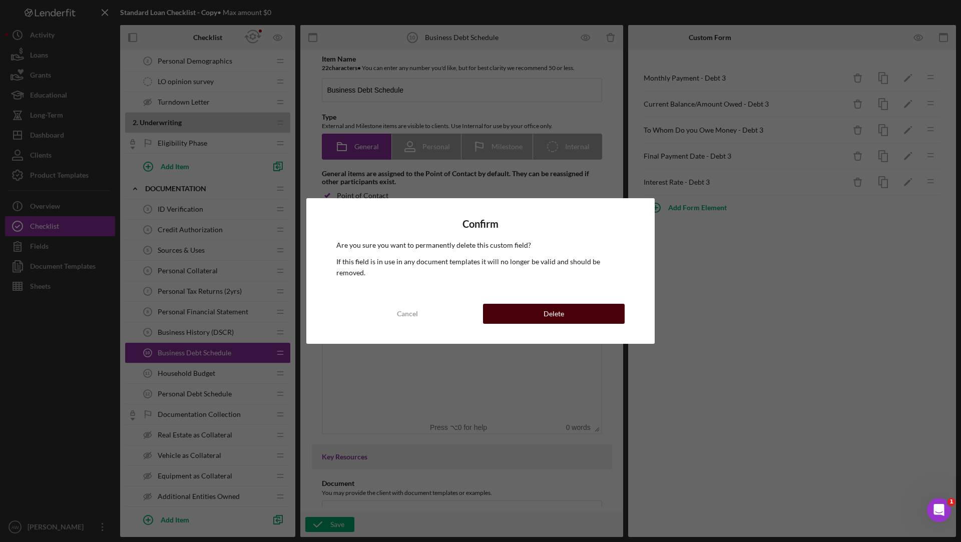
click at [547, 308] on div "Delete" at bounding box center [554, 314] width 21 height 20
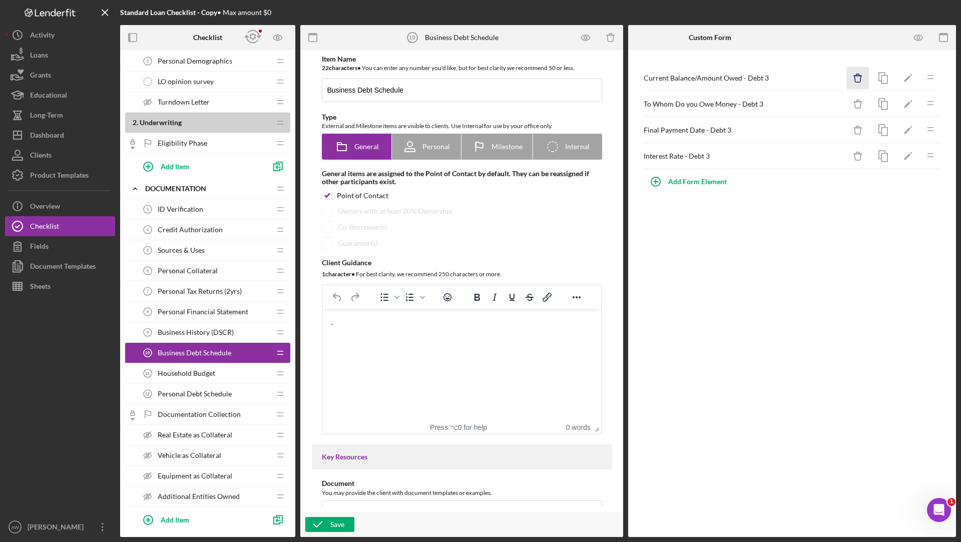
click at [856, 79] on icon "Icon/Delete" at bounding box center [858, 78] width 23 height 23
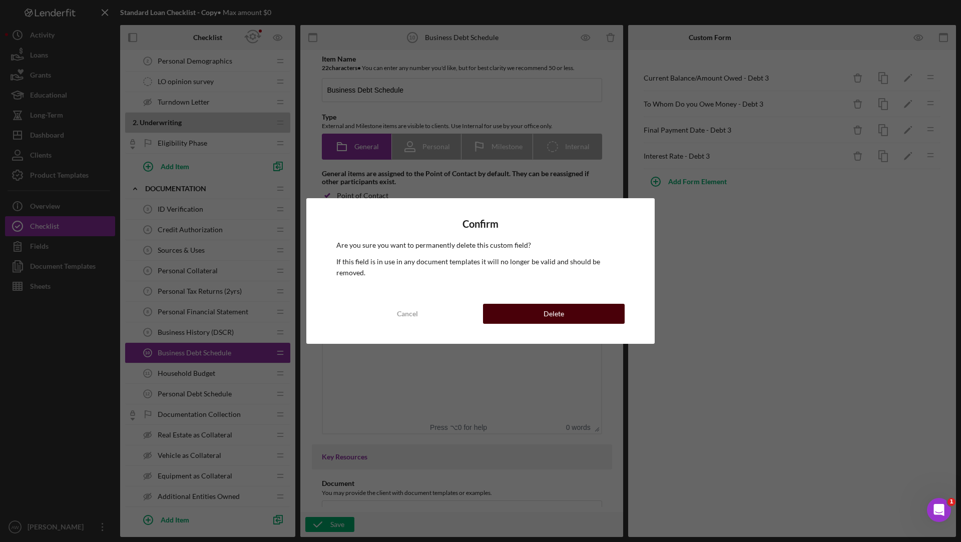
click at [546, 304] on div "Delete" at bounding box center [554, 314] width 21 height 20
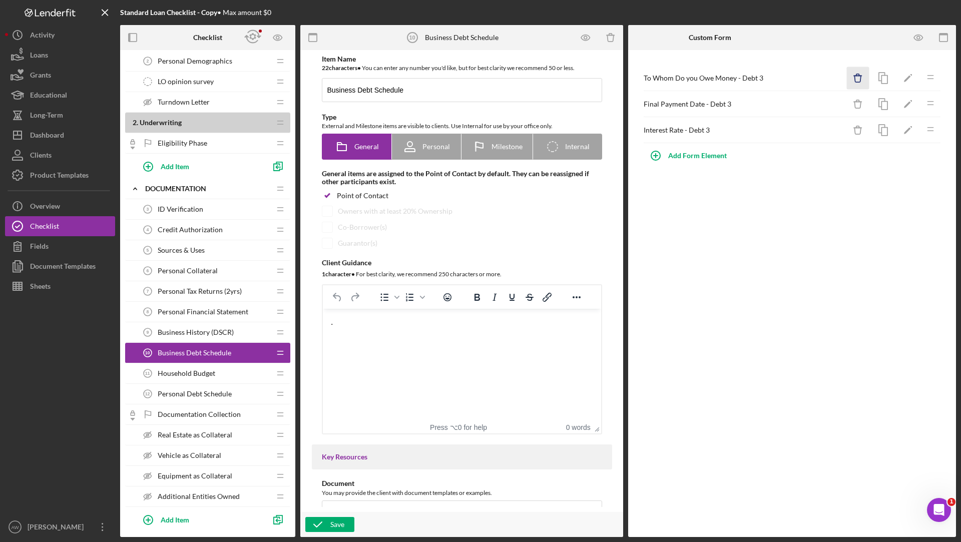
click at [858, 84] on icon "Icon/Delete" at bounding box center [858, 78] width 23 height 23
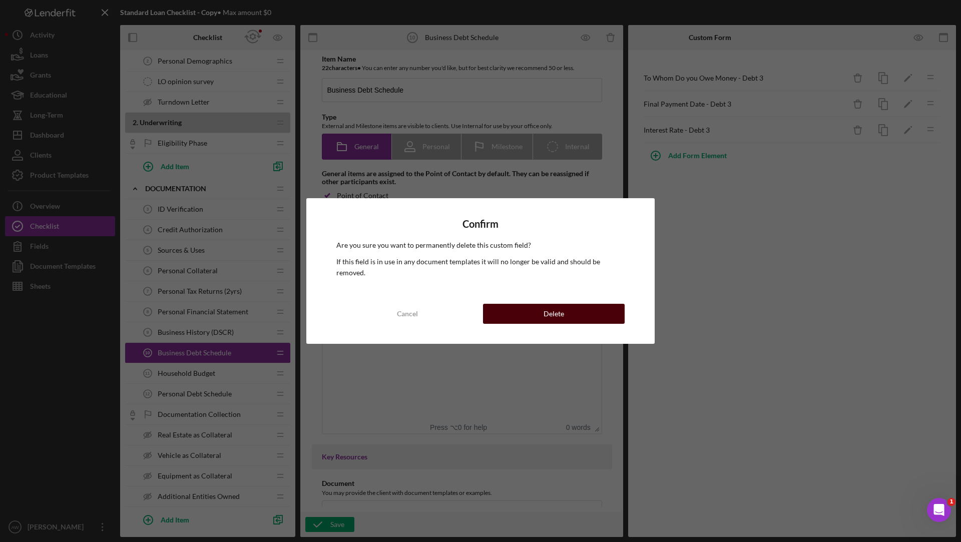
click at [585, 314] on button "Delete" at bounding box center [554, 314] width 142 height 20
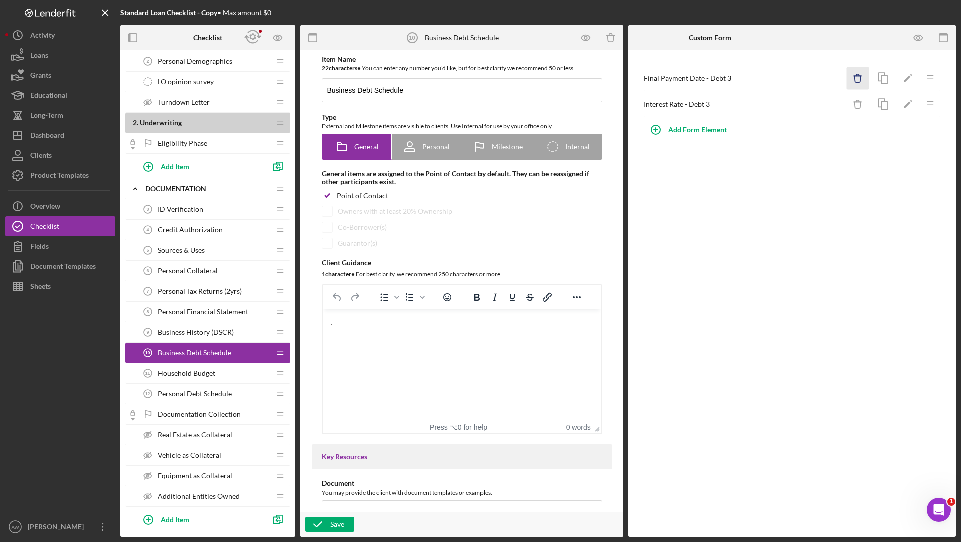
click at [866, 81] on icon "Icon/Delete" at bounding box center [858, 78] width 23 height 23
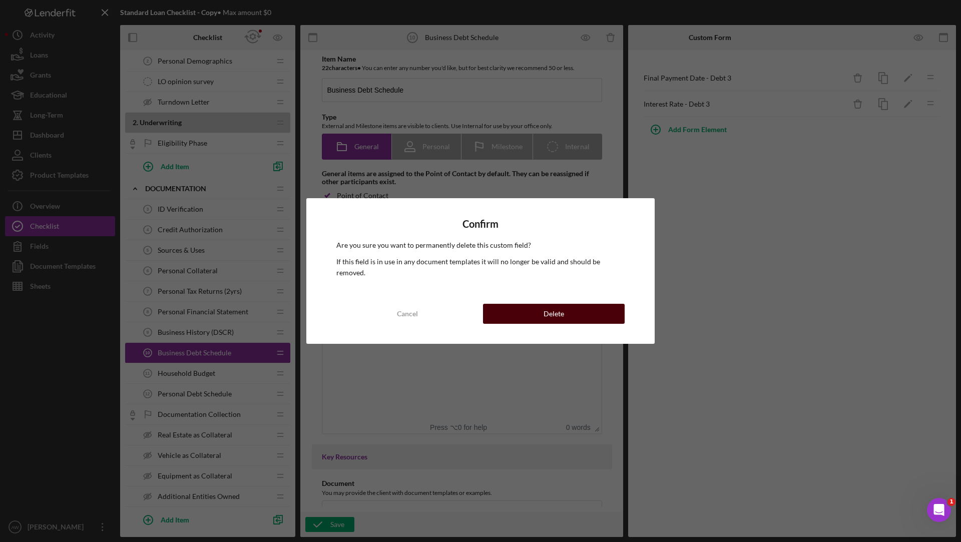
click at [555, 313] on div "Delete" at bounding box center [554, 314] width 21 height 20
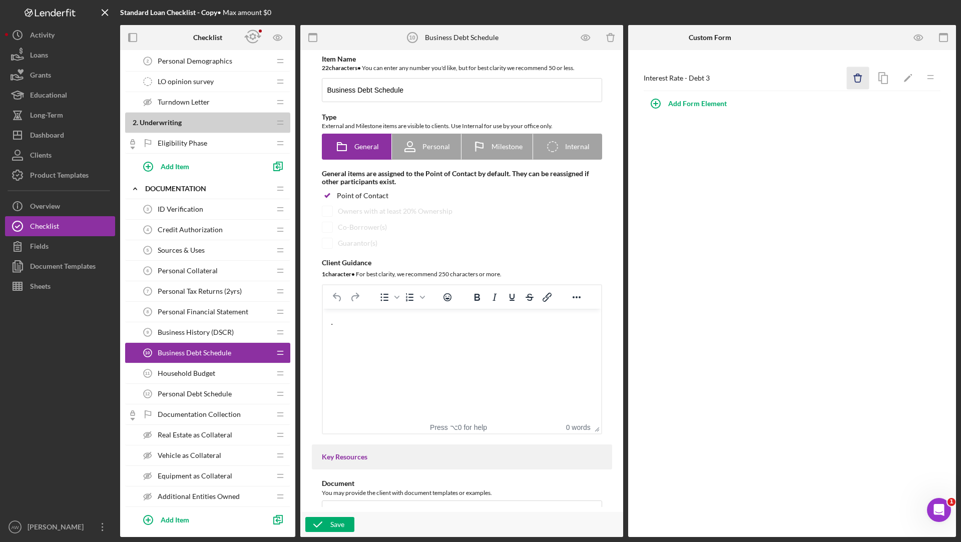
click at [856, 69] on icon "Icon/Delete" at bounding box center [858, 78] width 23 height 23
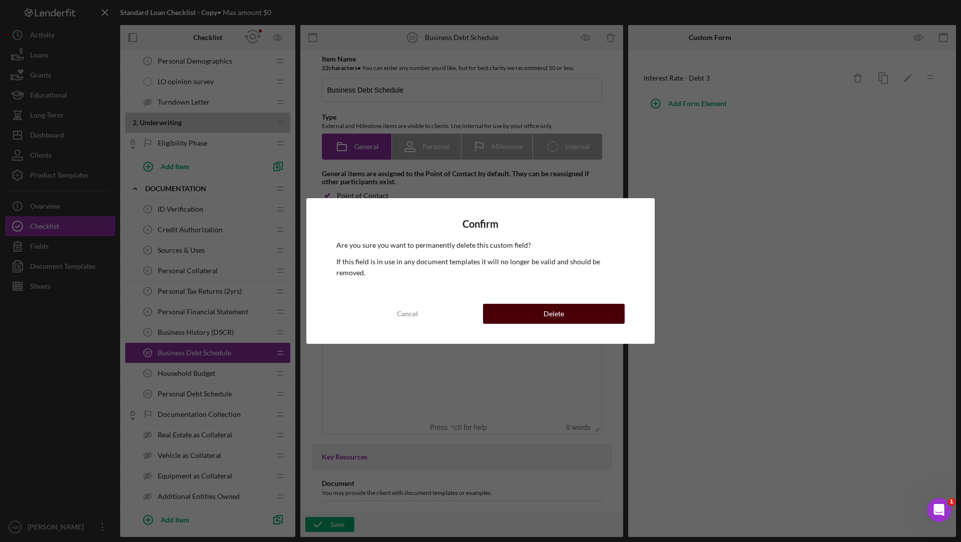
click at [552, 304] on div "Delete" at bounding box center [554, 314] width 21 height 20
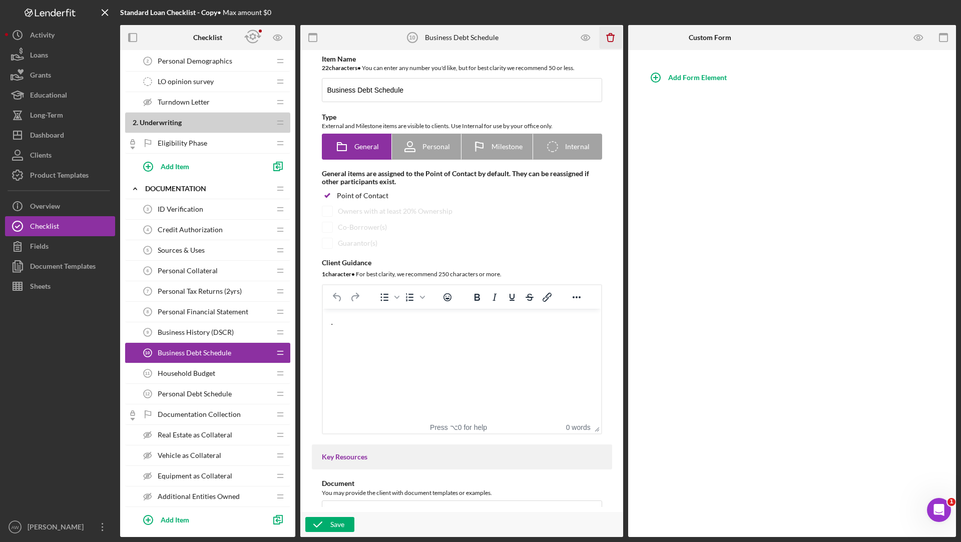
click at [616, 37] on icon "Icon/Delete" at bounding box center [611, 38] width 23 height 23
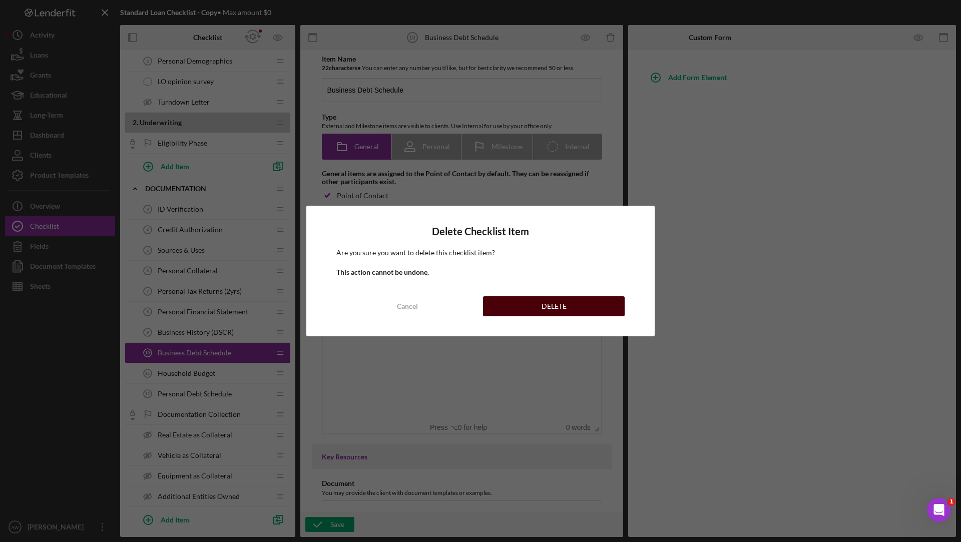
click at [530, 310] on button "DELETE" at bounding box center [554, 306] width 142 height 20
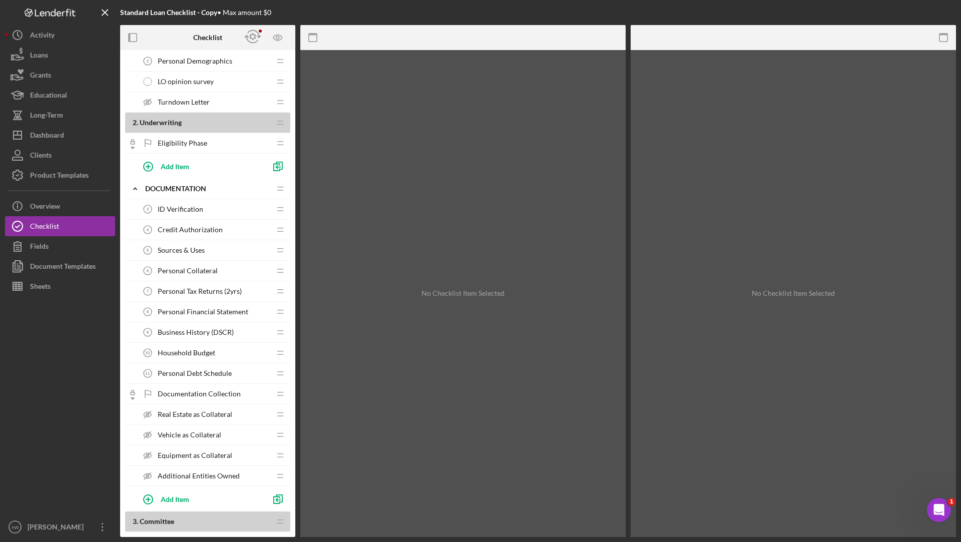
drag, startPoint x: 212, startPoint y: 412, endPoint x: 215, endPoint y: 386, distance: 26.2
click at [215, 386] on div "1 . Intake Icon/Expander Eligibility Icon/Edit Icon/Drag Timesheet - Submit Hou…" at bounding box center [207, 473] width 165 height 1008
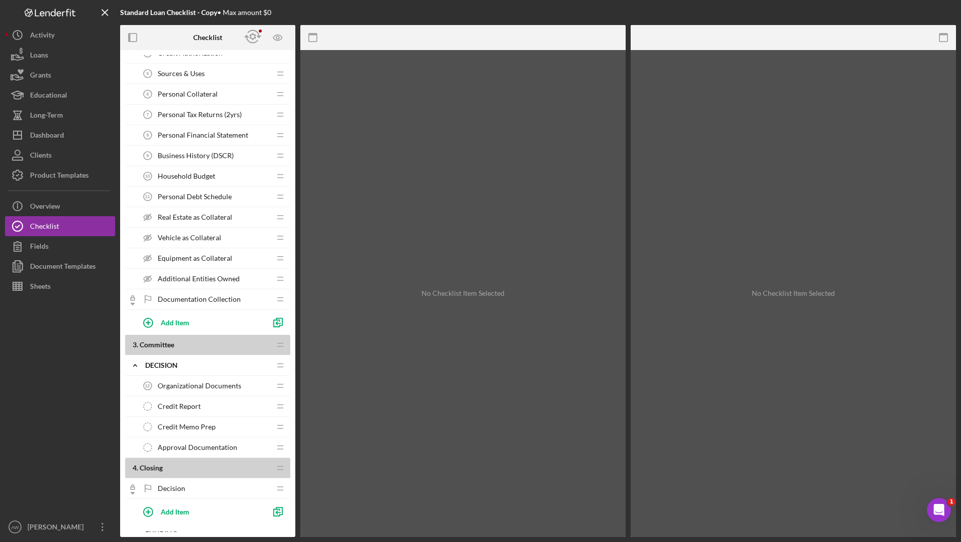
scroll to position [295, 0]
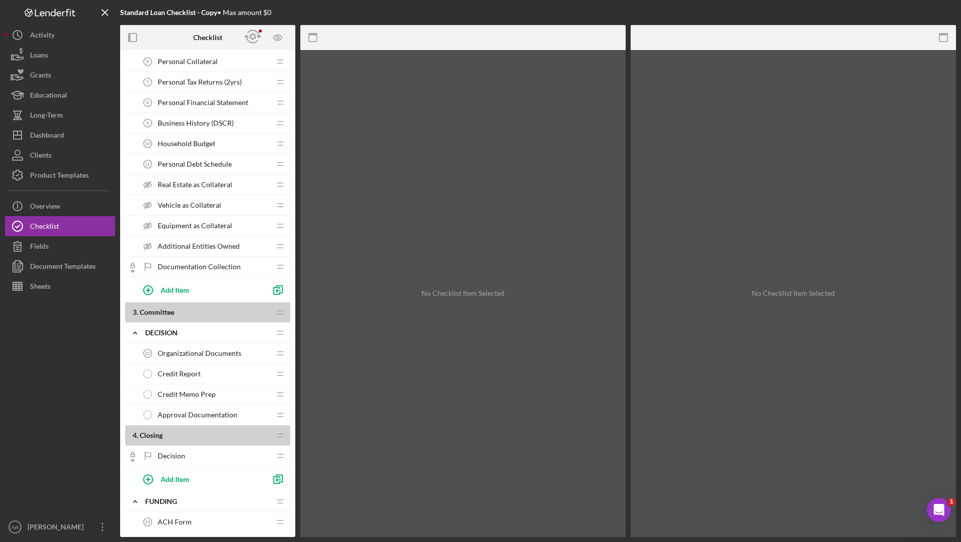
click at [215, 350] on span "Organizational Documents" at bounding box center [200, 354] width 84 height 8
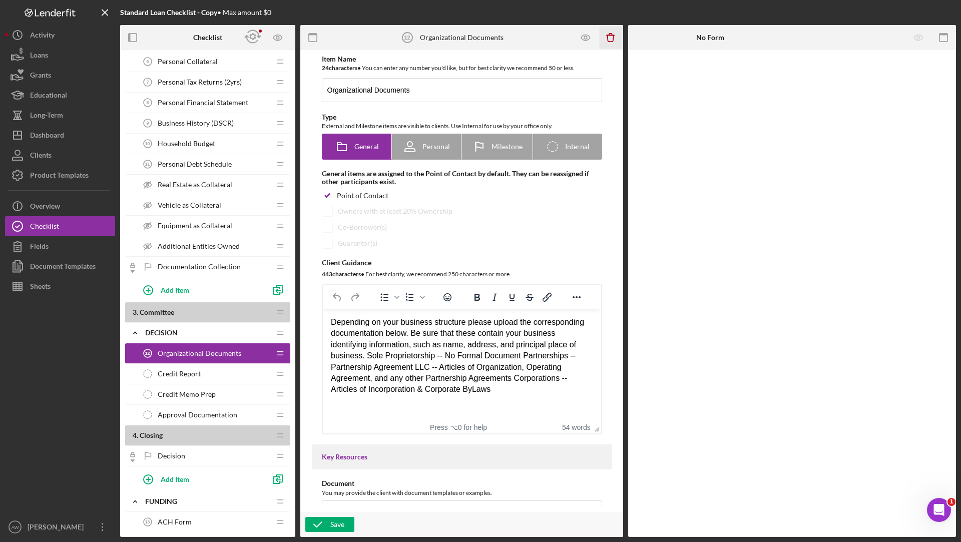
click at [613, 34] on icon "Icon/Delete" at bounding box center [611, 38] width 23 height 23
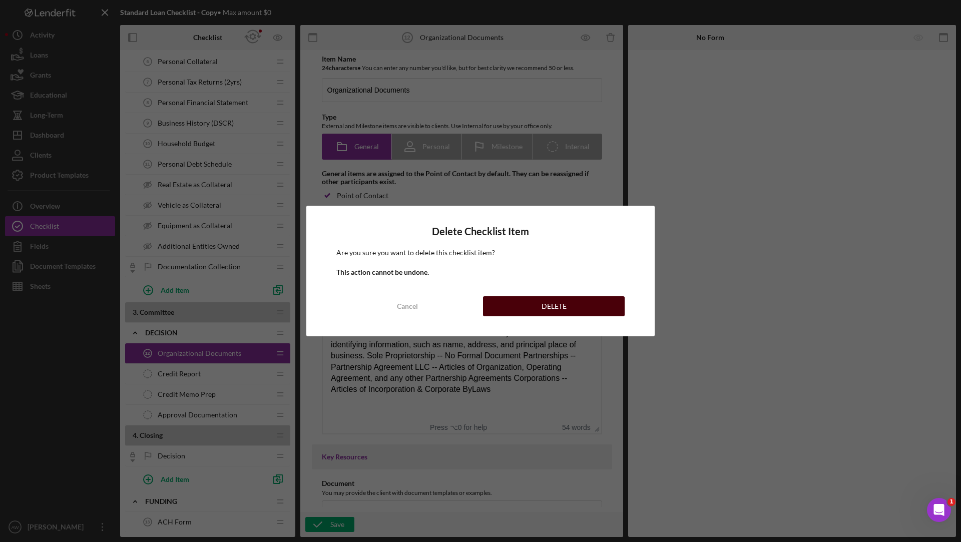
click at [550, 311] on div "DELETE" at bounding box center [554, 306] width 25 height 20
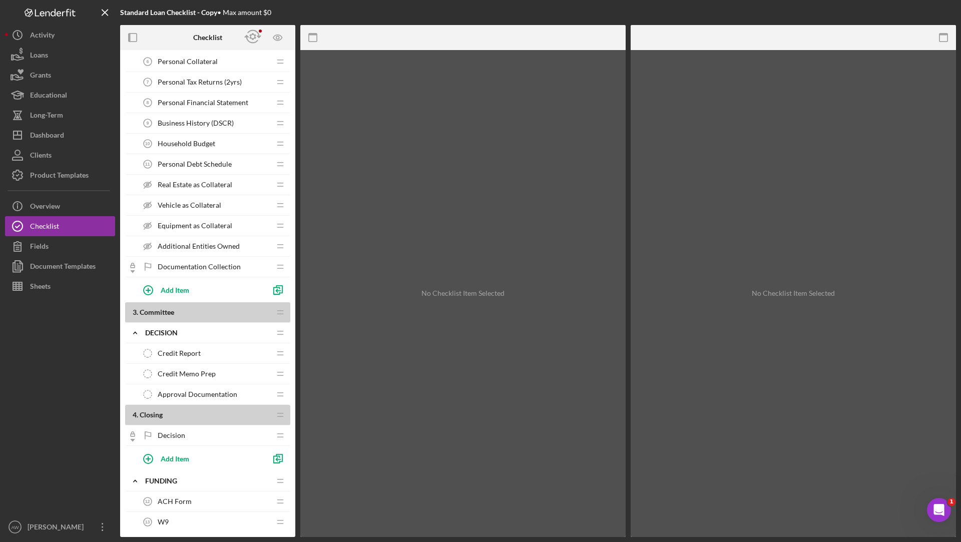
click at [172, 350] on span "Credit Report" at bounding box center [179, 354] width 43 height 8
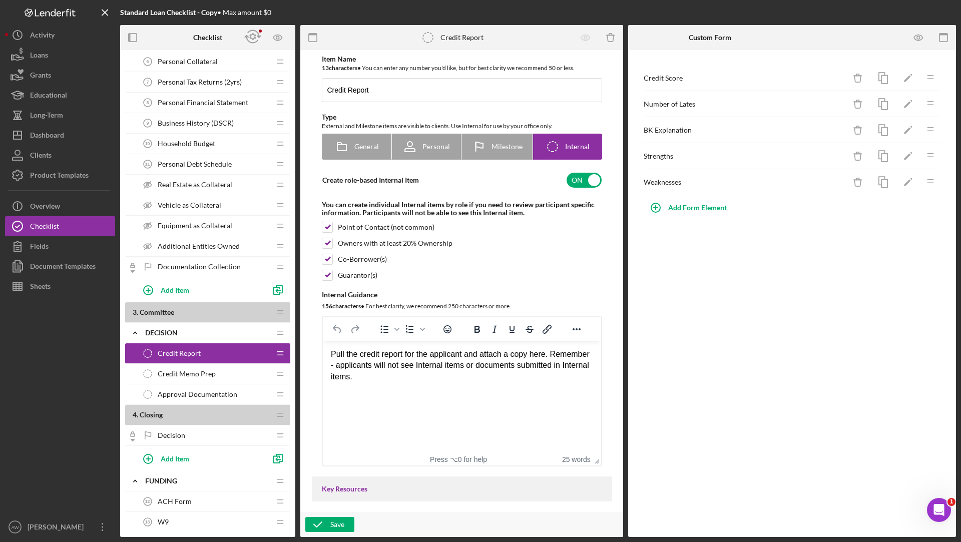
click at [182, 370] on span "Credit Memo Prep" at bounding box center [187, 374] width 58 height 8
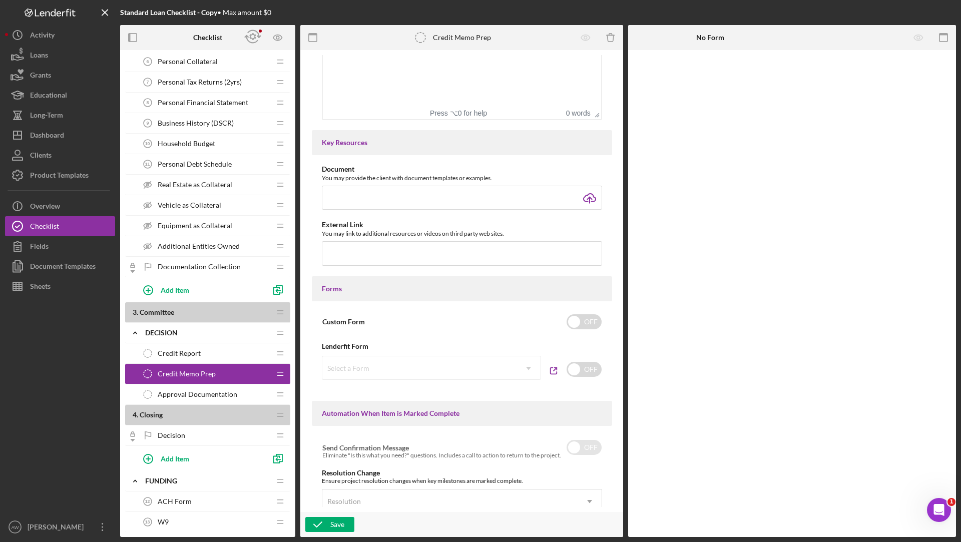
scroll to position [288, 0]
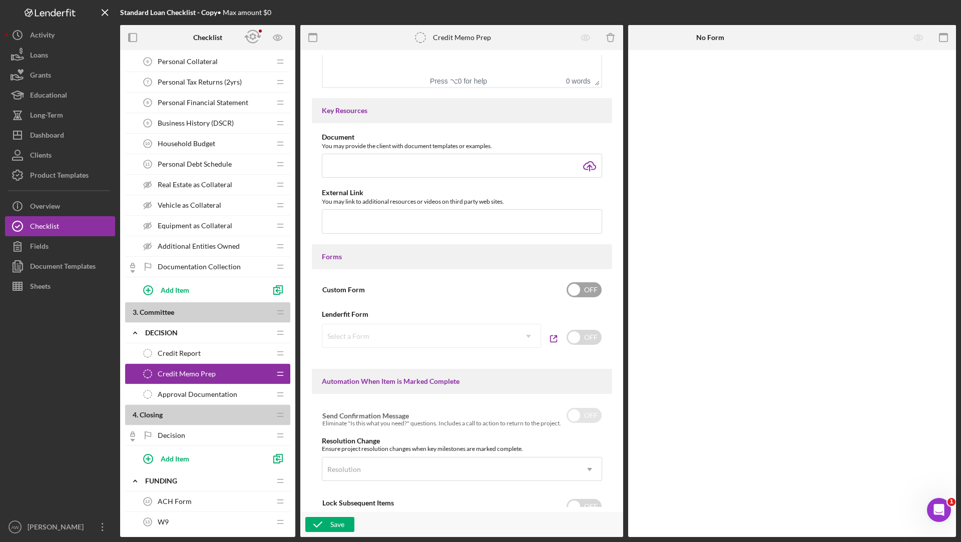
click at [591, 288] on input "checkbox" at bounding box center [584, 289] width 35 height 15
checkbox input "true"
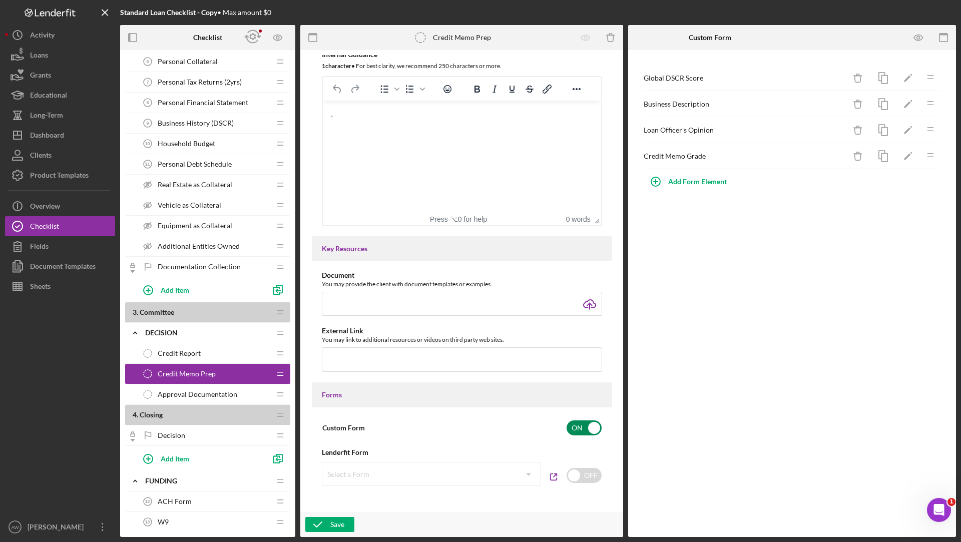
scroll to position [59, 0]
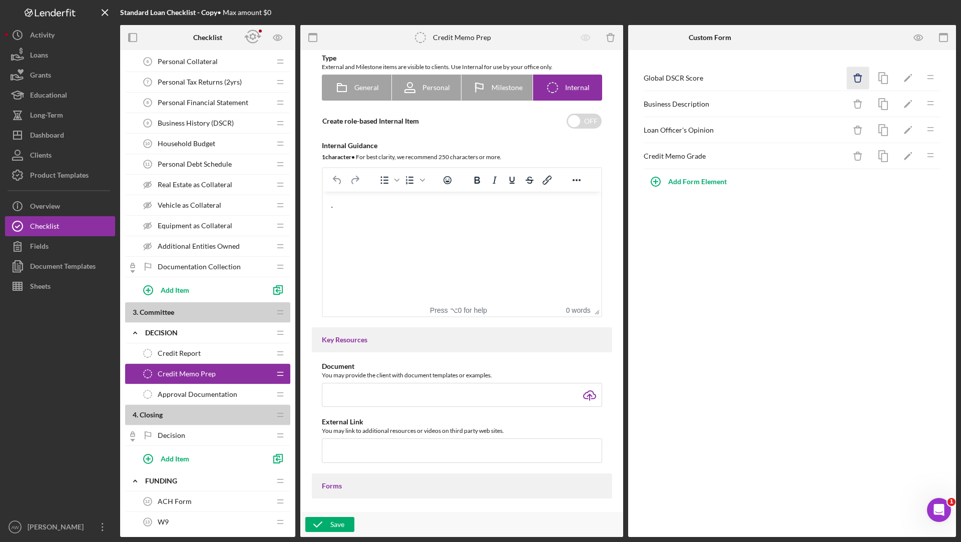
click at [860, 80] on icon "Icon/Delete" at bounding box center [858, 78] width 23 height 23
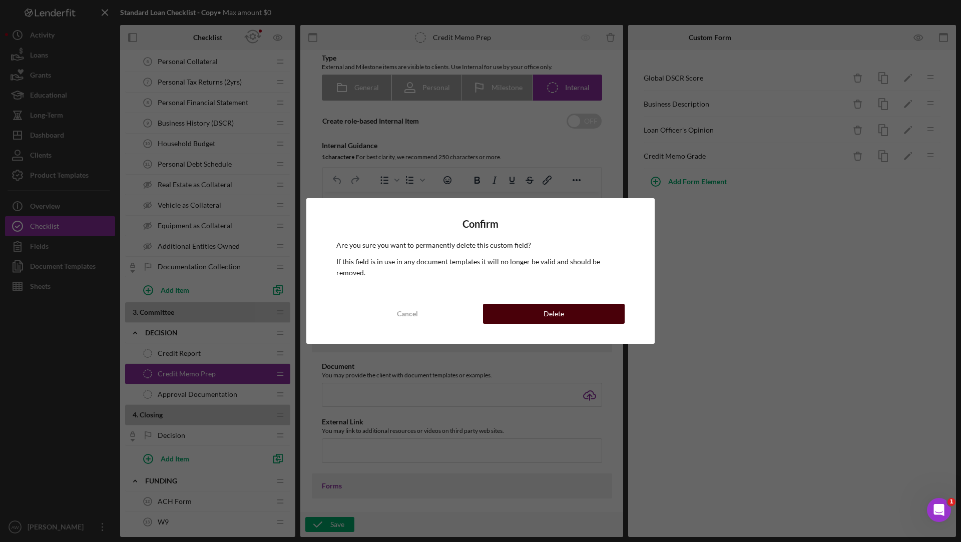
click at [592, 304] on button "Delete" at bounding box center [554, 314] width 142 height 20
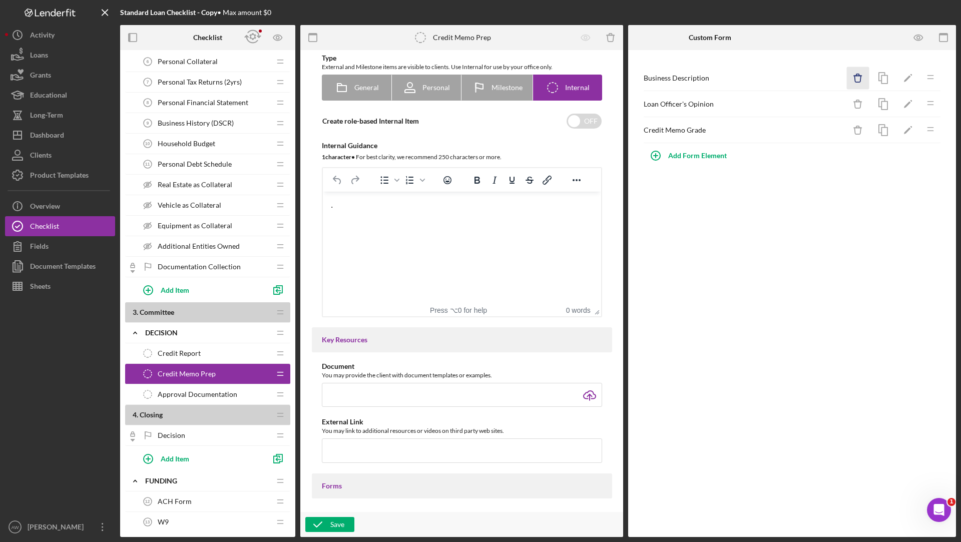
click at [853, 84] on icon "Icon/Delete" at bounding box center [858, 78] width 23 height 23
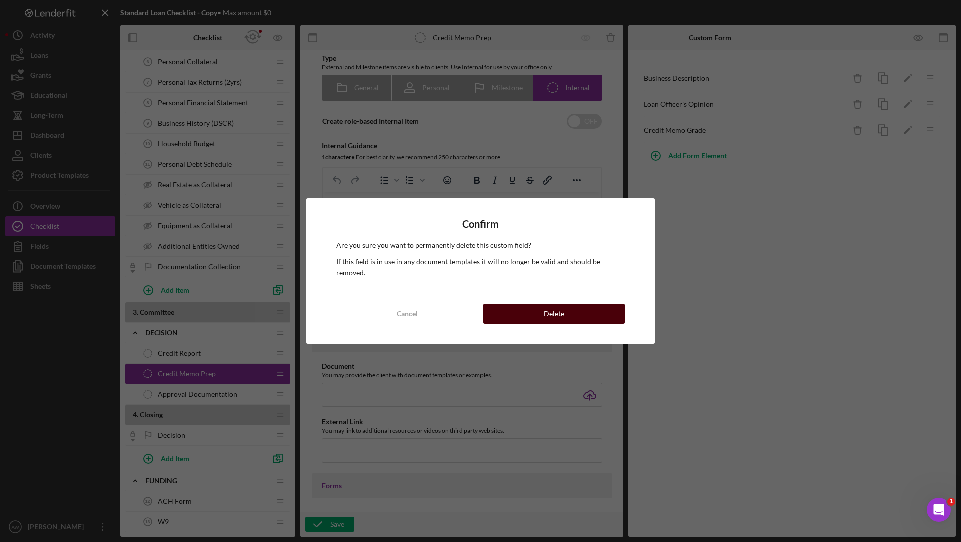
click at [584, 304] on button "Delete" at bounding box center [554, 314] width 142 height 20
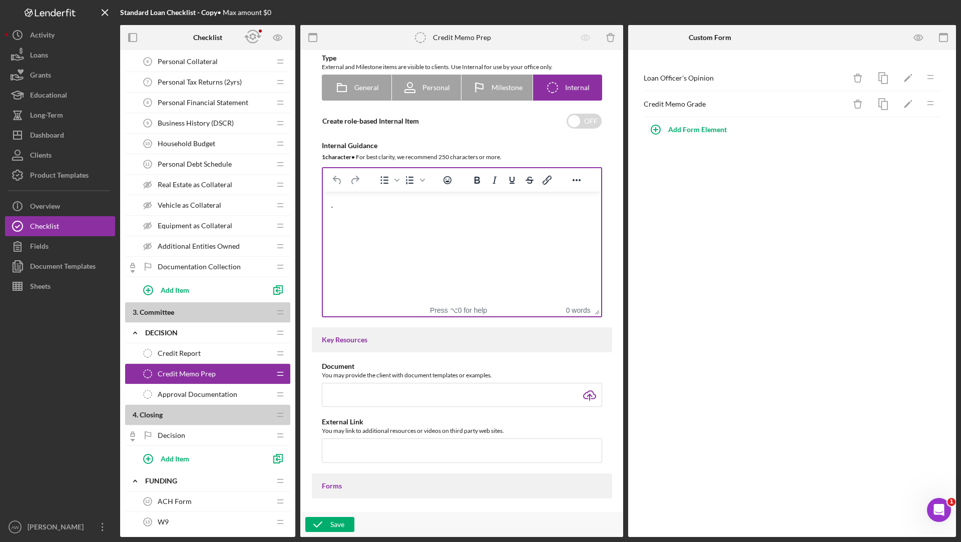
click at [391, 219] on html "." at bounding box center [461, 205] width 278 height 27
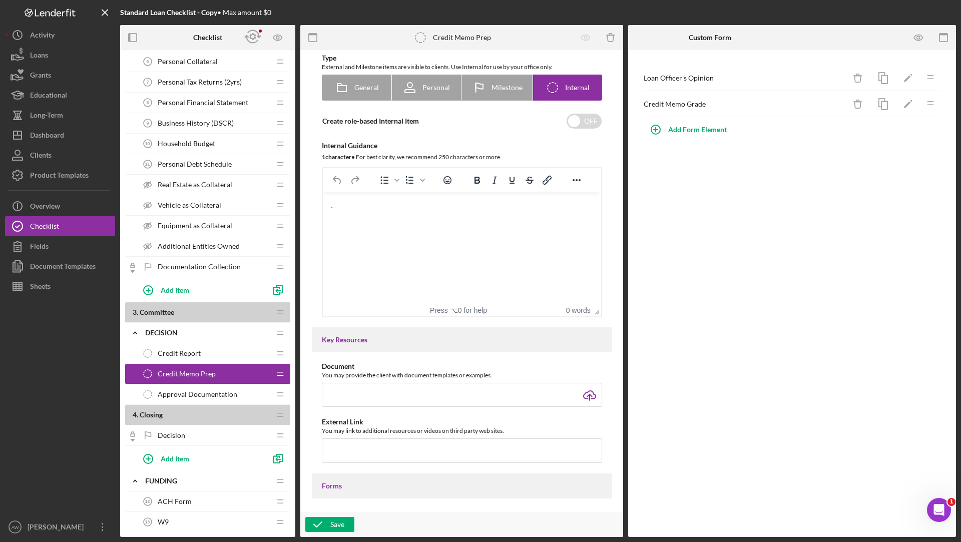
click at [373, 210] on div "." at bounding box center [462, 205] width 262 height 11
click at [317, 518] on icon "button" at bounding box center [317, 524] width 25 height 25
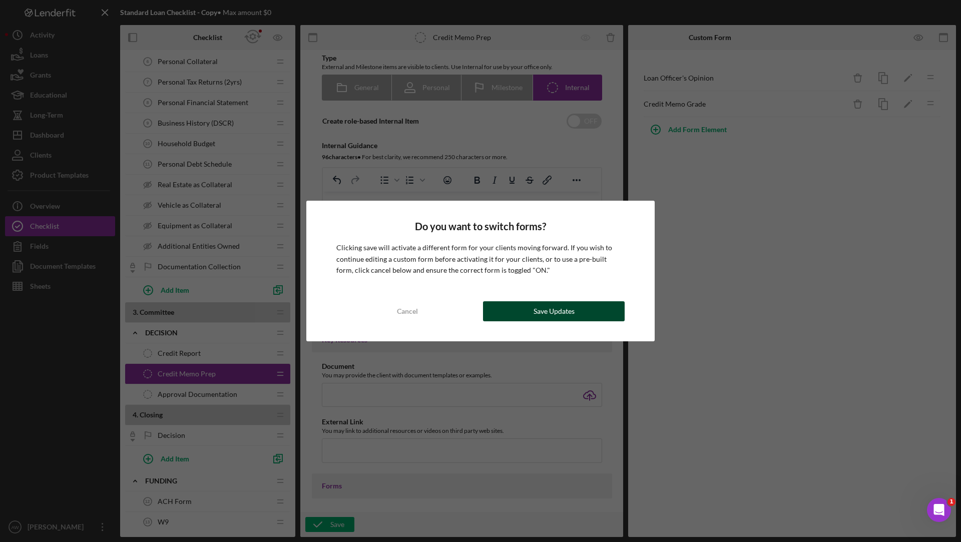
click at [558, 312] on div "Save Updates" at bounding box center [554, 311] width 41 height 20
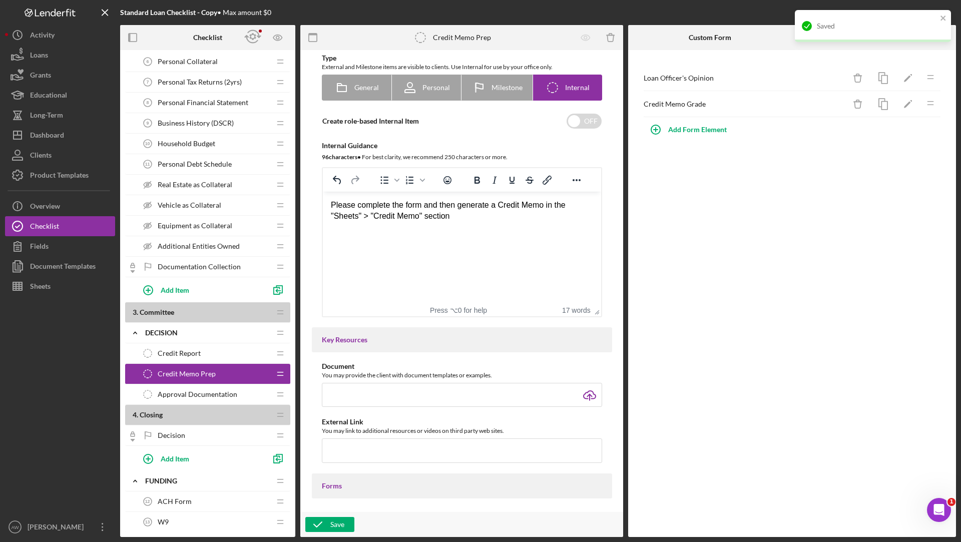
click at [183, 393] on span "Approval Documentation" at bounding box center [198, 395] width 80 height 8
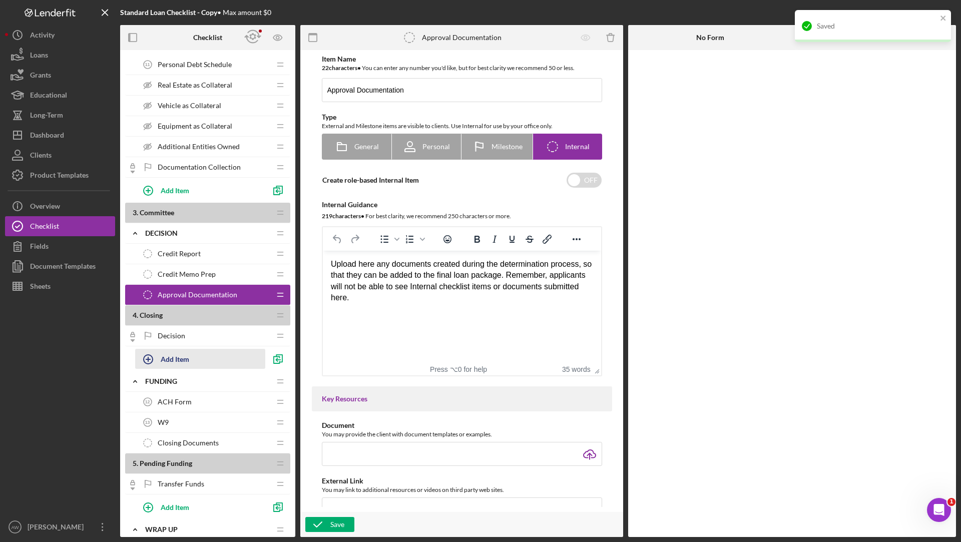
scroll to position [405, 0]
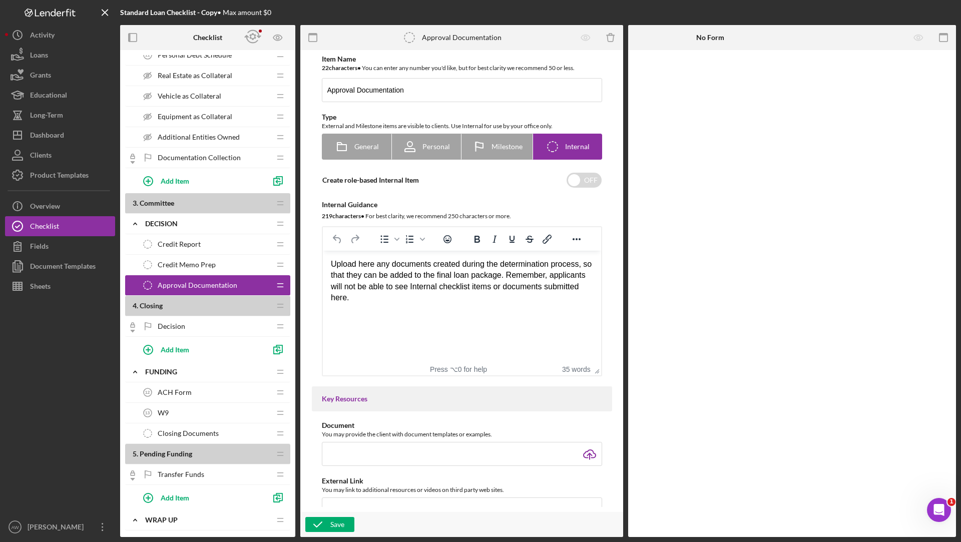
click at [189, 328] on div "Decision Decision" at bounding box center [204, 326] width 133 height 20
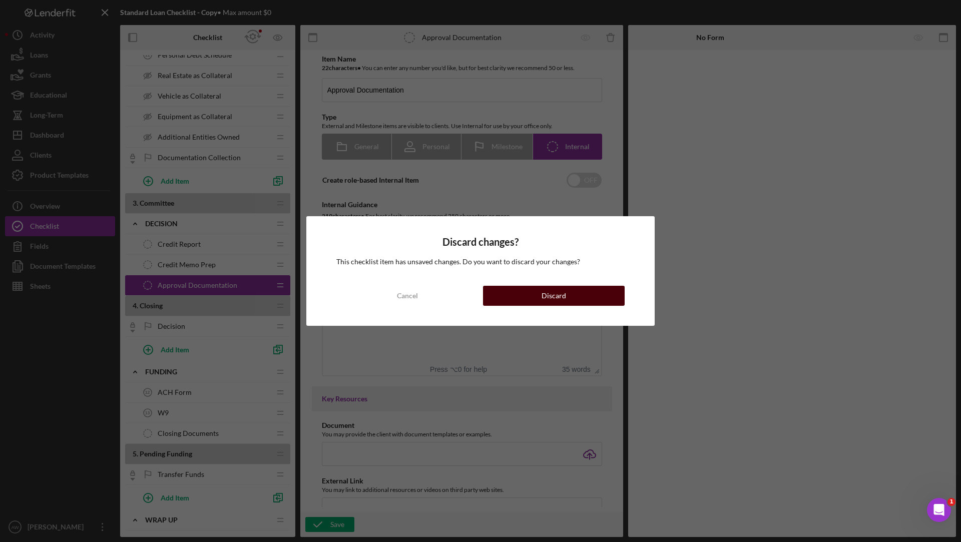
click at [517, 289] on button "Discard" at bounding box center [554, 296] width 142 height 20
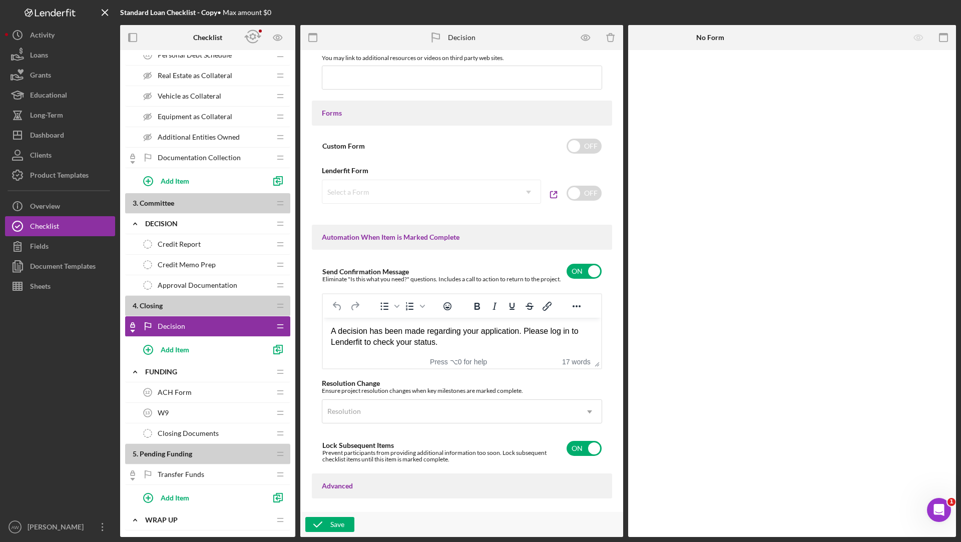
scroll to position [491, 0]
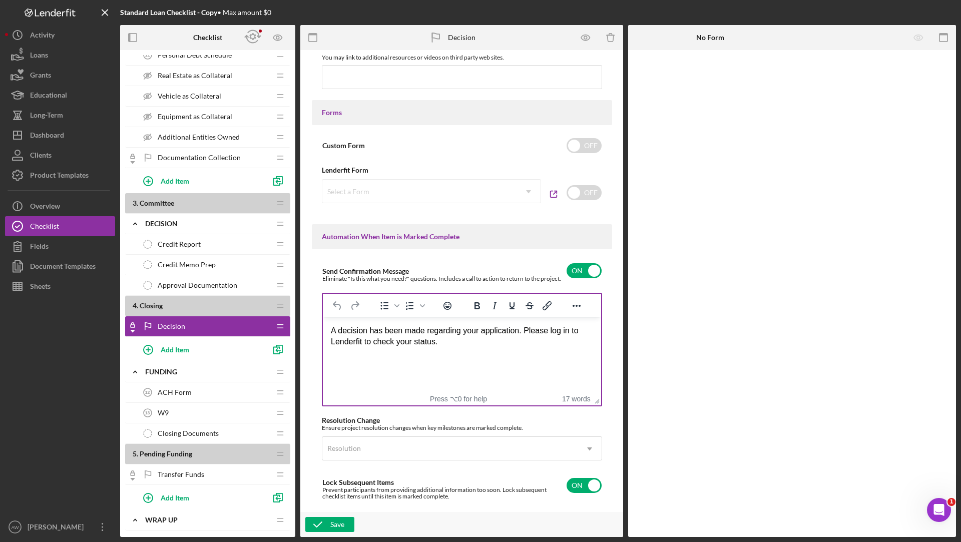
drag, startPoint x: 593, startPoint y: 356, endPoint x: 598, endPoint y: 401, distance: 45.3
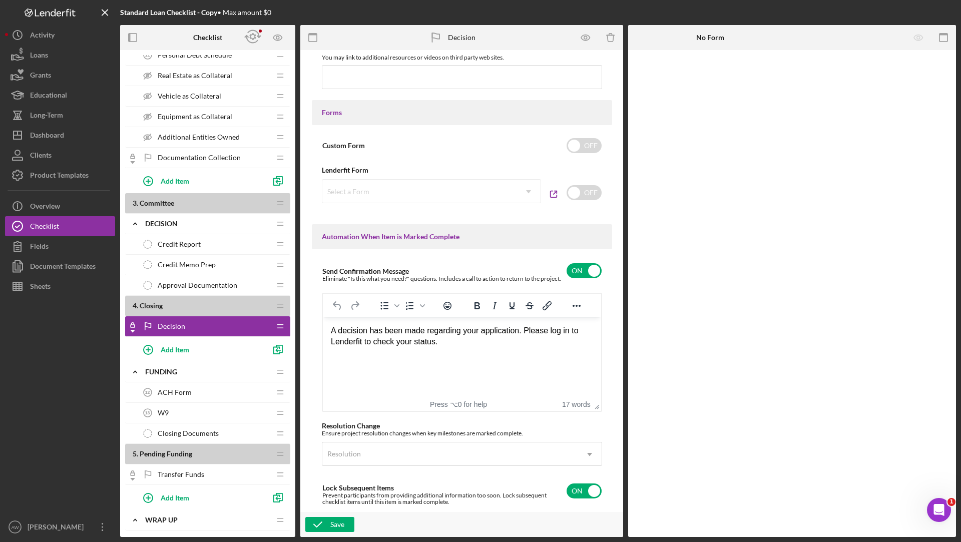
click at [194, 388] on div "ACH Form 12 ACH Form" at bounding box center [204, 393] width 133 height 20
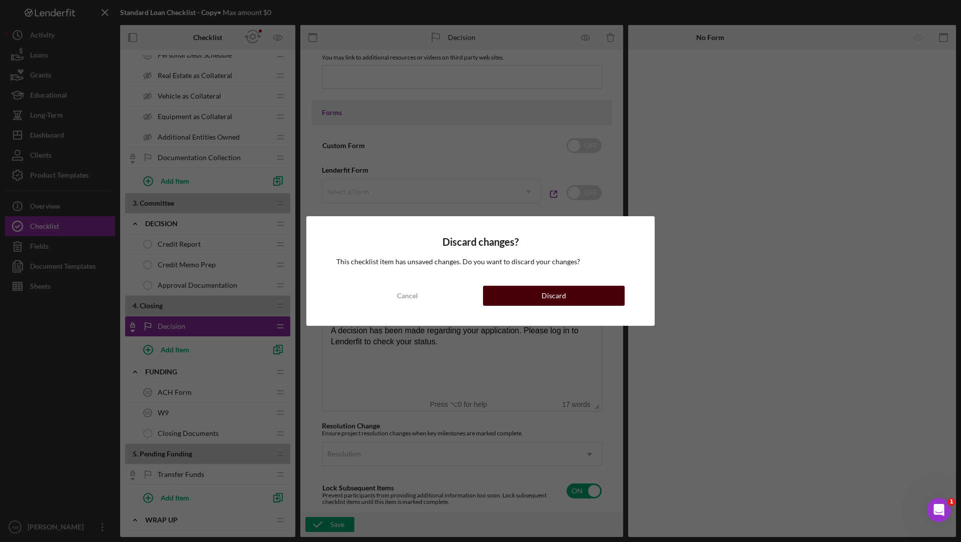
click at [514, 292] on button "Discard" at bounding box center [554, 296] width 142 height 20
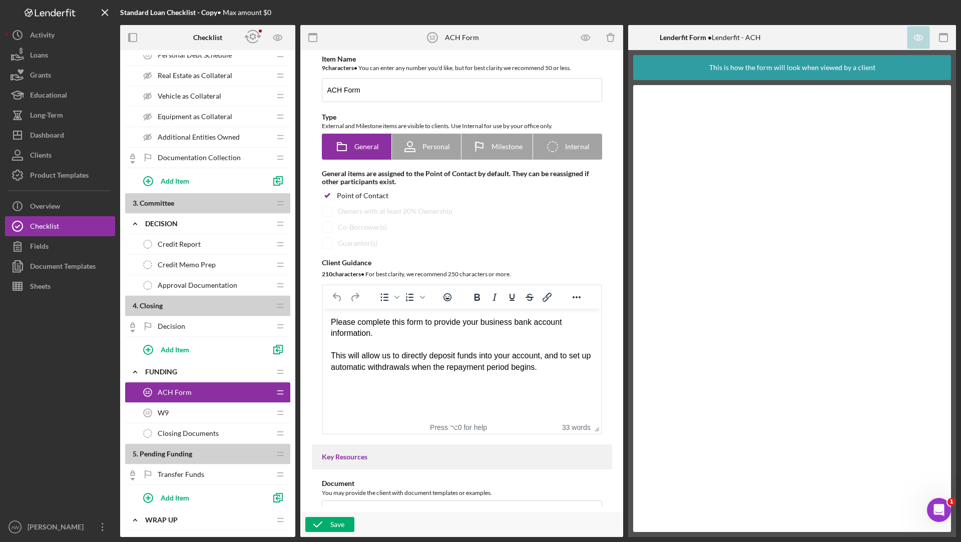
click at [179, 424] on div "Closing Documents Closing Documents" at bounding box center [204, 434] width 133 height 20
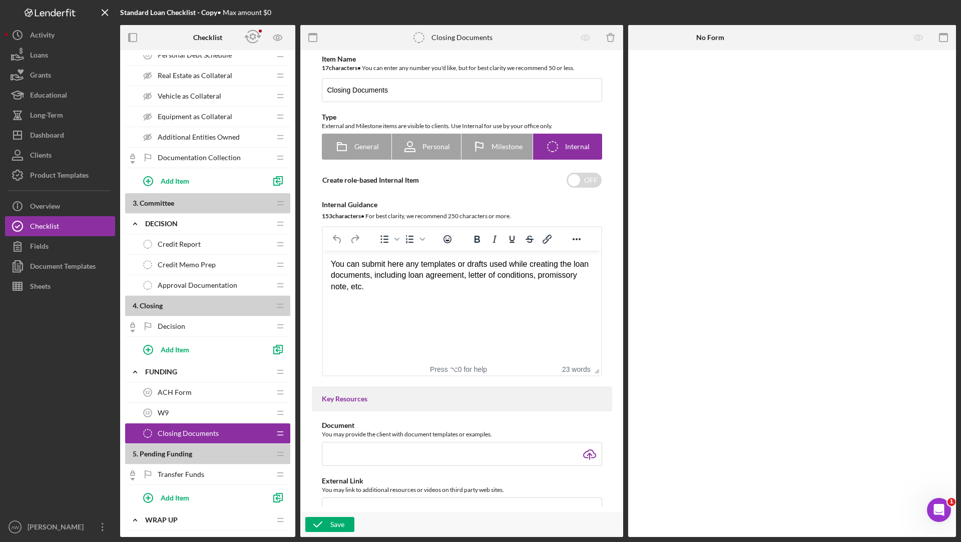
click at [176, 406] on div "W9 13 W9" at bounding box center [204, 413] width 133 height 20
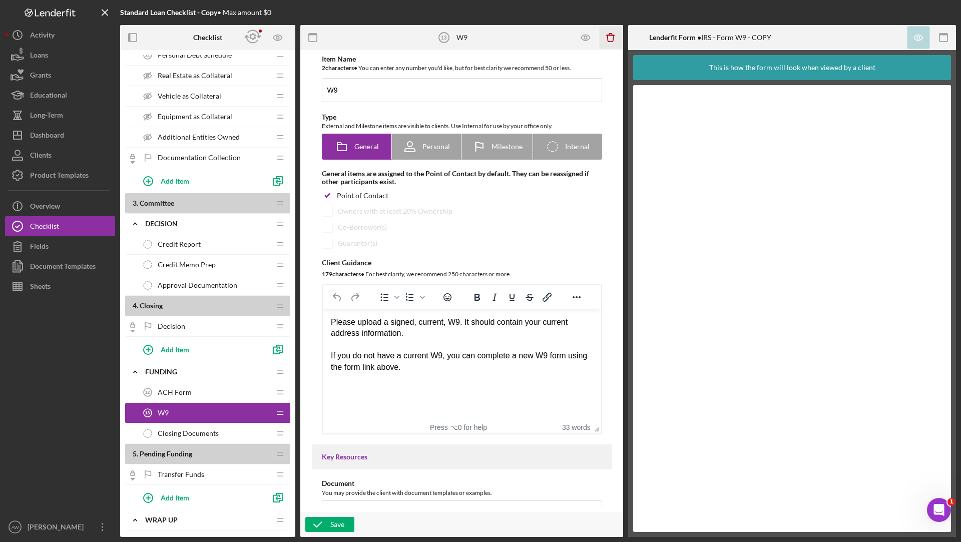
click at [612, 34] on icon "button" at bounding box center [610, 35] width 3 height 2
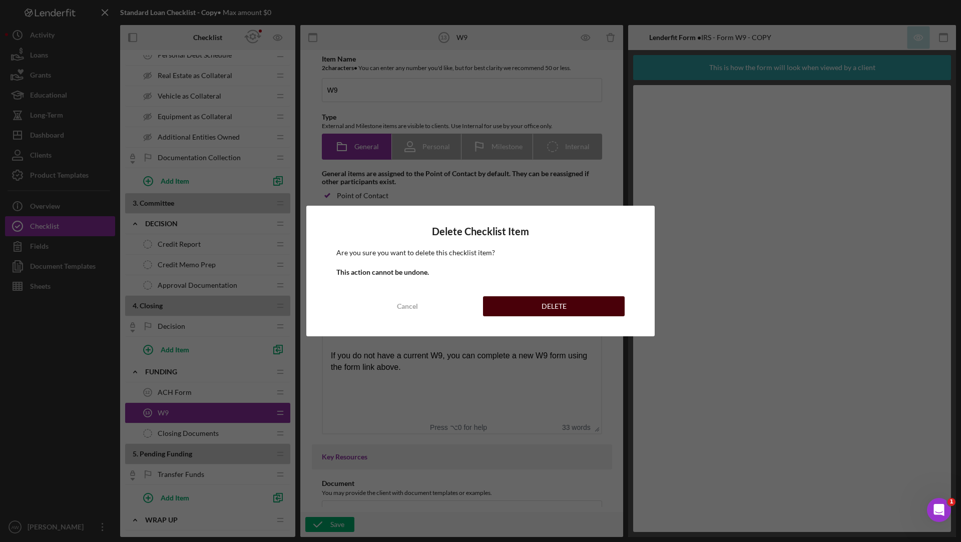
click at [544, 304] on div "DELETE" at bounding box center [554, 306] width 25 height 20
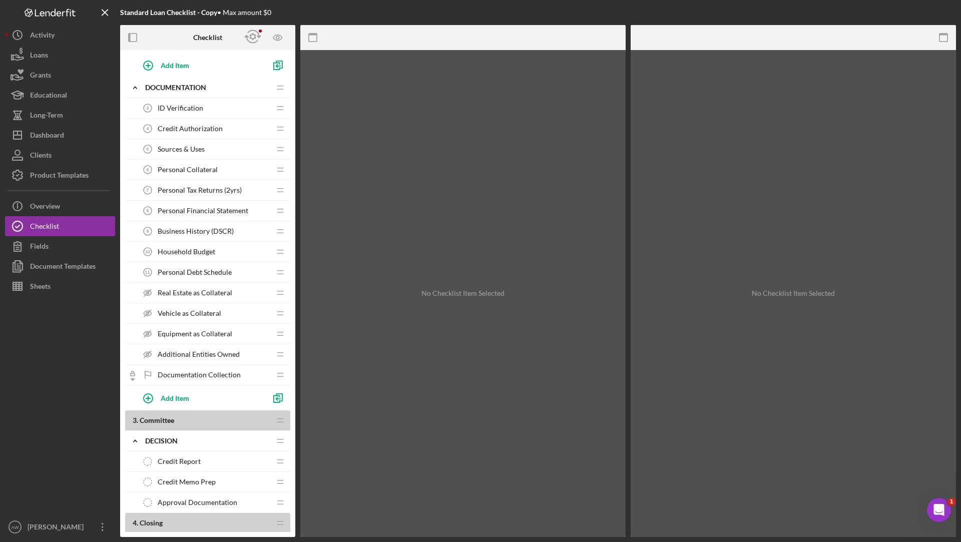
scroll to position [178, 0]
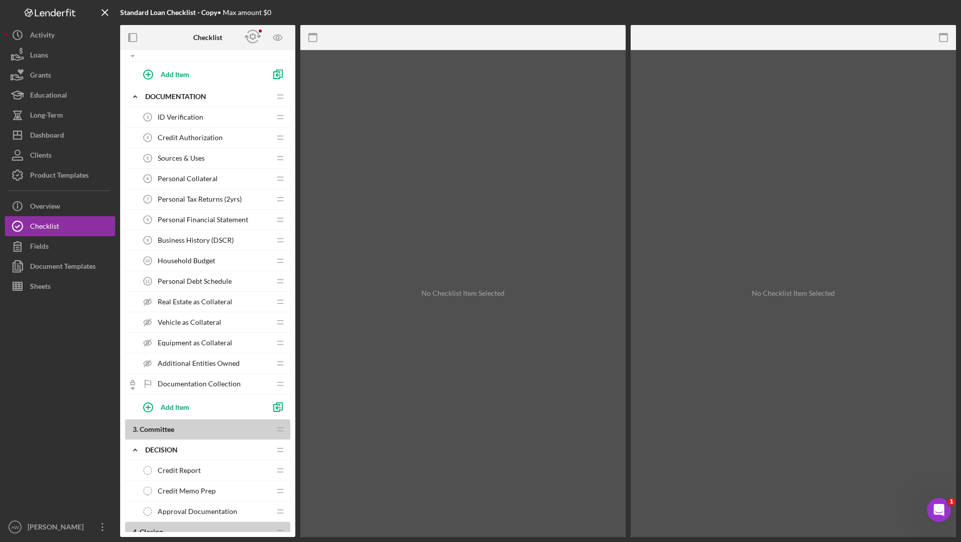
click at [216, 238] on span "Business History (DSCR)" at bounding box center [196, 240] width 76 height 8
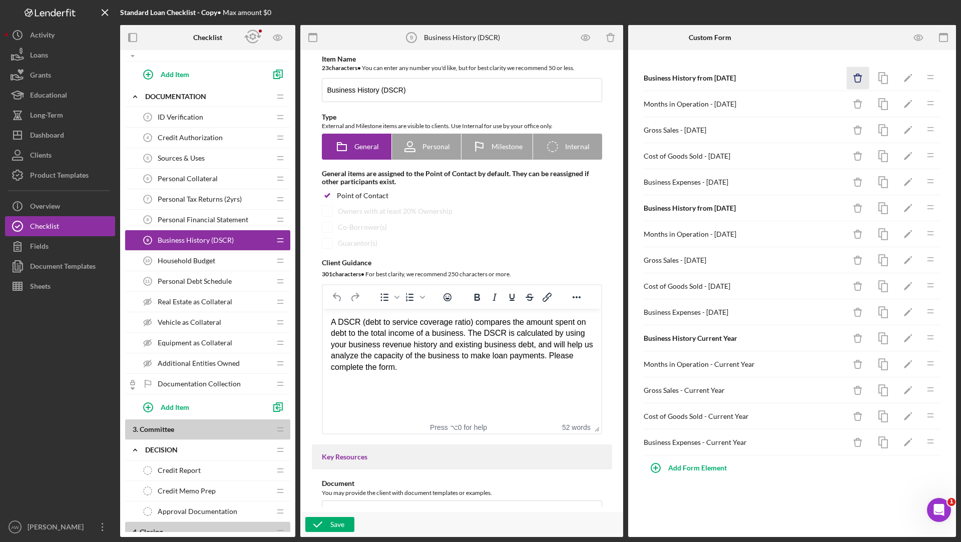
click at [861, 77] on icon "Icon/Delete" at bounding box center [858, 78] width 23 height 23
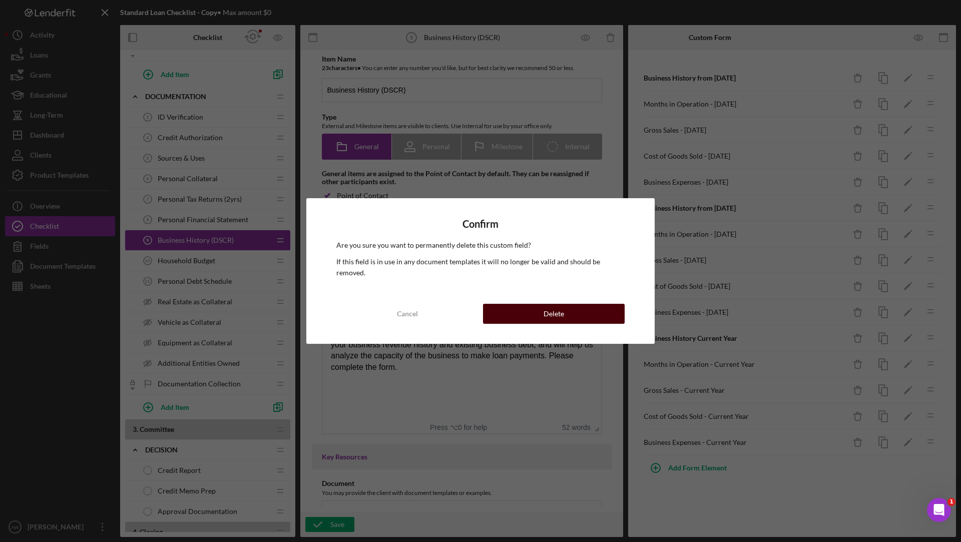
click at [585, 316] on button "Delete" at bounding box center [554, 314] width 142 height 20
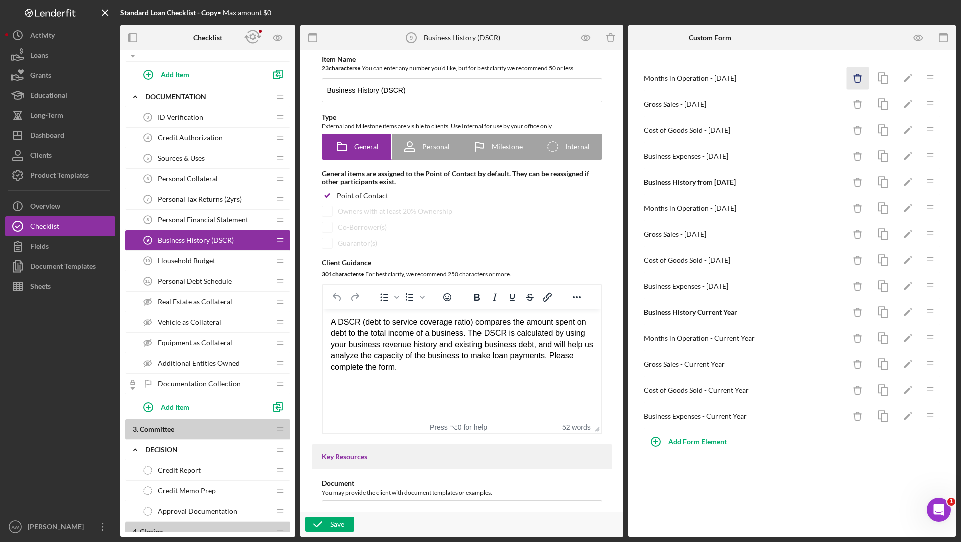
click at [855, 75] on icon "Icon/Delete" at bounding box center [858, 78] width 23 height 23
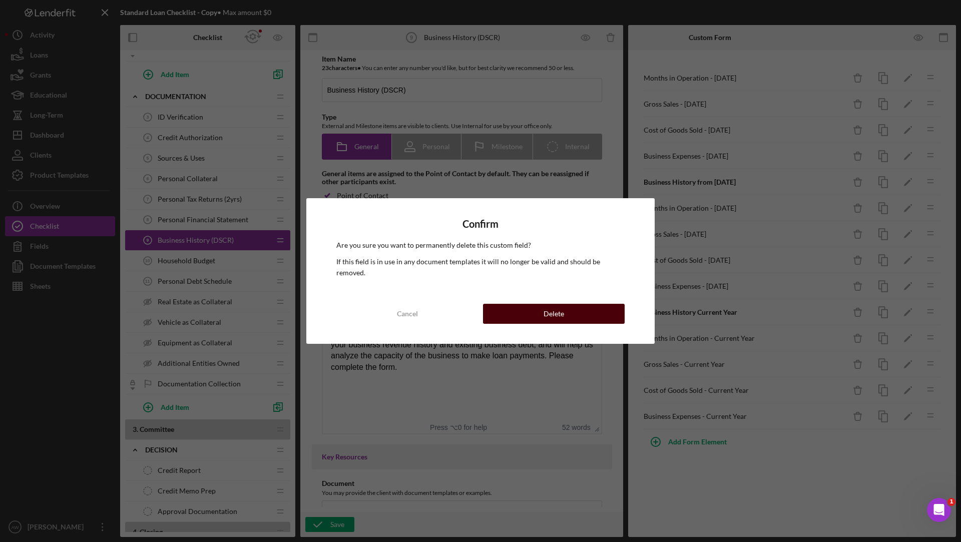
click at [529, 311] on button "Delete" at bounding box center [554, 314] width 142 height 20
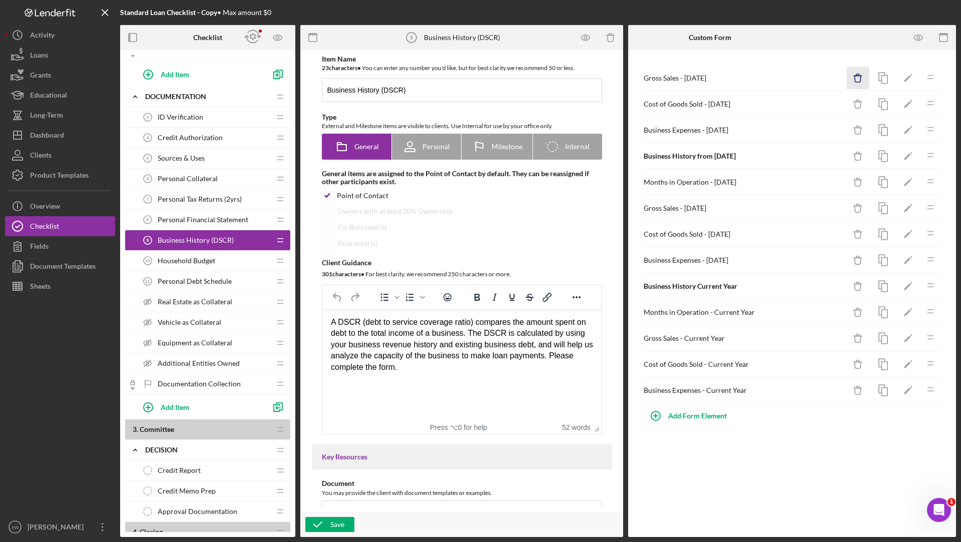
click at [856, 78] on icon "Icon/Delete" at bounding box center [858, 78] width 23 height 23
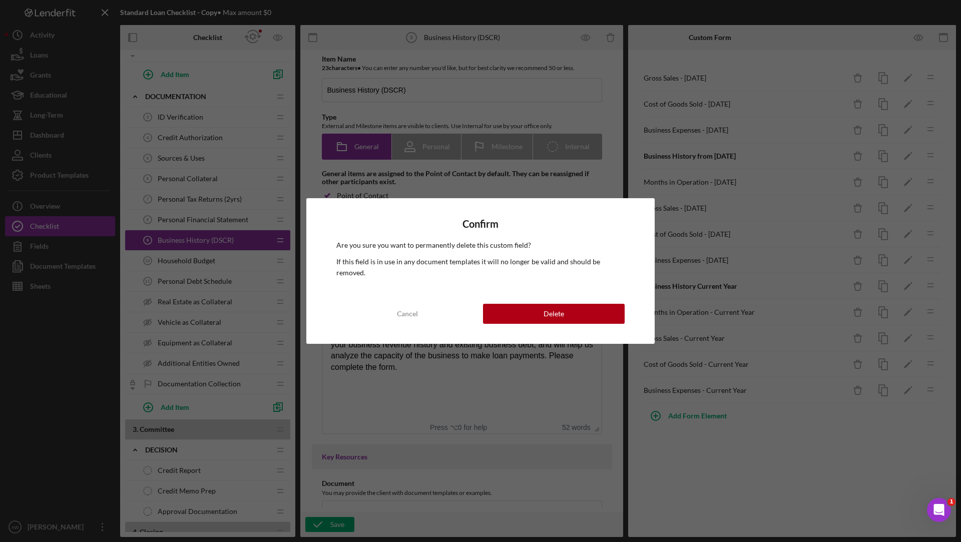
click at [526, 293] on div "Confirm Are you sure you want to permanently delete this custom field? If this …" at bounding box center [480, 270] width 349 height 145
click at [526, 304] on button "Delete" at bounding box center [554, 314] width 142 height 20
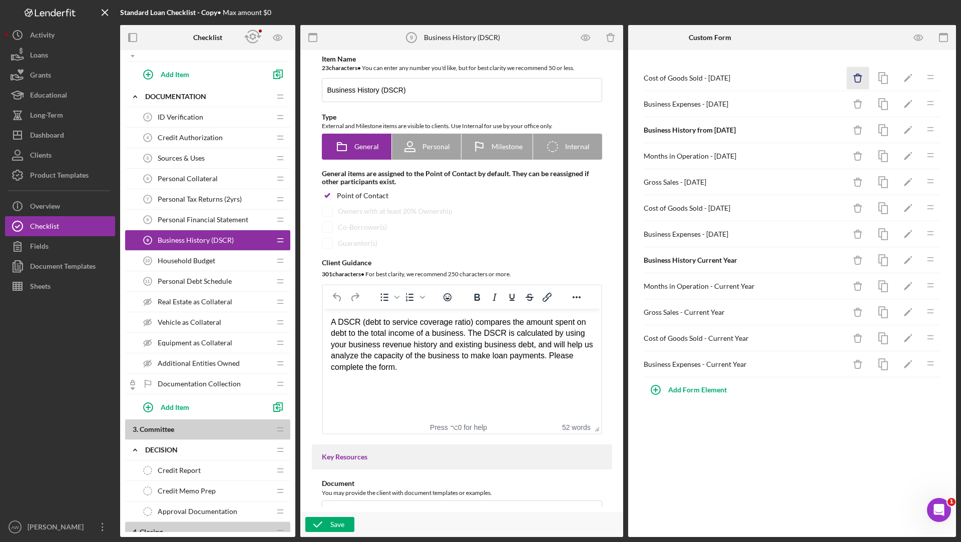
click at [848, 84] on icon "Icon/Delete" at bounding box center [858, 78] width 23 height 23
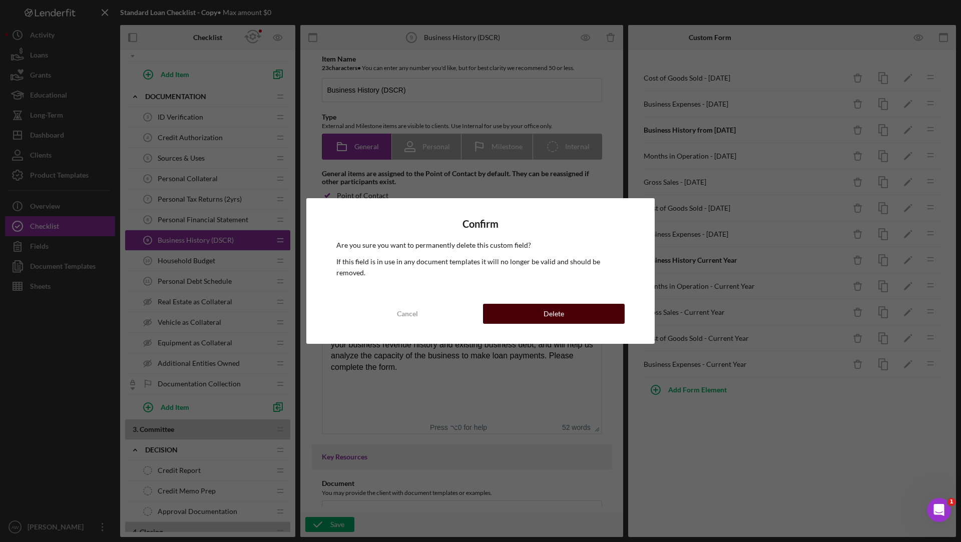
click at [583, 310] on button "Delete" at bounding box center [554, 314] width 142 height 20
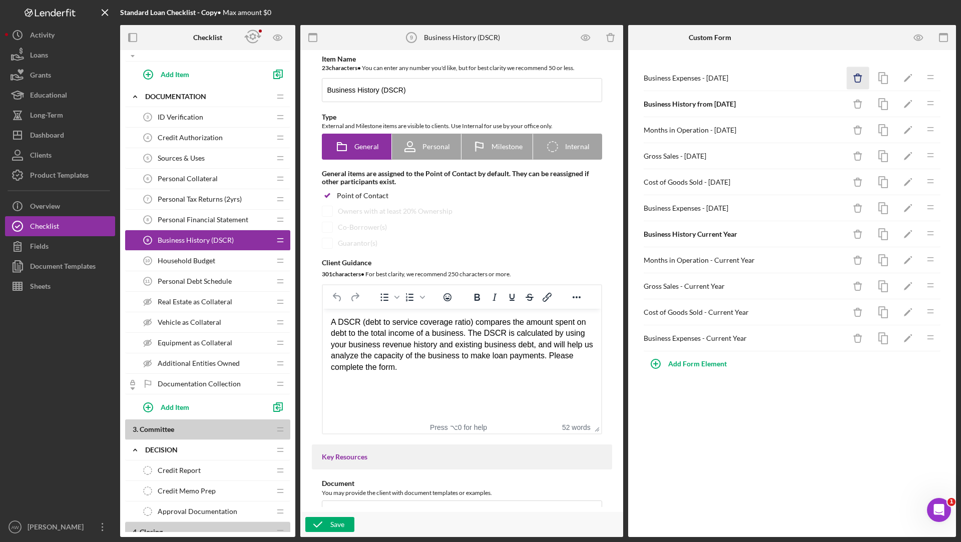
click at [860, 71] on icon "Icon/Delete" at bounding box center [858, 78] width 23 height 23
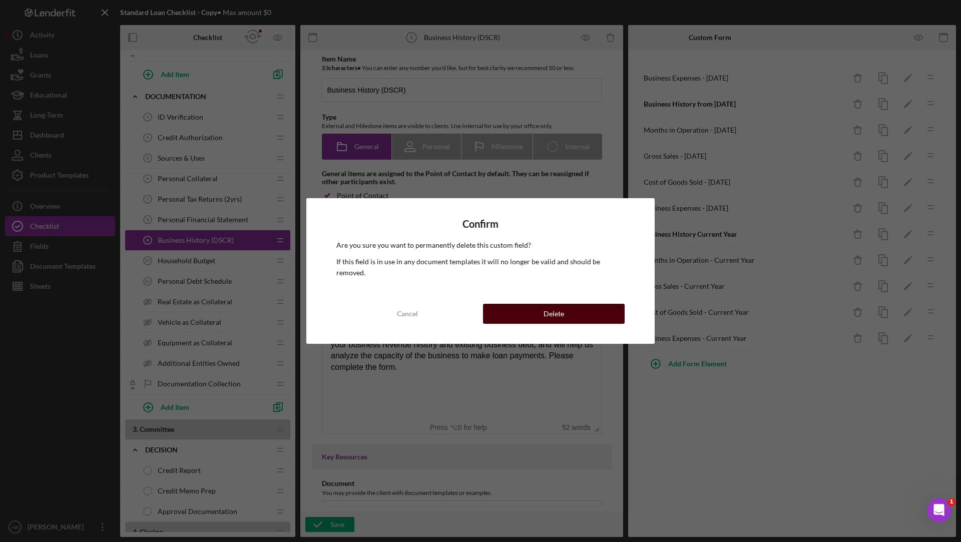
click at [562, 306] on div "Delete" at bounding box center [554, 314] width 21 height 20
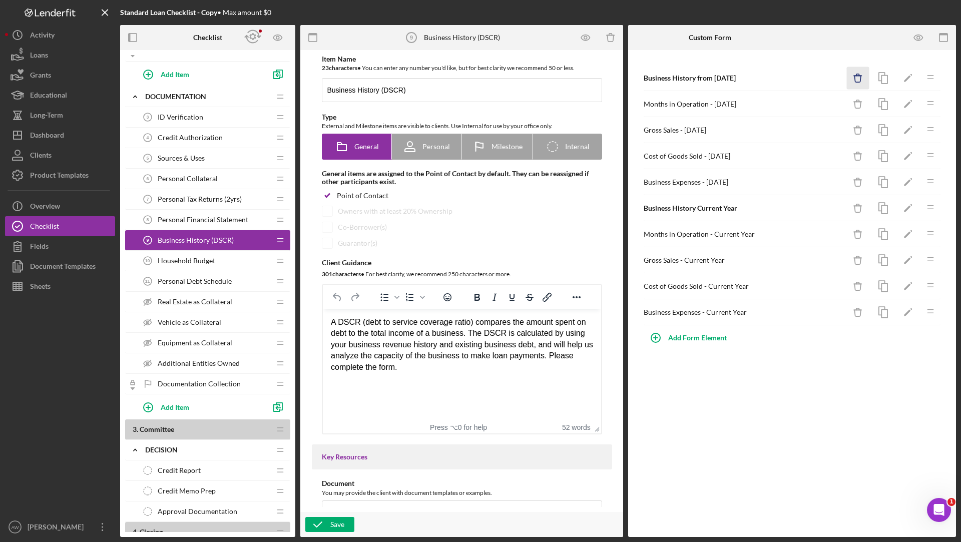
click at [862, 71] on icon "Icon/Delete" at bounding box center [858, 78] width 23 height 23
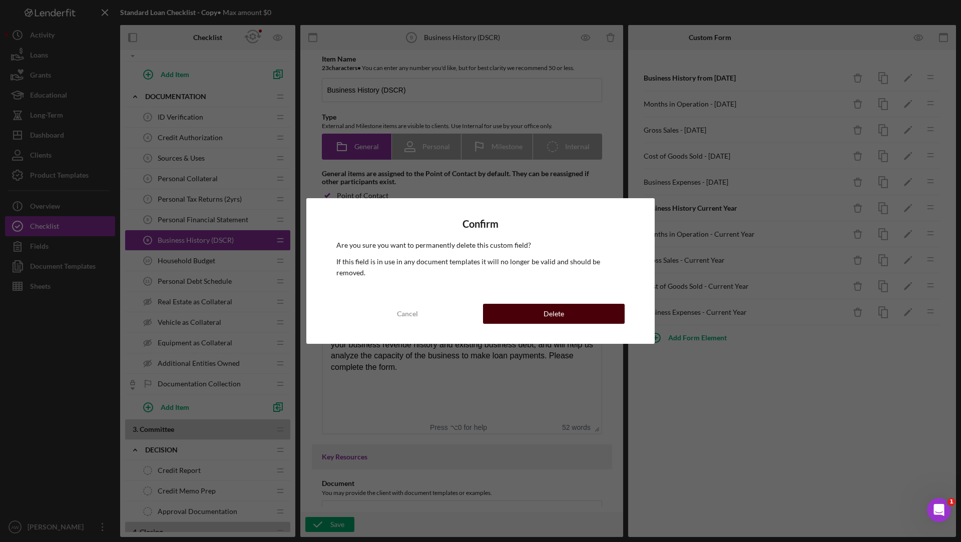
click at [576, 306] on button "Delete" at bounding box center [554, 314] width 142 height 20
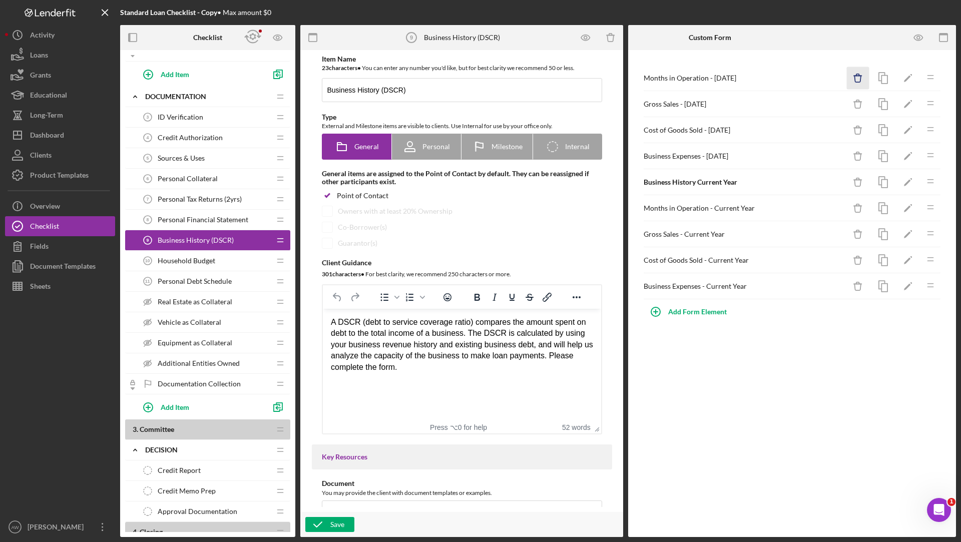
click at [854, 71] on icon "Icon/Delete" at bounding box center [858, 78] width 23 height 23
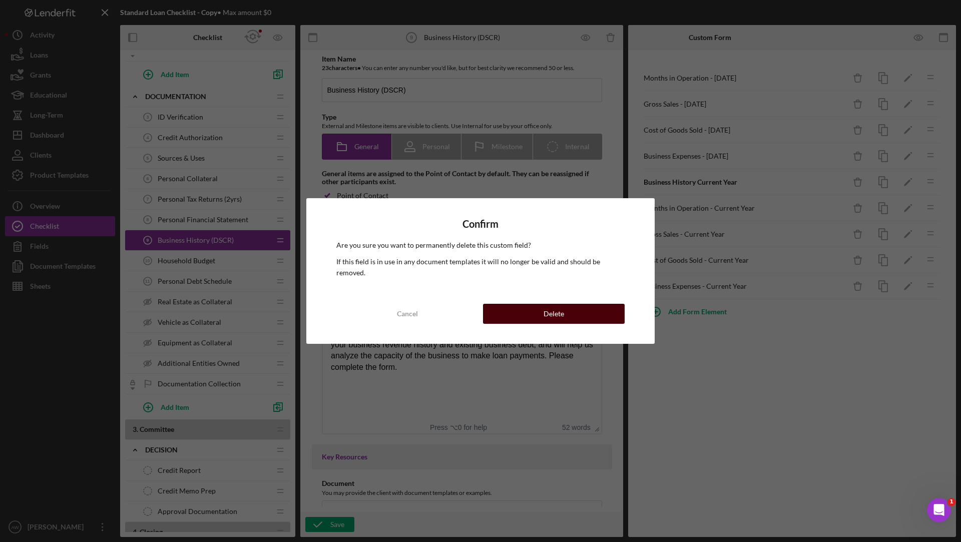
click at [587, 304] on button "Delete" at bounding box center [554, 314] width 142 height 20
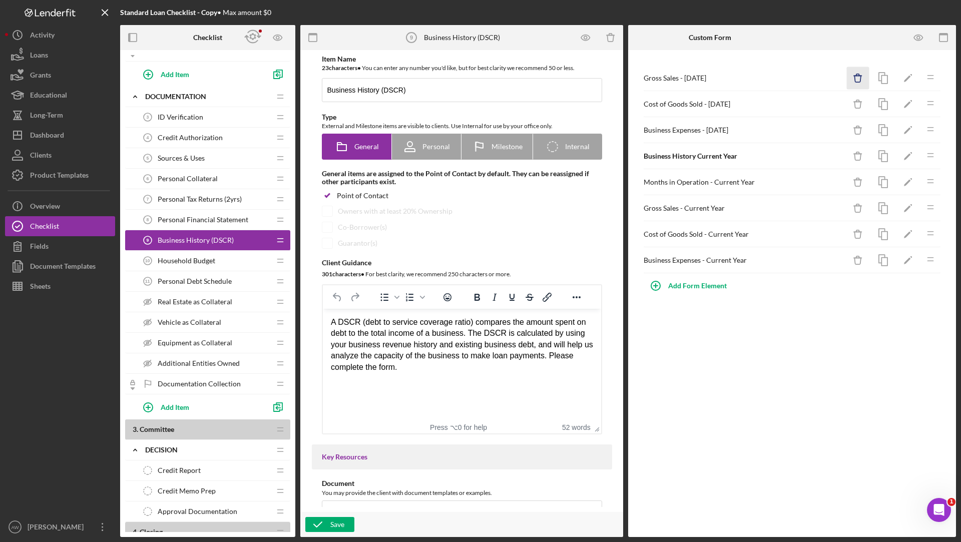
click at [856, 74] on icon "Icon/Delete" at bounding box center [858, 78] width 23 height 23
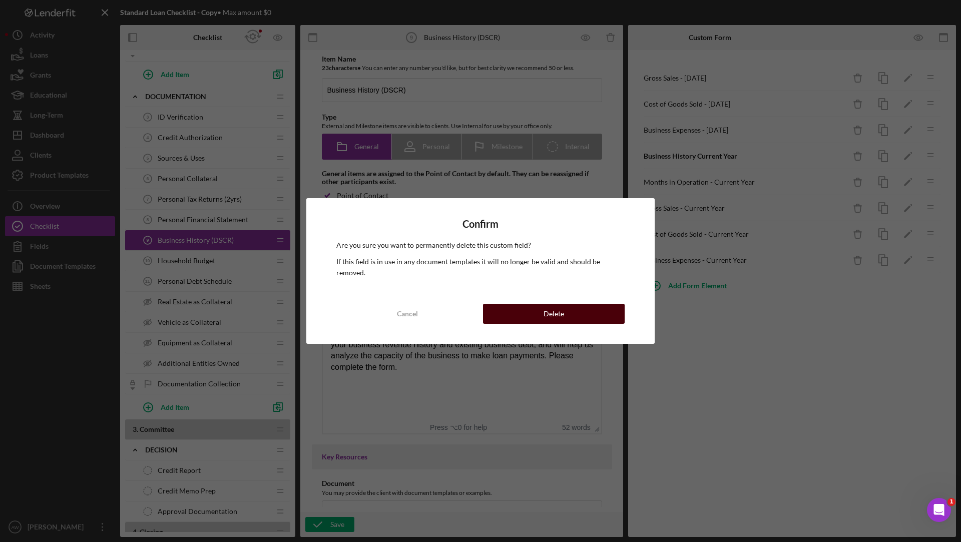
click at [578, 304] on button "Delete" at bounding box center [554, 314] width 142 height 20
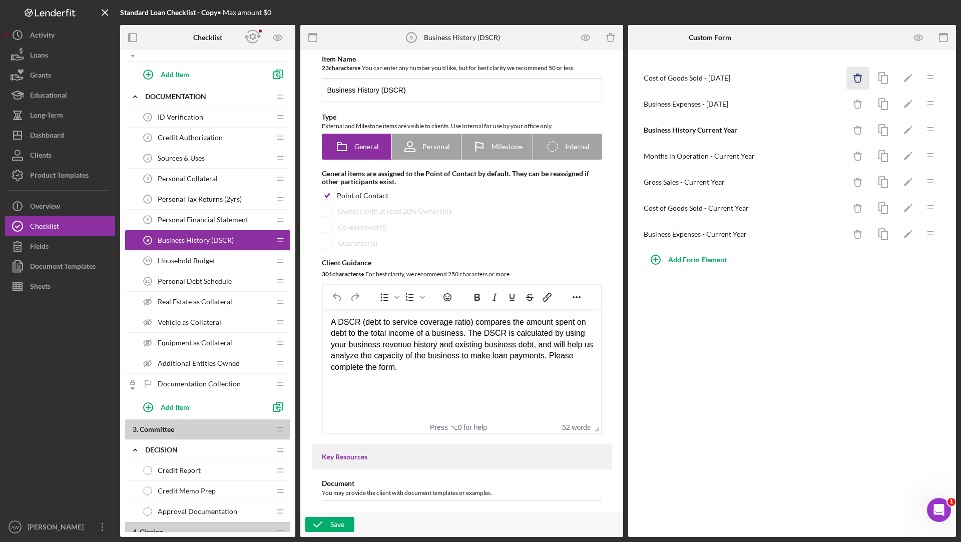
click at [862, 81] on icon "Icon/Delete" at bounding box center [858, 78] width 23 height 23
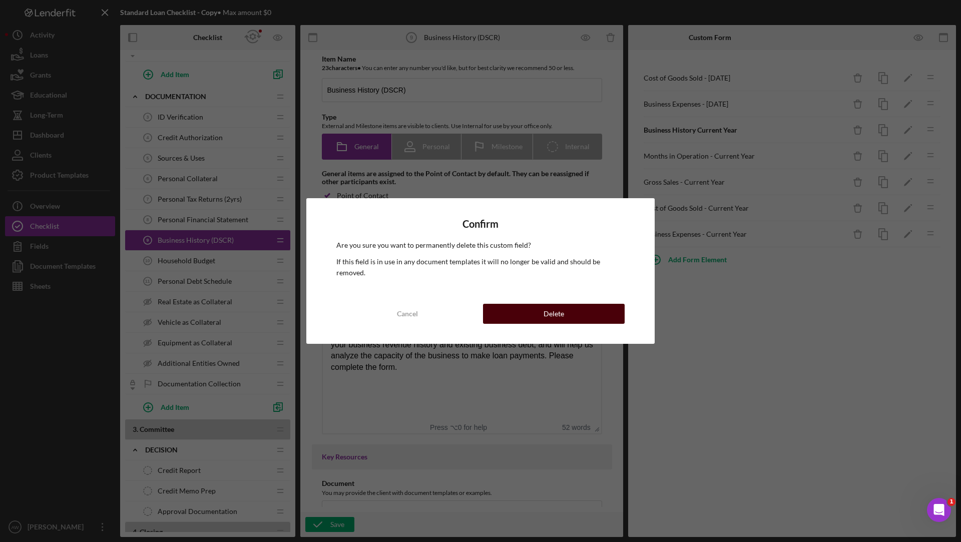
click at [580, 304] on button "Delete" at bounding box center [554, 314] width 142 height 20
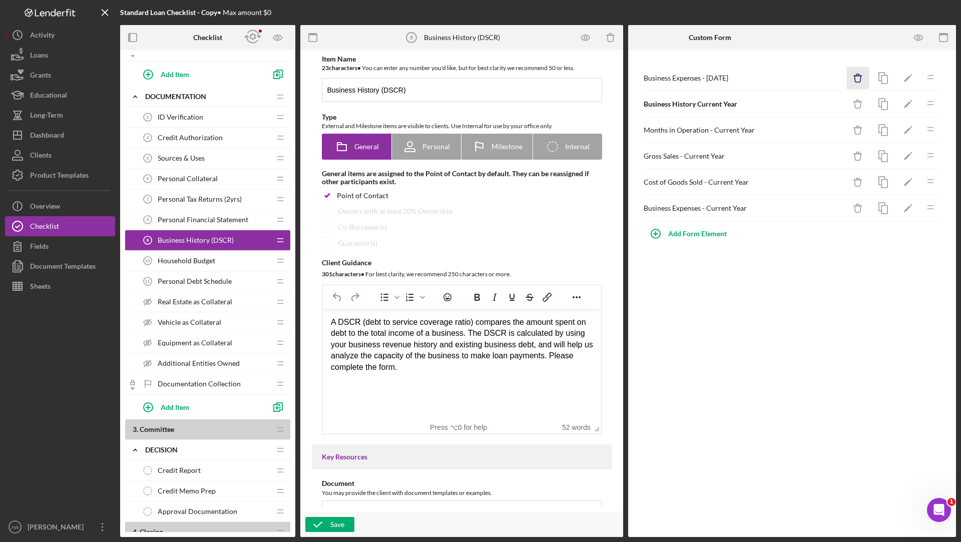
click at [865, 71] on icon "Icon/Delete" at bounding box center [858, 78] width 23 height 23
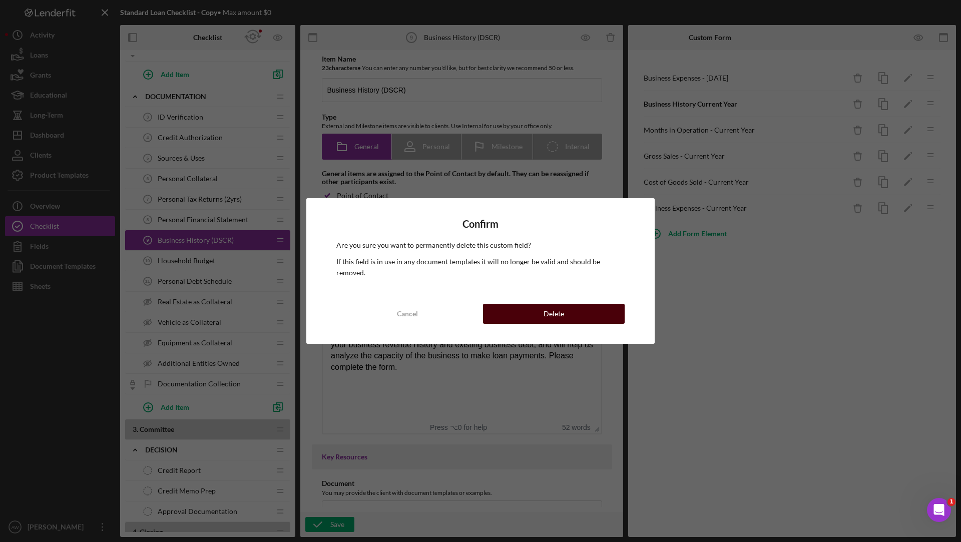
click at [580, 304] on button "Delete" at bounding box center [554, 314] width 142 height 20
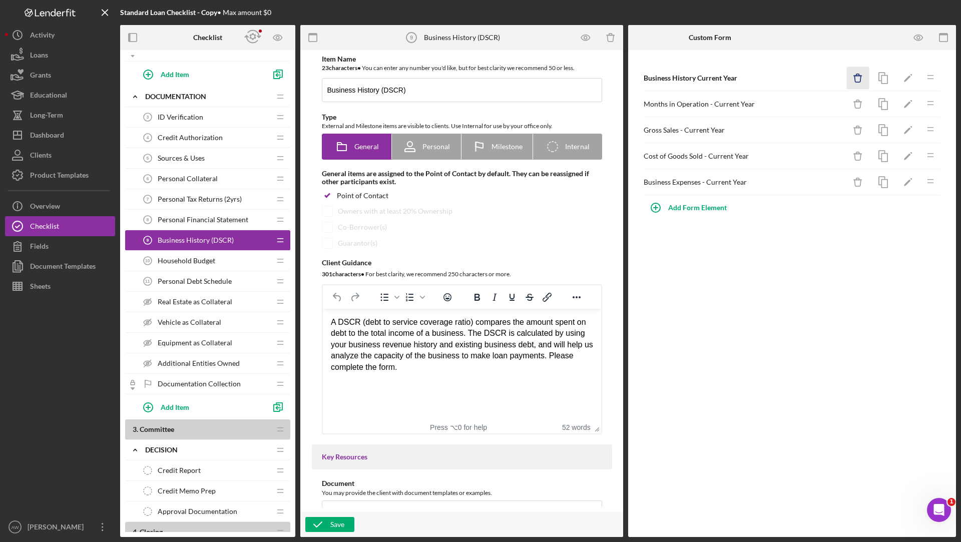
click at [862, 78] on icon "Icon/Delete" at bounding box center [858, 78] width 23 height 23
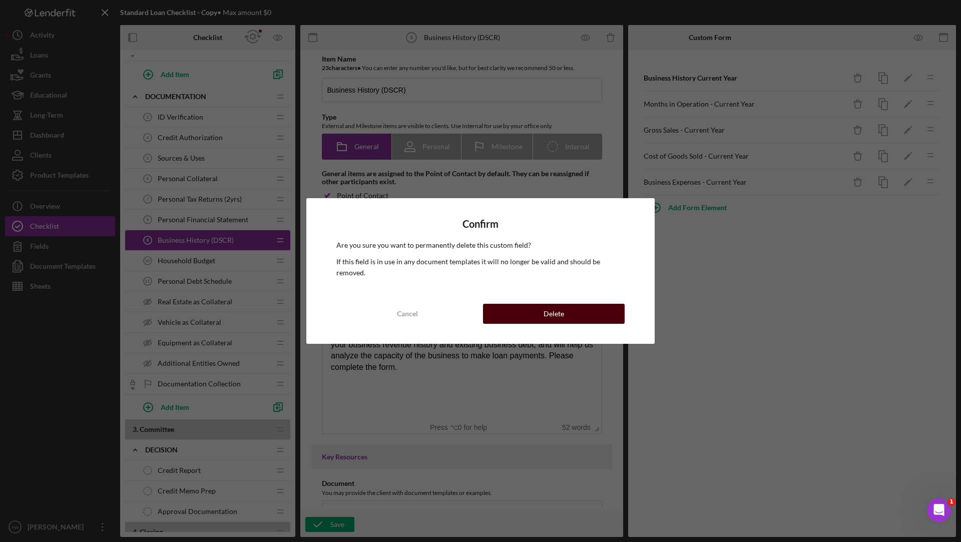
click at [524, 304] on button "Delete" at bounding box center [554, 314] width 142 height 20
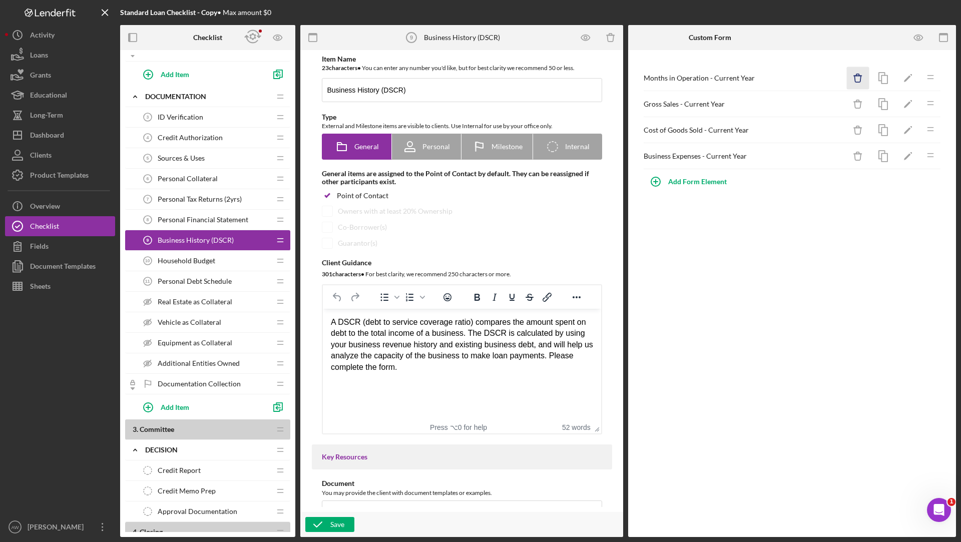
click at [863, 80] on icon "Icon/Delete" at bounding box center [858, 78] width 23 height 23
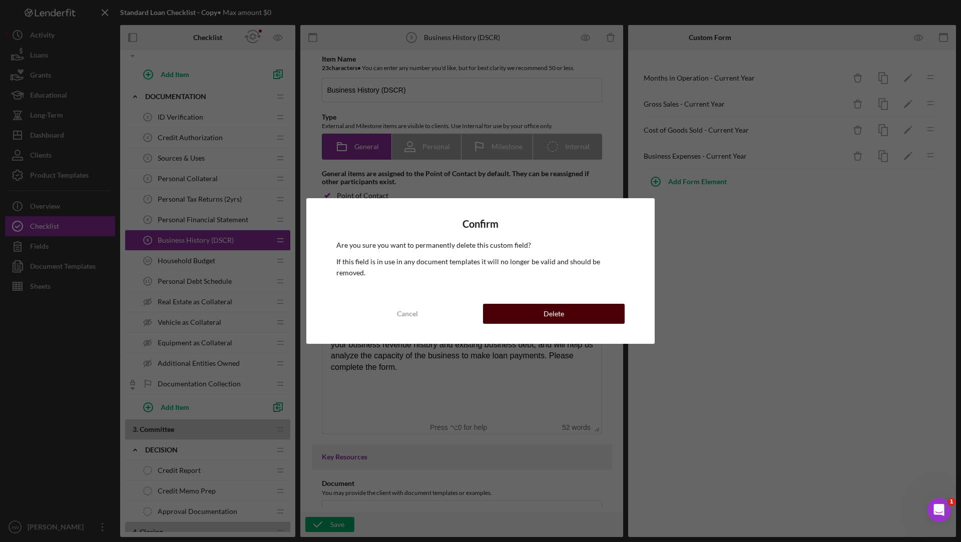
click at [576, 304] on button "Delete" at bounding box center [554, 314] width 142 height 20
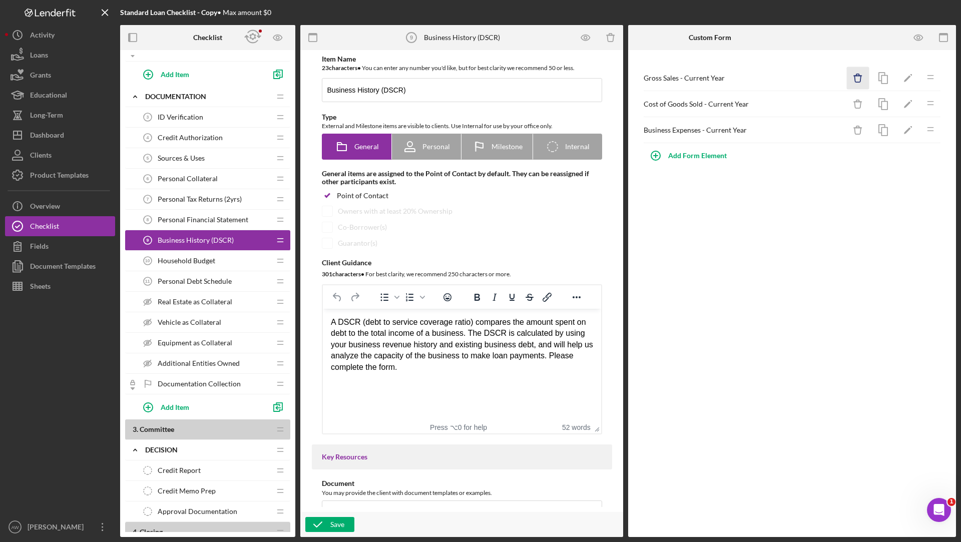
click at [858, 70] on icon "Icon/Delete" at bounding box center [858, 78] width 23 height 23
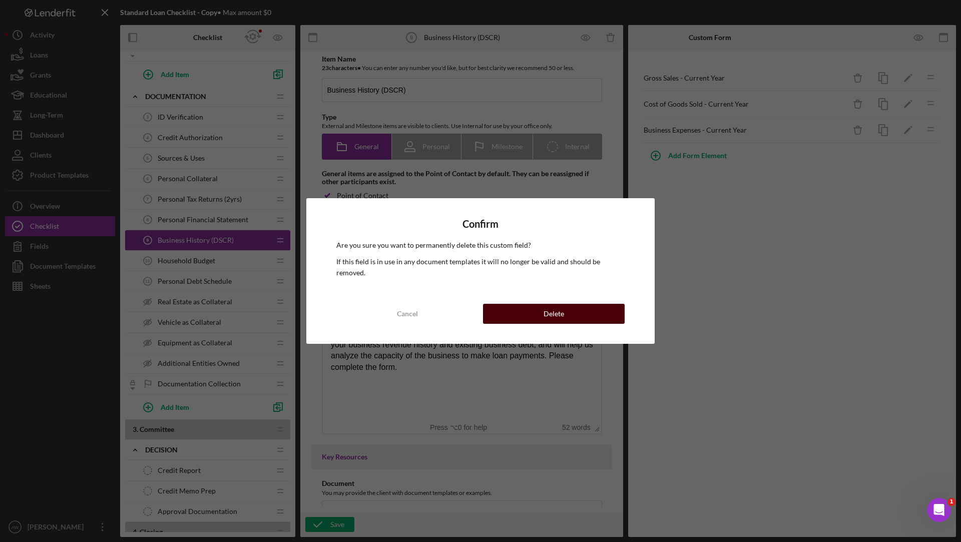
click at [576, 306] on button "Delete" at bounding box center [554, 314] width 142 height 20
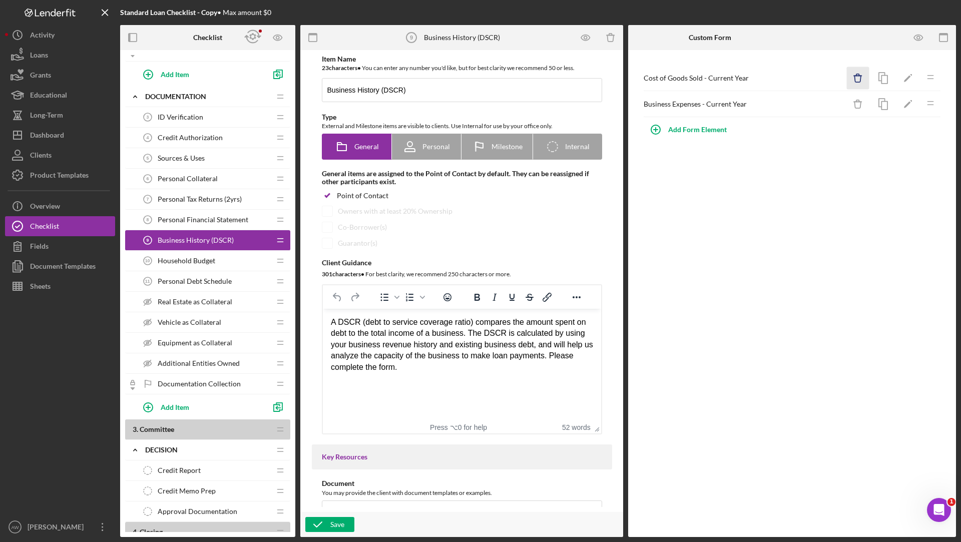
click at [859, 73] on icon "Icon/Delete" at bounding box center [858, 78] width 23 height 23
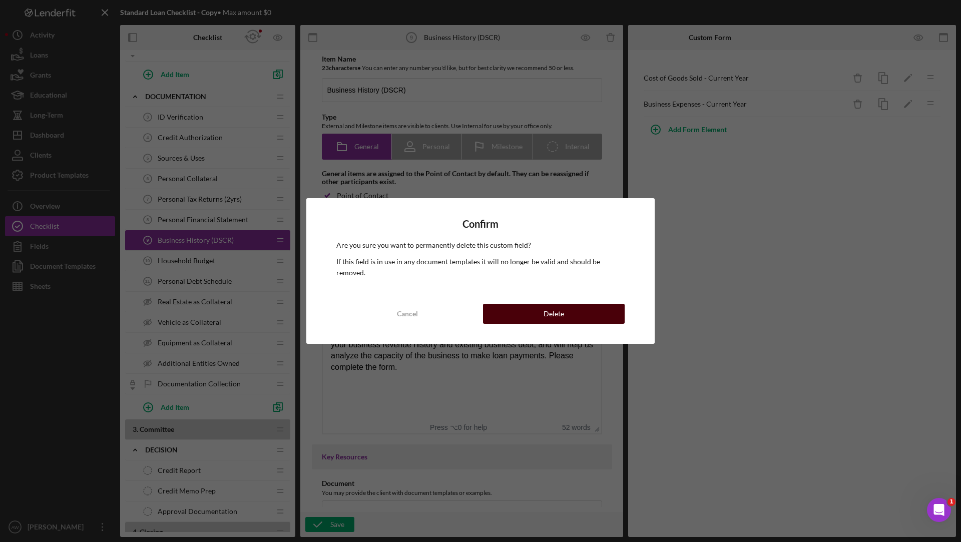
click at [566, 304] on button "Delete" at bounding box center [554, 314] width 142 height 20
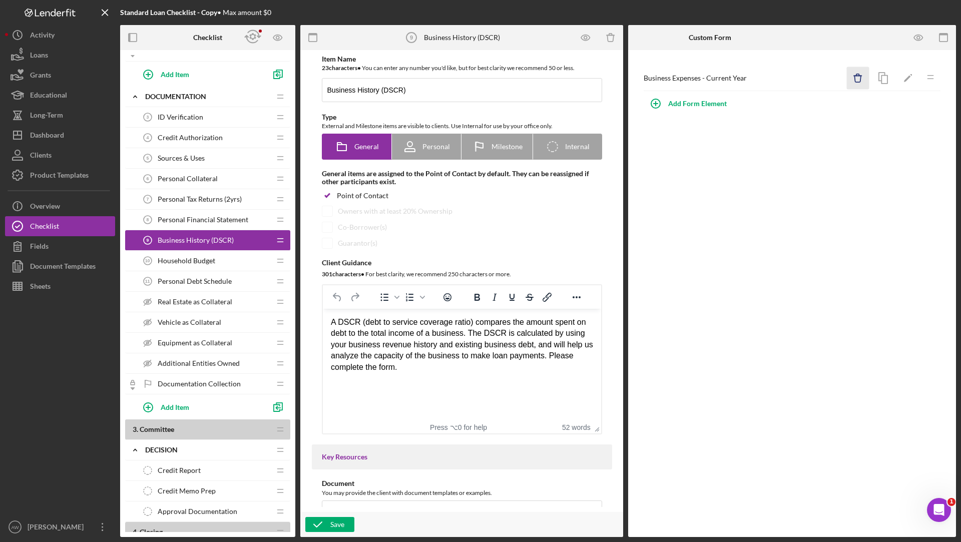
click at [865, 74] on icon "Icon/Delete" at bounding box center [858, 78] width 23 height 23
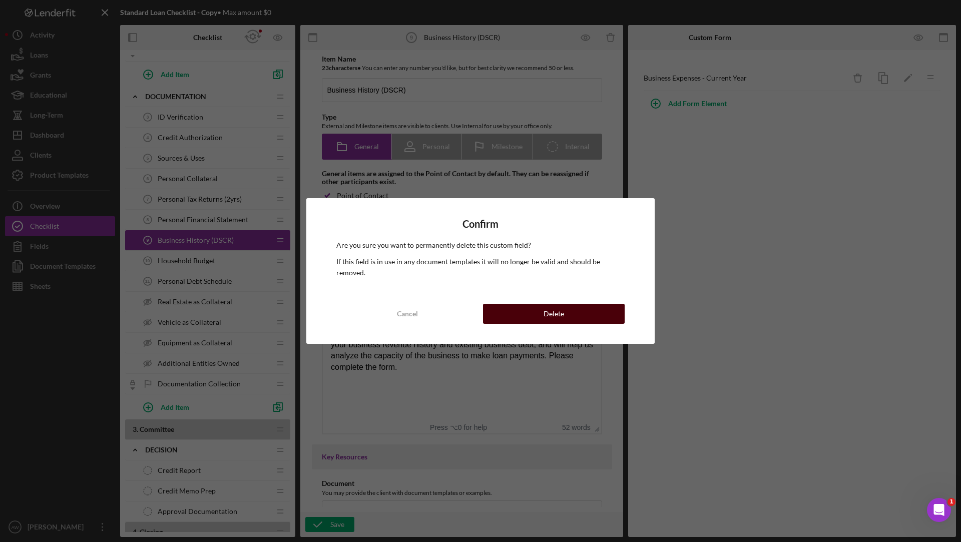
click at [554, 316] on div "Delete" at bounding box center [554, 314] width 21 height 20
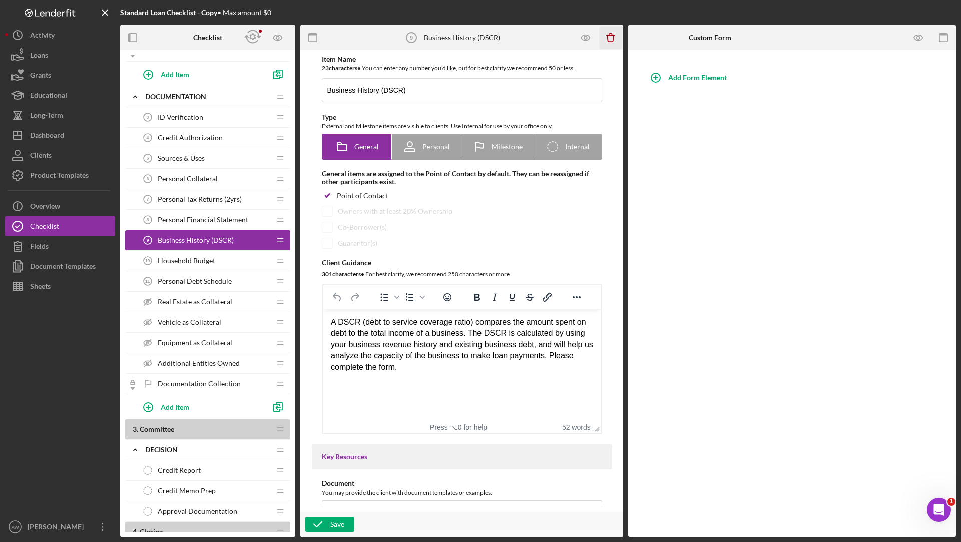
click at [613, 40] on icon "button" at bounding box center [610, 38] width 7 height 7
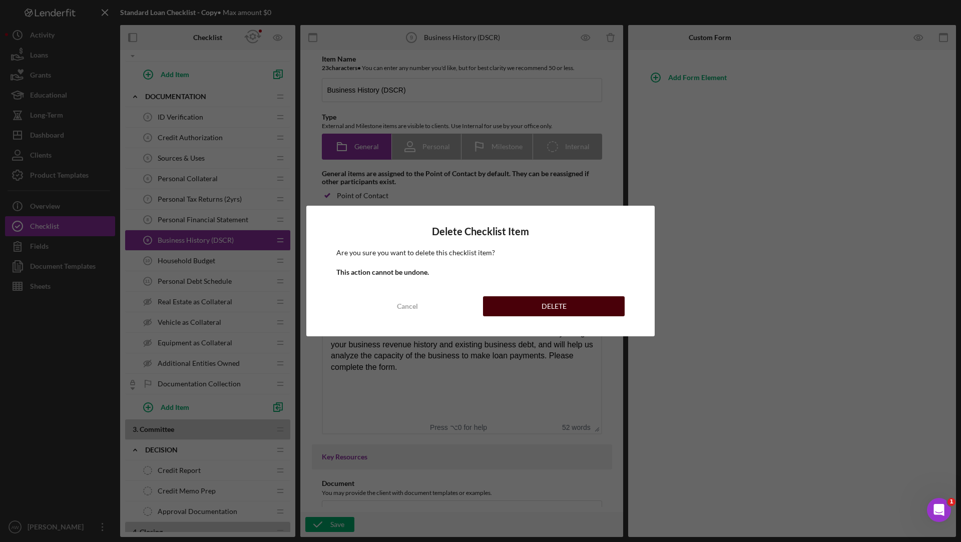
click at [579, 304] on button "DELETE" at bounding box center [554, 306] width 142 height 20
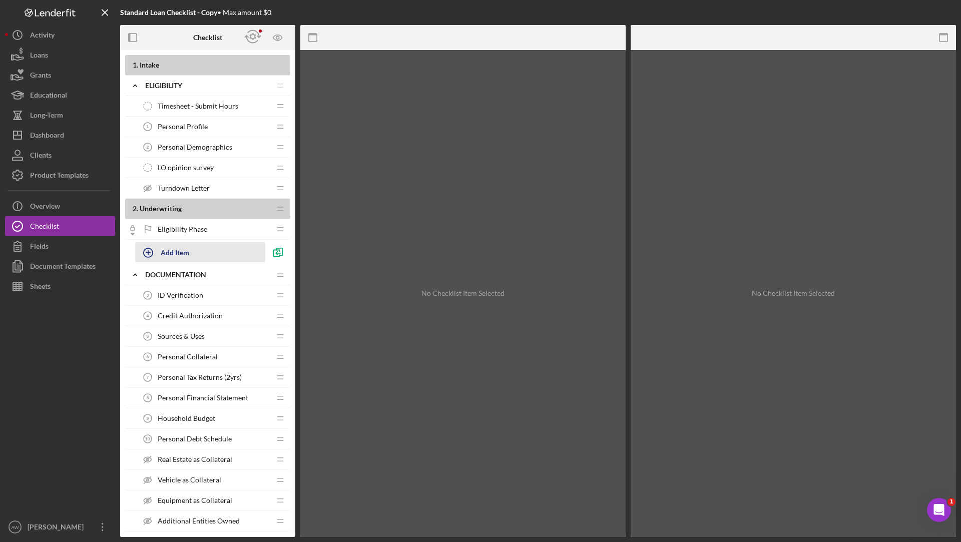
click at [151, 253] on icon "button" at bounding box center [148, 252] width 25 height 25
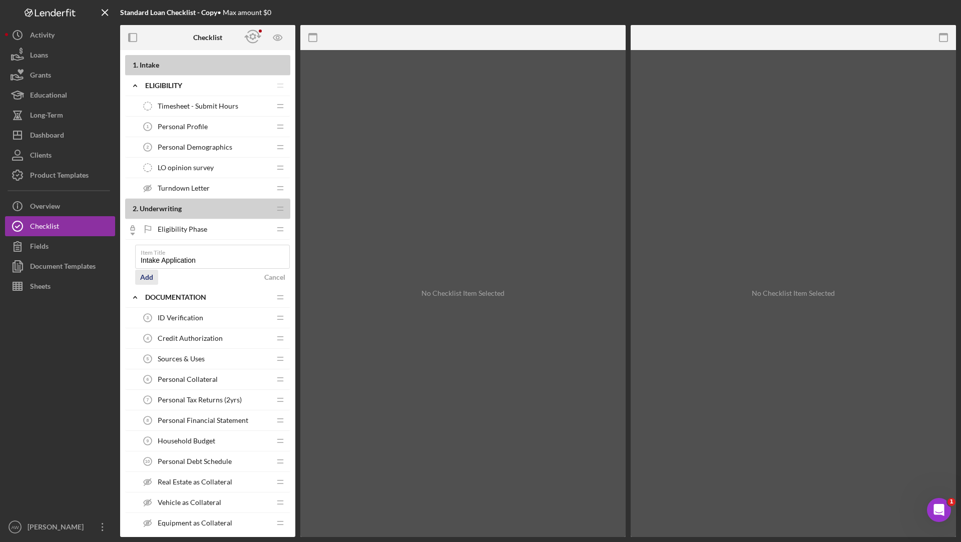
type input "Intake Application"
click at [152, 273] on div "Add" at bounding box center [146, 277] width 13 height 15
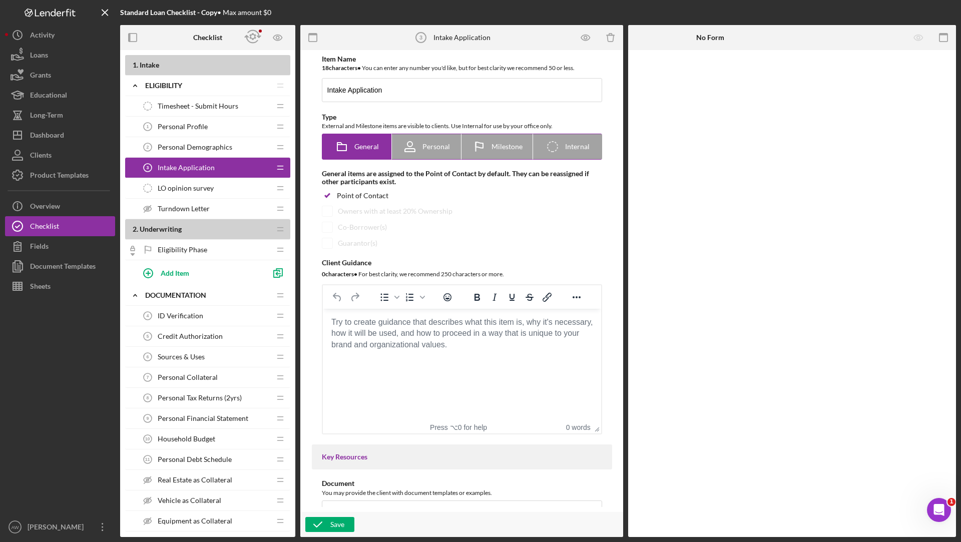
click at [425, 153] on div "Personal" at bounding box center [427, 146] width 48 height 25
radio input "false"
radio input "true"
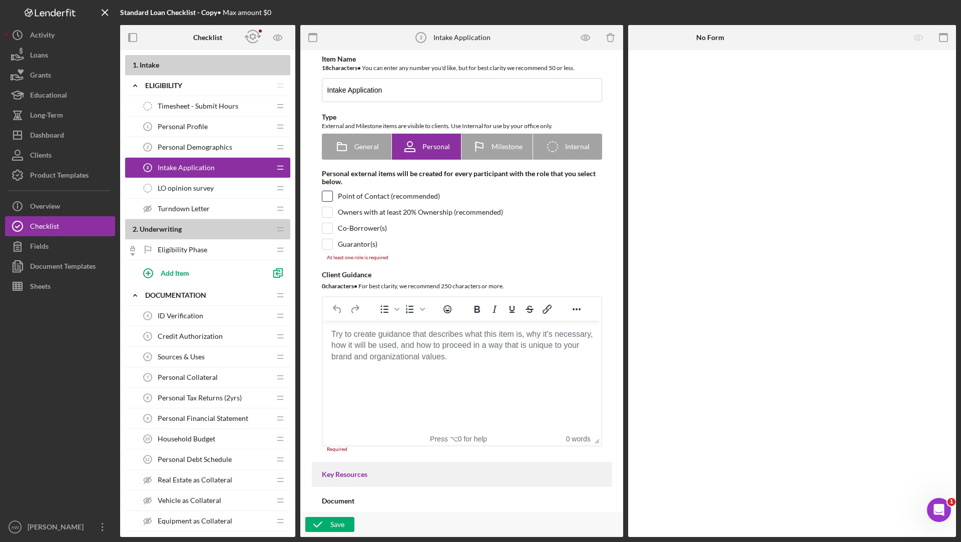
click at [325, 195] on input "checkbox" at bounding box center [327, 196] width 10 height 10
checkbox input "true"
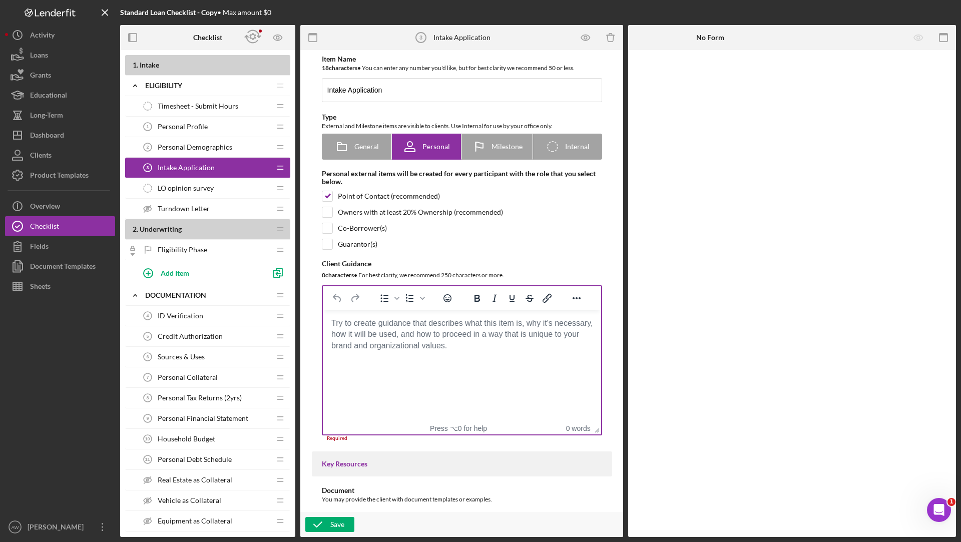
click at [364, 329] on body "Rich Text Area. Press ALT-0 for help." at bounding box center [462, 323] width 262 height 11
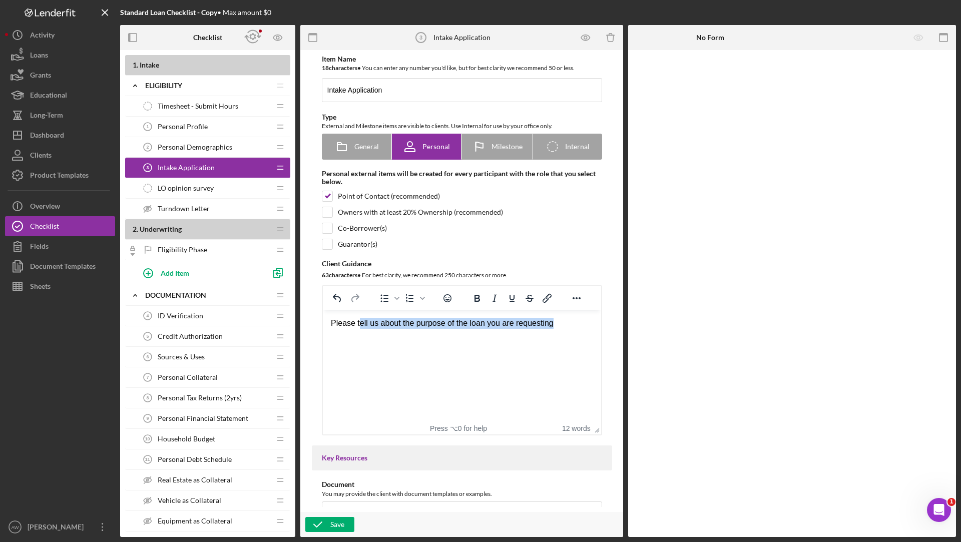
drag, startPoint x: 576, startPoint y: 323, endPoint x: 358, endPoint y: 328, distance: 217.9
click at [358, 328] on div "Please tell us about the purpose of the loan you are requesting" at bounding box center [462, 323] width 262 height 11
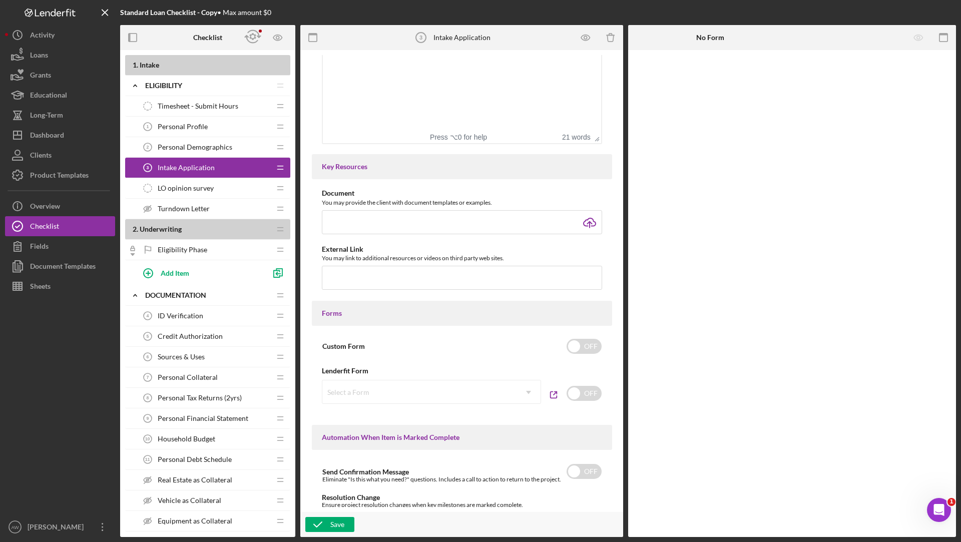
scroll to position [307, 0]
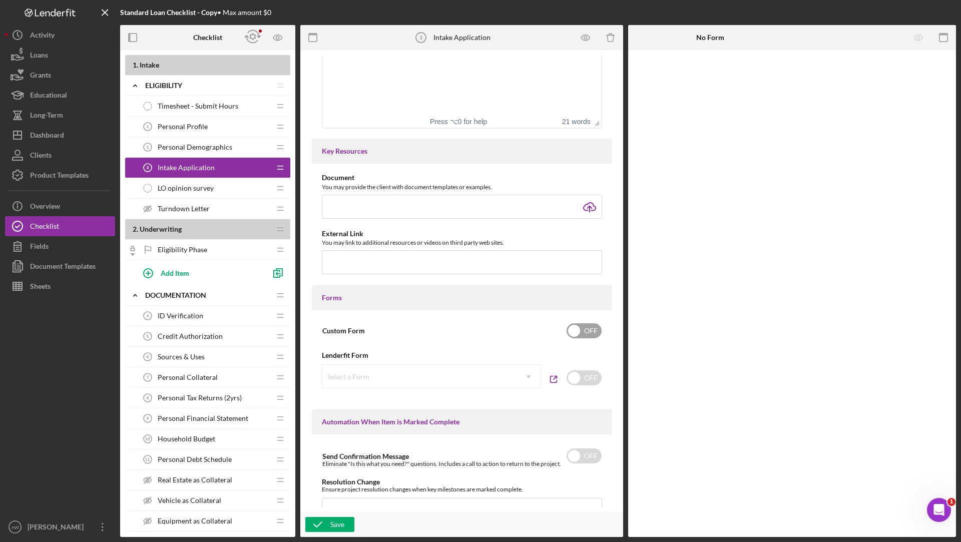
click at [588, 331] on input "checkbox" at bounding box center [584, 330] width 35 height 15
checkbox input "true"
click at [707, 77] on div "Add Form Element" at bounding box center [698, 78] width 59 height 20
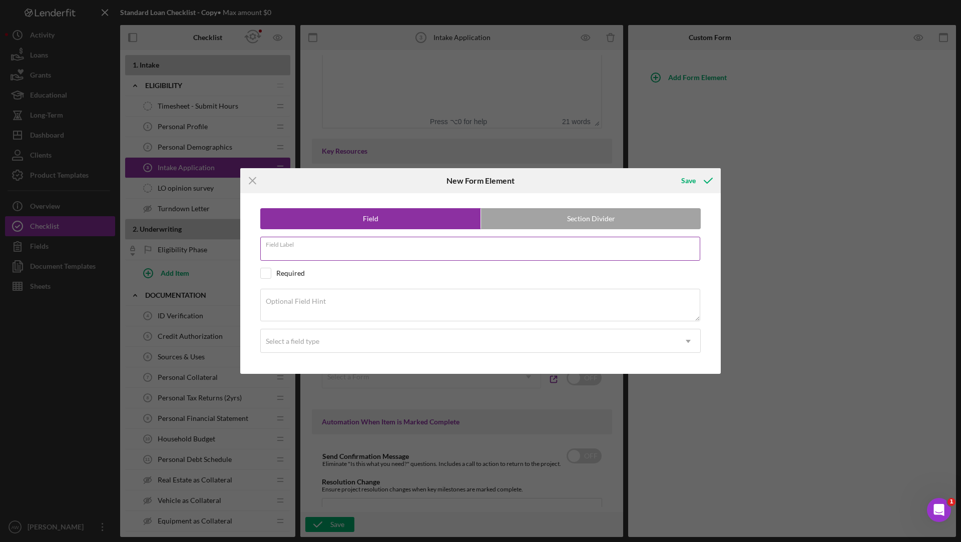
click at [344, 249] on div "Field Label" at bounding box center [480, 249] width 441 height 25
type input "Loan Purpose"
click at [695, 177] on div "Save" at bounding box center [689, 181] width 15 height 20
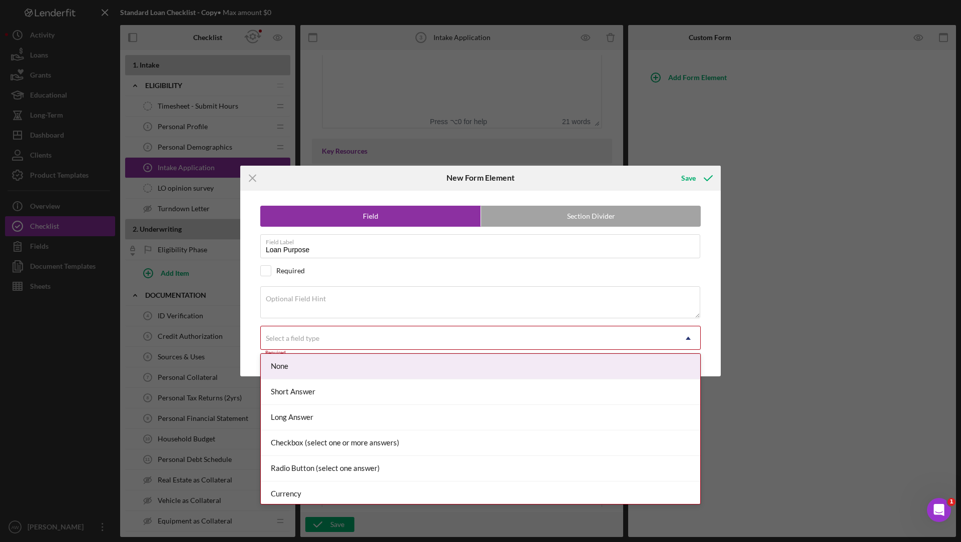
click at [383, 335] on div "Select a field type" at bounding box center [469, 338] width 416 height 23
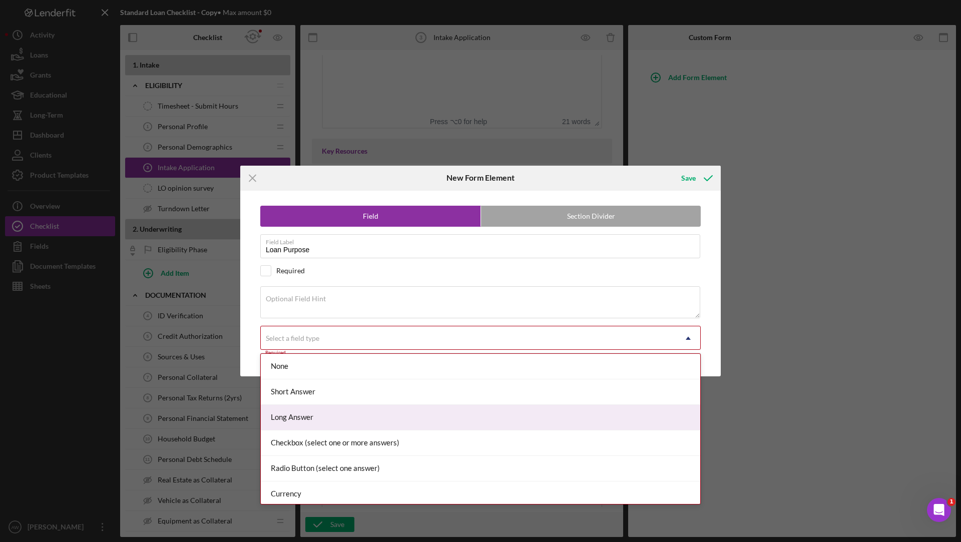
click at [310, 417] on div "Long Answer" at bounding box center [481, 418] width 440 height 26
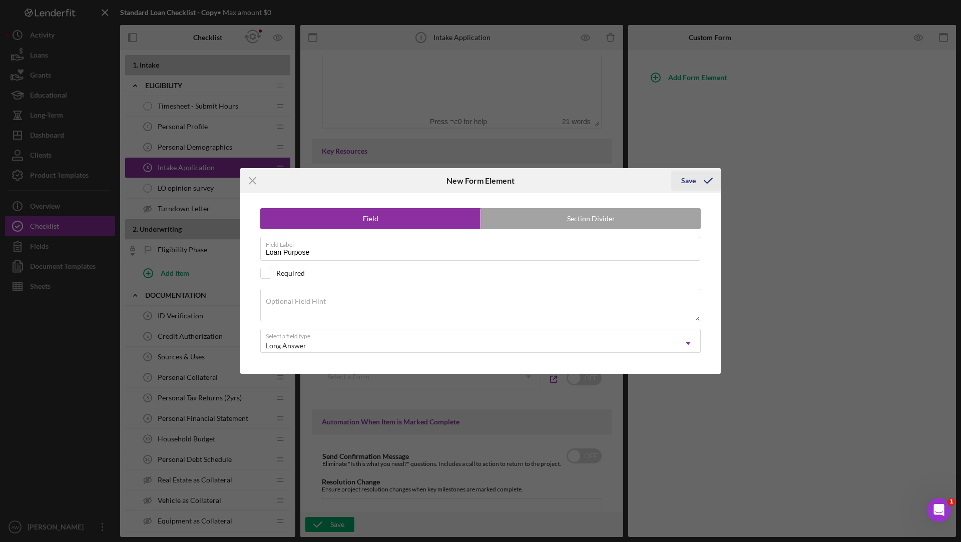
click at [700, 188] on icon "submit" at bounding box center [708, 180] width 25 height 25
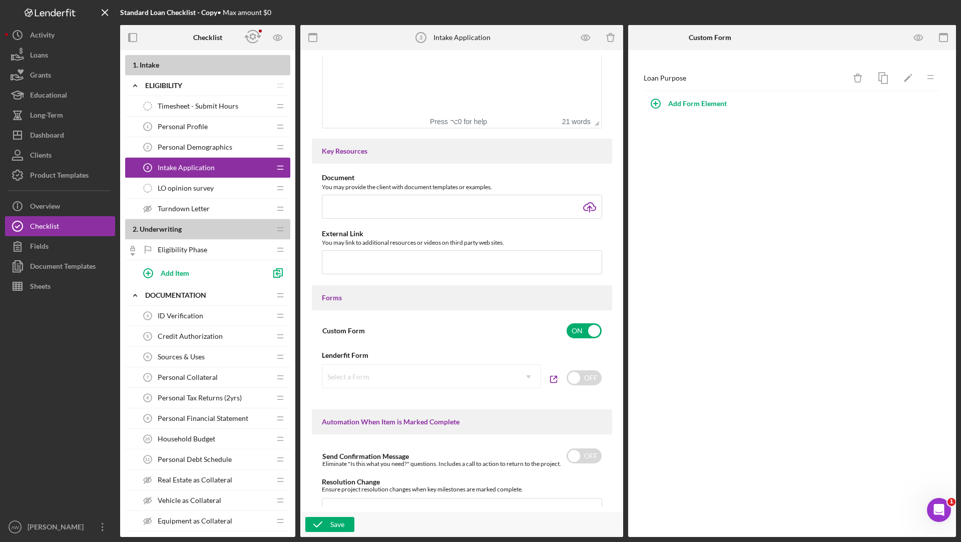
scroll to position [518, 0]
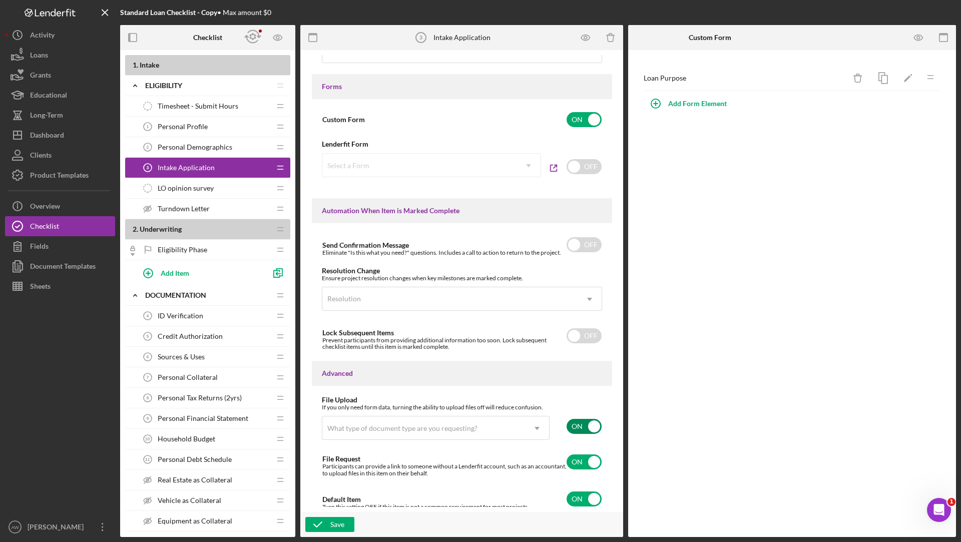
click at [574, 419] on input "checkbox" at bounding box center [584, 426] width 35 height 15
checkbox input "false"
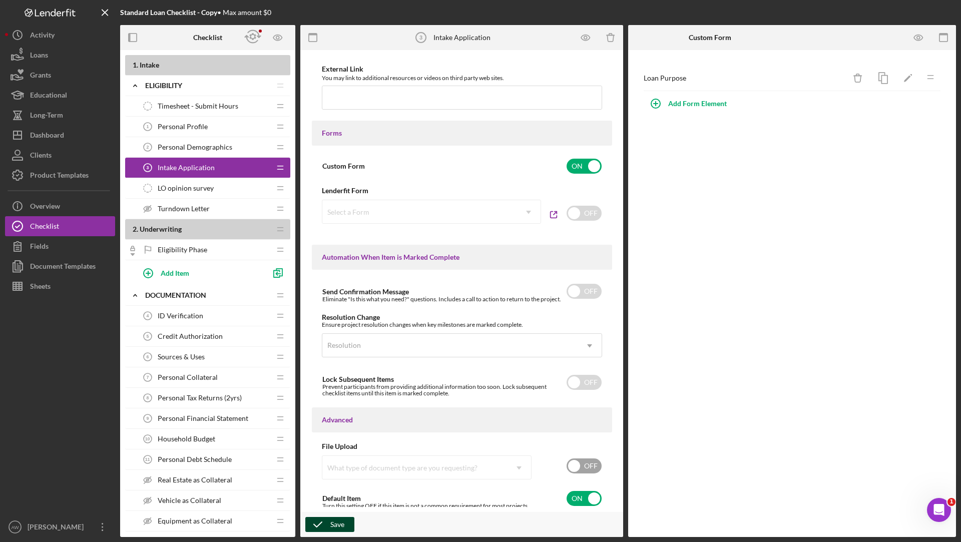
click at [333, 524] on div "Save" at bounding box center [338, 524] width 14 height 15
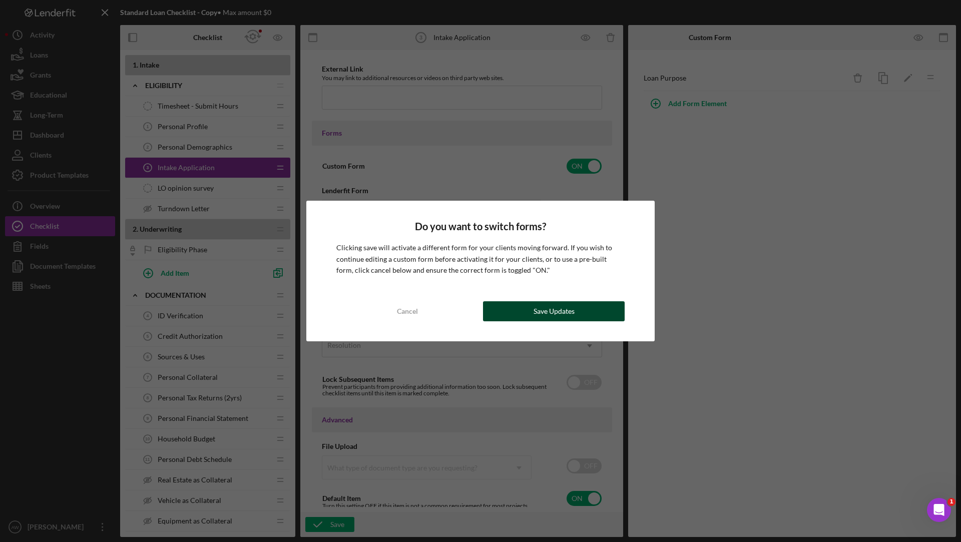
click at [586, 309] on button "Save Updates" at bounding box center [554, 311] width 142 height 20
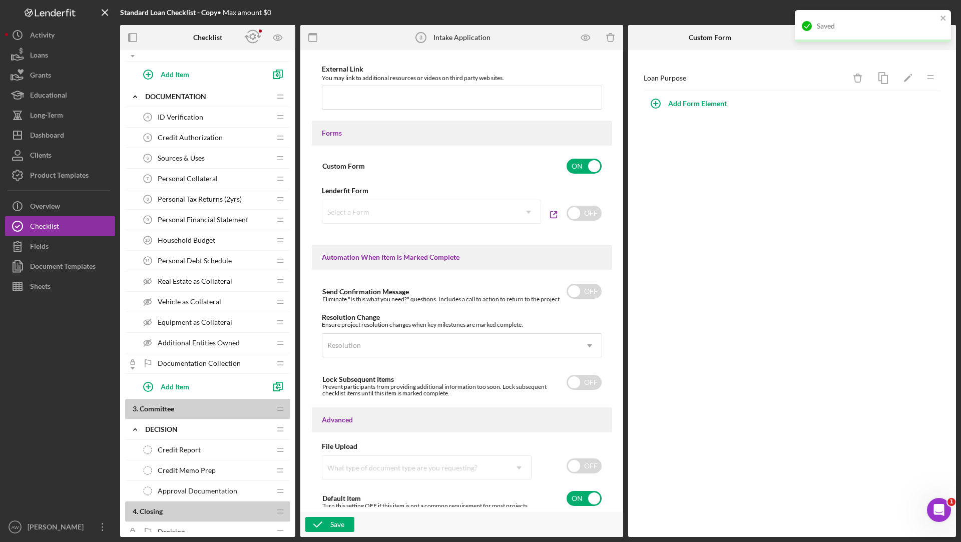
scroll to position [209, 0]
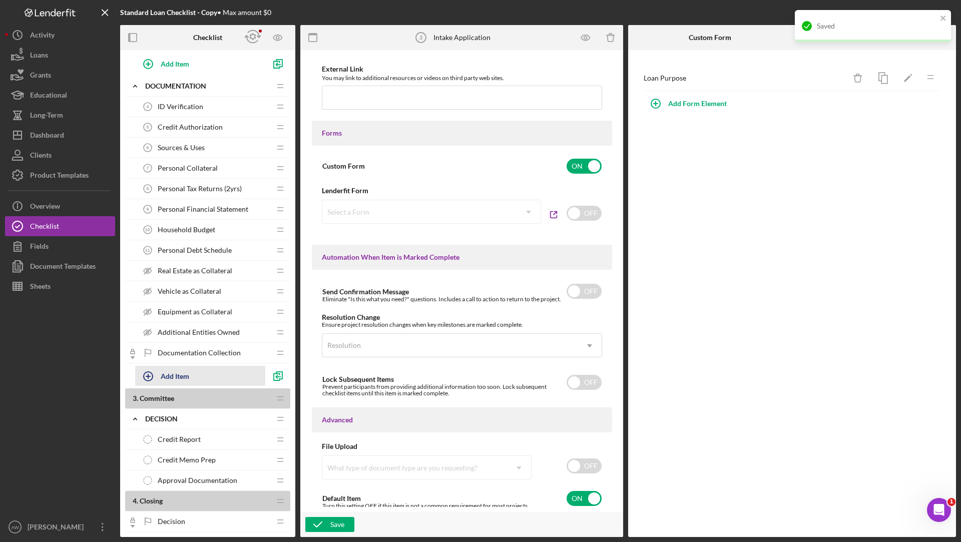
click at [154, 378] on icon "button" at bounding box center [148, 376] width 25 height 25
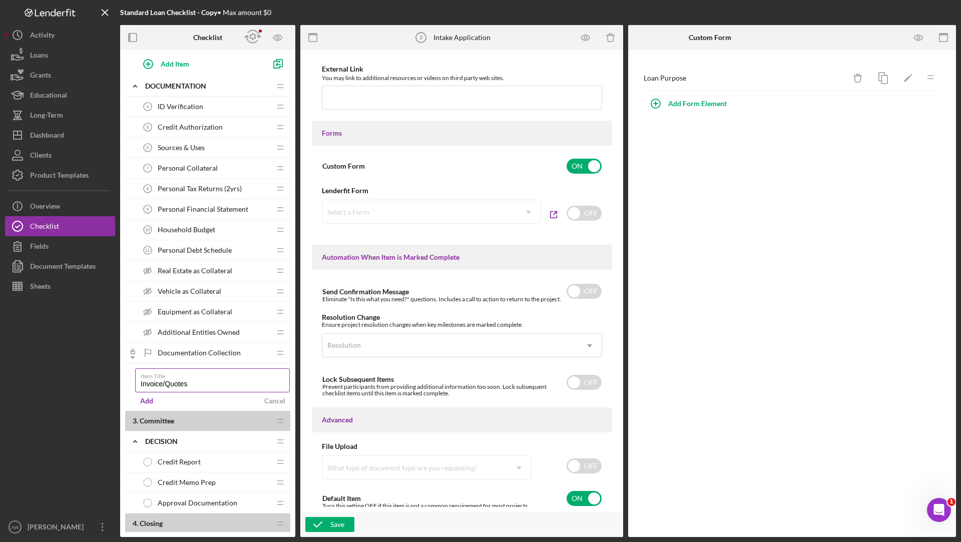
type input "Invoice/Quotes"
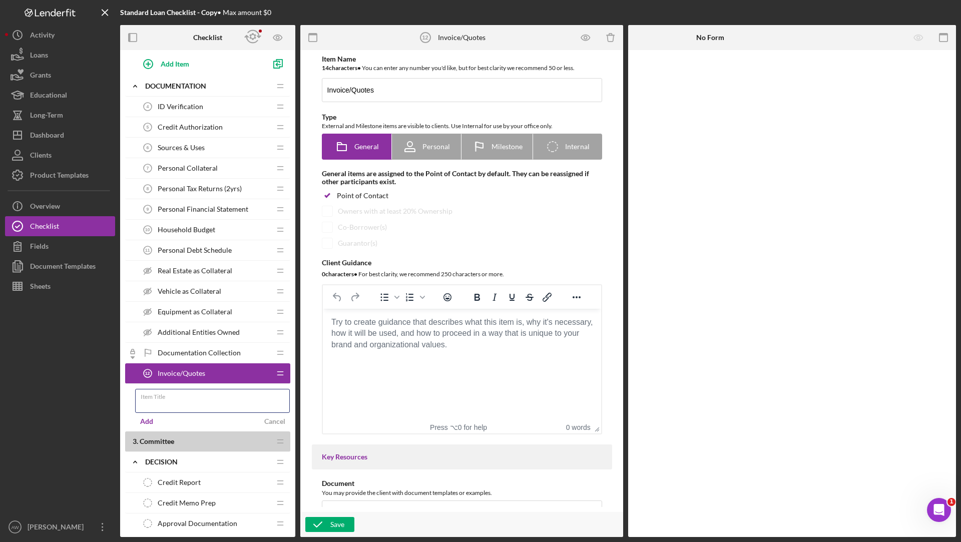
scroll to position [202, 0]
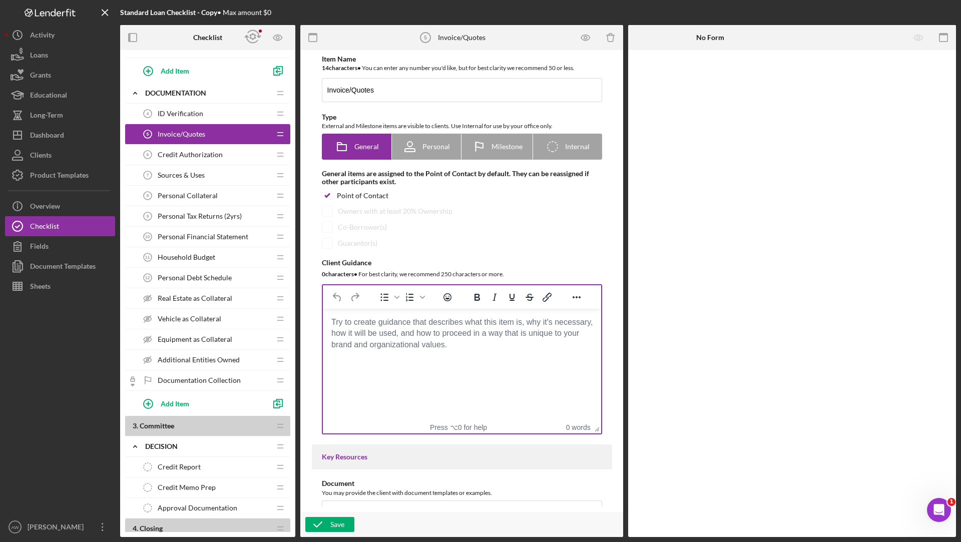
click at [443, 328] on body "Rich Text Area. Press ALT-0 for help." at bounding box center [462, 322] width 262 height 11
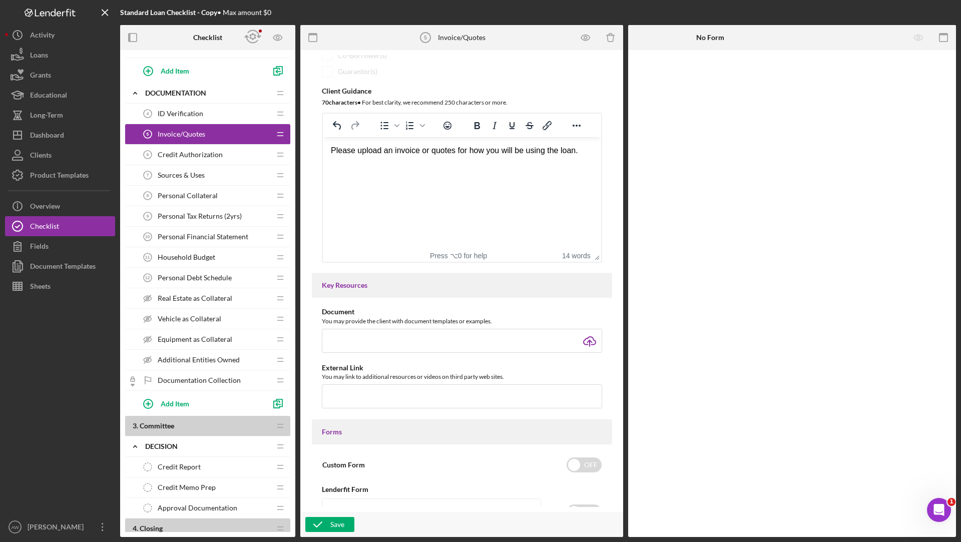
scroll to position [518, 0]
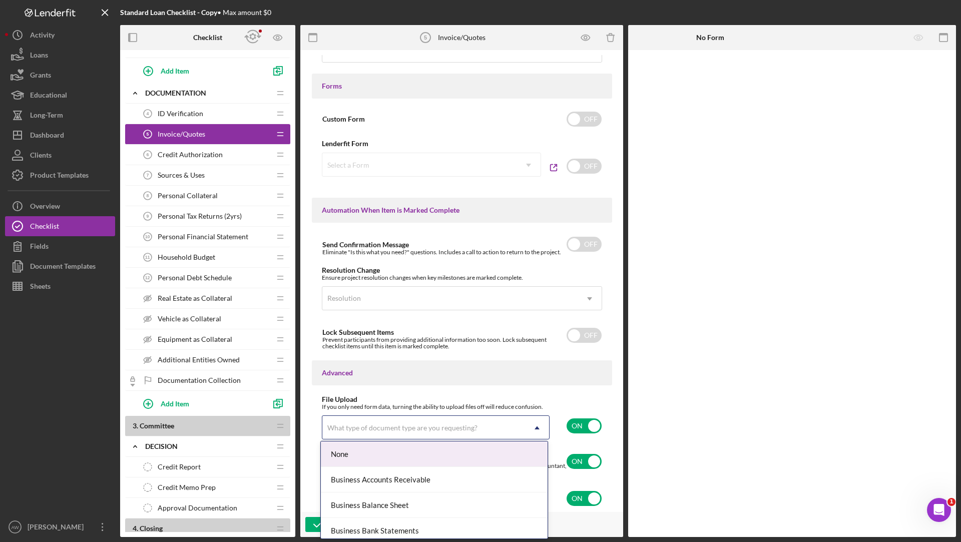
click at [467, 436] on div "What type of document type are you requesting?" at bounding box center [423, 428] width 203 height 23
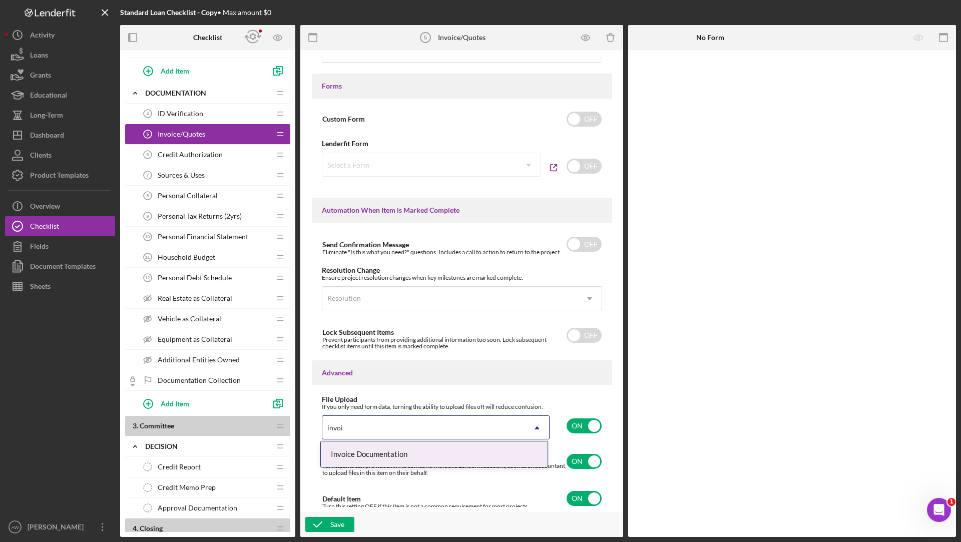
type input "invoic"
click at [401, 457] on div "Invoice Documentation" at bounding box center [434, 455] width 227 height 26
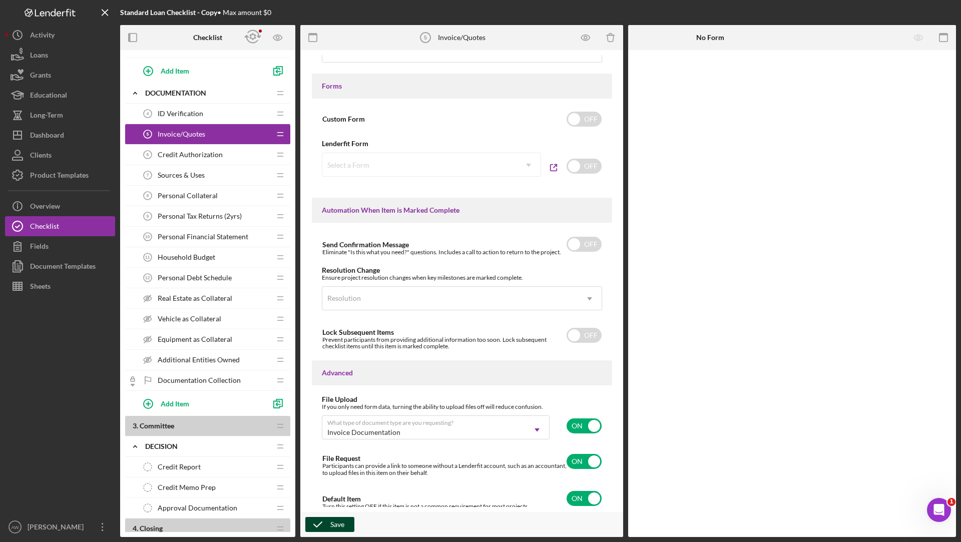
click at [318, 524] on icon "button" at bounding box center [317, 524] width 25 height 25
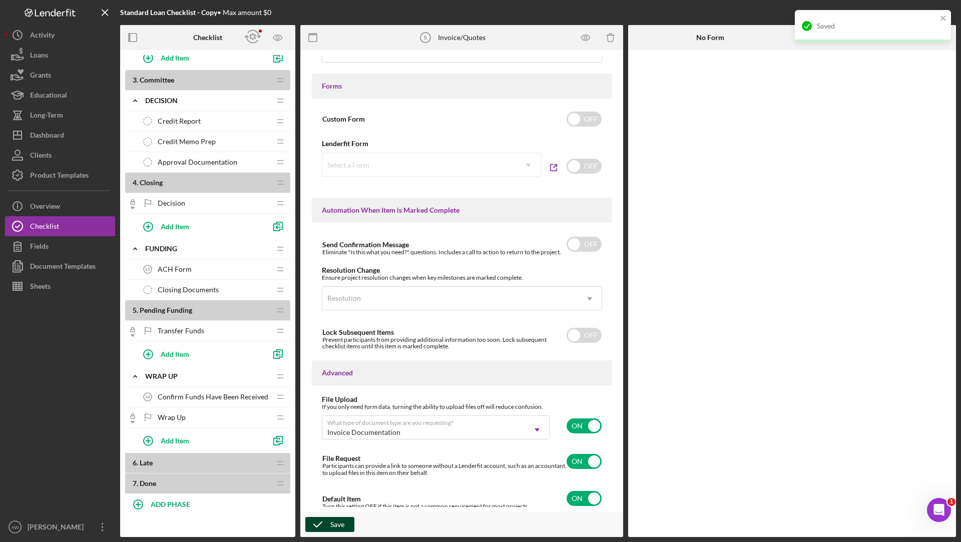
scroll to position [0, 0]
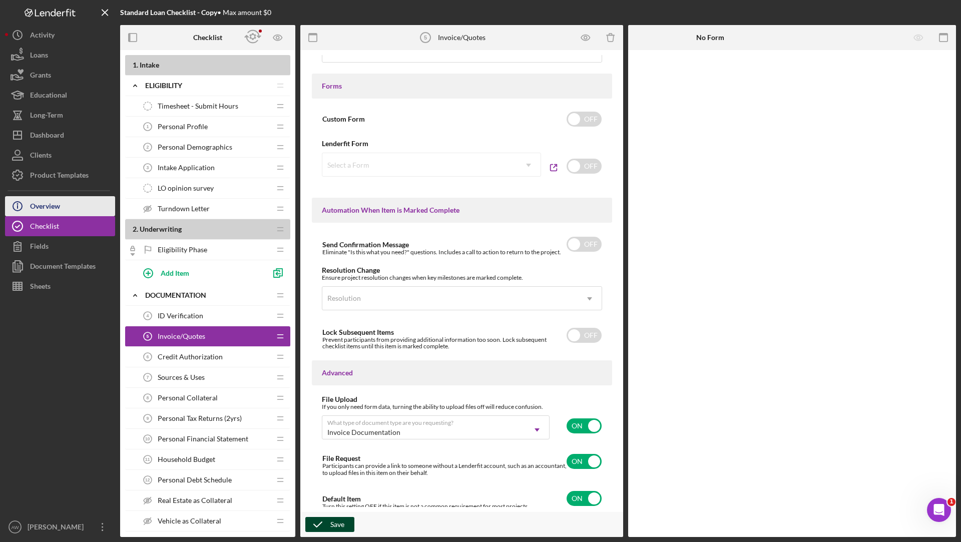
click at [61, 206] on button "Icon/Info Overview" at bounding box center [60, 206] width 110 height 20
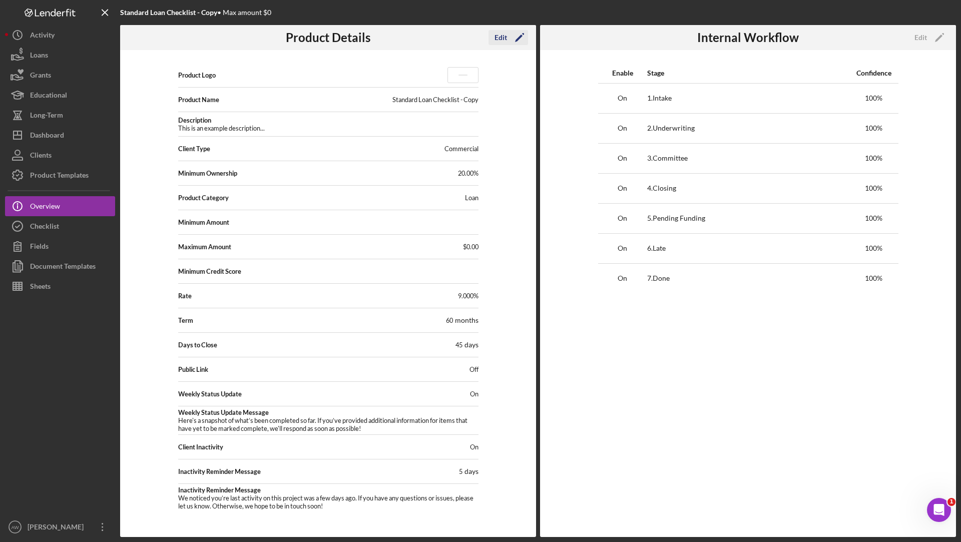
click at [508, 37] on icon "Icon/Edit" at bounding box center [519, 37] width 25 height 25
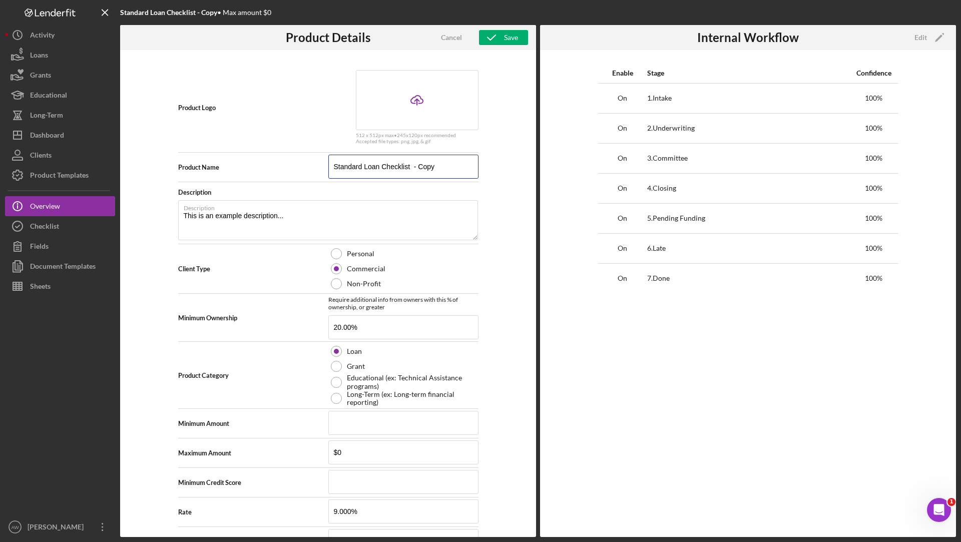
drag, startPoint x: 456, startPoint y: 165, endPoint x: 318, endPoint y: 165, distance: 137.7
click at [318, 166] on div "Product Name Standard Loan Checklist - Copy" at bounding box center [328, 167] width 300 height 25
type input "Personal Loan Example"
click at [343, 254] on div "Personal" at bounding box center [403, 253] width 150 height 15
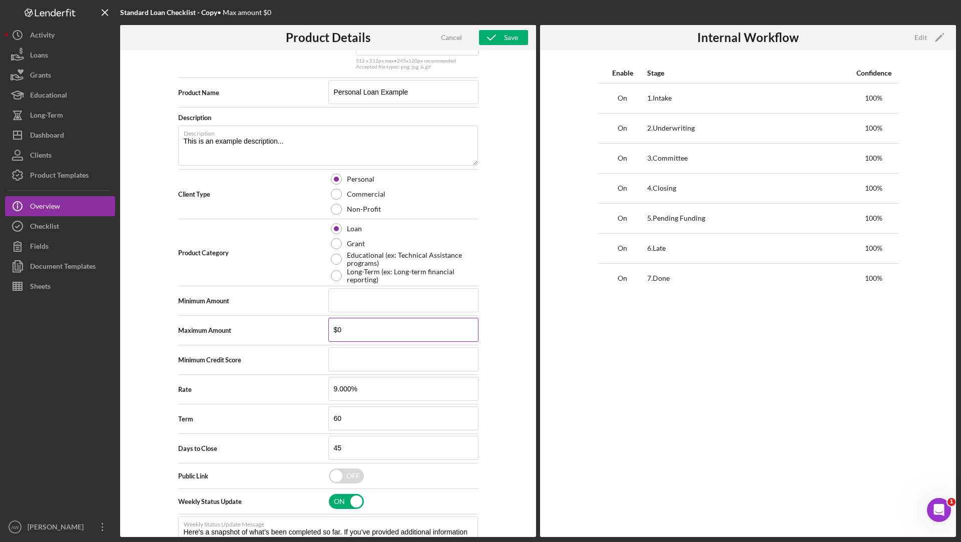
scroll to position [87, 0]
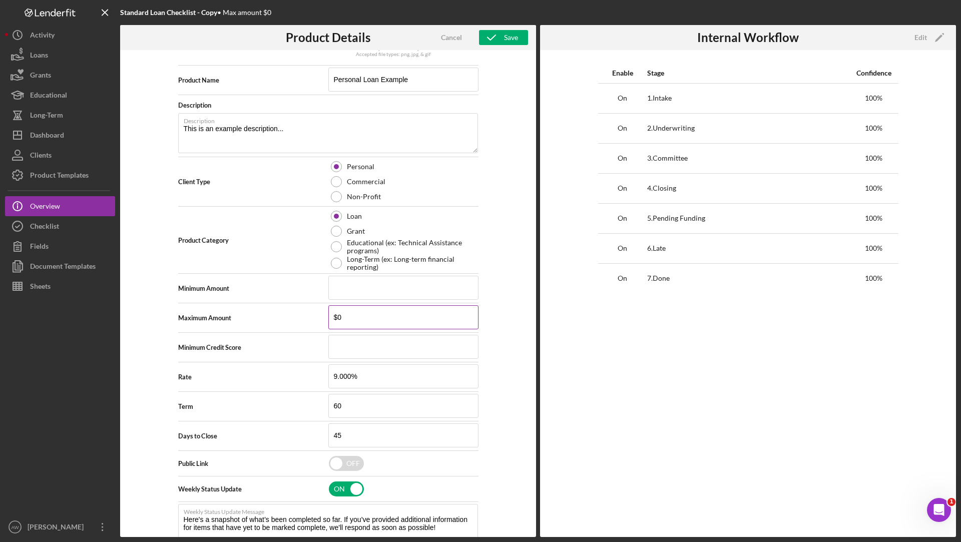
click at [351, 313] on input "$0" at bounding box center [403, 317] width 150 height 24
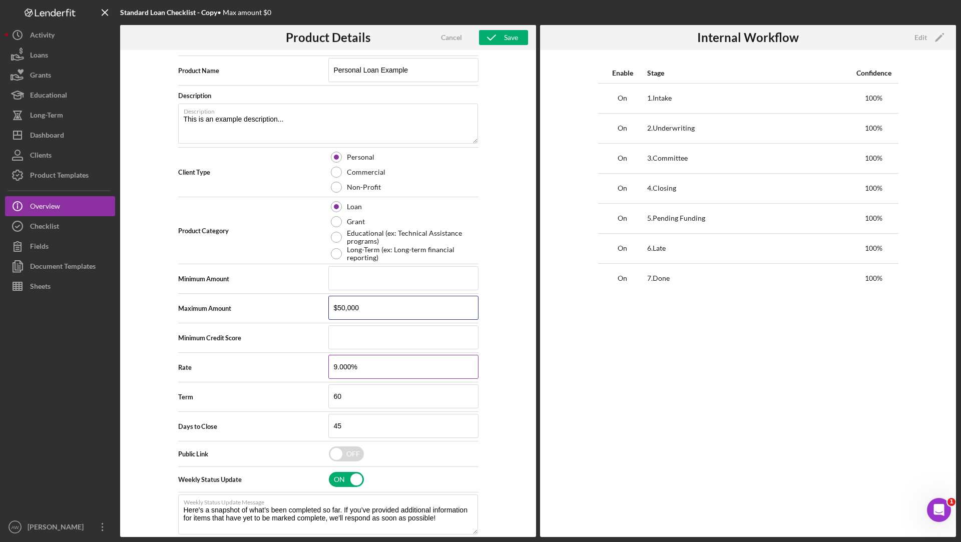
scroll to position [0, 0]
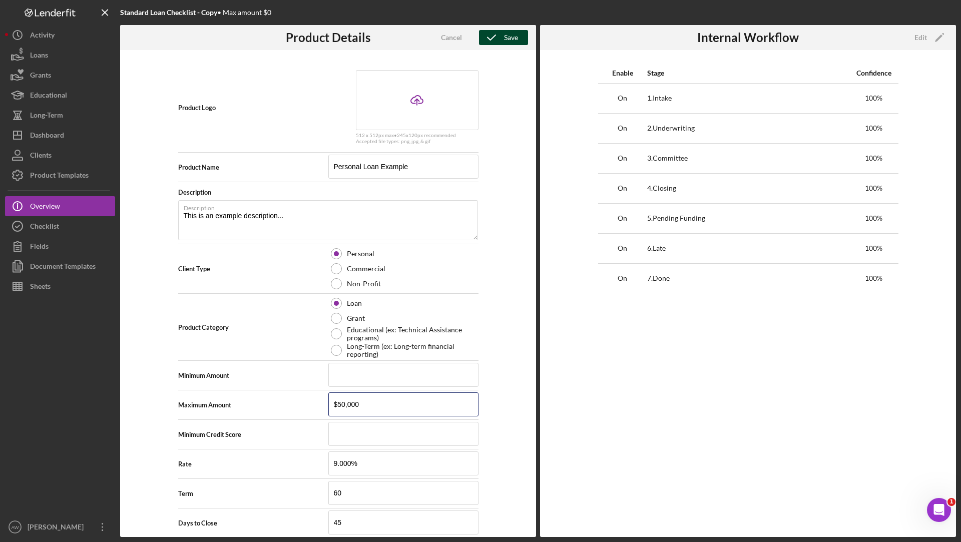
type input "$50,000"
click at [493, 38] on icon "button" at bounding box center [491, 37] width 25 height 25
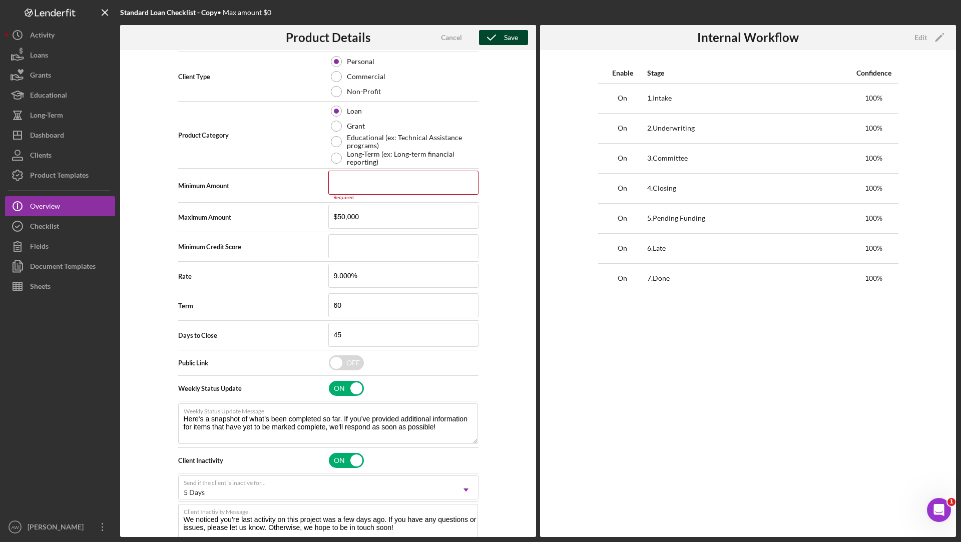
scroll to position [210, 0]
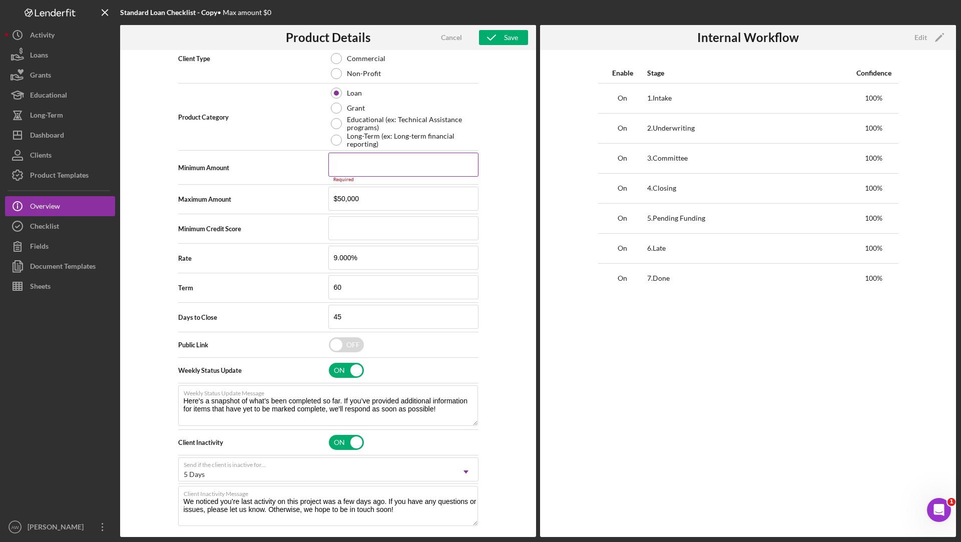
click at [422, 163] on input at bounding box center [403, 165] width 150 height 24
type input "$0"
click at [498, 42] on icon "button" at bounding box center [491, 37] width 25 height 25
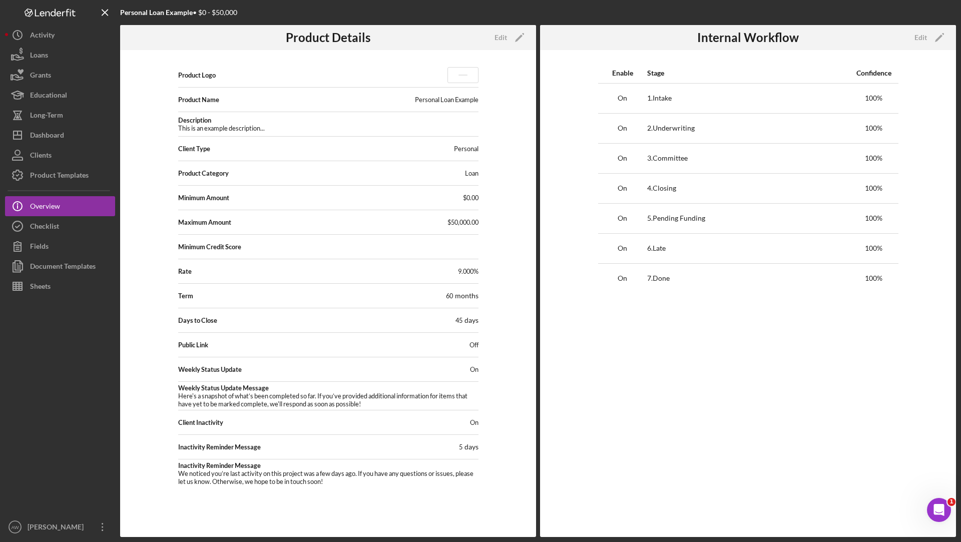
scroll to position [0, 0]
click at [928, 42] on icon "Icon/Edit" at bounding box center [939, 37] width 25 height 25
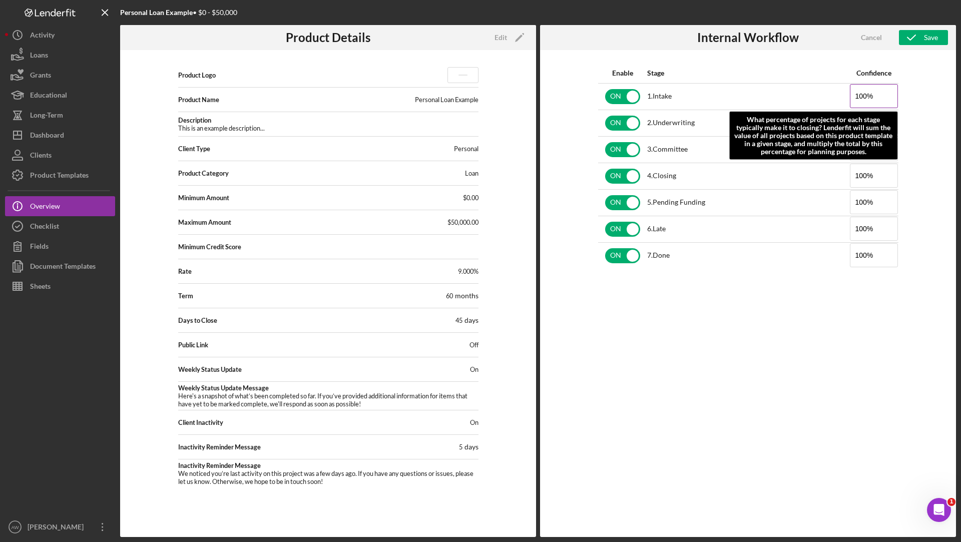
click at [863, 95] on input "100%" at bounding box center [874, 96] width 48 height 24
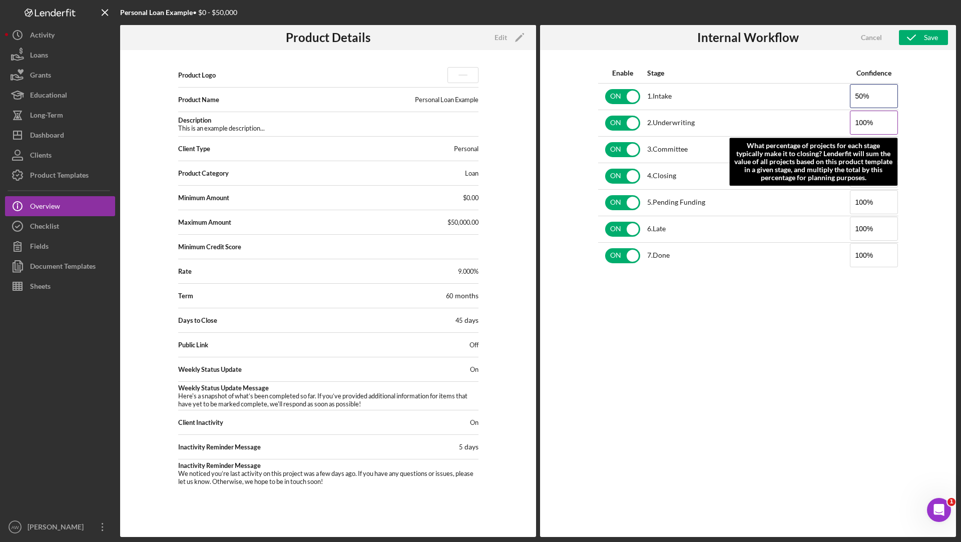
type input "50%"
click at [872, 121] on input "100%" at bounding box center [874, 123] width 48 height 24
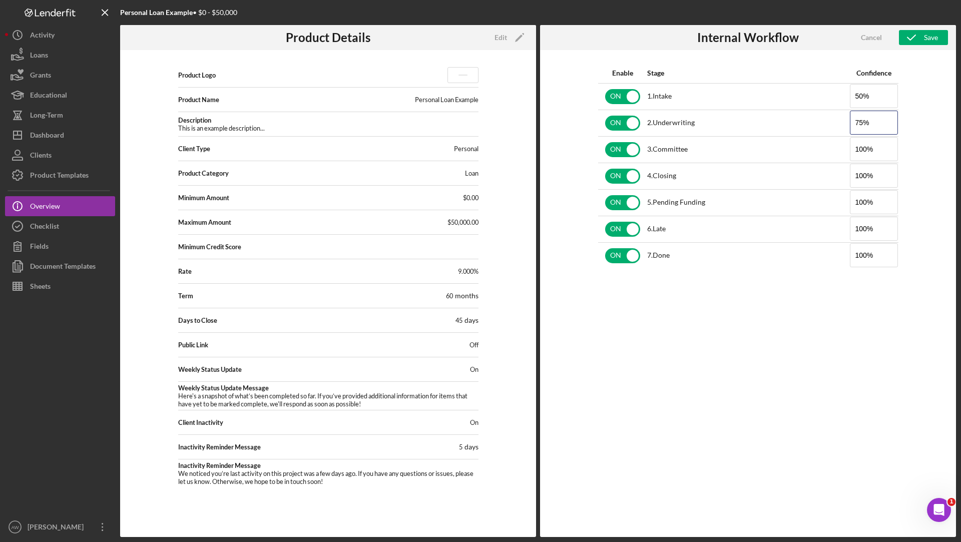
type input "75%"
click at [953, 114] on div "Enable Stage Confidence ON 1 . Intake 50% ON 2 . Underwriting 75% ON 3 . Commit…" at bounding box center [748, 293] width 416 height 487
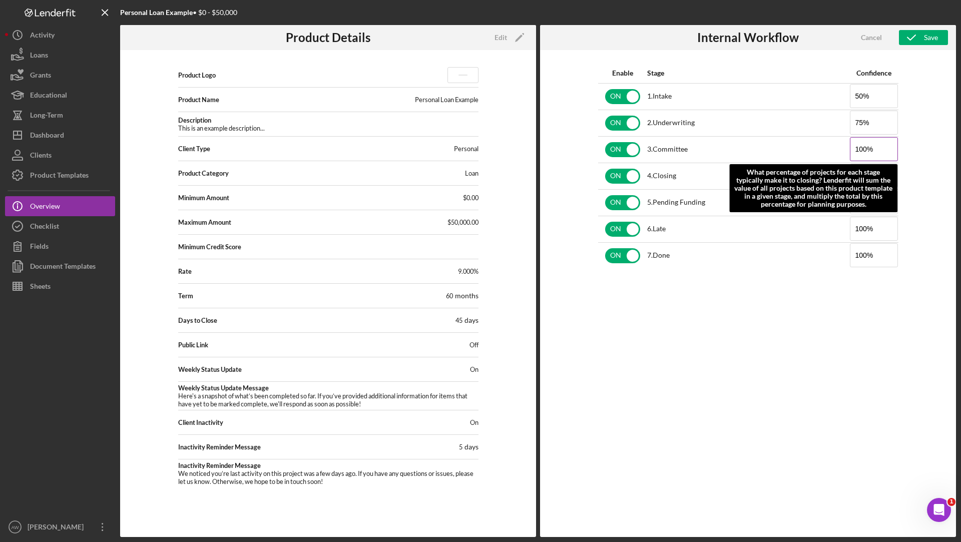
click at [872, 147] on input "100%" at bounding box center [874, 149] width 48 height 24
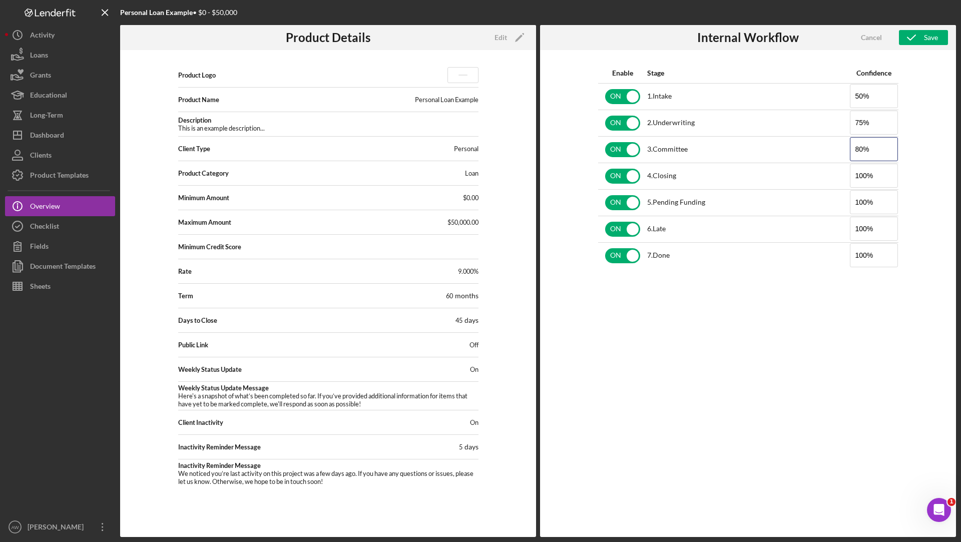
type input "80%"
click at [940, 157] on div "Enable Stage Confidence ON 1 . Intake 50% ON 2 . Underwriting 75% ON 3 . Commit…" at bounding box center [748, 293] width 416 height 487
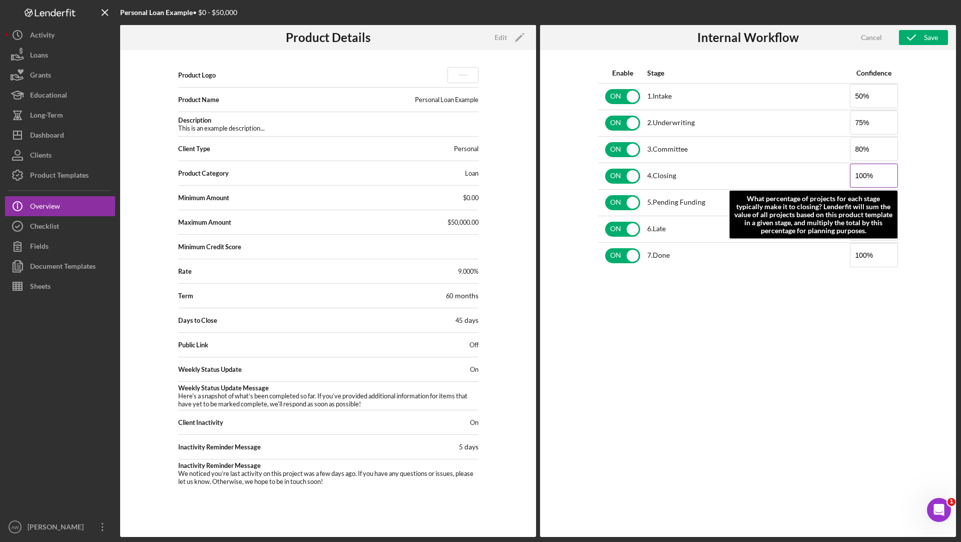
click at [856, 175] on input "100%" at bounding box center [874, 176] width 48 height 24
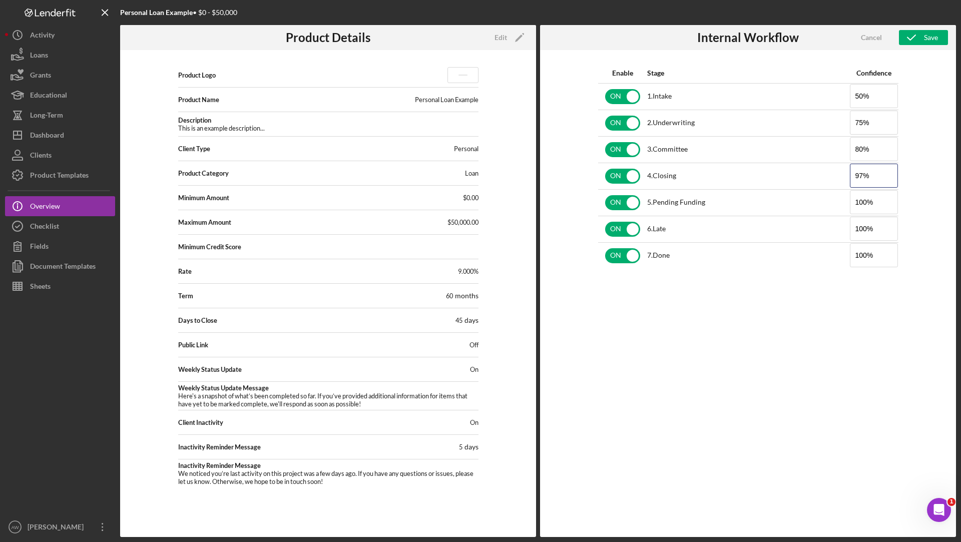
type input "97%"
click at [961, 135] on div "Personal Loan Example • $0 - $50,000 Product Details Edit Icon/Edit Product Log…" at bounding box center [480, 271] width 961 height 542
click at [619, 234] on input "checkbox" at bounding box center [622, 229] width 35 height 15
checkbox input "false"
click at [619, 255] on input "checkbox" at bounding box center [622, 255] width 35 height 15
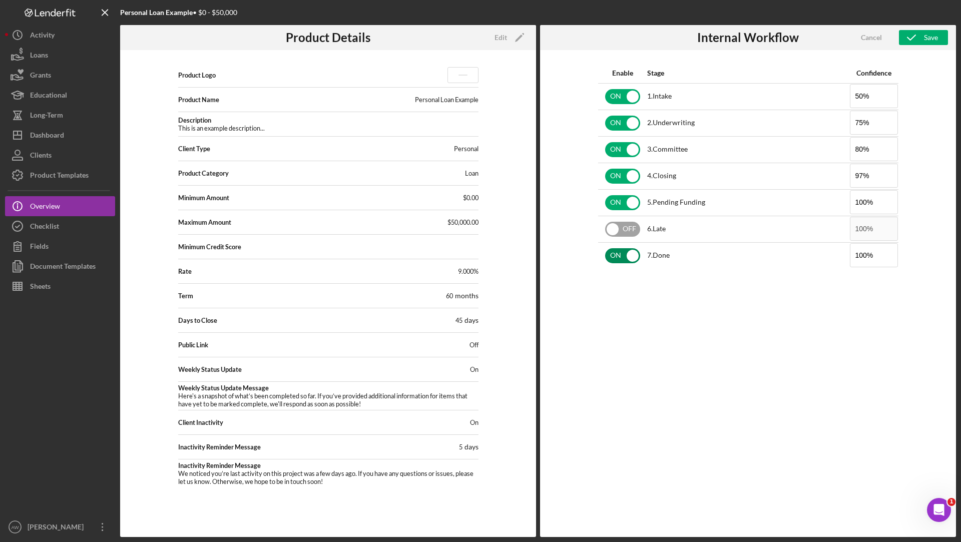
checkbox input "false"
click at [907, 36] on icon "button" at bounding box center [911, 37] width 25 height 25
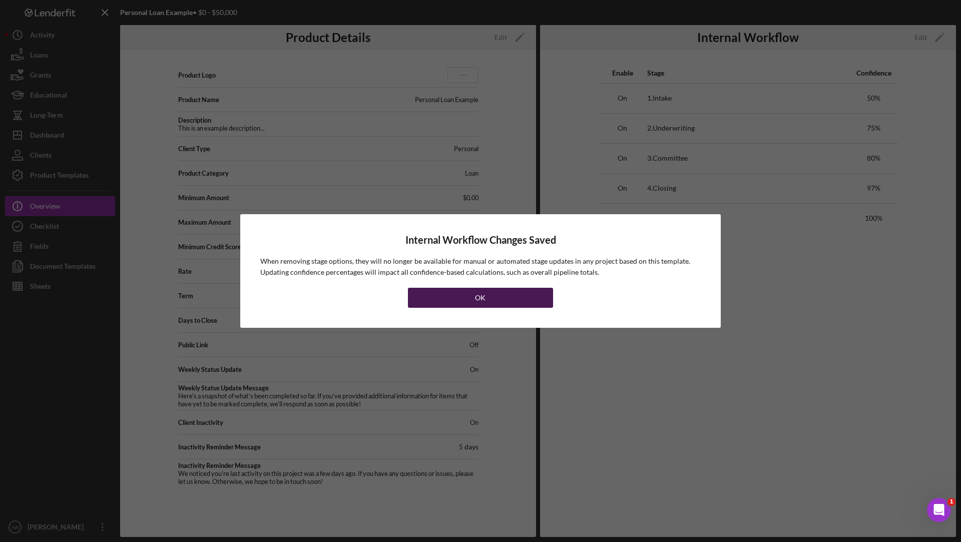
click at [507, 298] on button "OK" at bounding box center [480, 298] width 145 height 20
